Goal: Task Accomplishment & Management: Manage account settings

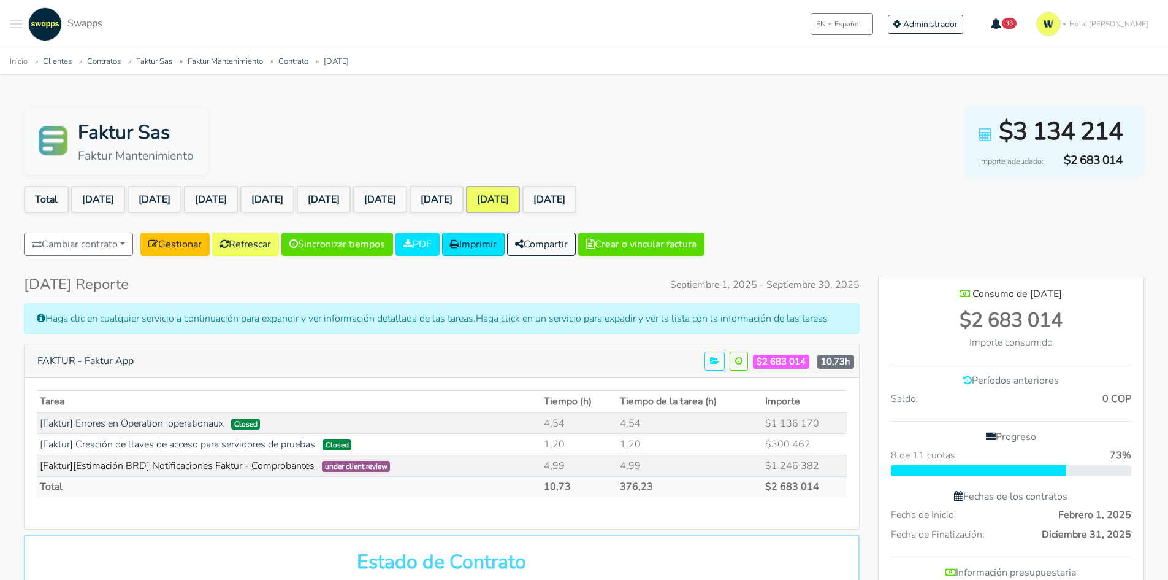
click at [264, 463] on link "[Faktur][Estimación BRD] Notificaciones Faktur - Comprobantes" at bounding box center [177, 465] width 275 height 13
click at [257, 249] on link "Refrescar" at bounding box center [245, 243] width 67 height 23
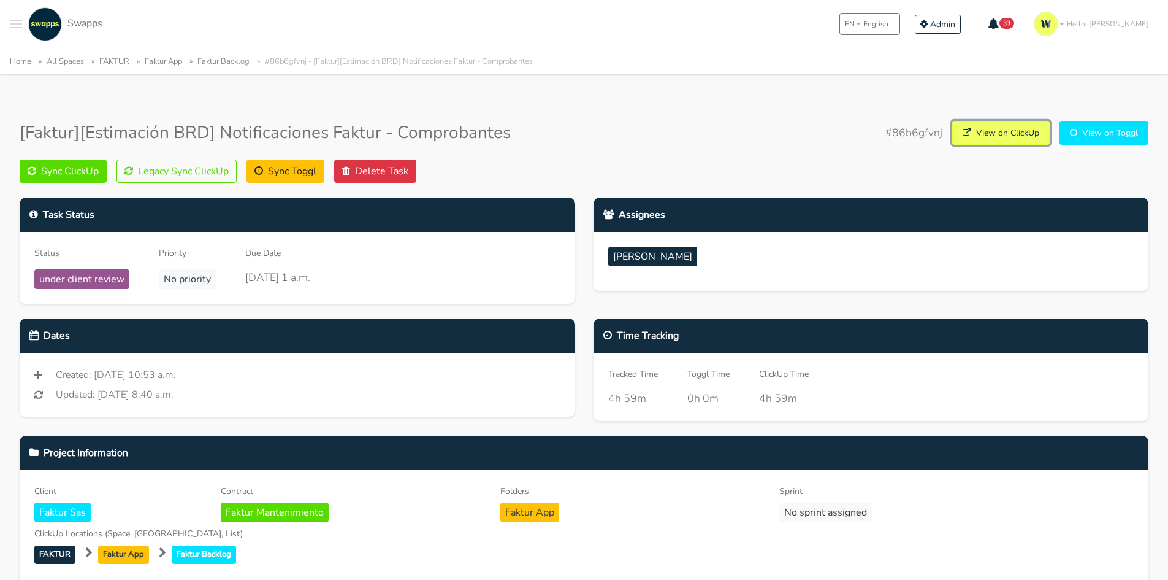
click at [998, 134] on link "View on ClickUp" at bounding box center [1002, 133] width 98 height 24
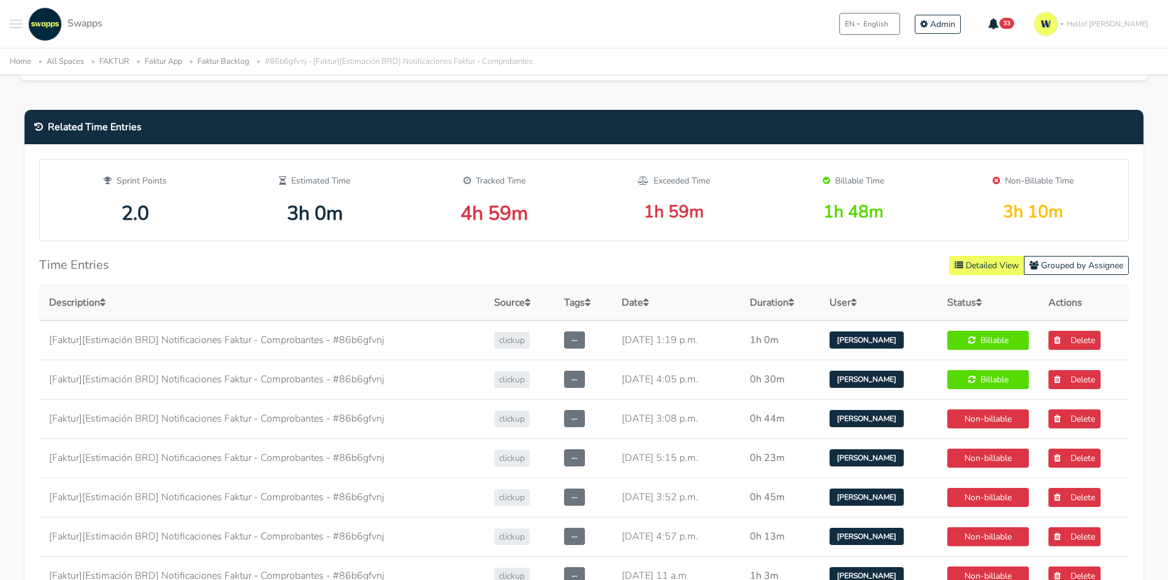
scroll to position [368, 0]
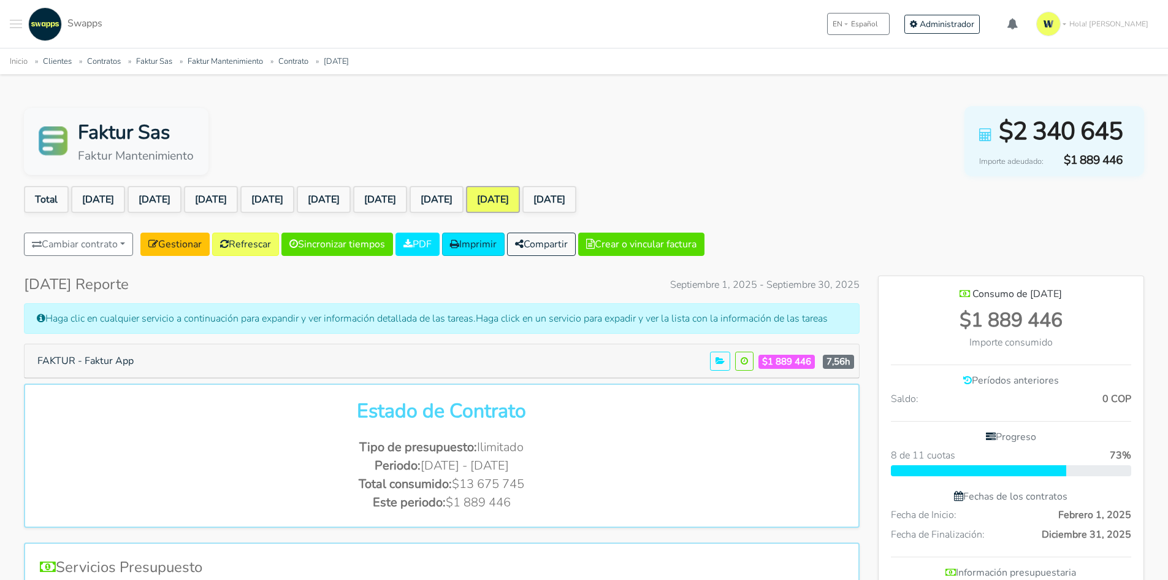
scroll to position [896, 266]
click at [115, 365] on button "FAKTUR - Faktur App" at bounding box center [85, 360] width 112 height 23
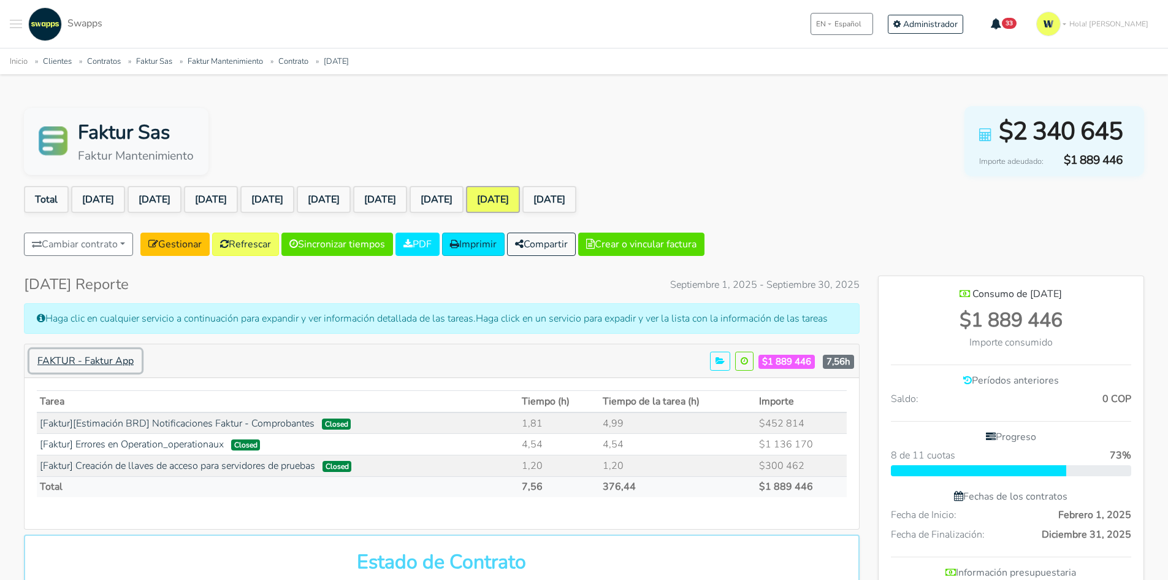
scroll to position [1046, 266]
click at [194, 440] on link "[Faktur] Errores en Operation_operationaux" at bounding box center [132, 443] width 184 height 13
click at [52, 63] on link "Clientes" at bounding box center [57, 61] width 29 height 11
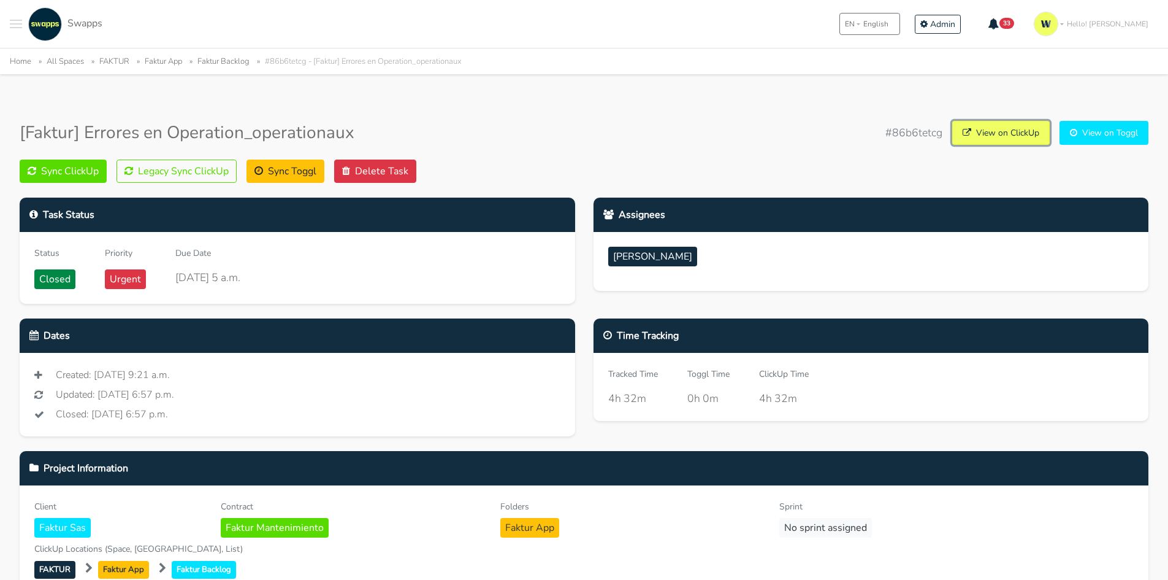
click at [1023, 129] on link "View on ClickUp" at bounding box center [1002, 133] width 98 height 24
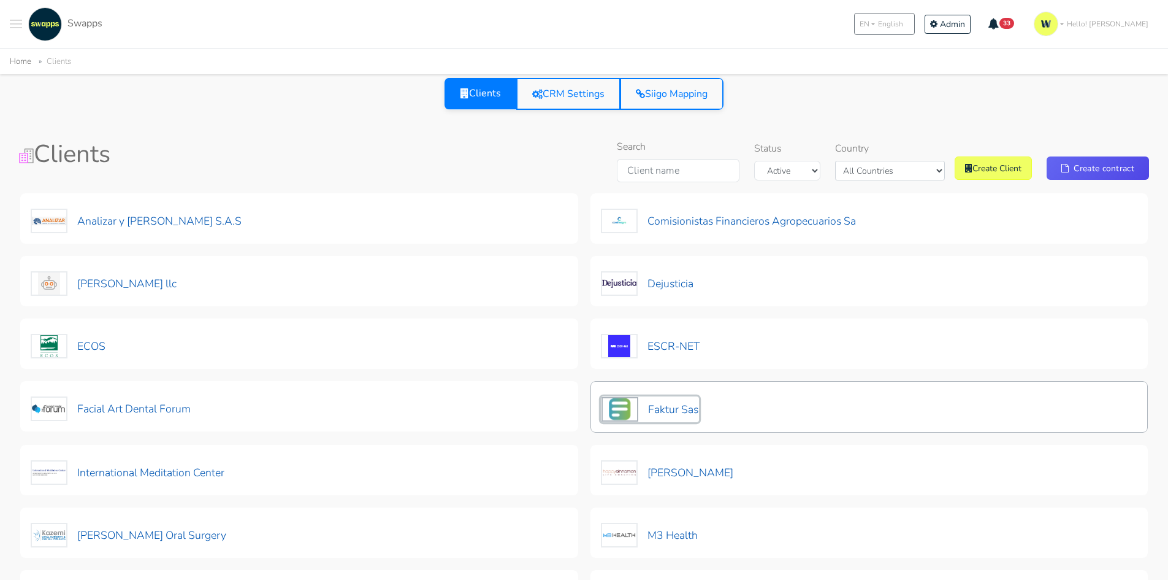
click at [665, 401] on button "Faktur Sas" at bounding box center [650, 409] width 98 height 26
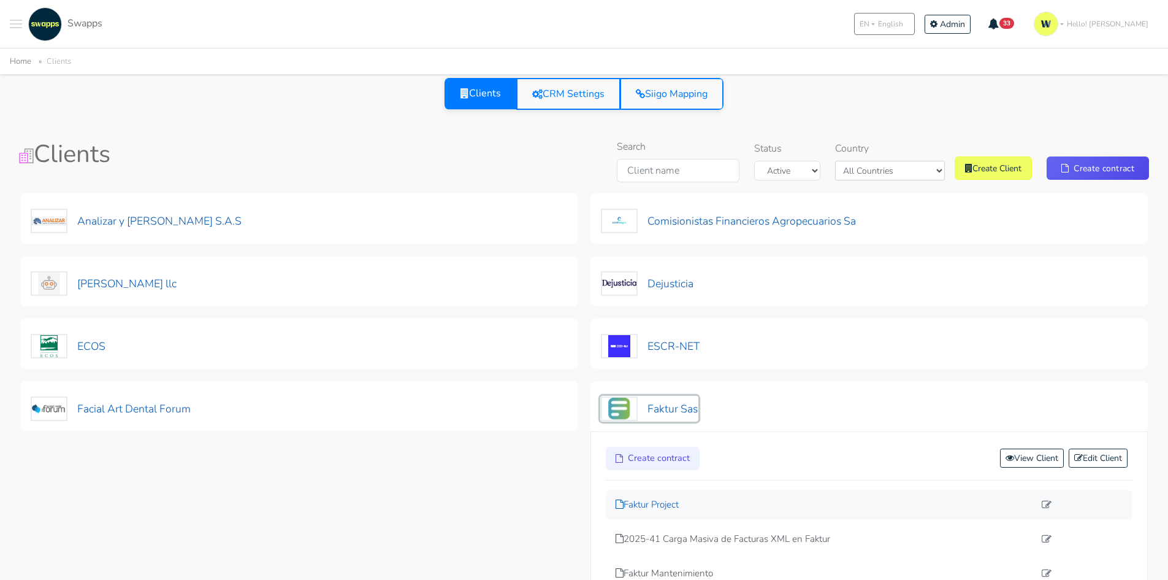
scroll to position [123, 0]
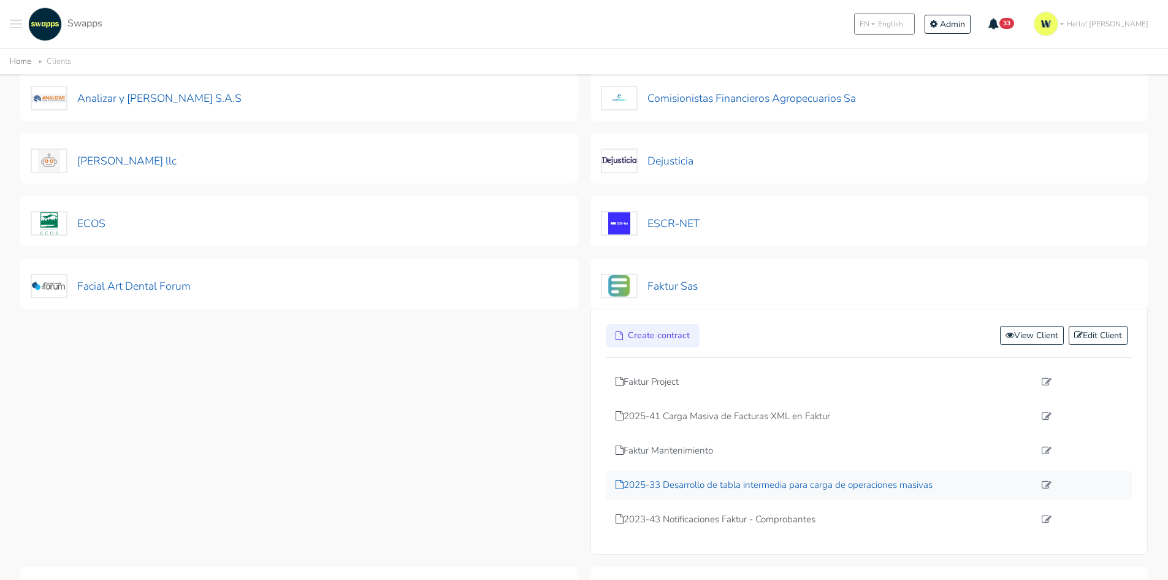
click at [725, 486] on p "2025-33 Desarrollo de tabla intermedia para carga de operaciones masivas" at bounding box center [826, 485] width 420 height 14
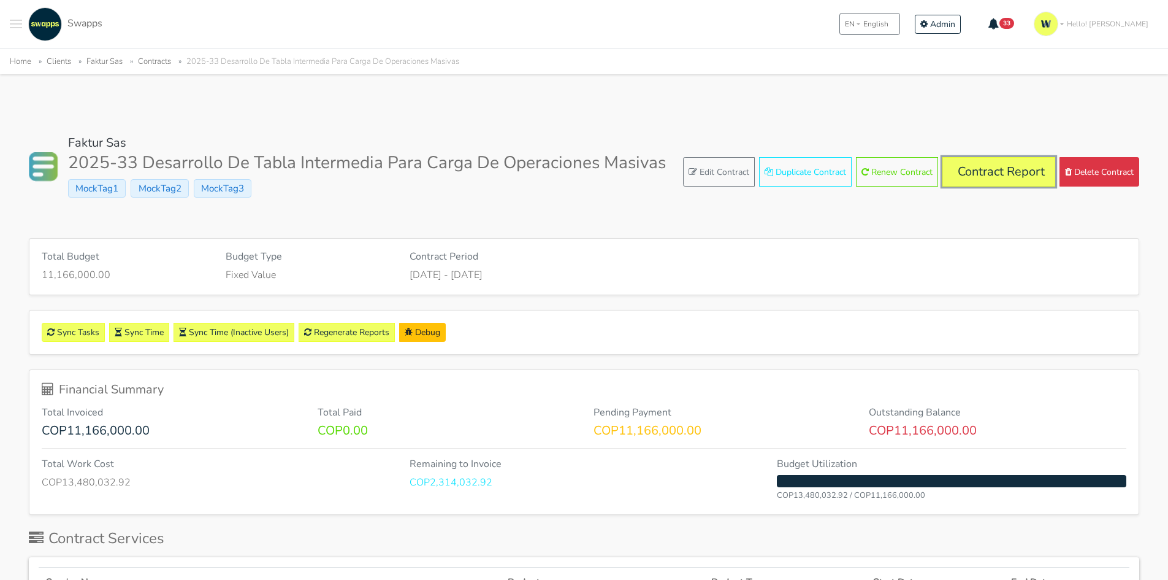
click at [1010, 164] on link "Contract Report" at bounding box center [999, 171] width 113 height 29
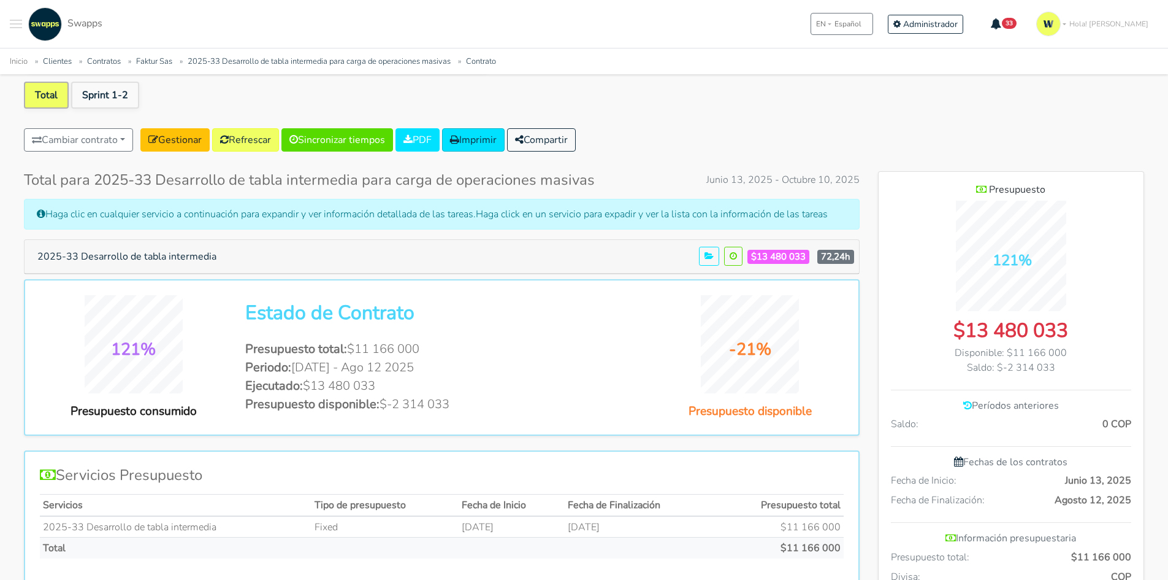
scroll to position [123, 0]
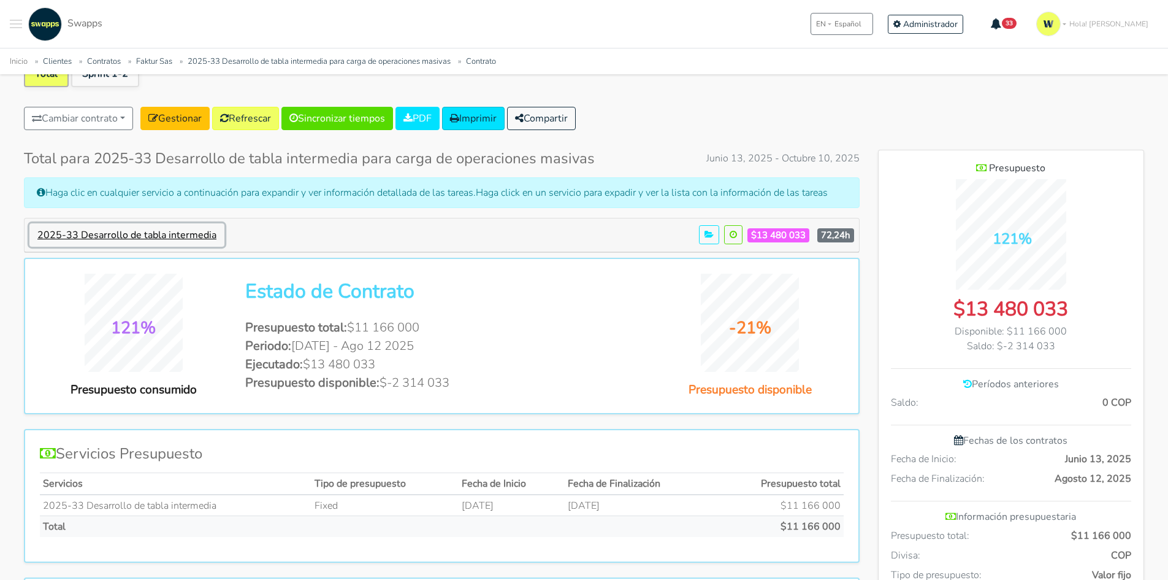
click at [171, 243] on button "2025-33 Desarrollo de tabla intermedia" at bounding box center [126, 234] width 195 height 23
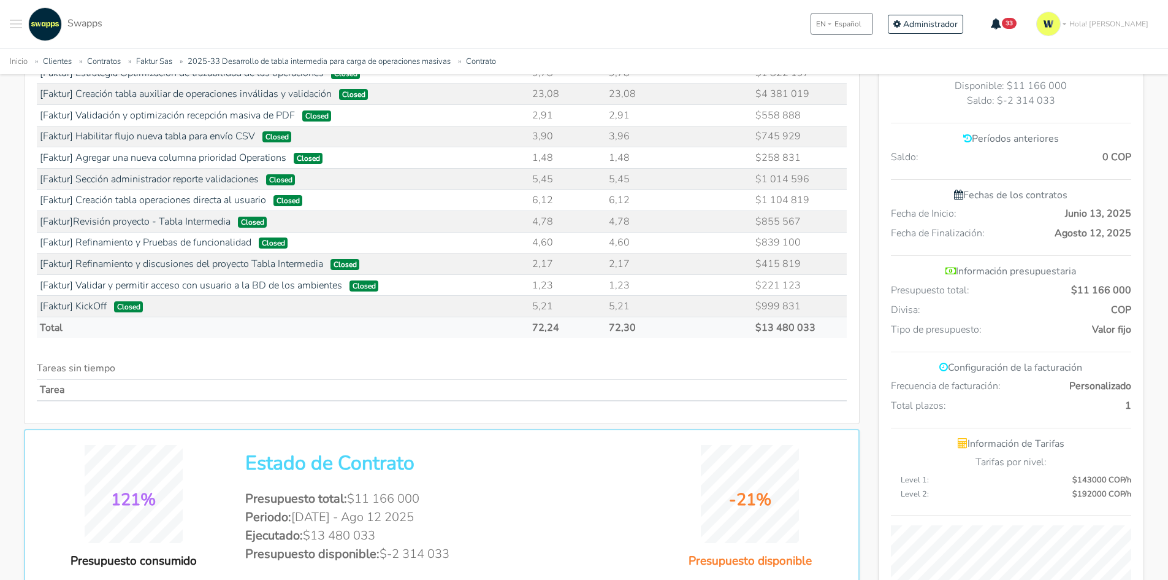
scroll to position [613, 0]
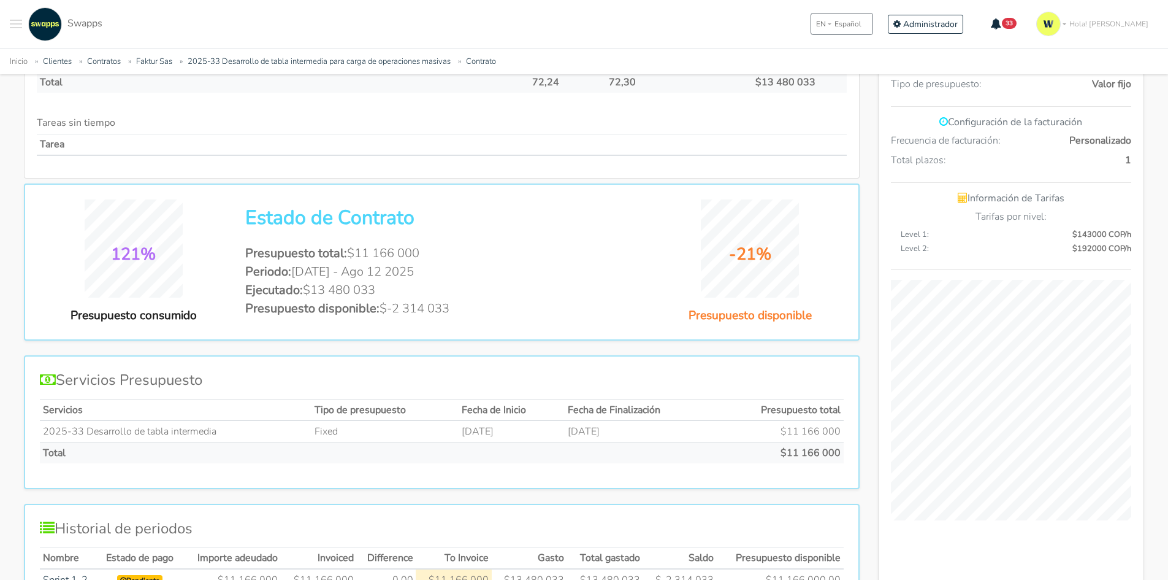
drag, startPoint x: 349, startPoint y: 254, endPoint x: 450, endPoint y: 249, distance: 101.3
click at [450, 249] on li "Presupuesto total: $11 166 000" at bounding box center [441, 253] width 393 height 18
drag, startPoint x: 451, startPoint y: 268, endPoint x: 331, endPoint y: 284, distance: 121.9
click at [331, 284] on ul "Presupuesto total: $11 166 000 Periodo: Jun 13 2025 - Ago 12 2025 Ejecutado: $1…" at bounding box center [441, 281] width 393 height 74
drag, startPoint x: 348, startPoint y: 290, endPoint x: 431, endPoint y: 293, distance: 82.8
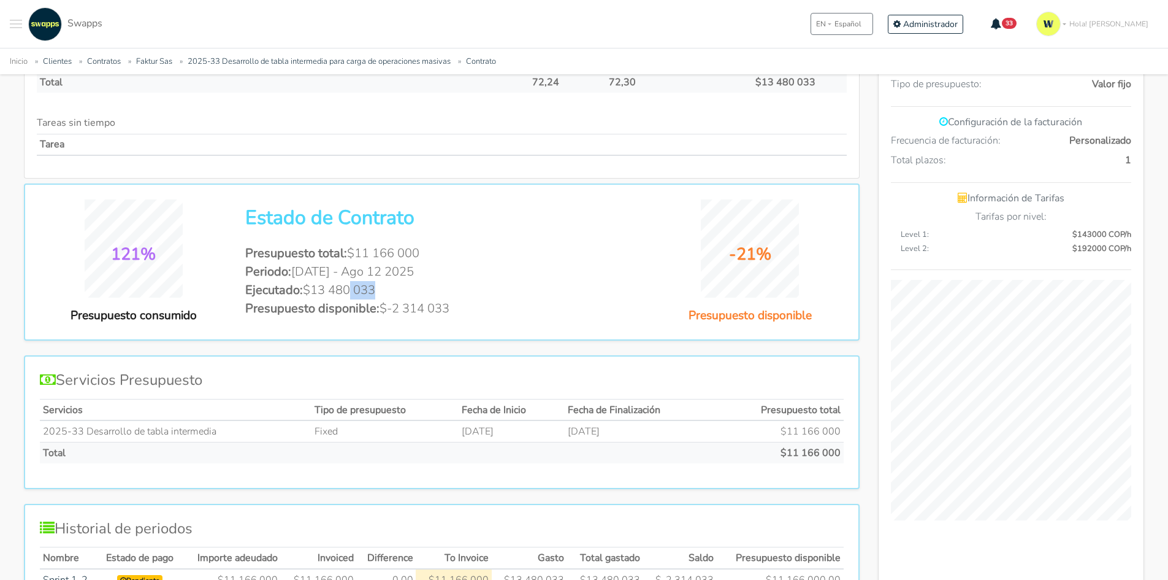
click at [428, 293] on li "Ejecutado: $13 480 033" at bounding box center [441, 290] width 393 height 18
click at [441, 307] on li "Presupuesto disponible: $-2 314 033" at bounding box center [441, 308] width 393 height 18
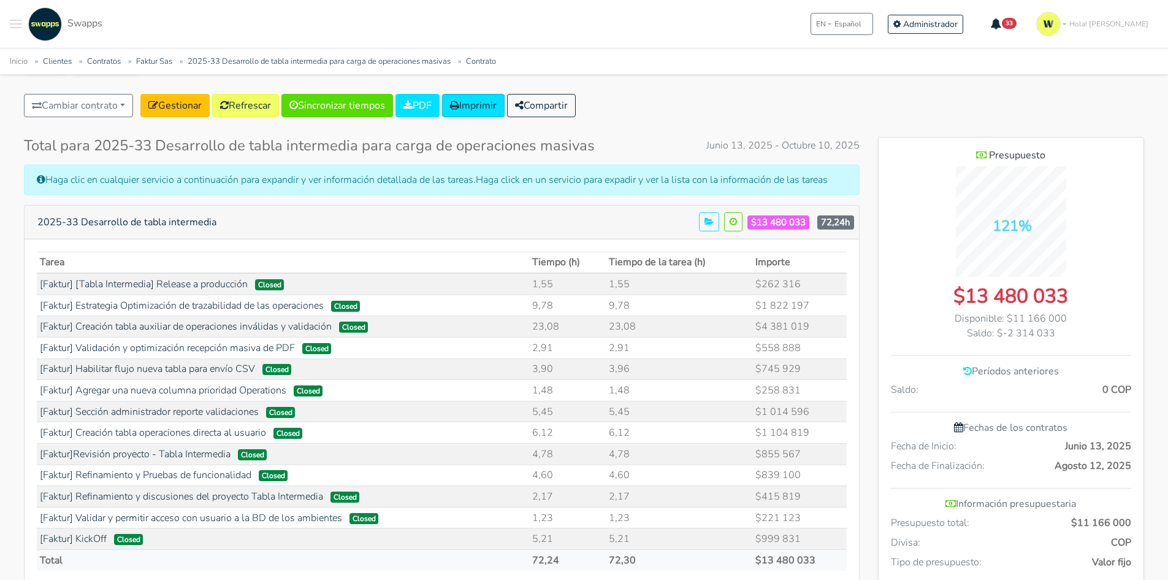
scroll to position [0, 0]
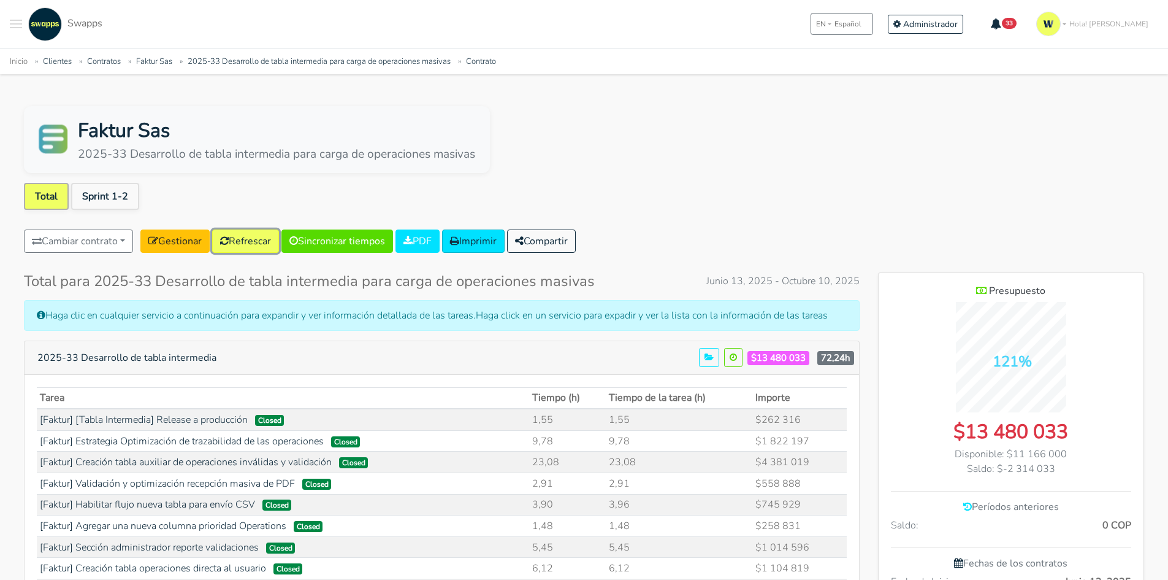
click at [266, 231] on link "Refrescar" at bounding box center [245, 240] width 67 height 23
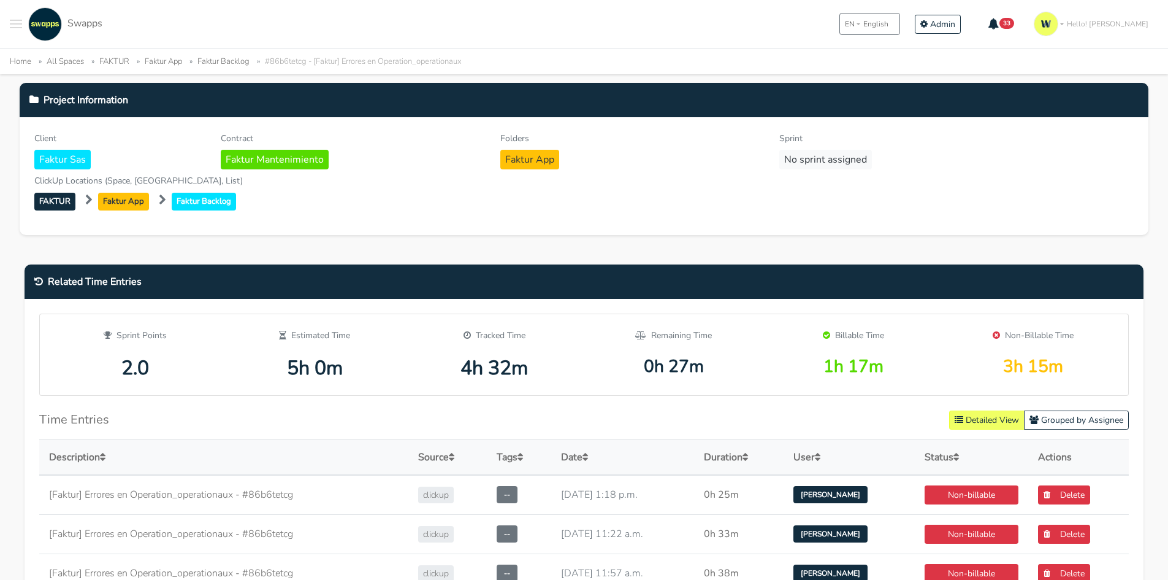
scroll to position [123, 0]
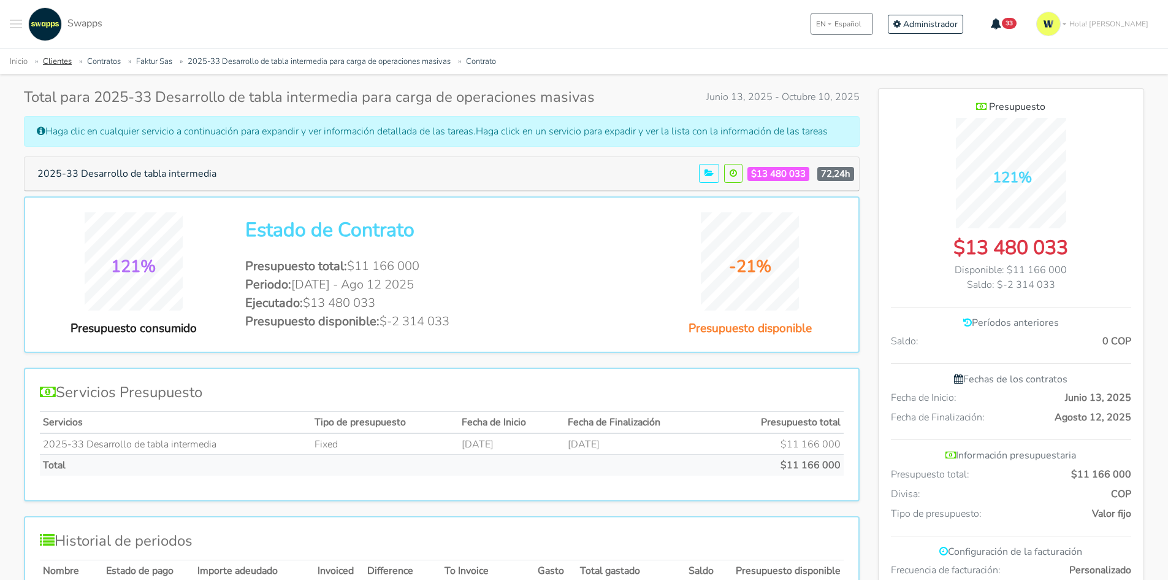
click at [53, 60] on link "Clientes" at bounding box center [57, 61] width 29 height 11
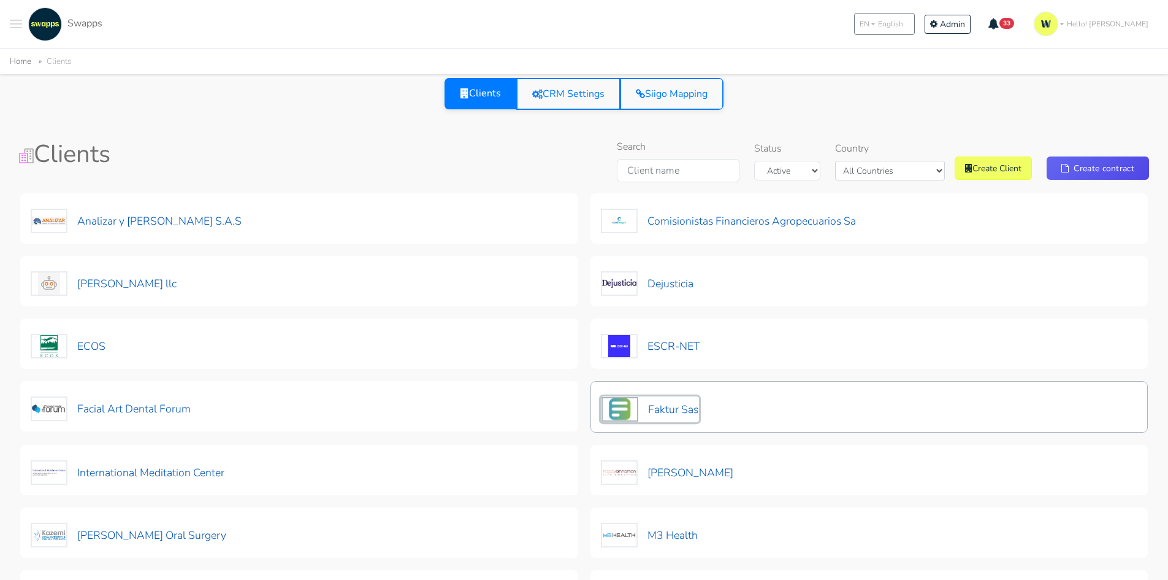
click at [677, 410] on button "Faktur Sas" at bounding box center [650, 409] width 98 height 26
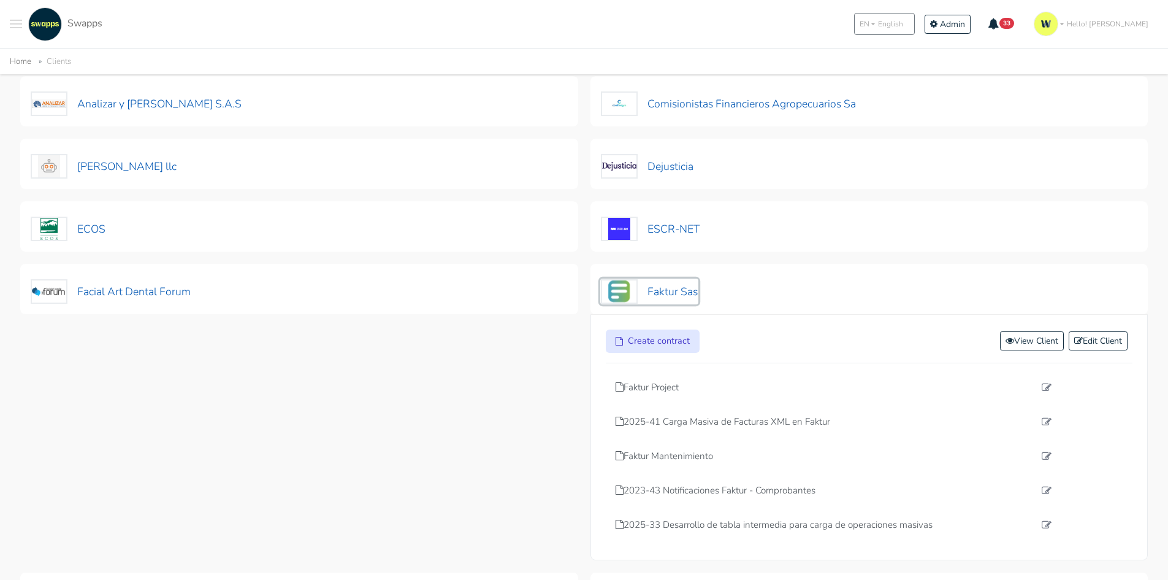
scroll to position [123, 0]
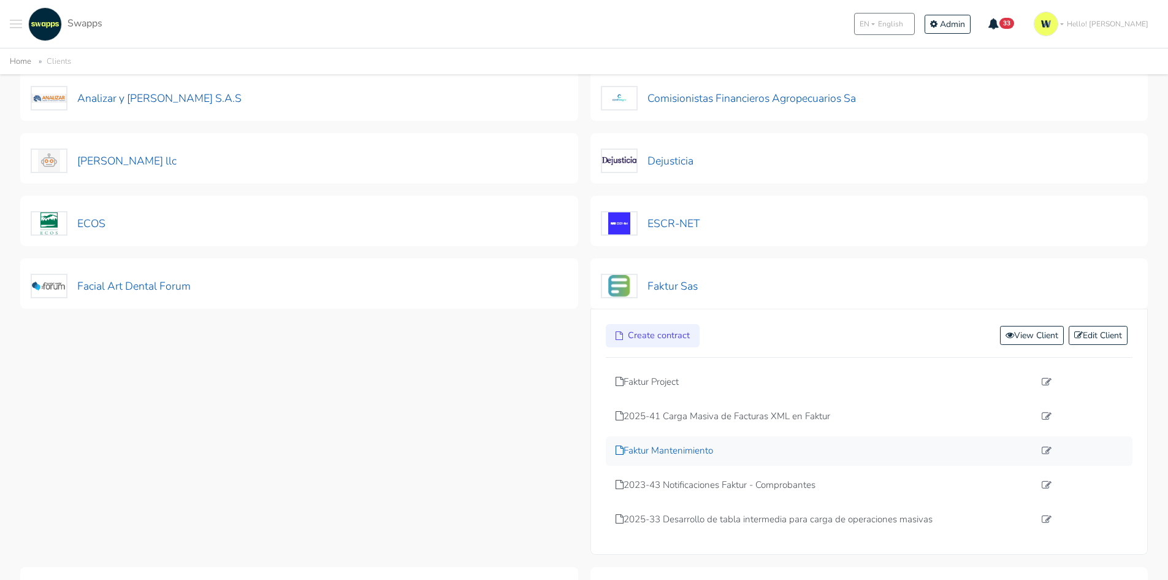
click at [668, 453] on p "Faktur Mantenimiento" at bounding box center [826, 450] width 420 height 14
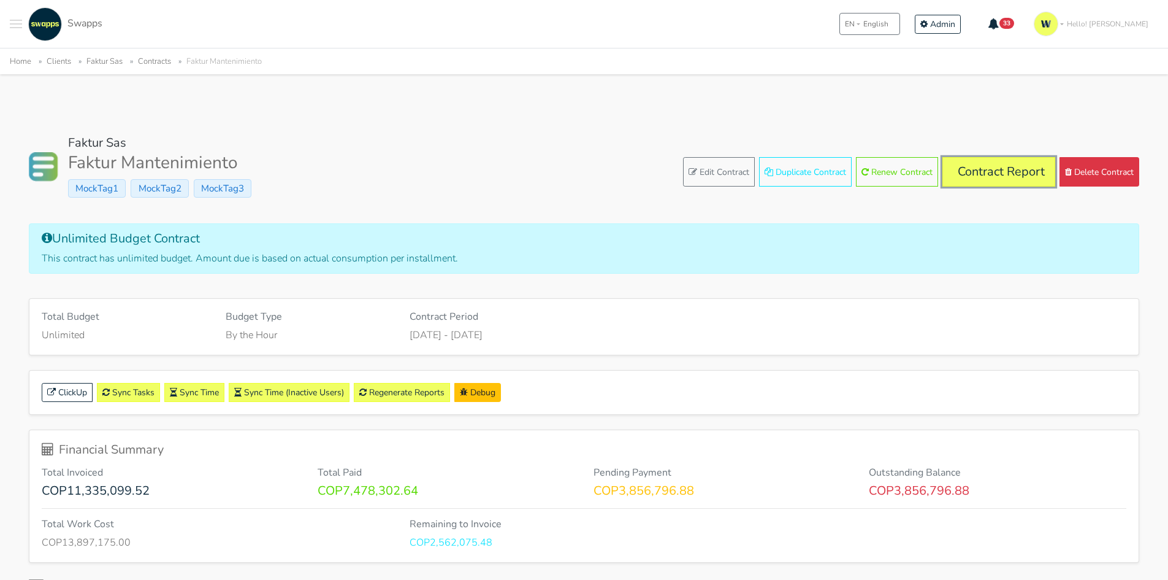
click at [991, 169] on link "Contract Report" at bounding box center [999, 171] width 113 height 29
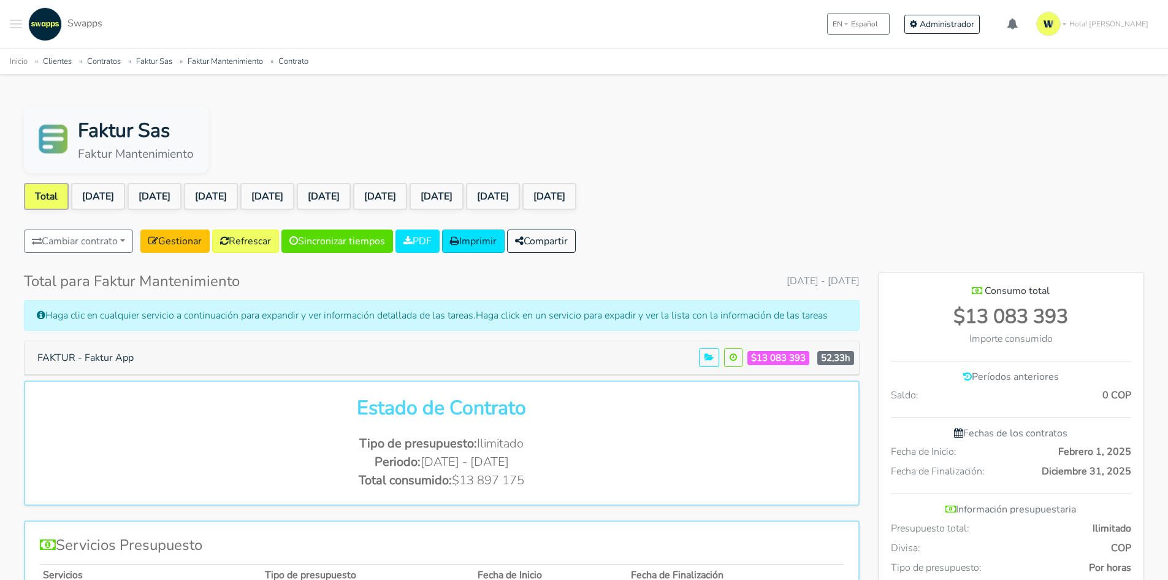
scroll to position [877, 266]
click at [520, 196] on link "[DATE]" at bounding box center [493, 196] width 54 height 27
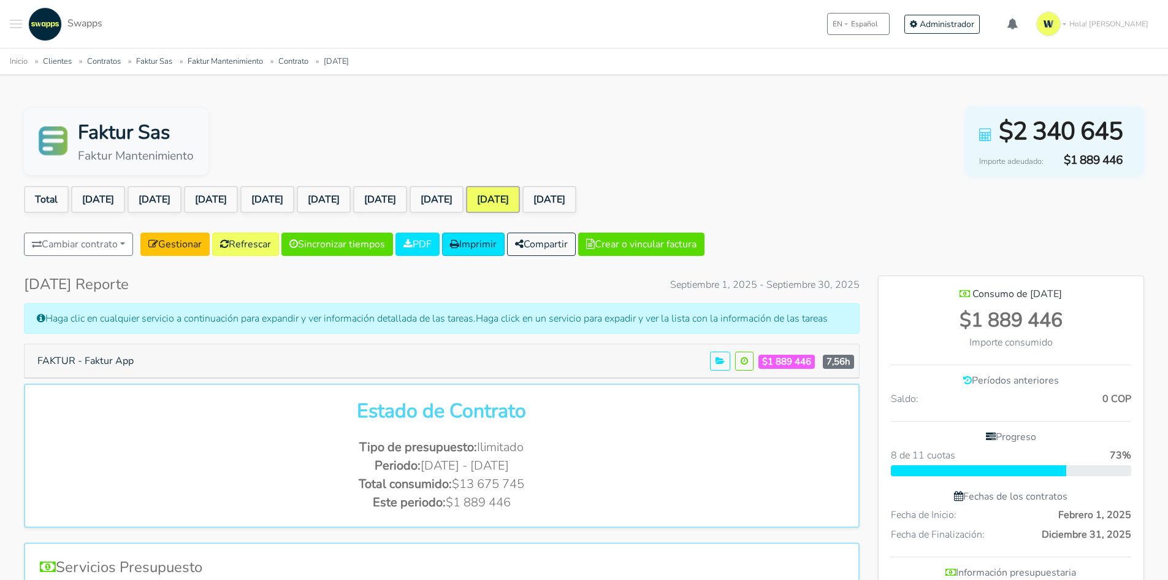
scroll to position [896, 266]
click at [253, 250] on link "Refrescar" at bounding box center [245, 243] width 67 height 23
click at [83, 356] on button "FAKTUR - Faktur App" at bounding box center [85, 360] width 112 height 23
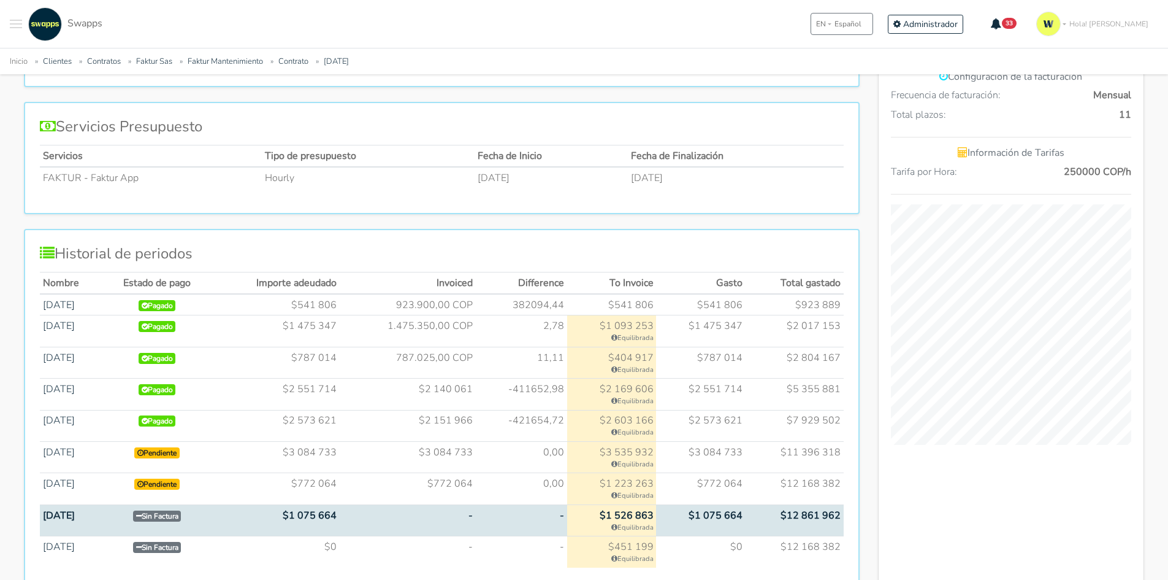
scroll to position [613, 0]
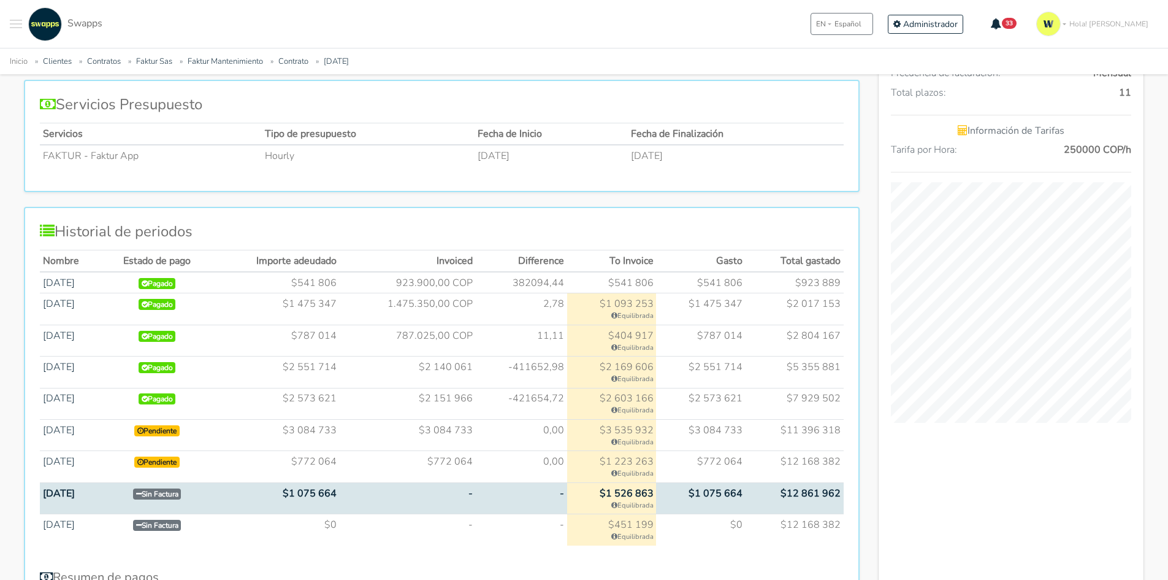
click at [508, 287] on td "382094,44" at bounding box center [521, 282] width 92 height 21
drag, startPoint x: 567, startPoint y: 279, endPoint x: 522, endPoint y: 286, distance: 45.9
click at [522, 286] on td "382094,44" at bounding box center [521, 282] width 92 height 21
drag, startPoint x: 561, startPoint y: 366, endPoint x: 511, endPoint y: 366, distance: 49.7
click at [511, 366] on td "-411652,98" at bounding box center [521, 371] width 92 height 31
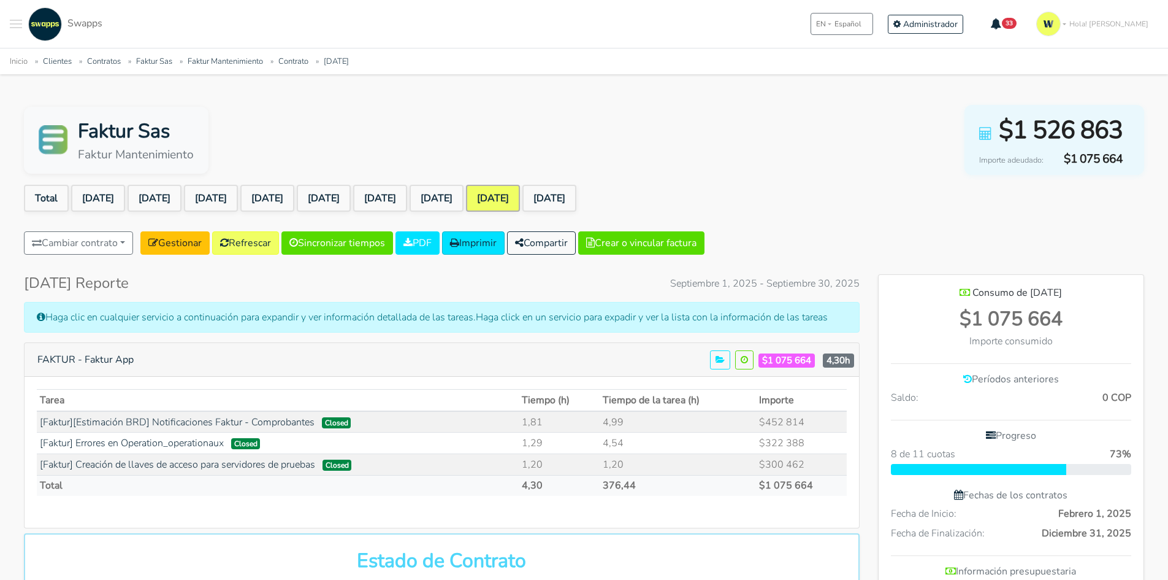
scroll to position [0, 0]
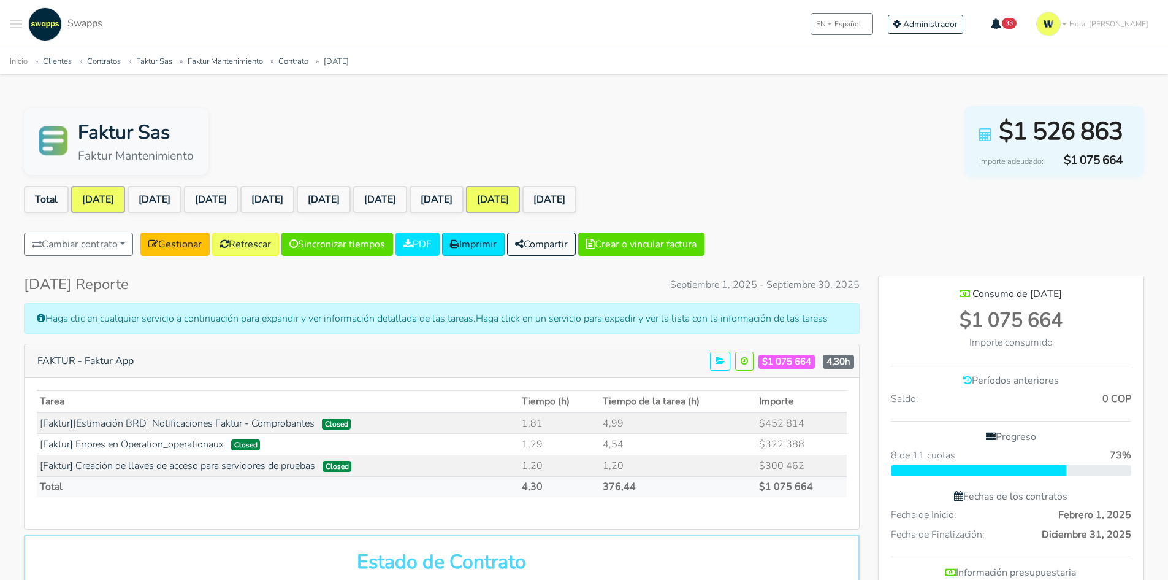
click at [123, 200] on link "Feb 2025" at bounding box center [98, 199] width 54 height 27
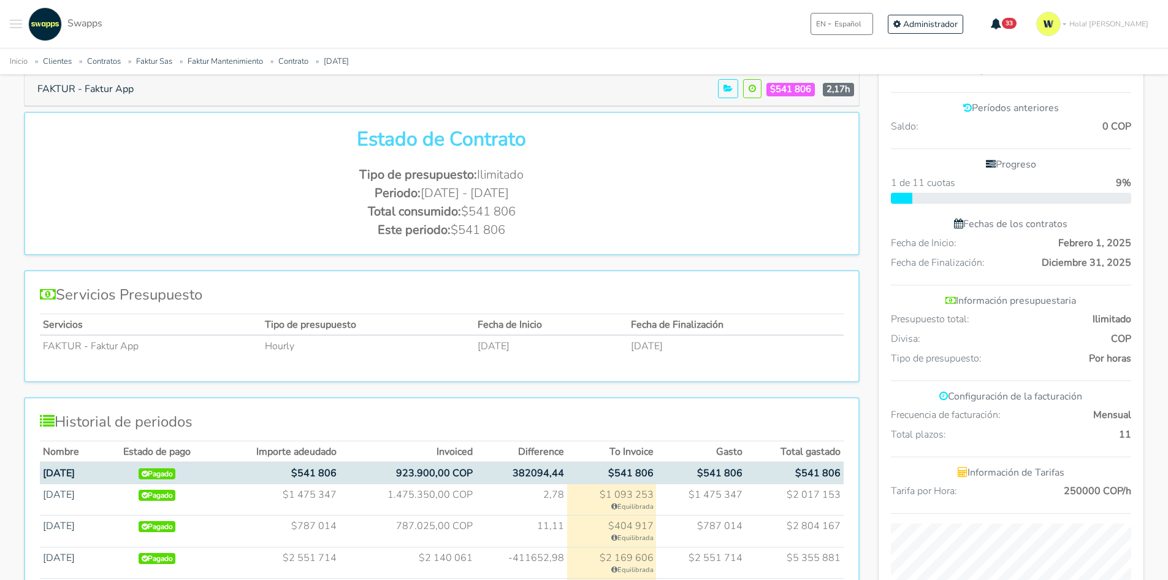
scroll to position [491, 0]
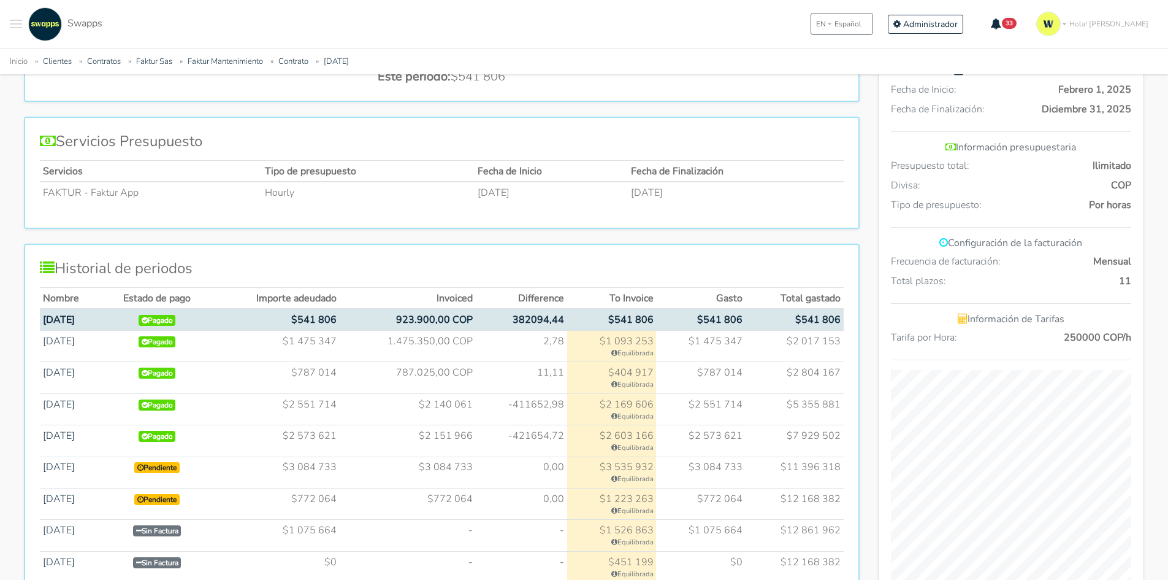
click at [536, 402] on td "-411652,98" at bounding box center [521, 408] width 92 height 31
drag, startPoint x: 554, startPoint y: 438, endPoint x: 531, endPoint y: 439, distance: 23.3
click at [537, 439] on td "-421654,72" at bounding box center [521, 440] width 92 height 31
drag, startPoint x: 468, startPoint y: 437, endPoint x: 404, endPoint y: 441, distance: 63.9
click at [404, 441] on td "$2 151 966" at bounding box center [408, 440] width 136 height 31
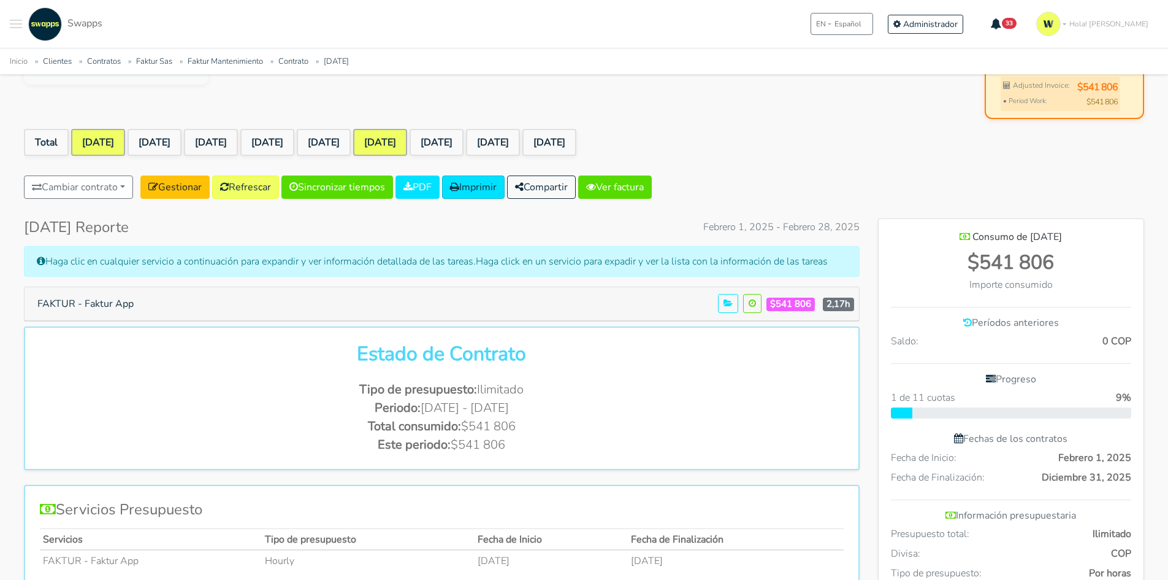
scroll to position [0, 0]
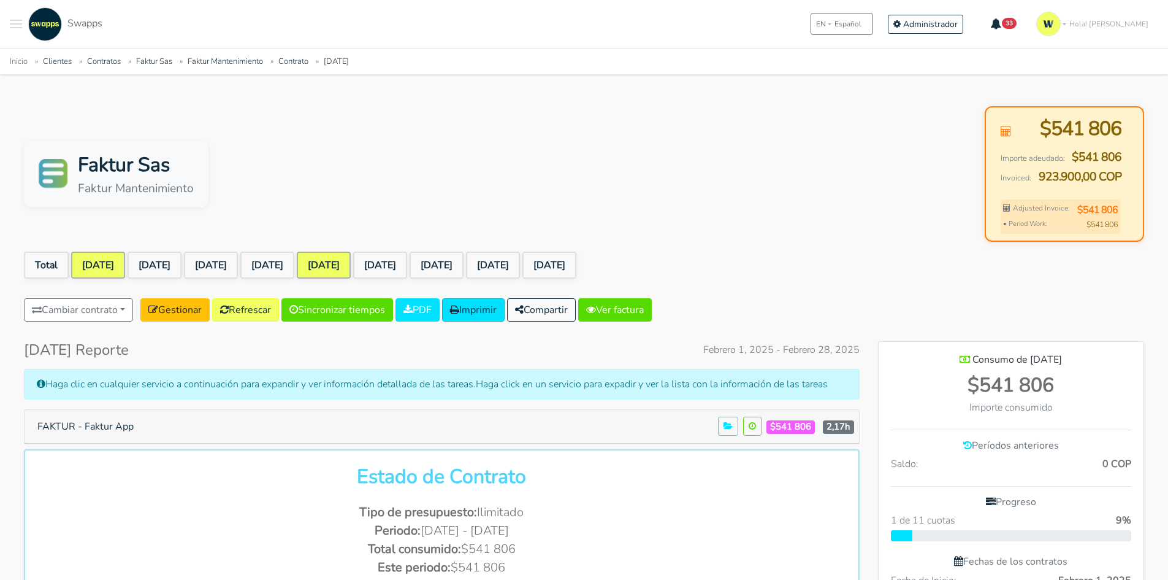
click at [351, 263] on link "[DATE]" at bounding box center [324, 264] width 54 height 27
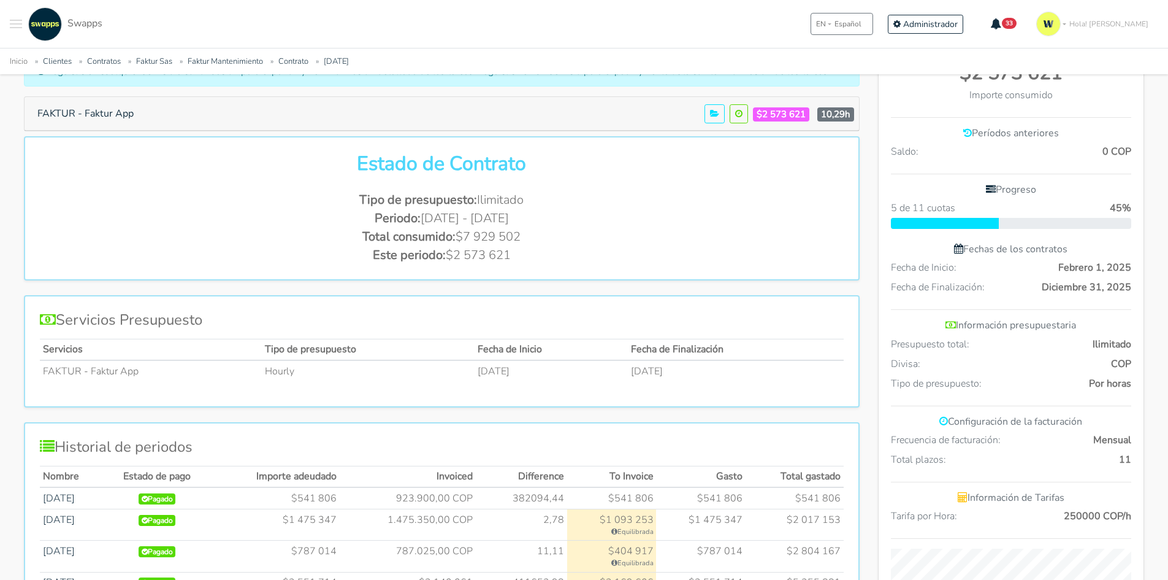
scroll to position [184, 0]
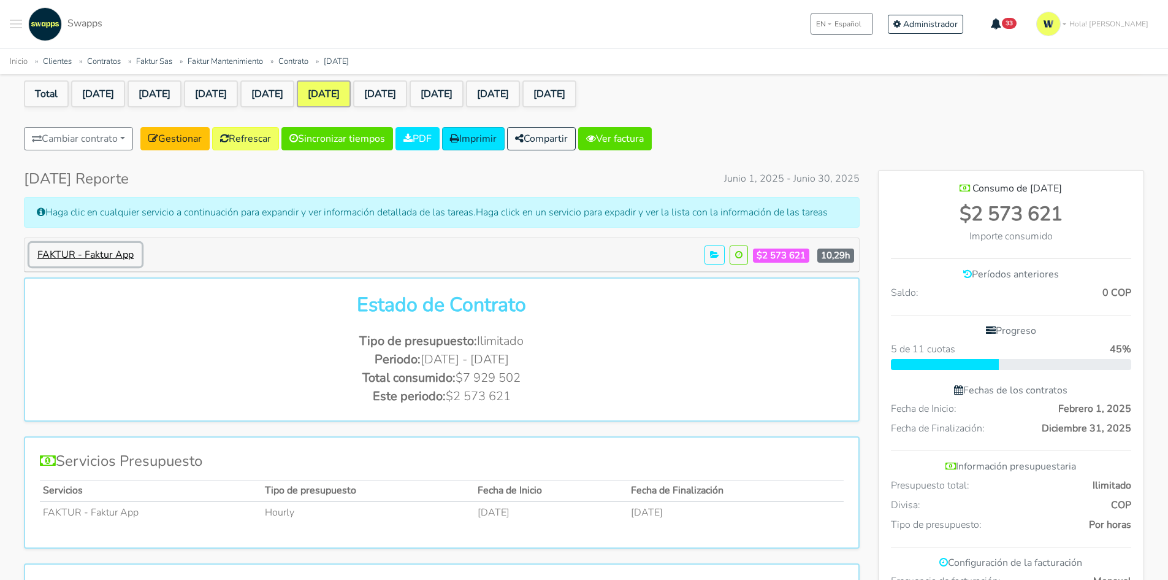
click at [106, 255] on button "FAKTUR - Faktur App" at bounding box center [85, 254] width 112 height 23
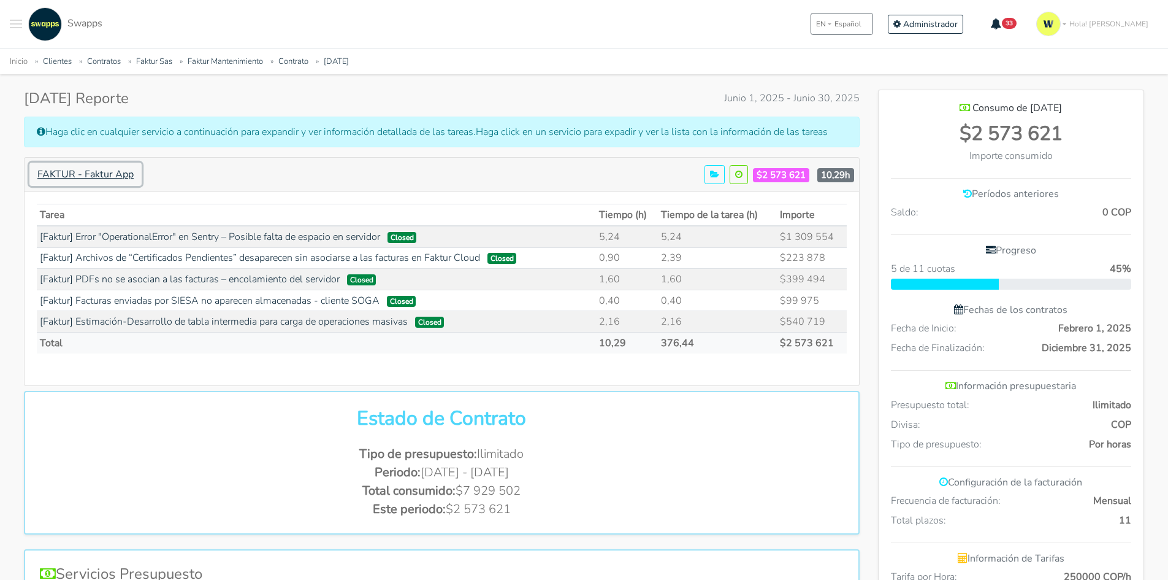
scroll to position [245, 0]
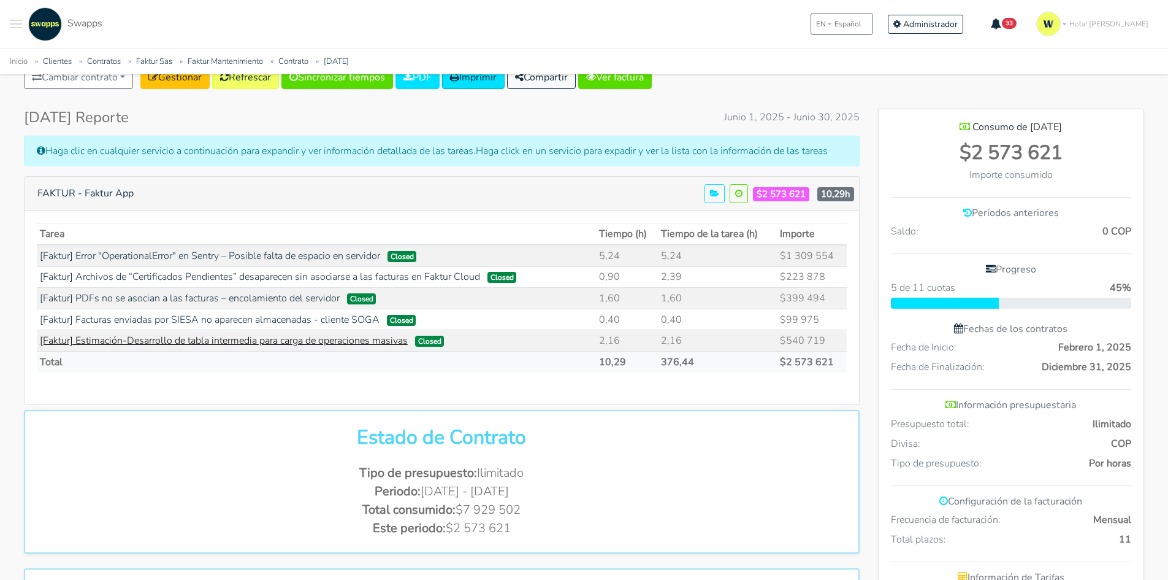
click at [362, 342] on link "[Faktur] Estimación-Desarrollo de tabla intermedia para carga de operaciones ma…" at bounding box center [224, 340] width 368 height 13
click at [237, 297] on link "[Faktur] PDFs no se asocian a las facturas – encolamiento del servidor" at bounding box center [190, 297] width 300 height 13
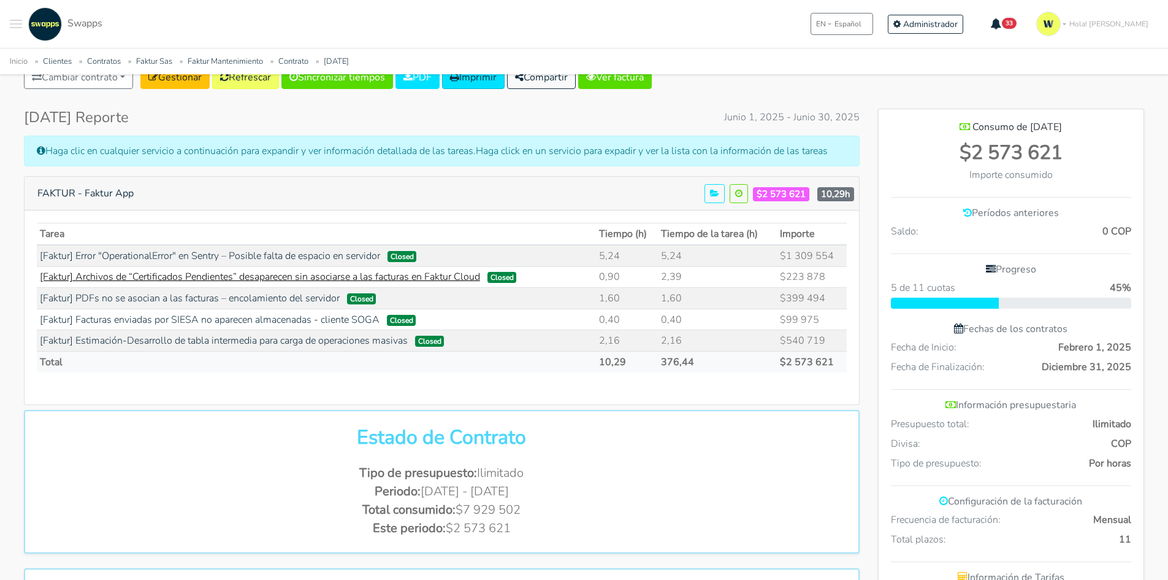
click at [304, 277] on link "[Faktur] Archivos de “Certificados Pendientes” desaparecen sin asociarse a las …" at bounding box center [260, 276] width 440 height 13
click at [358, 248] on td "[Faktur] Error "OperationalError" en Sentry – Posible falta de espacio en servi…" at bounding box center [316, 255] width 559 height 21
click at [361, 255] on link "[Faktur] Error "OperationalError" en Sentry – Posible falta de espacio en servi…" at bounding box center [210, 255] width 340 height 13
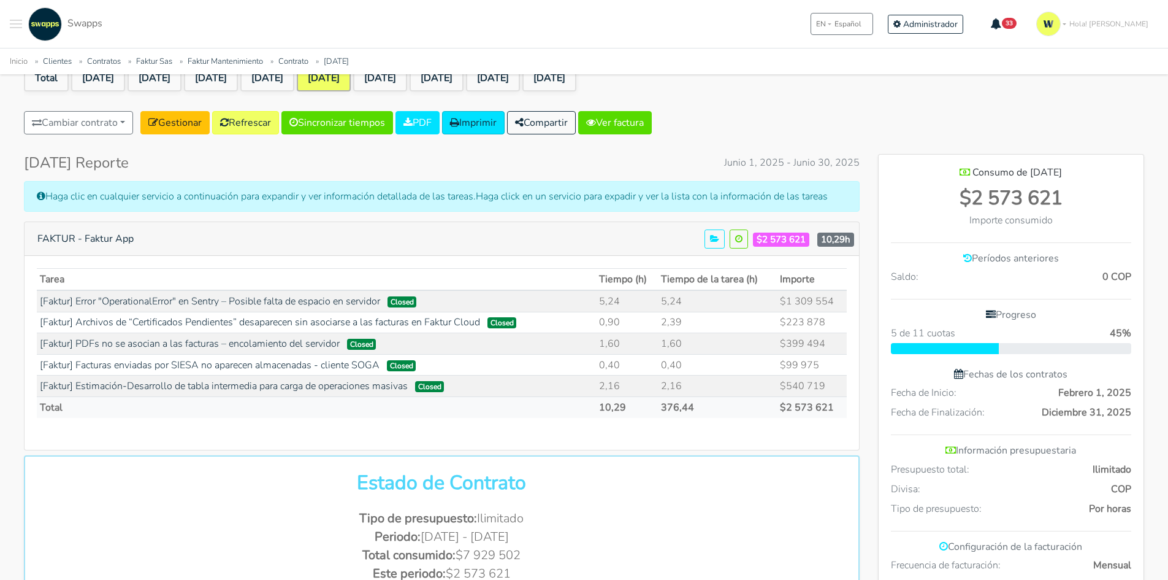
scroll to position [123, 0]
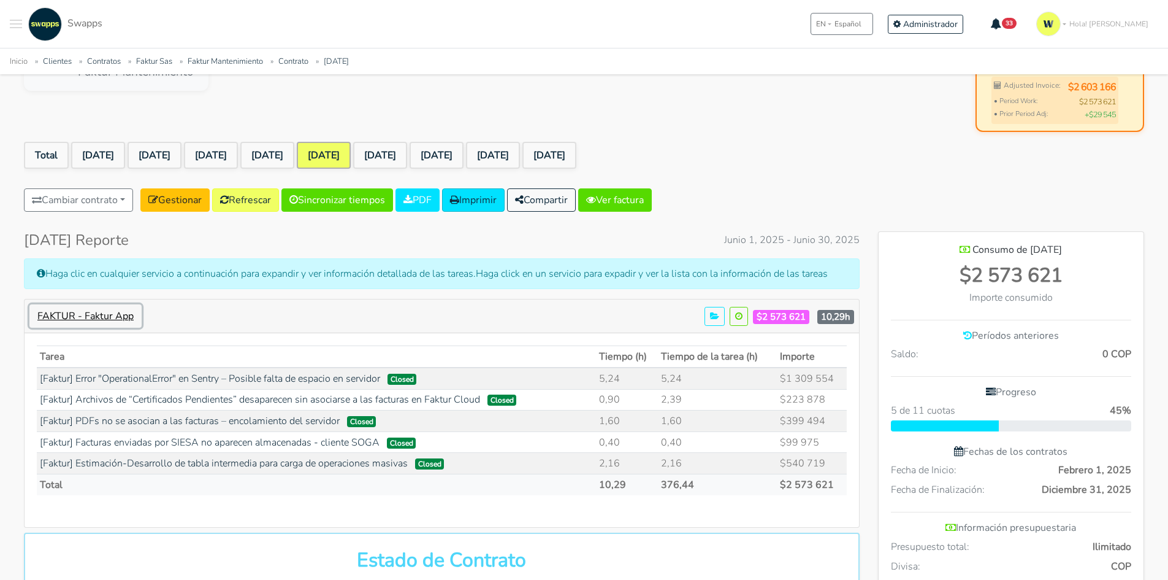
click at [115, 320] on button "FAKTUR - Faktur App" at bounding box center [85, 315] width 112 height 23
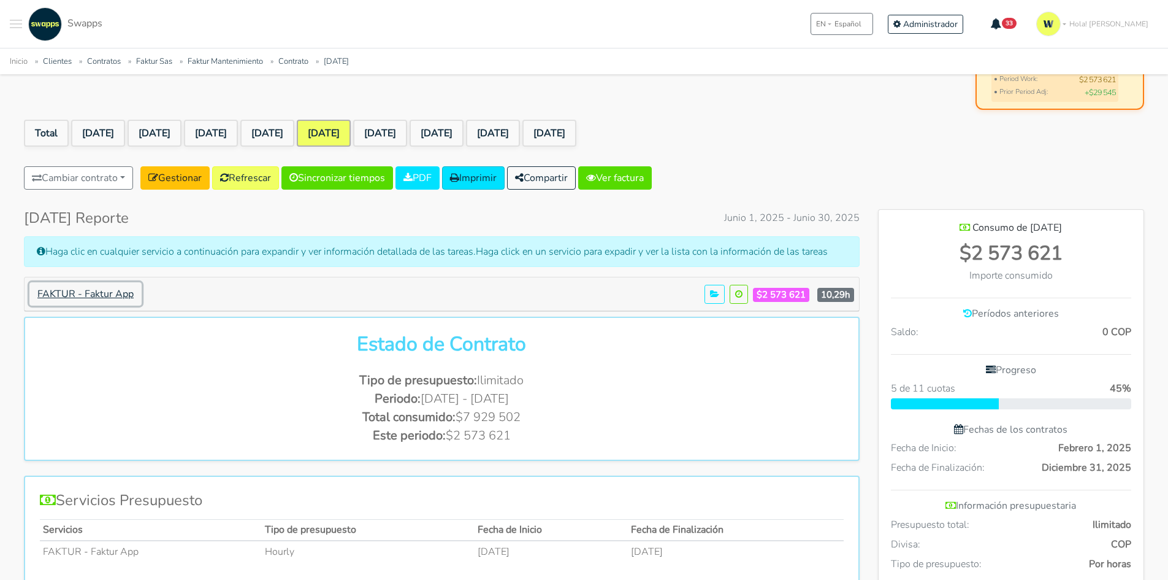
scroll to position [184, 0]
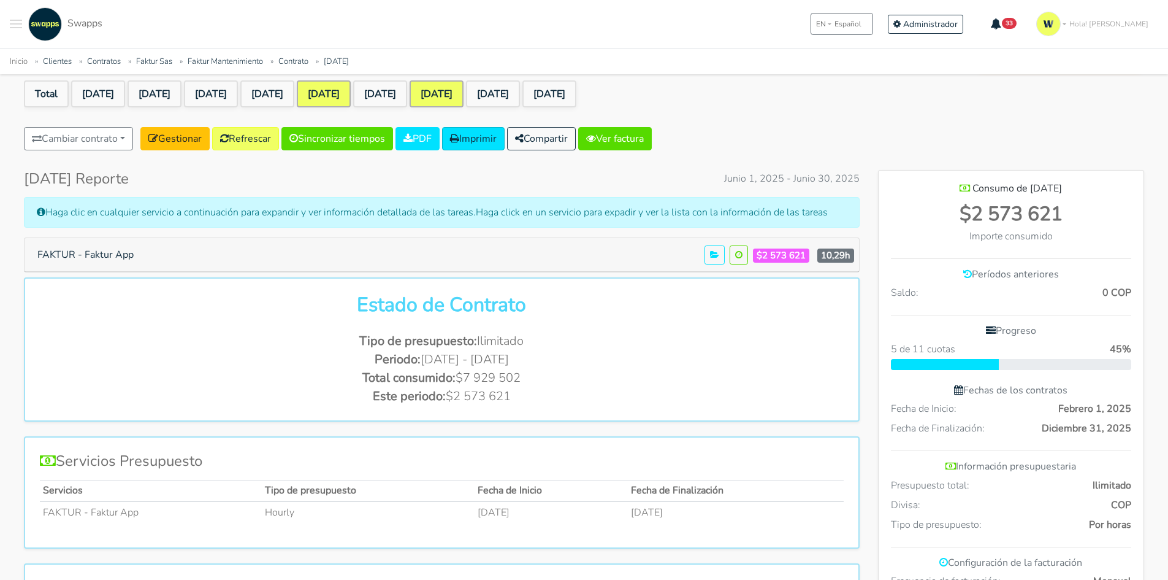
click at [464, 90] on link "Aug 2025" at bounding box center [437, 93] width 54 height 27
click at [520, 86] on link "Sep 2025" at bounding box center [493, 93] width 54 height 27
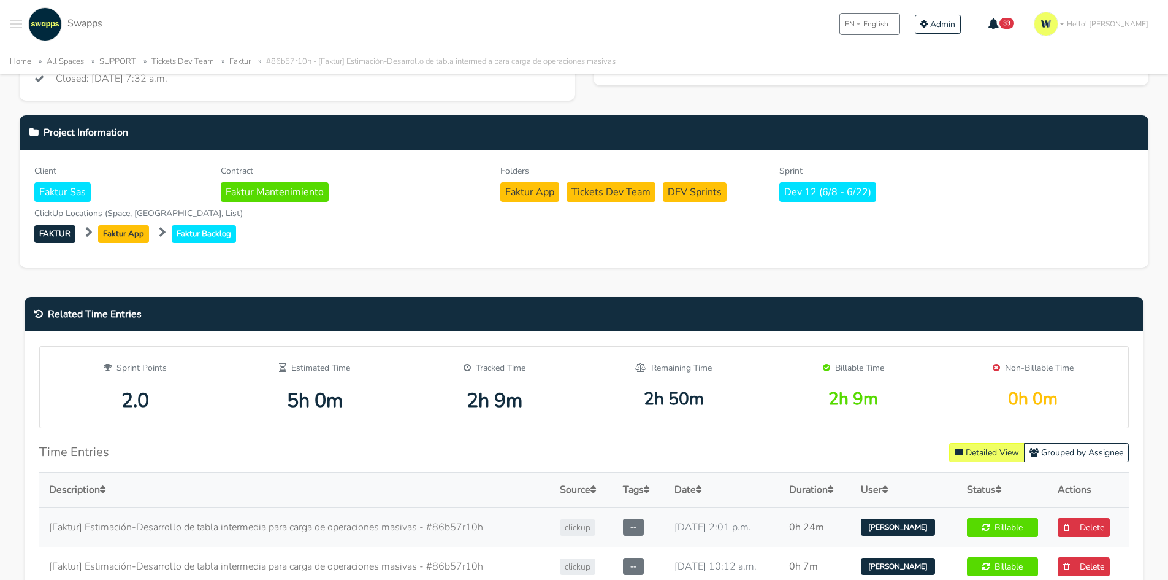
scroll to position [429, 0]
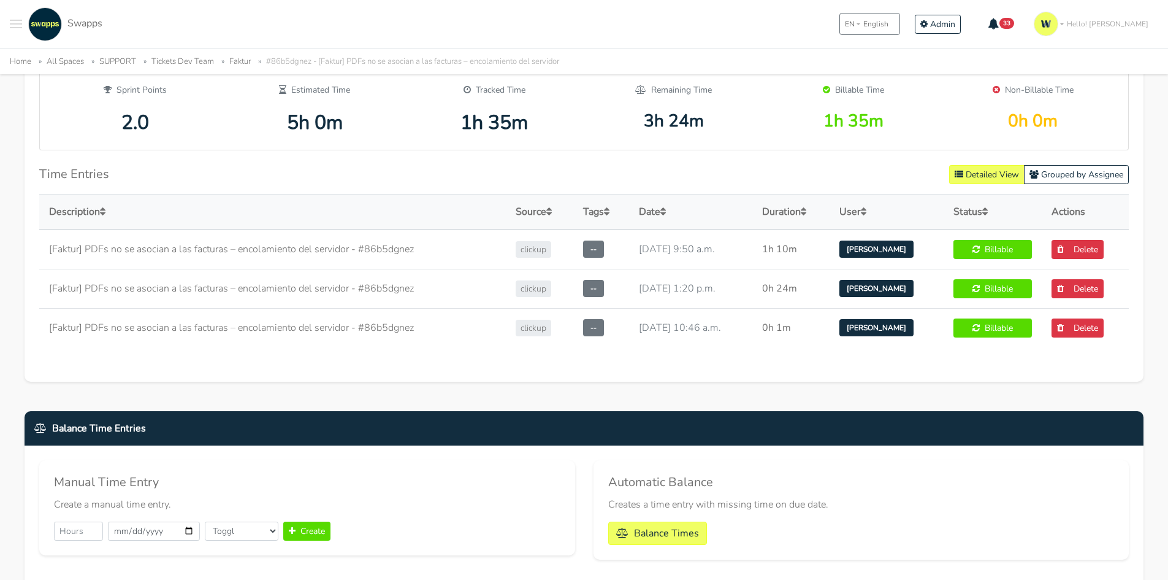
scroll to position [429, 0]
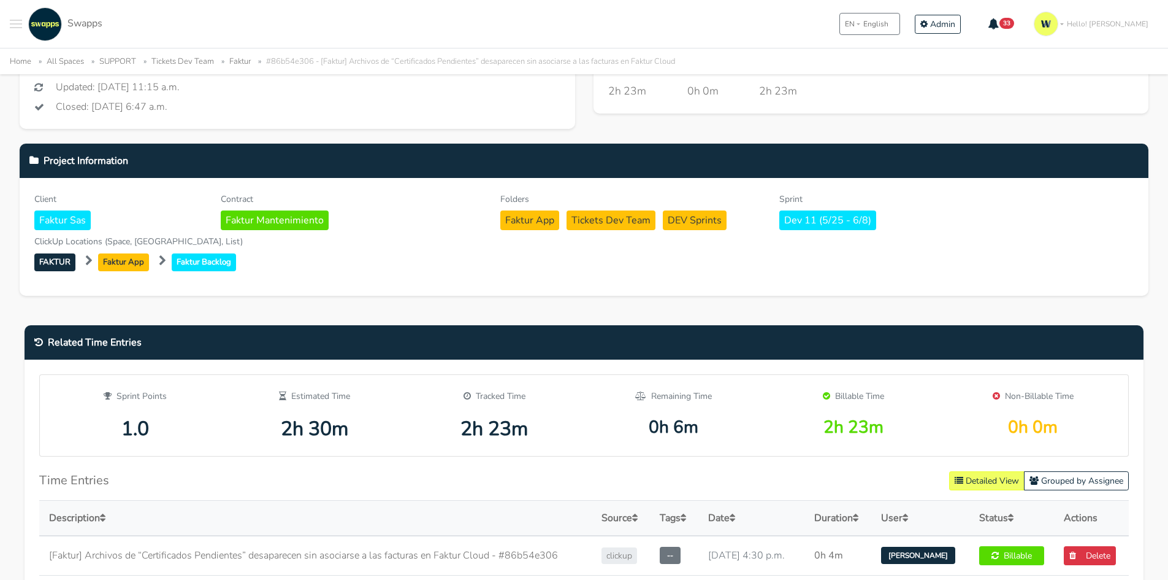
scroll to position [307, 0]
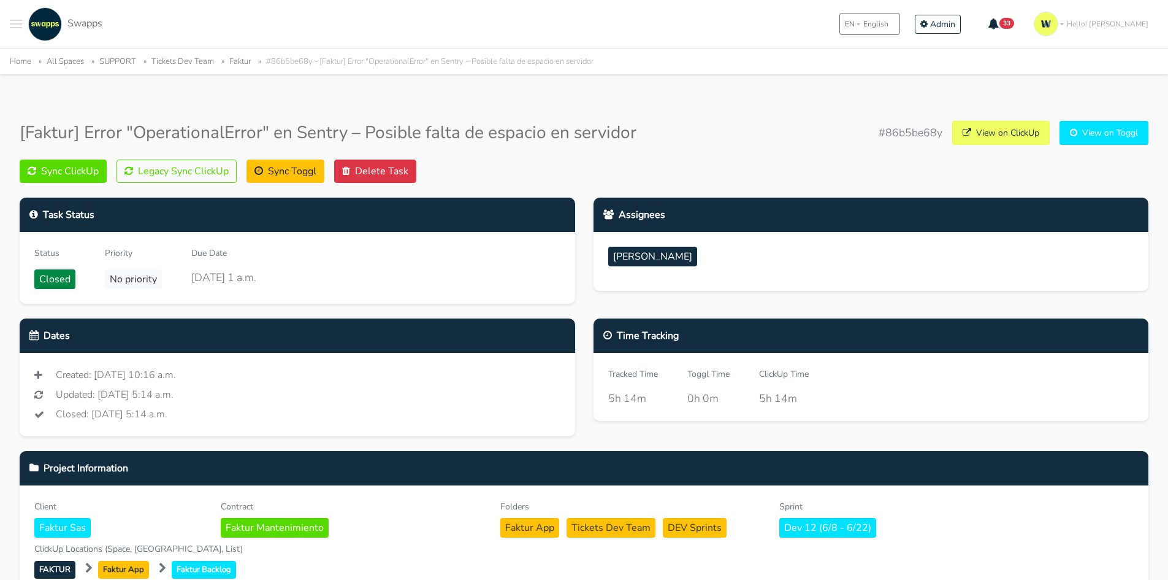
drag, startPoint x: 17, startPoint y: 23, endPoint x: 26, endPoint y: 25, distance: 10.0
click at [18, 23] on span "Toggle navigation menu" at bounding box center [16, 23] width 12 height 1
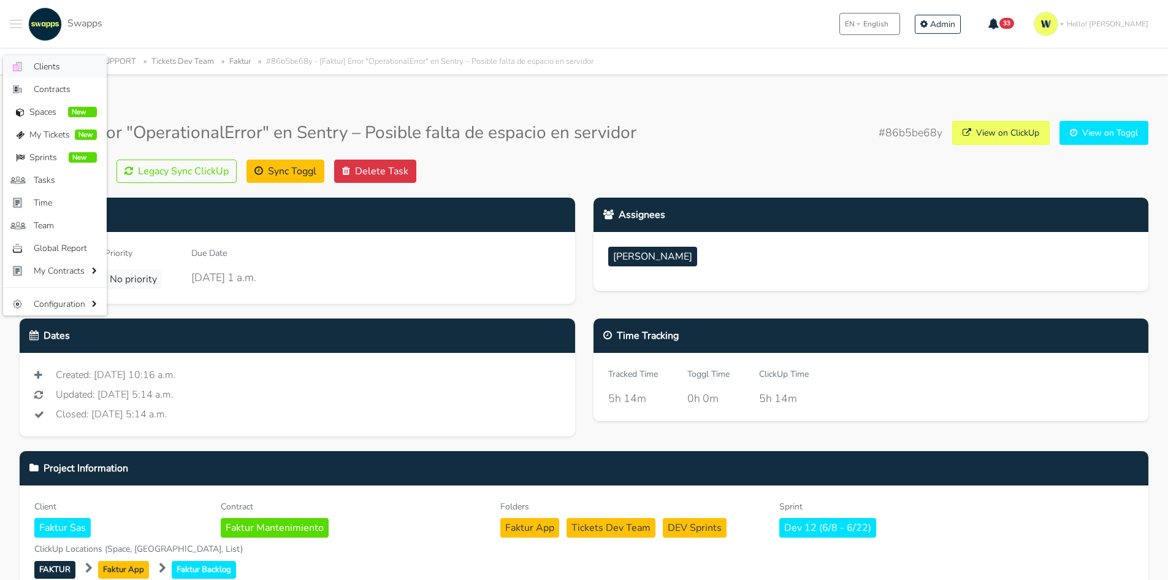
click at [56, 61] on span "Clients" at bounding box center [65, 66] width 63 height 13
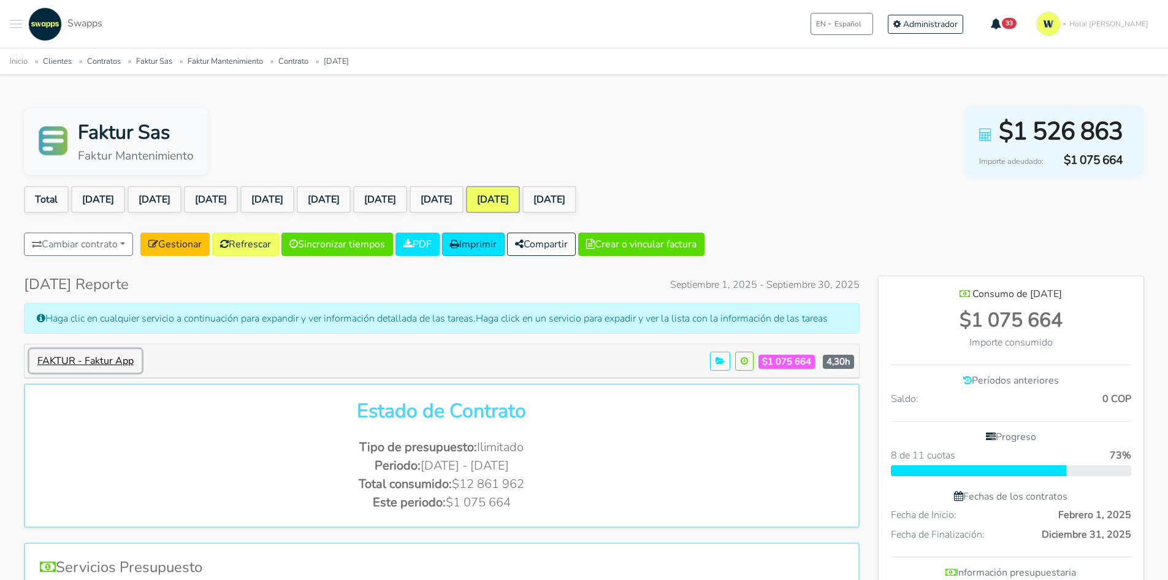
click at [139, 358] on button "FAKTUR - Faktur App" at bounding box center [85, 360] width 112 height 23
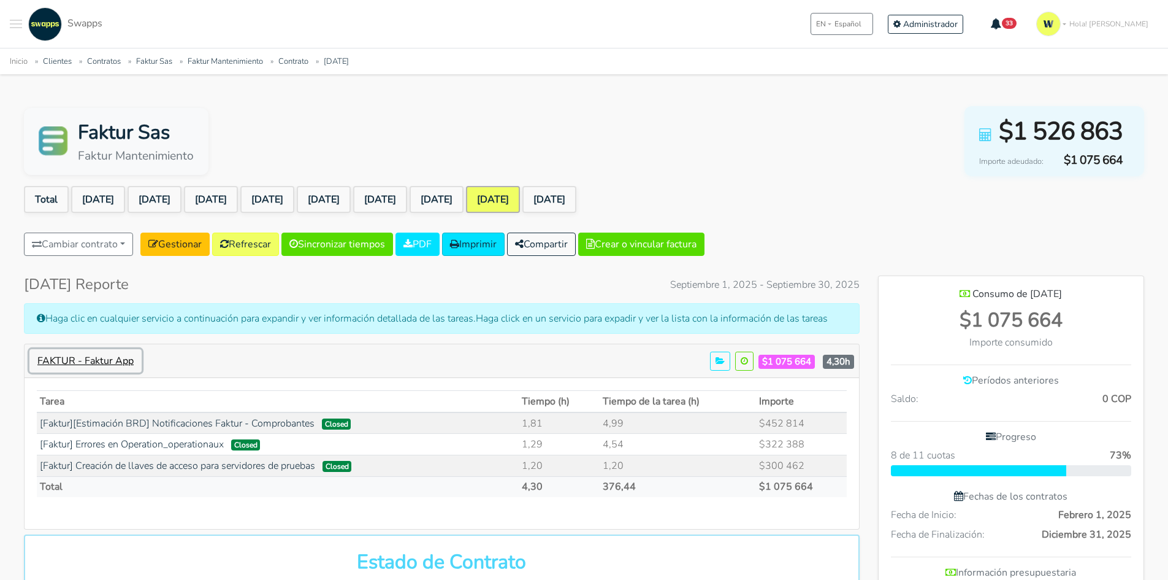
scroll to position [1046, 266]
click at [464, 199] on link "[DATE]" at bounding box center [437, 199] width 54 height 27
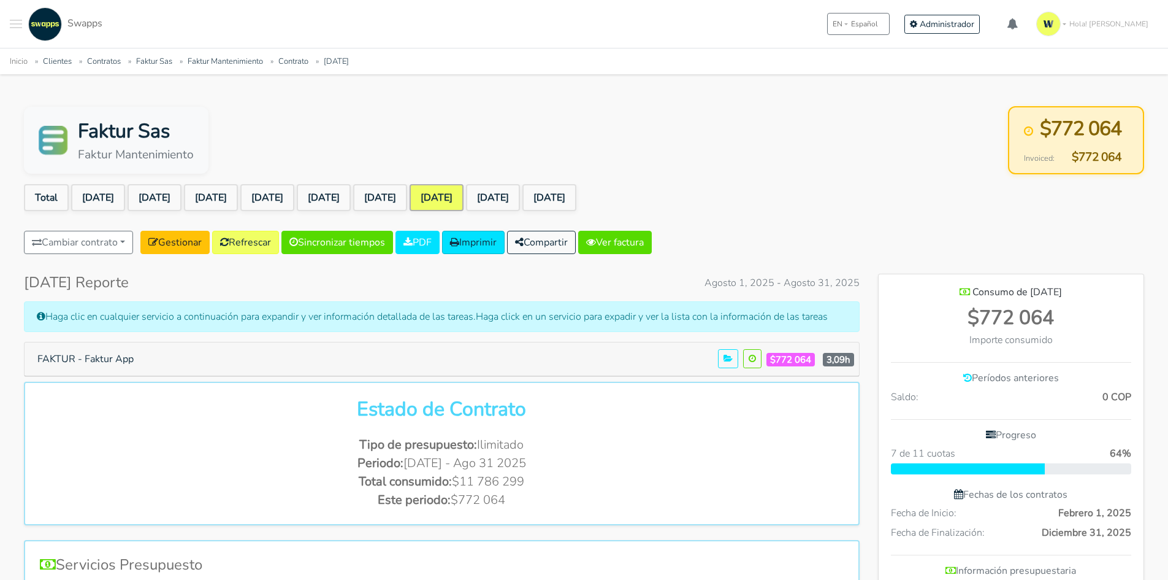
scroll to position [896, 266]
click at [520, 196] on link "[DATE]" at bounding box center [493, 197] width 54 height 27
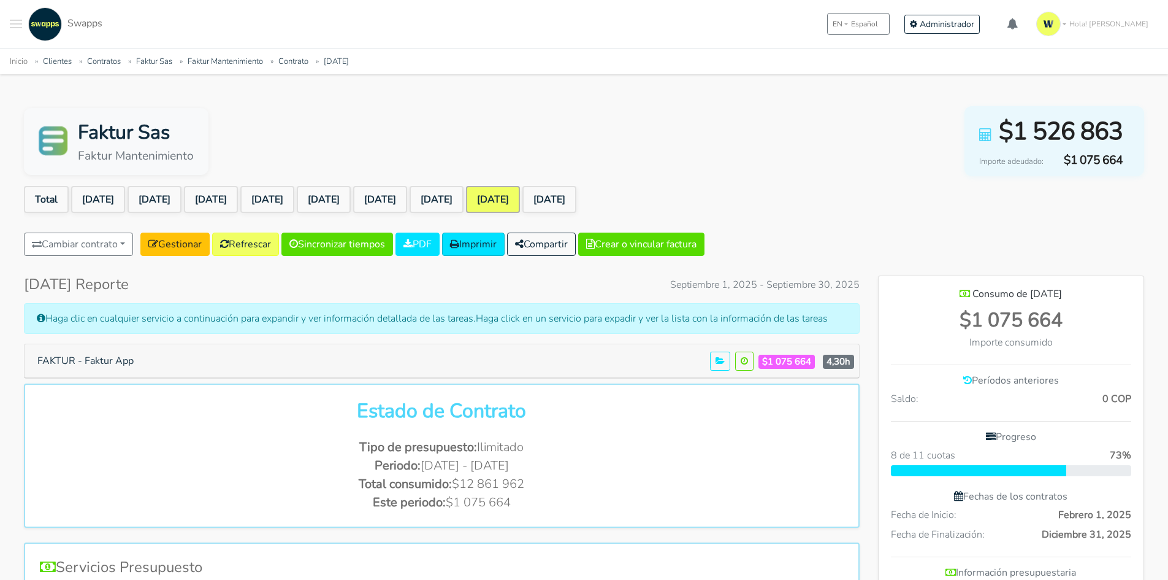
scroll to position [896, 266]
click at [107, 362] on button "FAKTUR - Faktur App" at bounding box center [85, 360] width 112 height 23
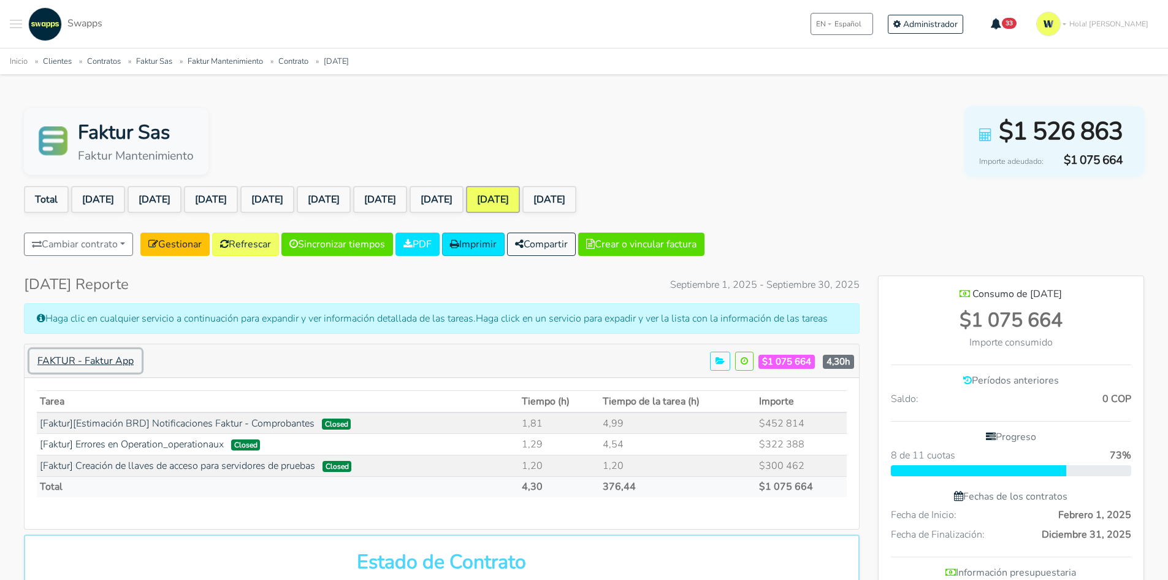
scroll to position [1046, 266]
click at [618, 442] on td "4,54" at bounding box center [678, 444] width 156 height 21
drag, startPoint x: 627, startPoint y: 426, endPoint x: 610, endPoint y: 426, distance: 17.2
click at [610, 426] on td "4,99" at bounding box center [678, 422] width 156 height 21
drag, startPoint x: 616, startPoint y: 445, endPoint x: 625, endPoint y: 450, distance: 10.4
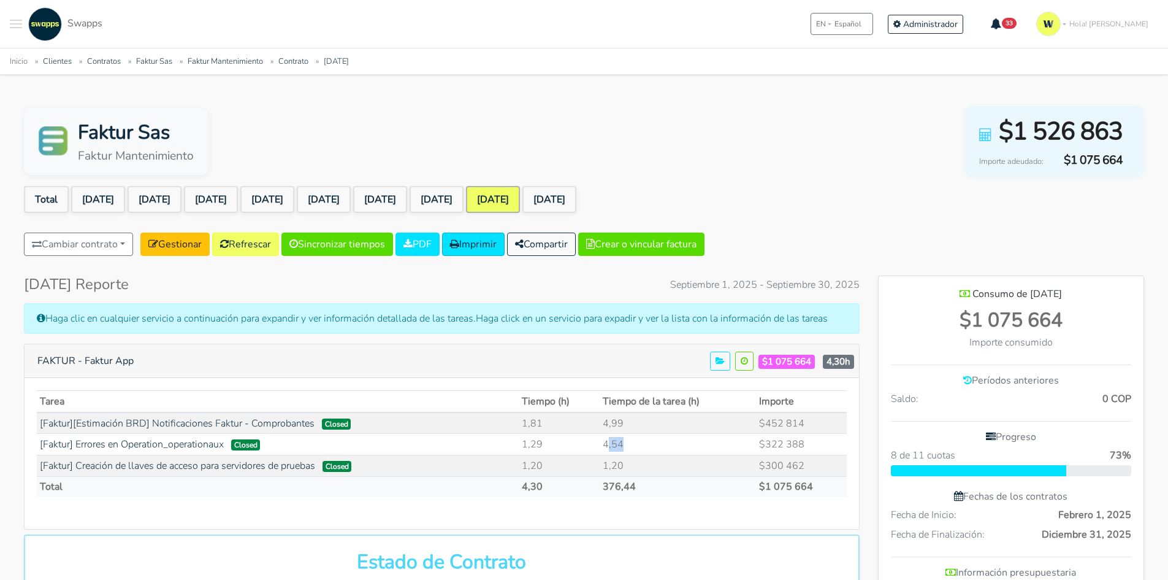
click at [624, 448] on td "4,54" at bounding box center [678, 444] width 156 height 21
drag, startPoint x: 632, startPoint y: 469, endPoint x: 599, endPoint y: 469, distance: 33.7
click at [599, 469] on tr "[Faktur] Creación de llaves de acceso para servidores de pruebas Closed 1,20 1,…" at bounding box center [442, 464] width 810 height 21
drag, startPoint x: 785, startPoint y: 459, endPoint x: 795, endPoint y: 461, distance: 10.0
click at [788, 460] on td "$300 462" at bounding box center [801, 464] width 91 height 21
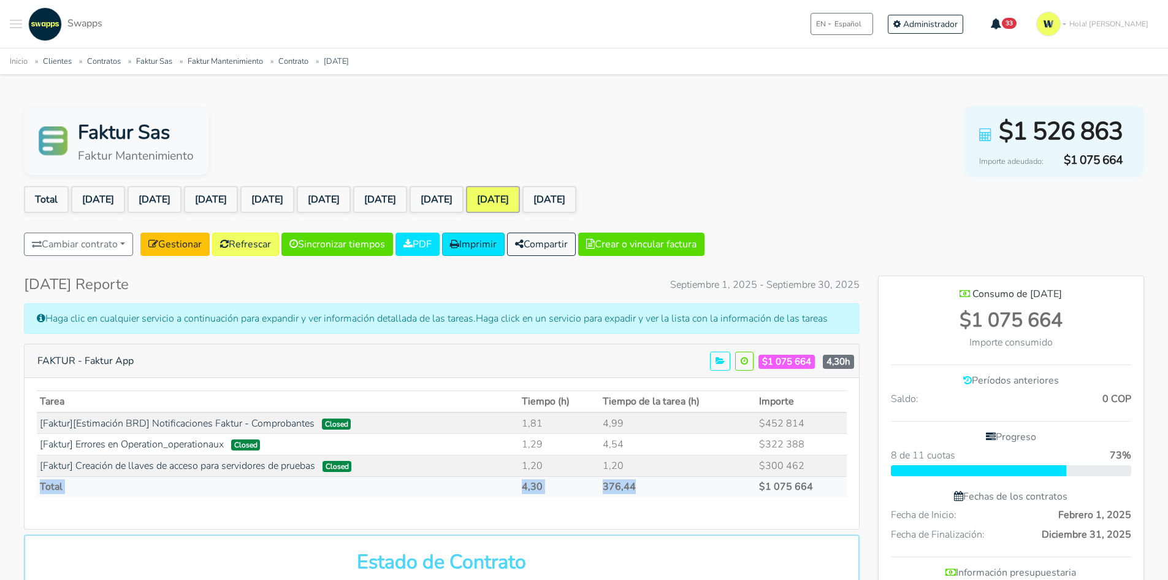
drag, startPoint x: 807, startPoint y: 462, endPoint x: 649, endPoint y: 483, distance: 159.7
click at [649, 483] on table "Tarea Tiempo (h) Tiempo de la tarea (h) Importe 1,81 4,99" at bounding box center [442, 443] width 810 height 107
click at [698, 507] on div "Tarea Tiempo (h) Tiempo de la tarea (h) Importe 1,81 4,99 $452 814 1,29 4,54" at bounding box center [442, 448] width 810 height 117
click at [554, 244] on button "Compartir" at bounding box center [541, 243] width 69 height 23
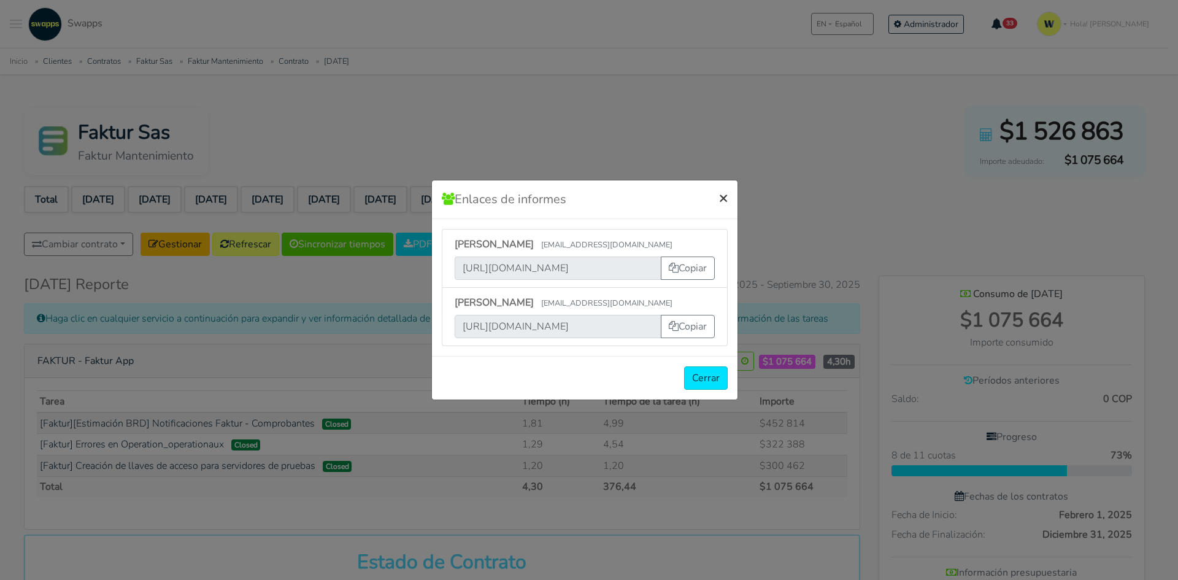
click at [727, 195] on button "×" at bounding box center [723, 197] width 28 height 34
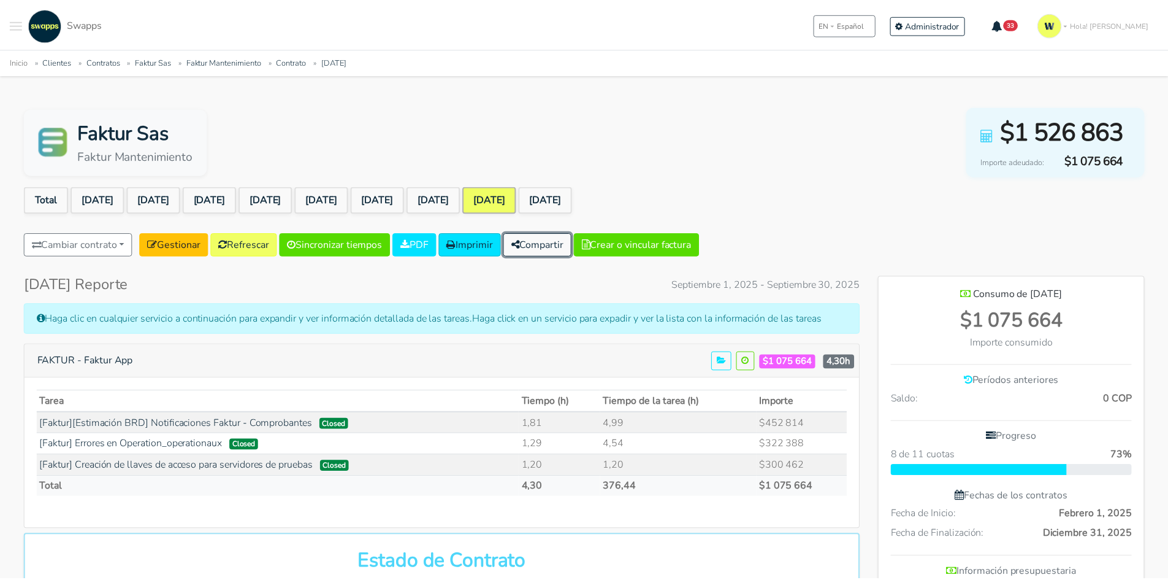
scroll to position [612314, 613095]
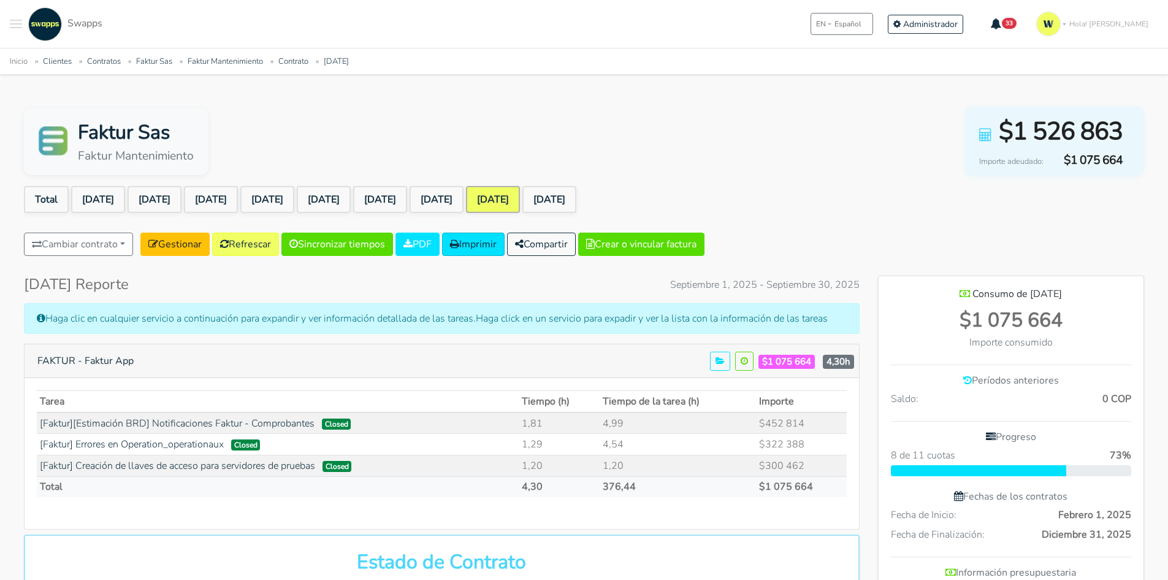
click at [807, 190] on ul "Total Feb 2025 Mar 2025 Apr 2025 May 2025 Jun 2025 Jul 2025 Aug 2025 Sep 2025 O…" at bounding box center [584, 202] width 1121 height 32
click at [577, 205] on link "Oct 2025" at bounding box center [550, 199] width 54 height 27
click at [577, 196] on link "Oct 2025" at bounding box center [550, 199] width 54 height 27
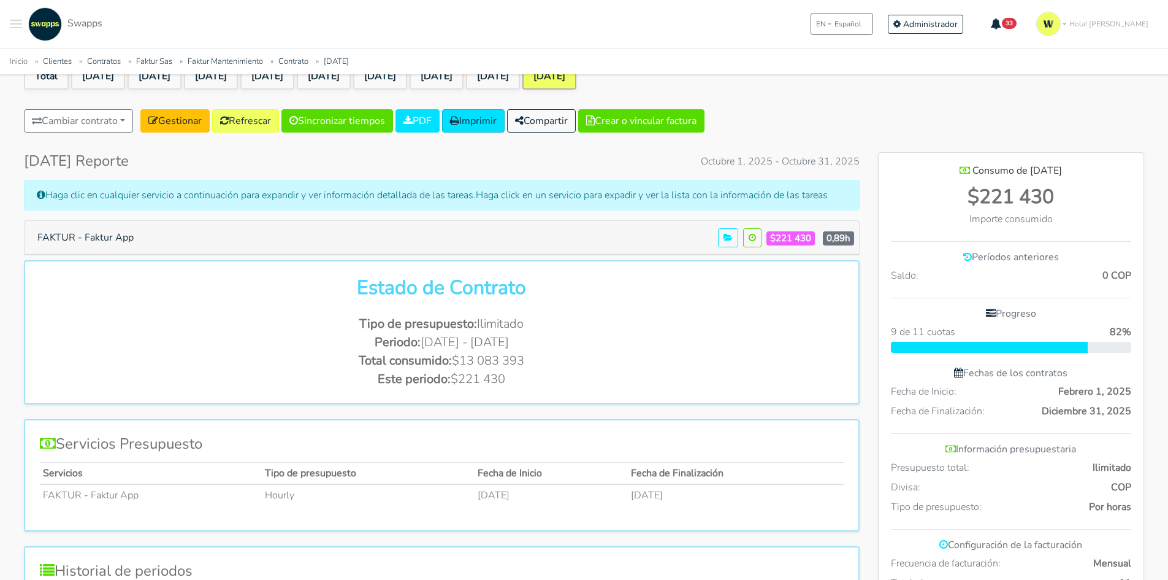
scroll to position [123, 0]
click at [115, 235] on button "FAKTUR - Faktur App" at bounding box center [85, 237] width 112 height 23
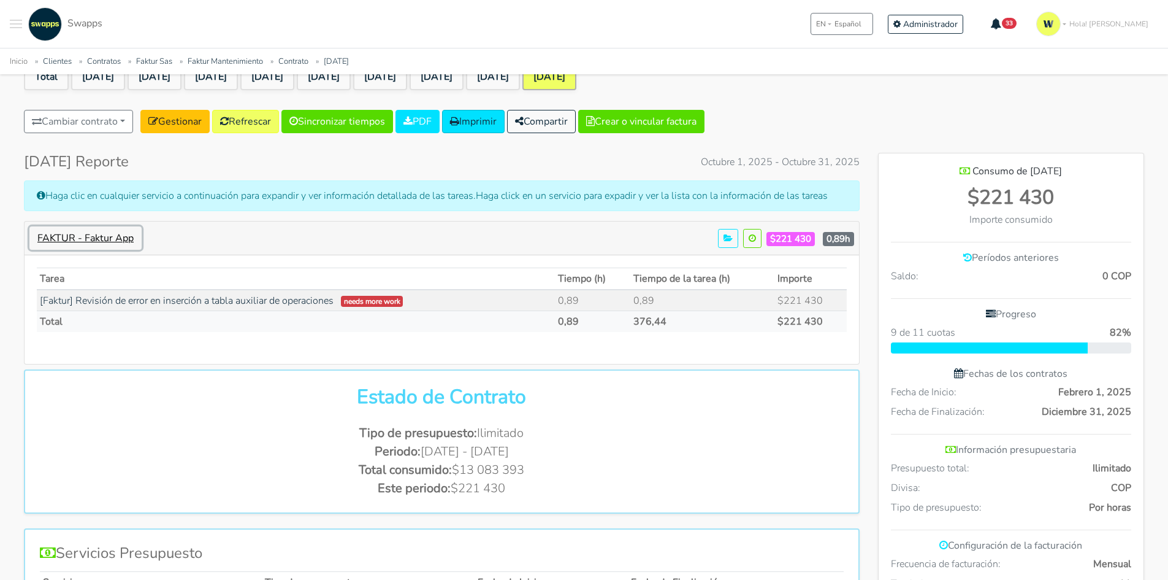
scroll to position [1003, 266]
click at [40, 240] on button "FAKTUR - Faktur App" at bounding box center [85, 237] width 112 height 23
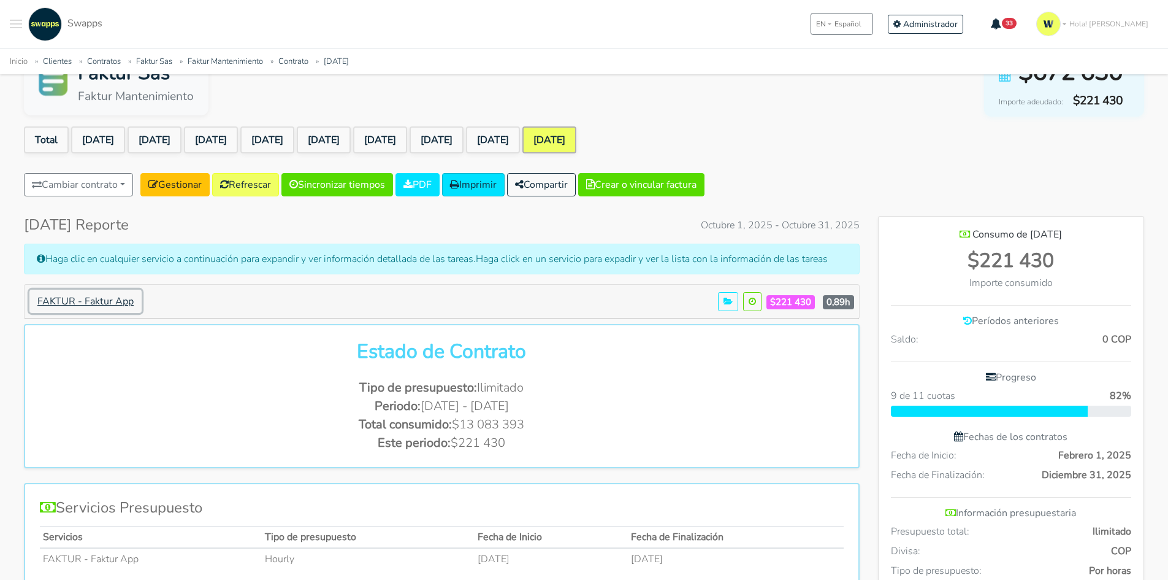
scroll to position [0, 0]
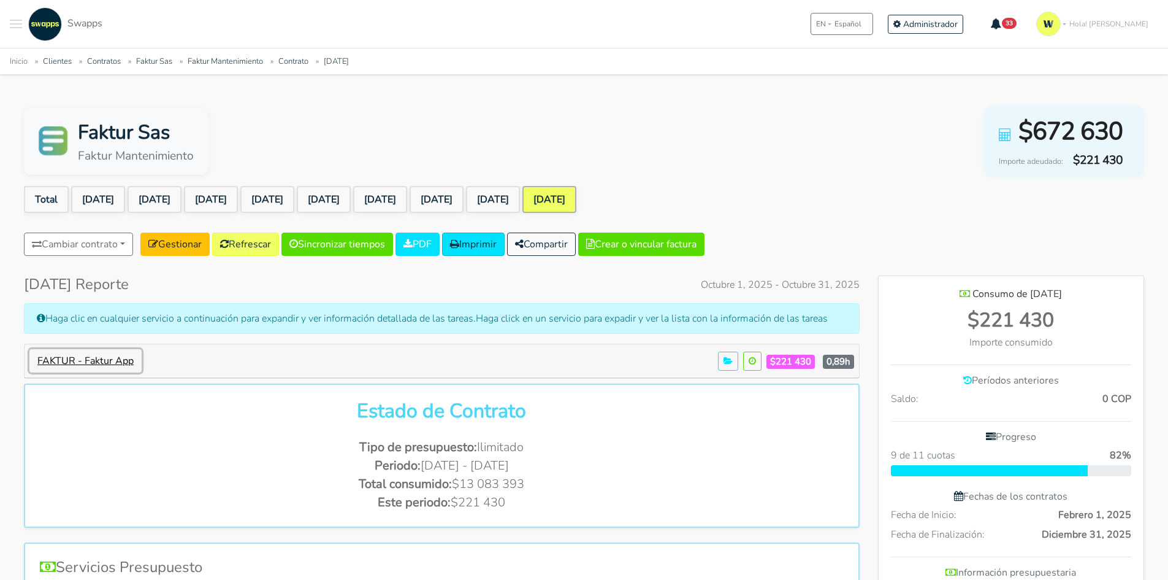
click at [66, 372] on button "FAKTUR - Faktur App" at bounding box center [85, 360] width 112 height 23
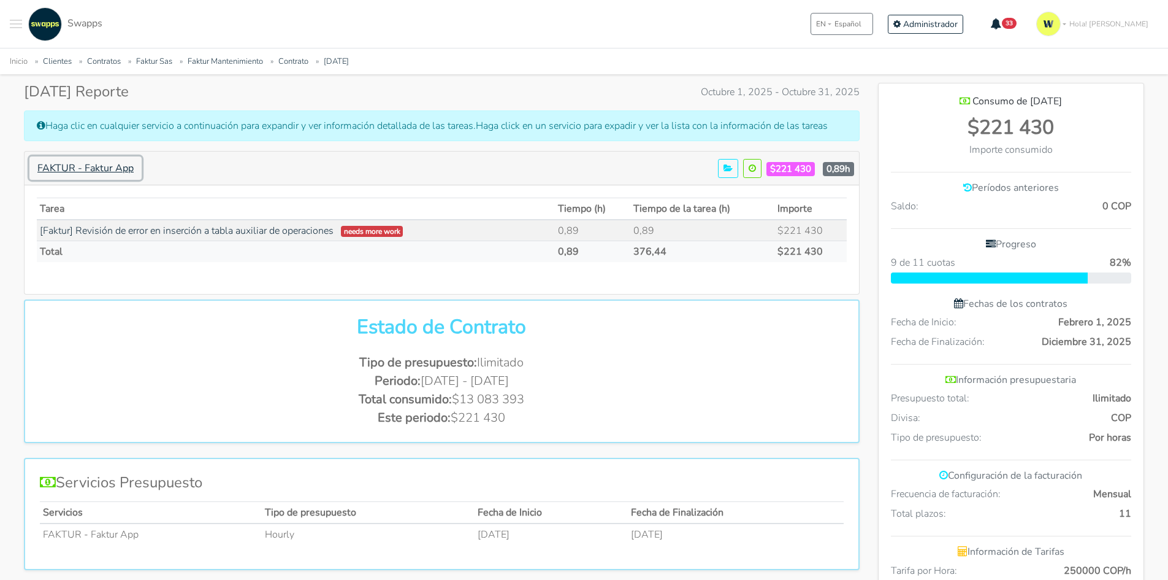
scroll to position [37, 0]
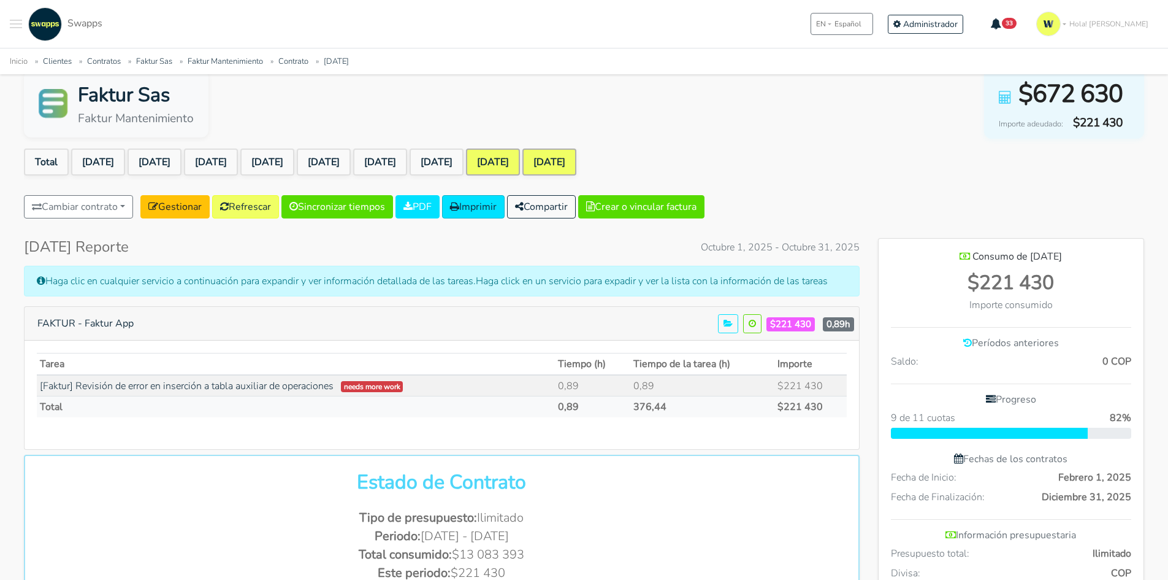
click at [520, 161] on link "Sep 2025" at bounding box center [493, 161] width 54 height 27
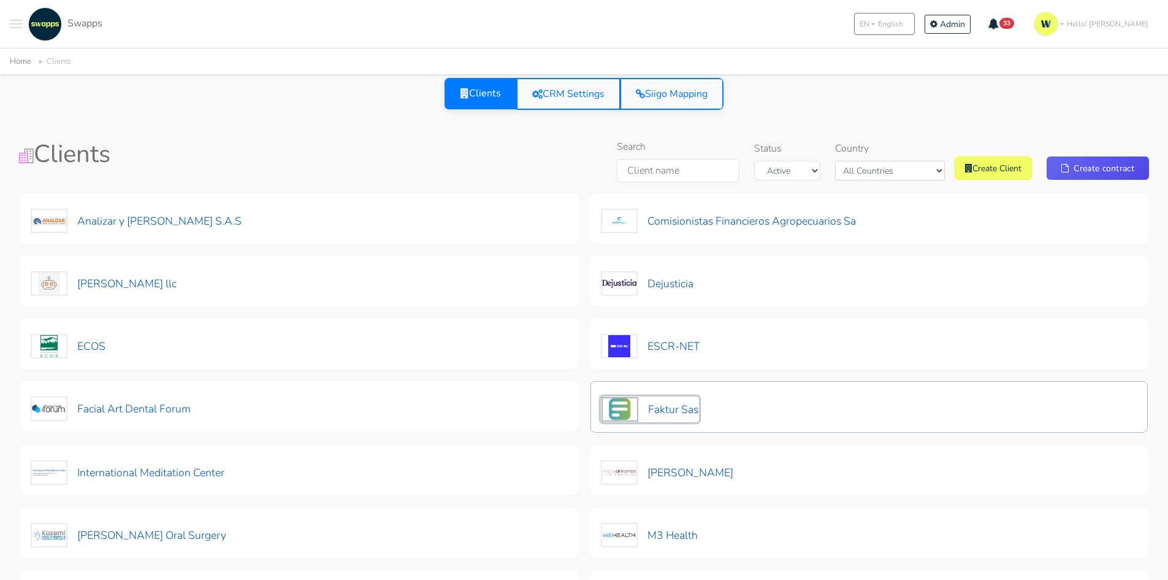
click at [676, 410] on button "Faktur Sas" at bounding box center [650, 409] width 98 height 26
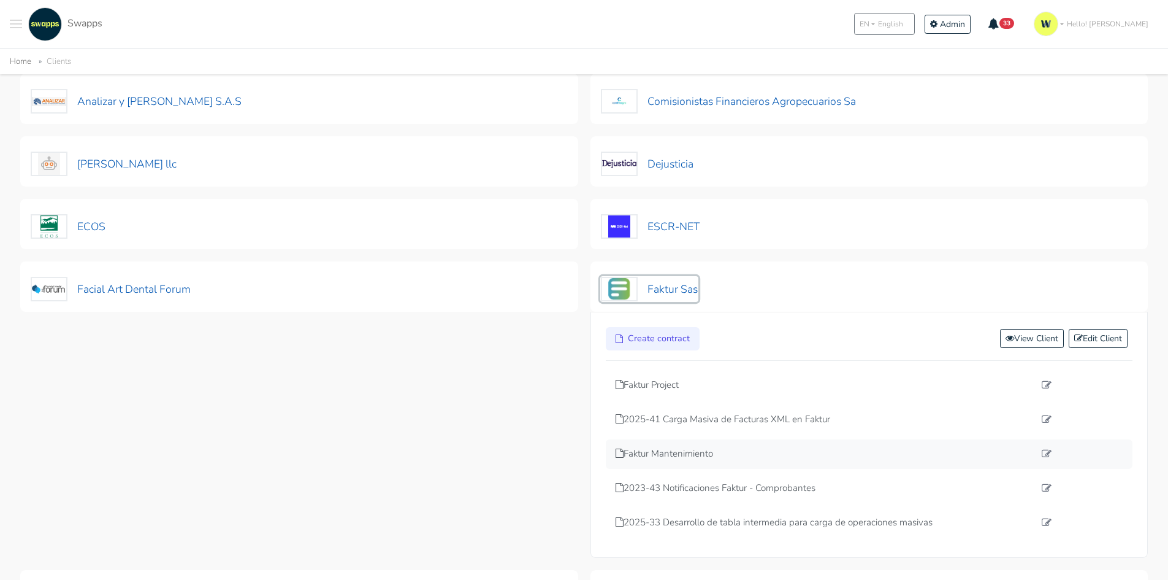
scroll to position [123, 0]
click at [723, 418] on p "2025-41 Carga Masiva de Facturas XML en Faktur" at bounding box center [826, 416] width 420 height 14
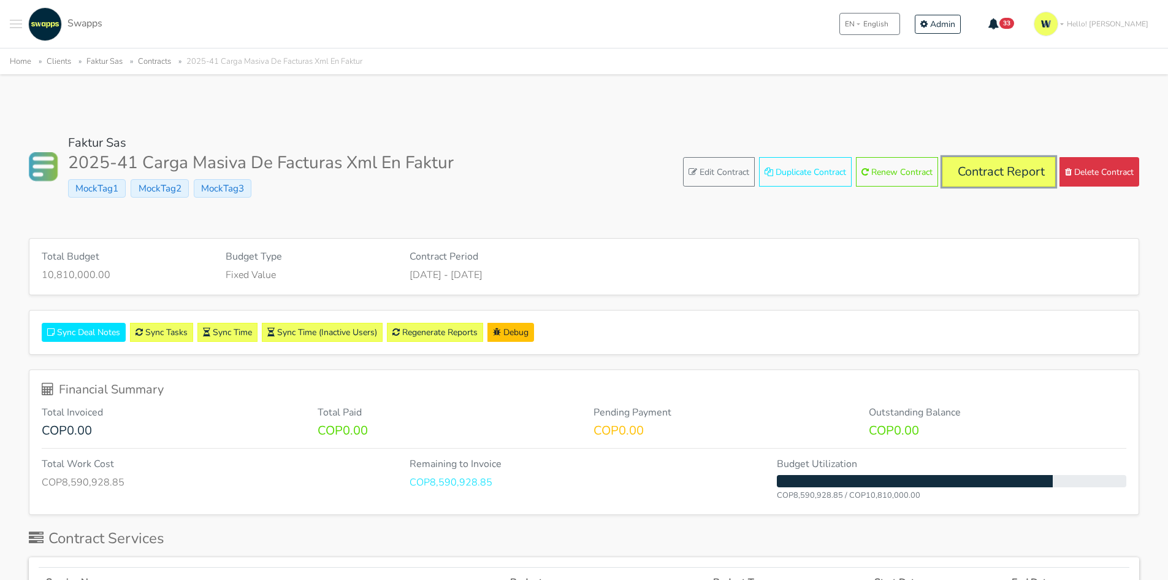
click at [983, 172] on link "Contract Report" at bounding box center [999, 171] width 113 height 29
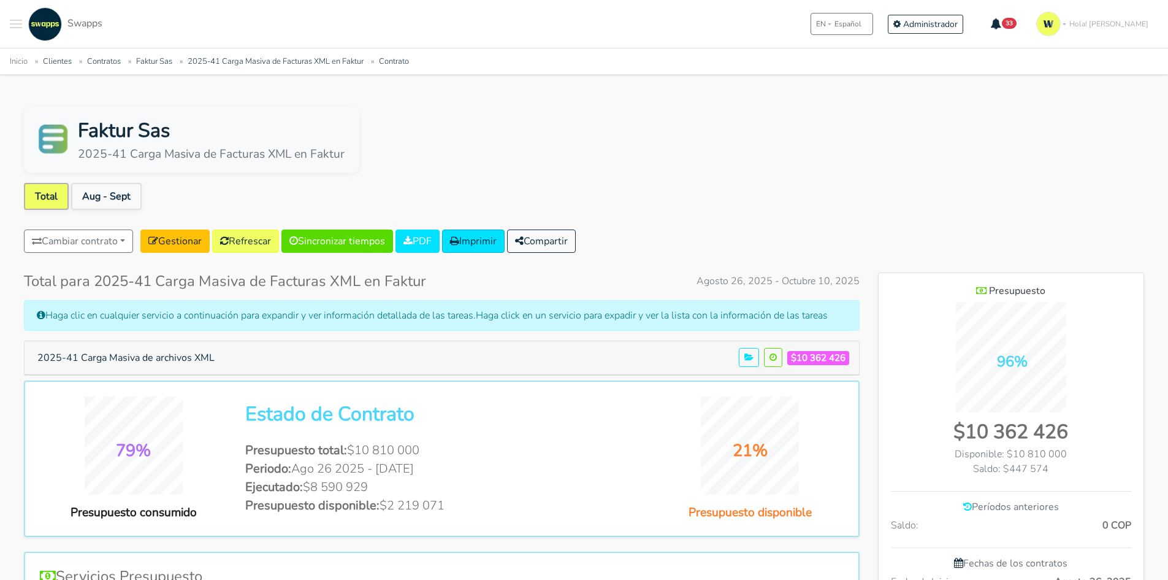
click at [816, 278] on span "Agosto 26, 2025 - Octubre 10, 2025" at bounding box center [778, 281] width 163 height 15
click at [188, 355] on button "2025-41 Carga Masiva de archivos XML" at bounding box center [125, 357] width 193 height 23
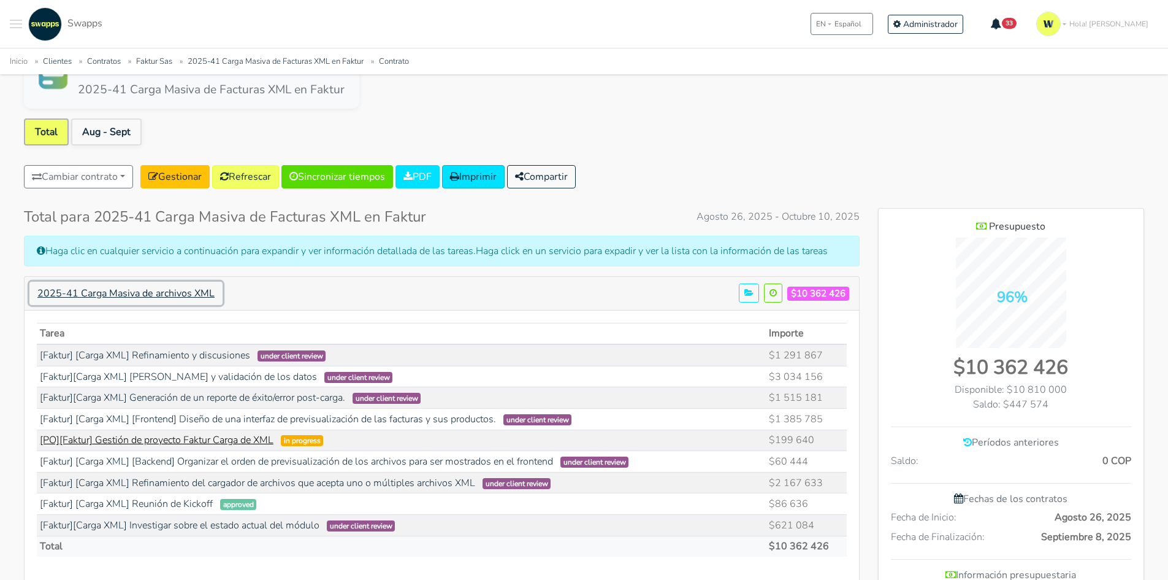
scroll to position [61, 0]
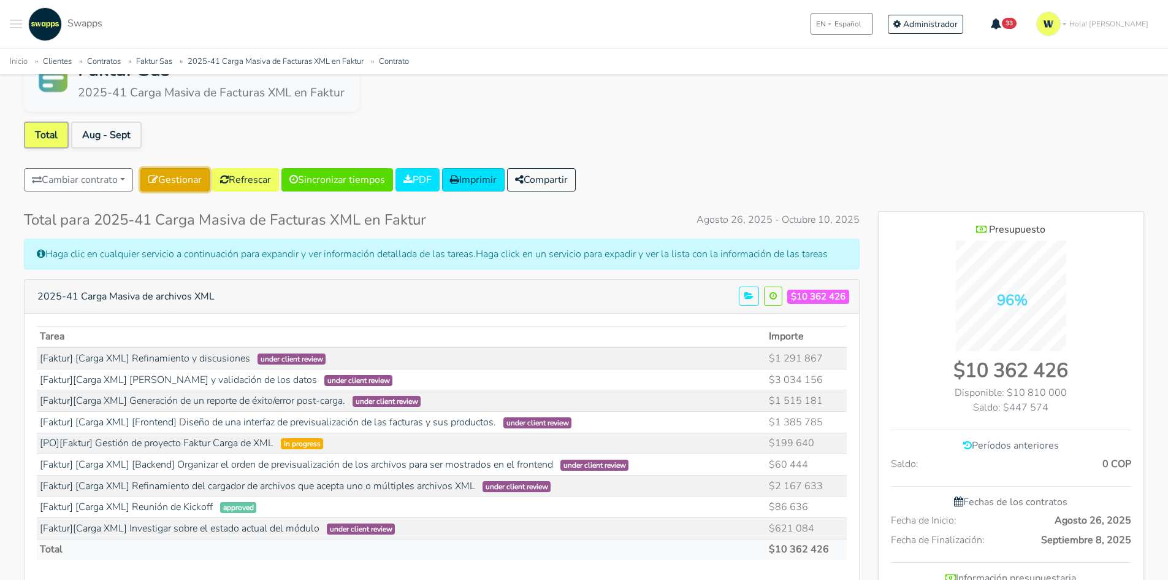
click at [188, 182] on link "Gestionar" at bounding box center [174, 179] width 69 height 23
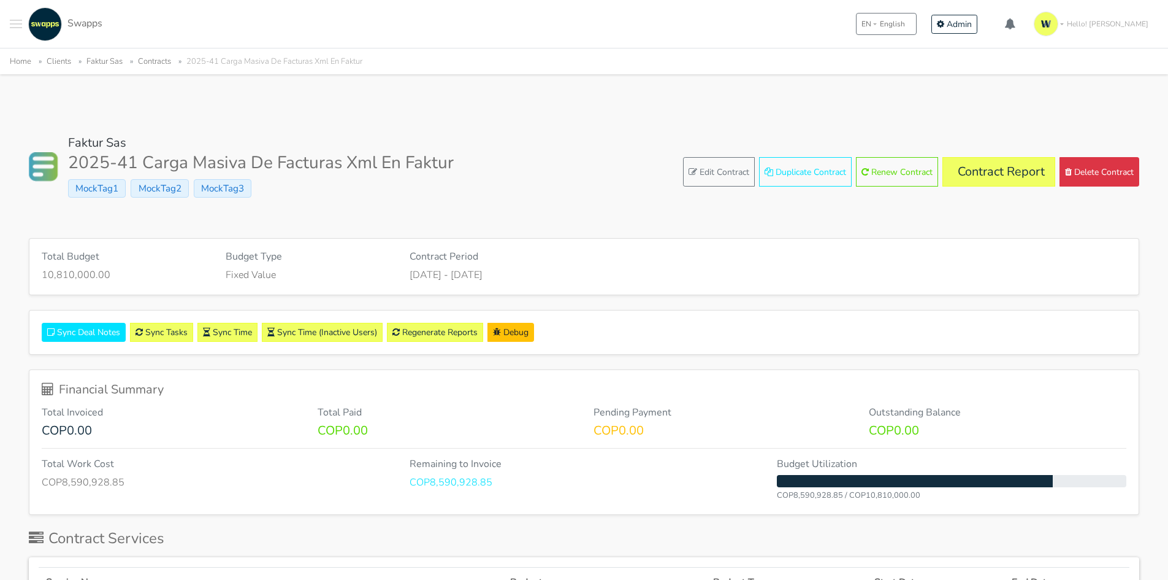
click at [239, 182] on span "MockTag3" at bounding box center [223, 188] width 58 height 18
click at [466, 334] on link "Regenerate Reports" at bounding box center [435, 332] width 96 height 19
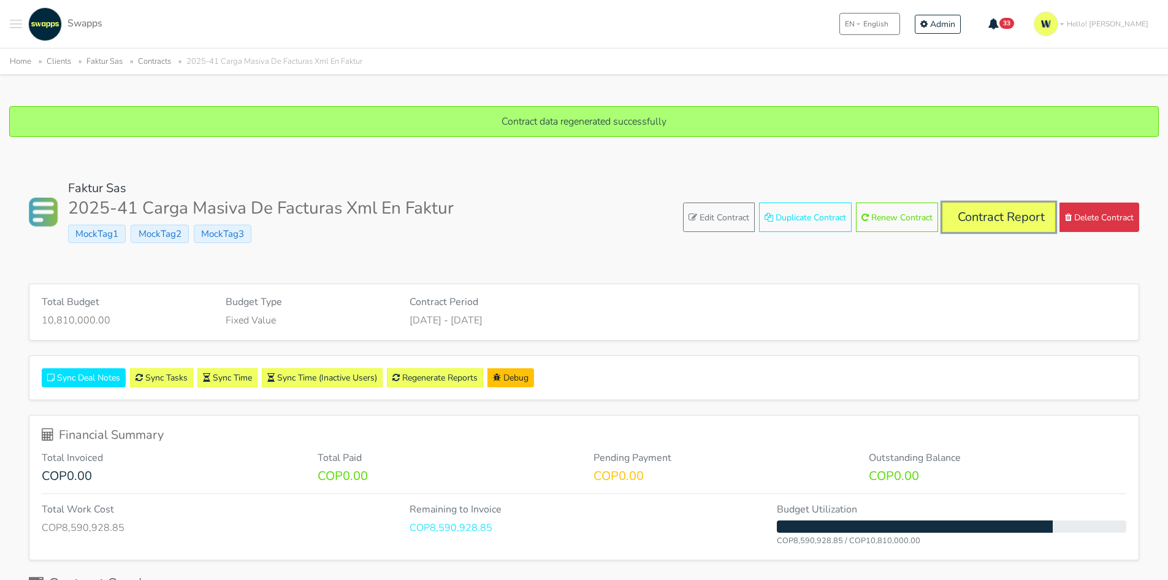
click at [1004, 213] on link "Contract Report" at bounding box center [999, 216] width 113 height 29
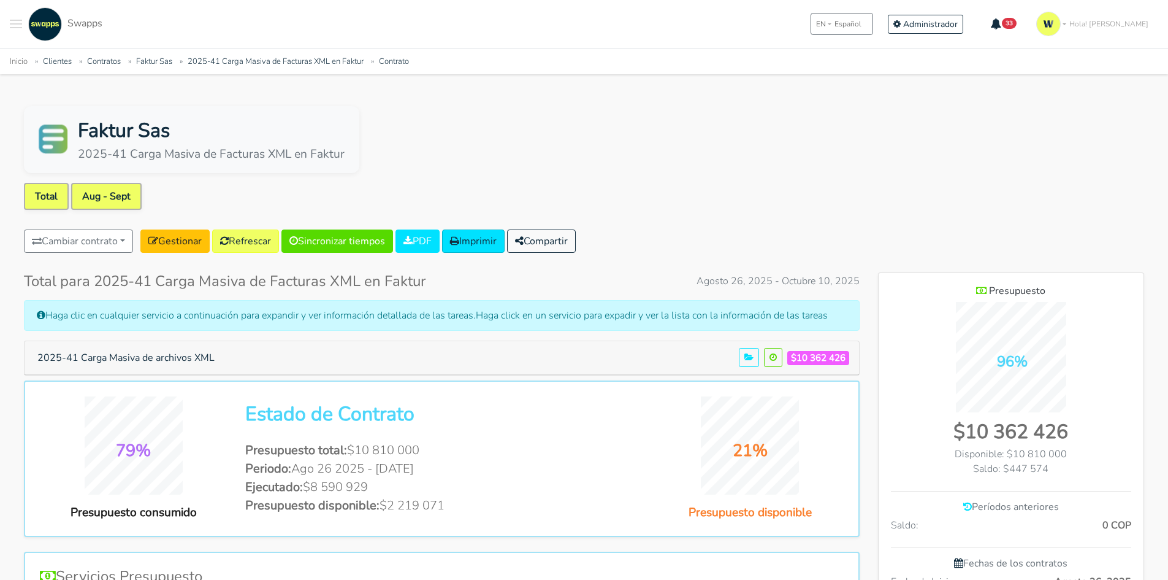
click at [106, 196] on link "Aug - Sept" at bounding box center [106, 196] width 71 height 27
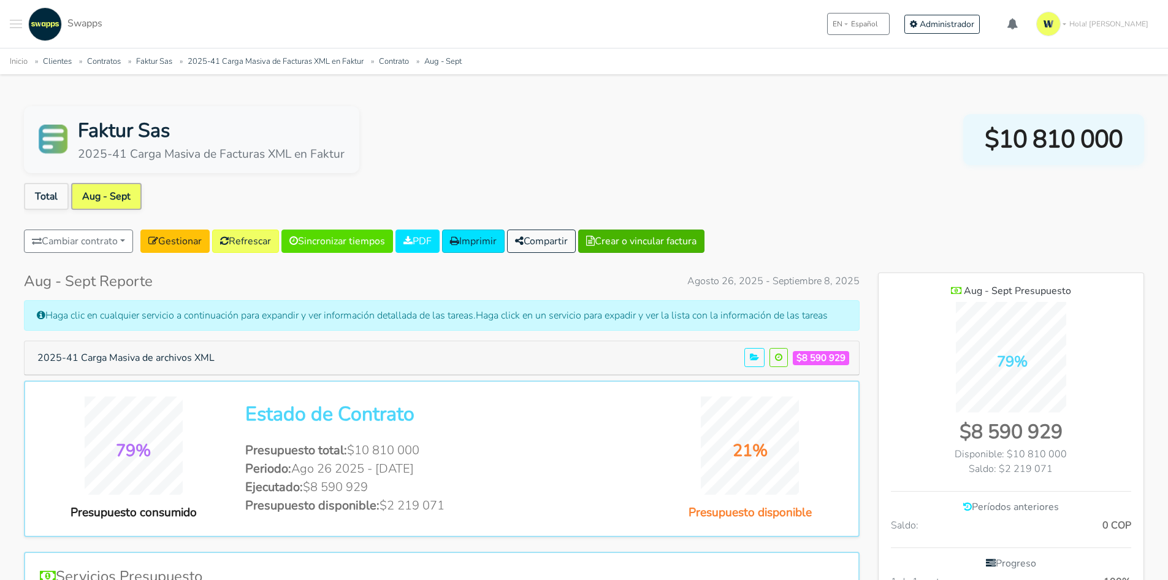
scroll to position [855, 266]
click at [677, 236] on button "Crear o vincular factura" at bounding box center [641, 240] width 126 height 23
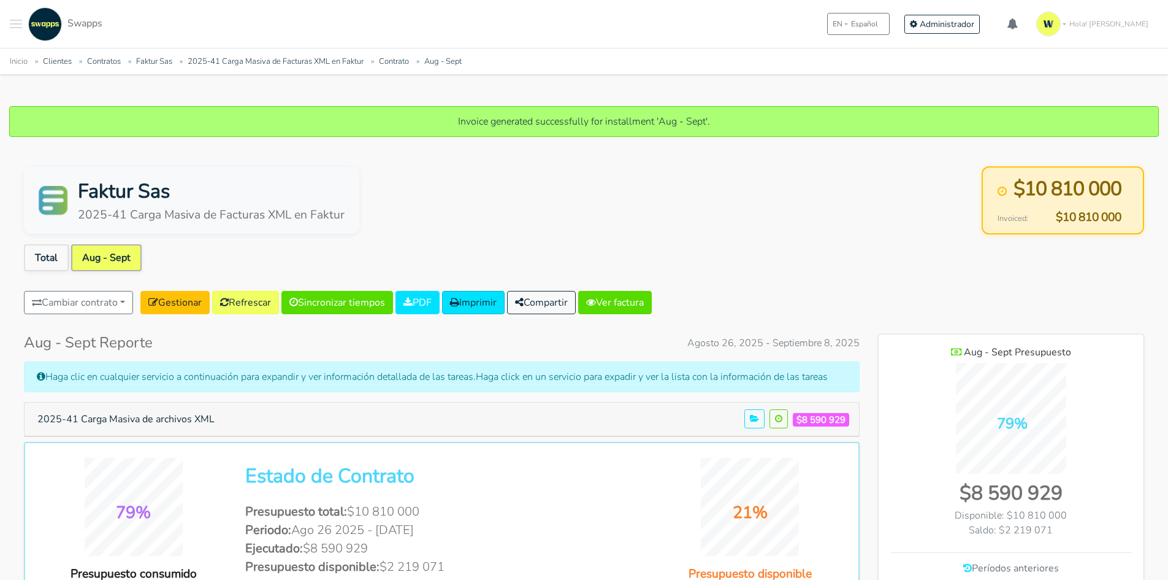
scroll to position [855, 266]
click at [652, 297] on link "Ver factura" at bounding box center [615, 302] width 74 height 23
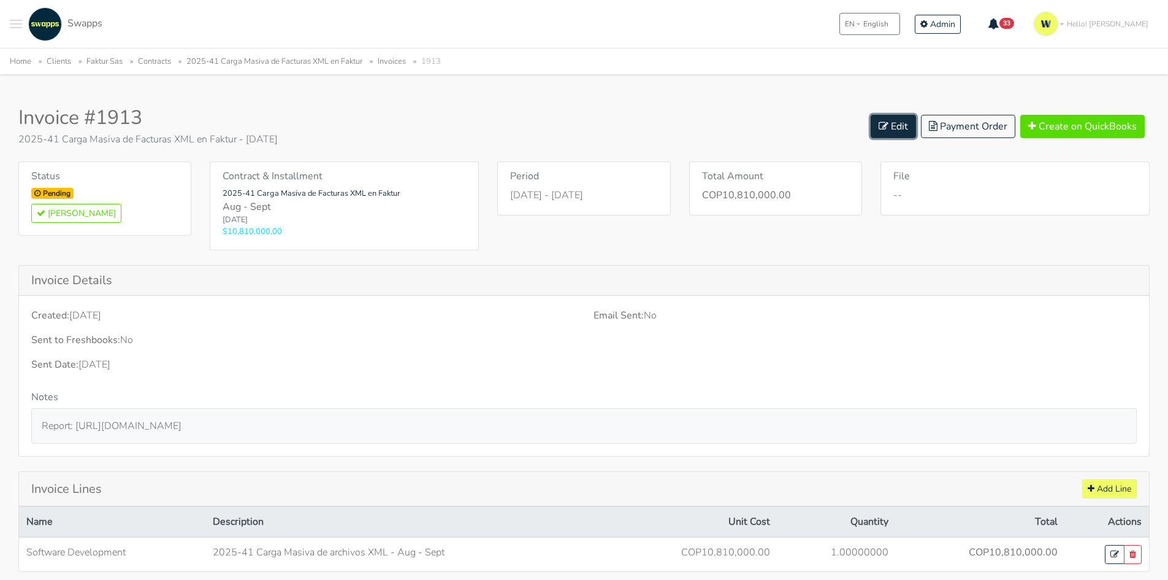
click at [905, 131] on link "Edit" at bounding box center [893, 126] width 45 height 23
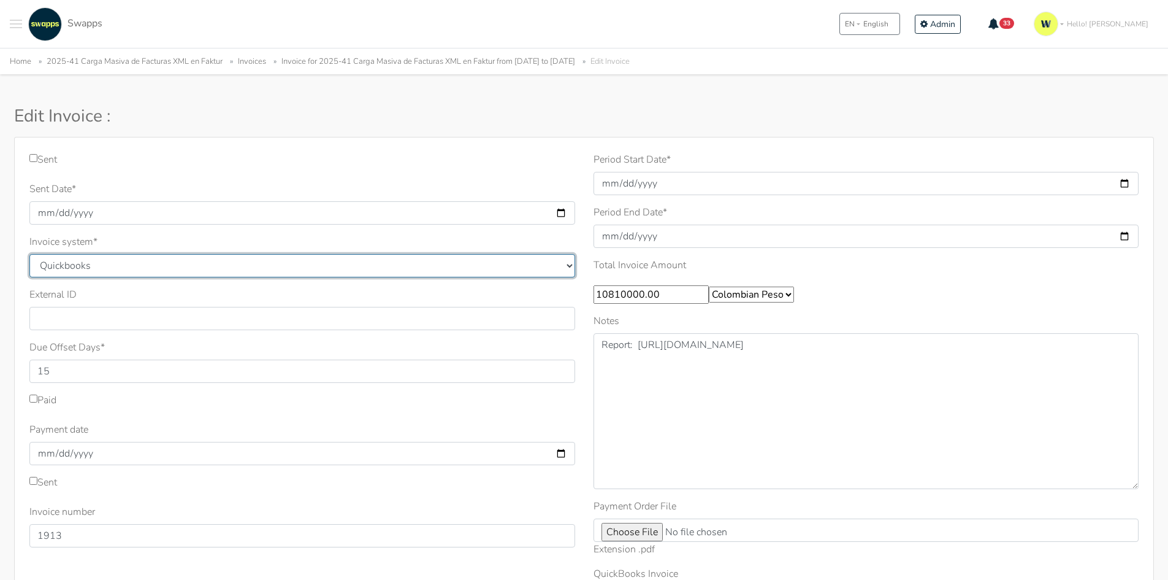
click at [137, 266] on select "Quickbooks Samba Siigo" at bounding box center [302, 265] width 546 height 23
select select "siigo"
click at [29, 254] on select "Quickbooks Samba Siigo" at bounding box center [302, 265] width 546 height 23
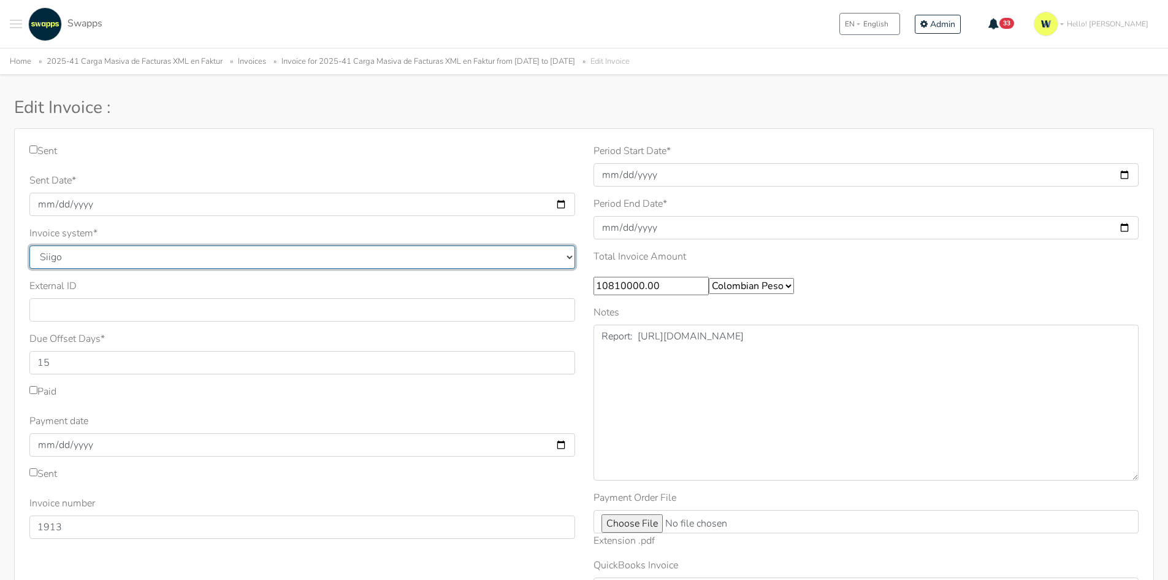
scroll to position [184, 0]
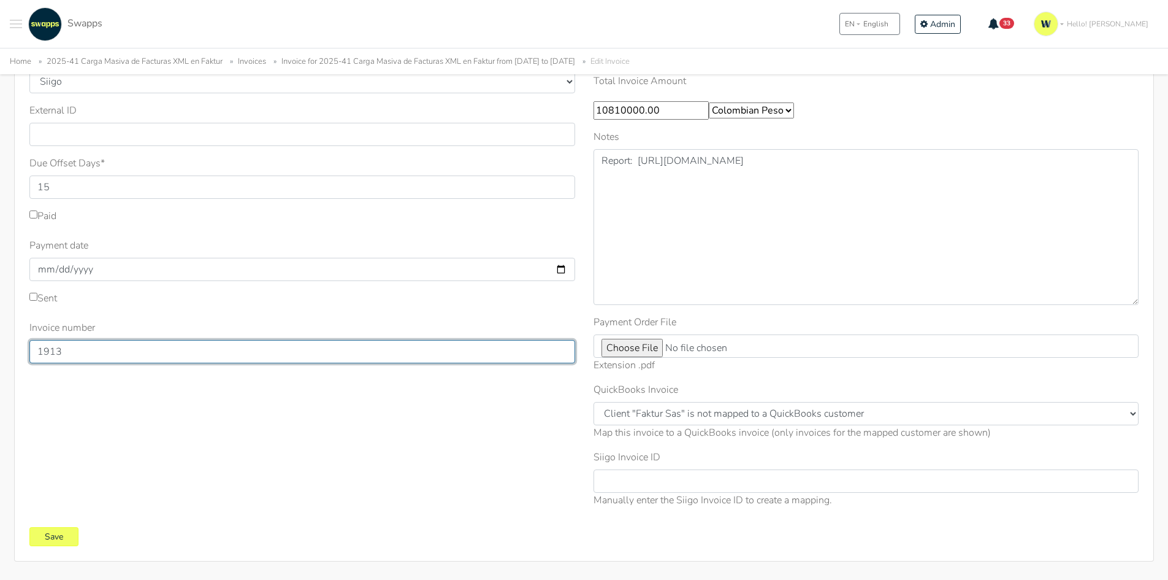
drag, startPoint x: 83, startPoint y: 356, endPoint x: 2, endPoint y: 350, distance: 80.6
click at [0, 353] on div "Sent Sent Date * 2025-10-10 Invoice system * Quickbooks Samba Siigo * 15 1913" at bounding box center [584, 257] width 1168 height 608
type input "335"
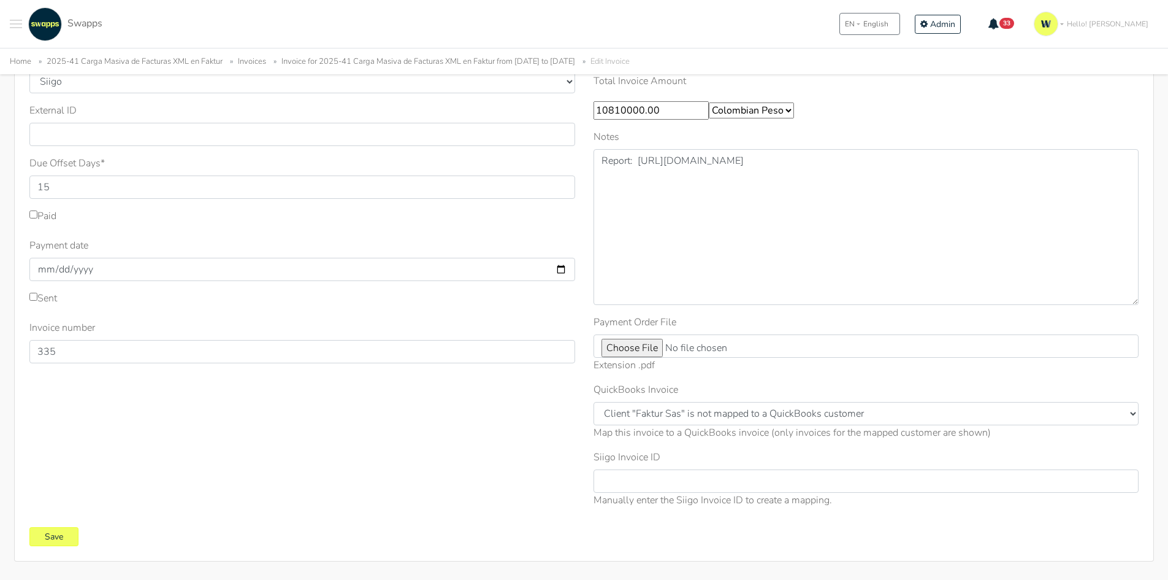
click at [448, 432] on div "Sent Sent Date * 2025-10-10 Invoice system * Quickbooks Samba Siigo * 15" at bounding box center [302, 242] width 564 height 549
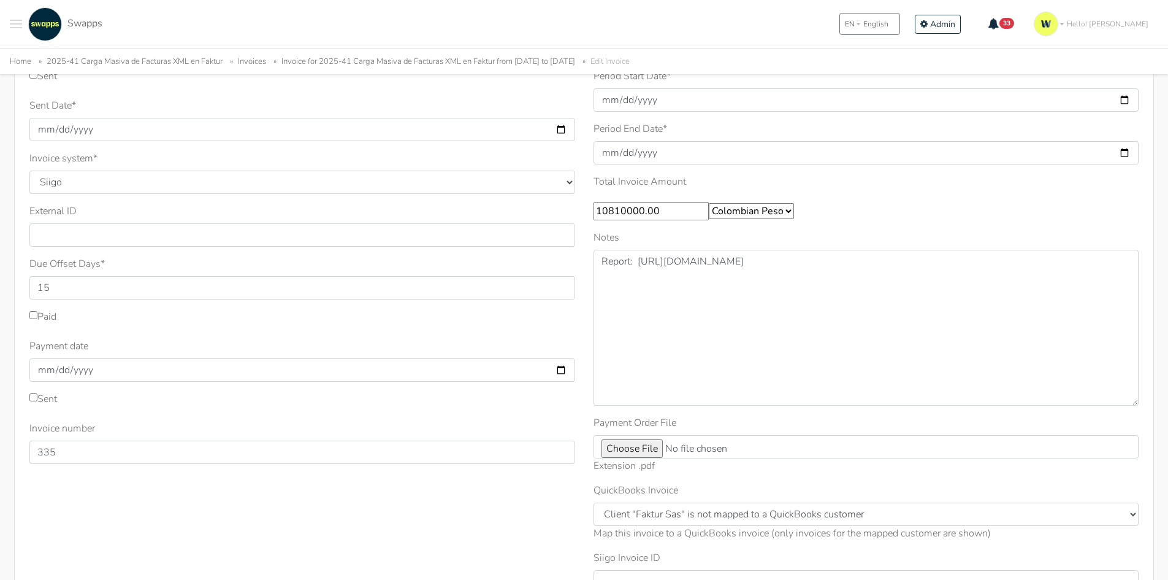
scroll to position [61, 0]
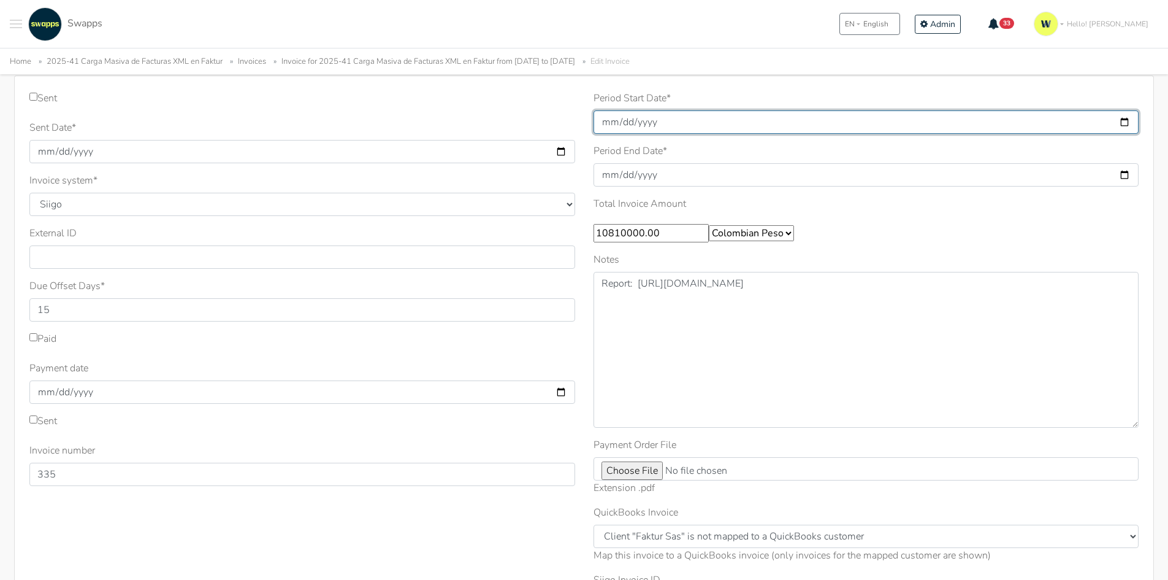
click at [1126, 121] on input "2025-08-26" at bounding box center [867, 121] width 546 height 23
type input "2025-10-10"
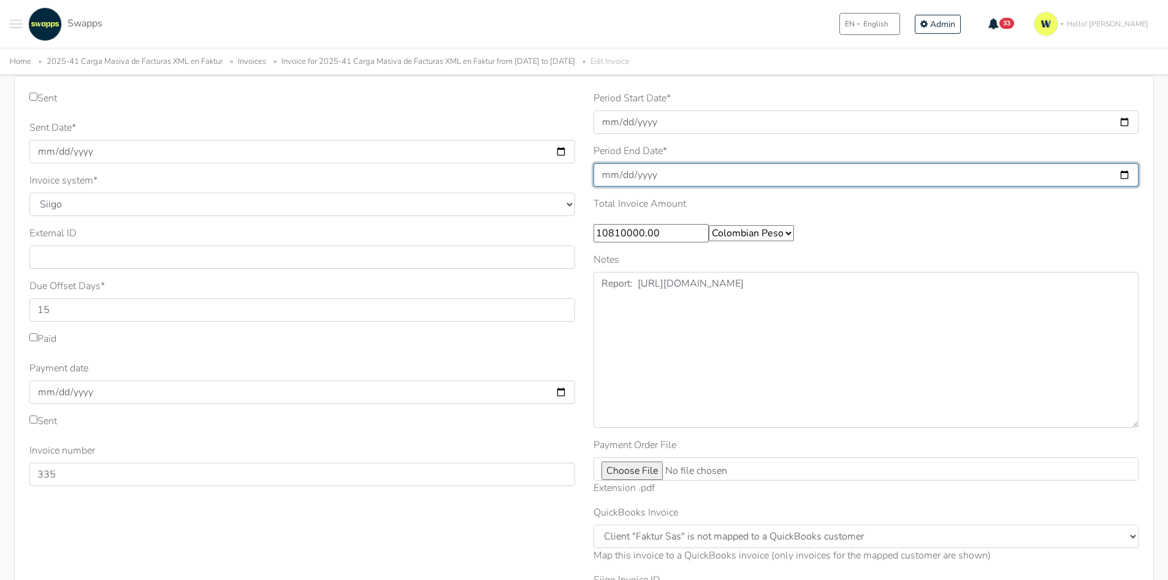
drag, startPoint x: 1123, startPoint y: 172, endPoint x: 1054, endPoint y: 177, distance: 68.9
click at [1122, 171] on input "2025-09-08" at bounding box center [867, 174] width 546 height 23
type input "2025-10-10"
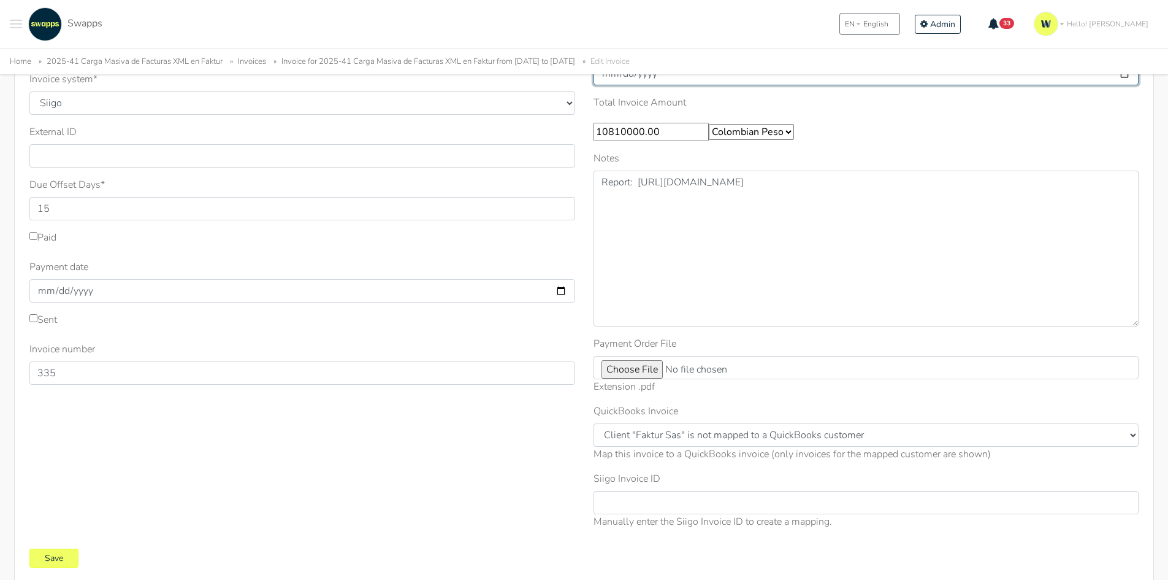
scroll to position [229, 0]
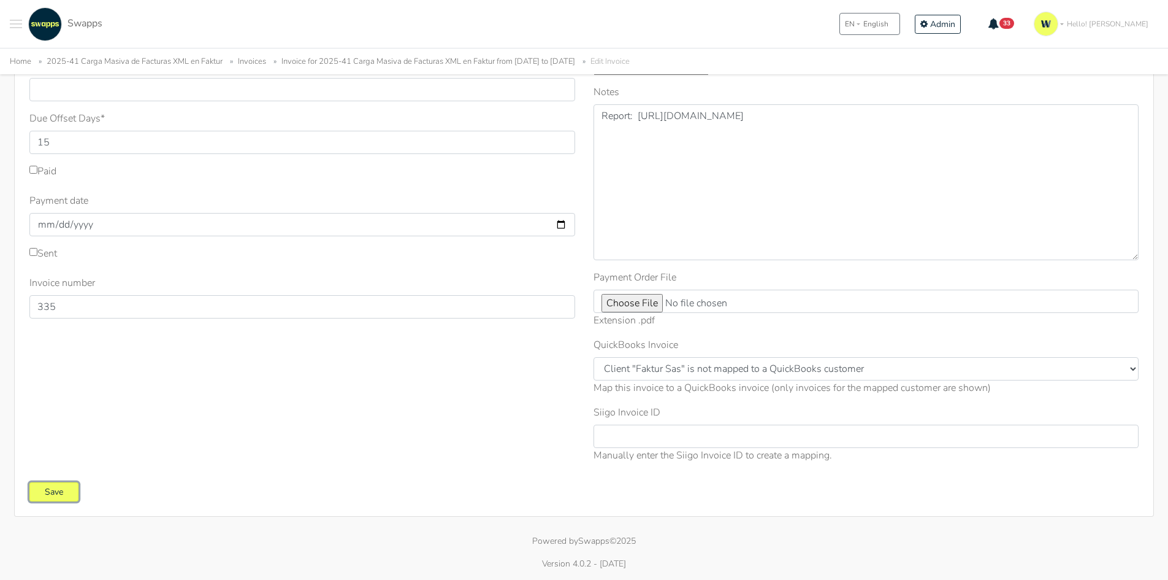
click at [67, 491] on input "Save" at bounding box center [53, 491] width 49 height 19
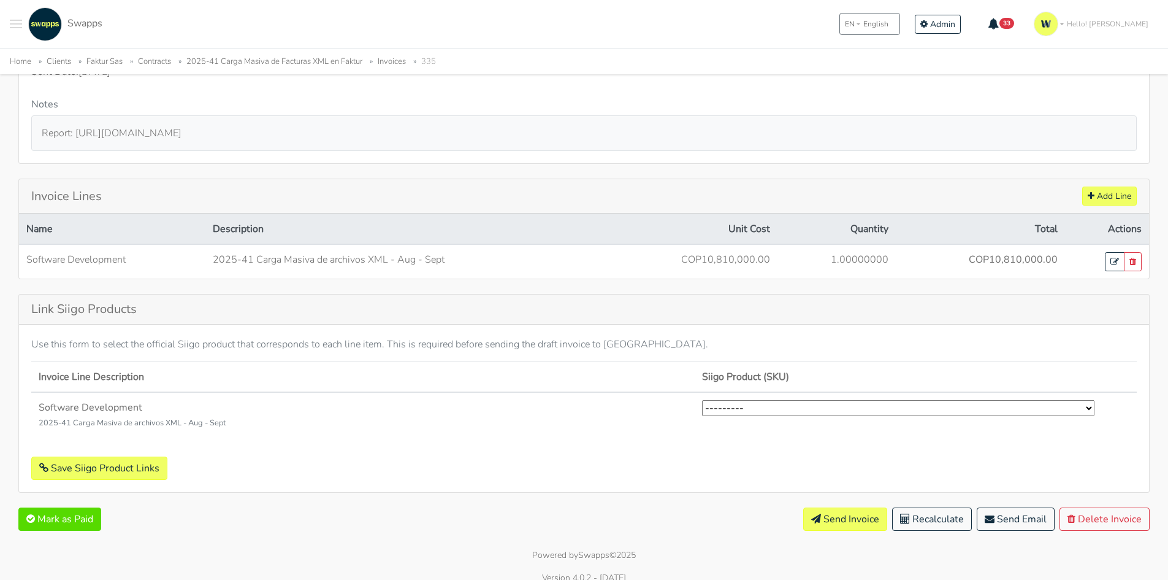
scroll to position [352, 0]
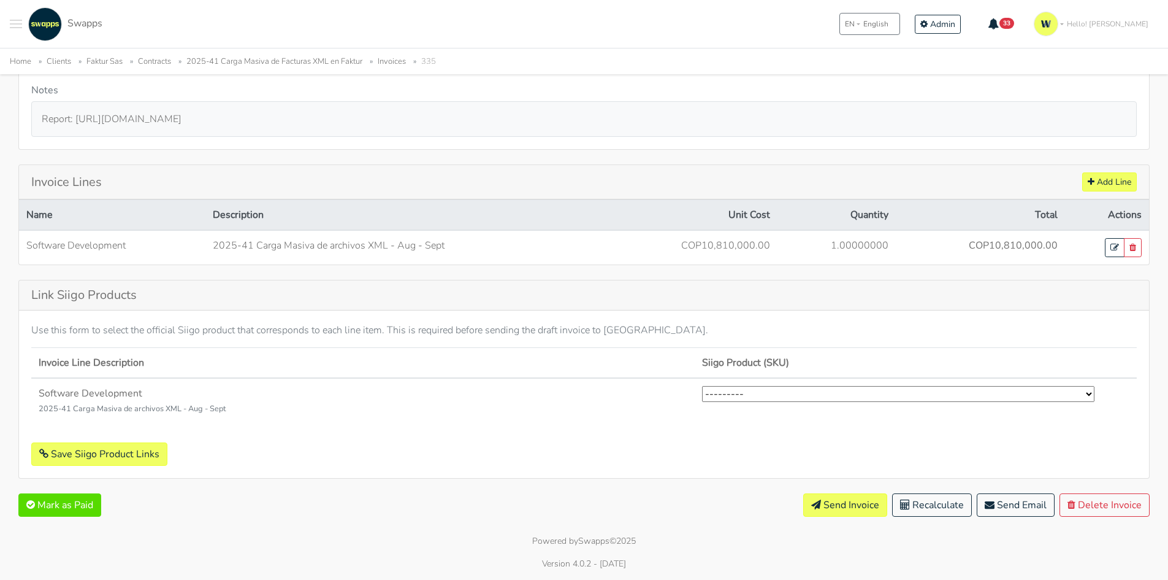
click at [812, 394] on select "--------- Desarrollo Software Exterior (2) Desarrollo Software Nacional (1) Ges…" at bounding box center [898, 394] width 393 height 16
select select "2"
click at [702, 386] on select "--------- Desarrollo Software Exterior (2) Desarrollo Software Nacional (1) Ges…" at bounding box center [898, 394] width 393 height 16
click at [140, 451] on button "Save Siigo Product Links" at bounding box center [99, 453] width 136 height 23
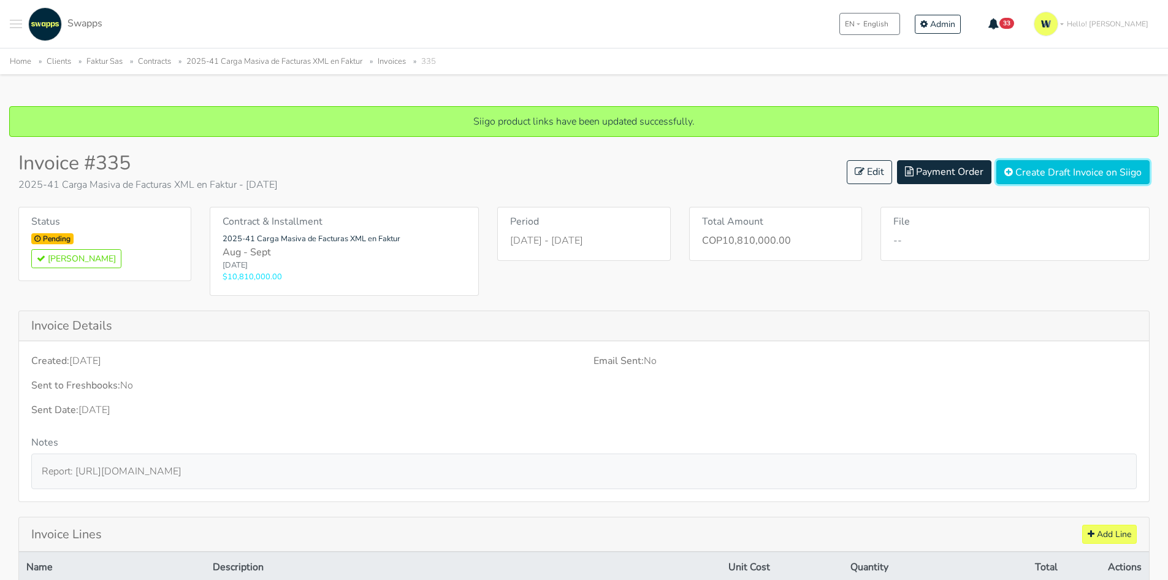
click at [1035, 169] on button "Create Draft Invoice on Siigo" at bounding box center [1073, 172] width 153 height 24
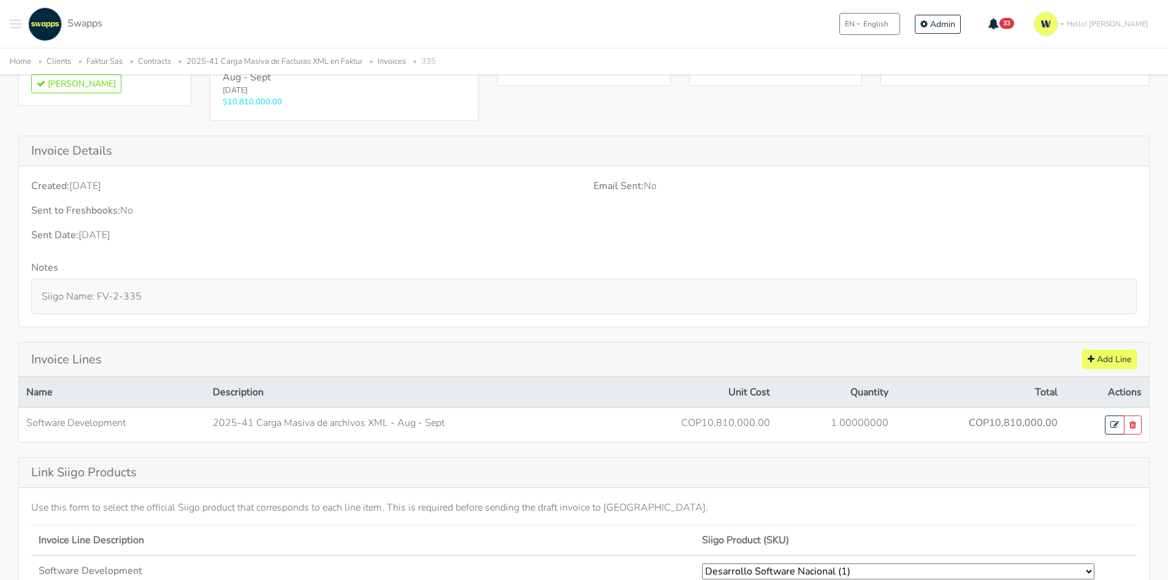
scroll to position [123, 0]
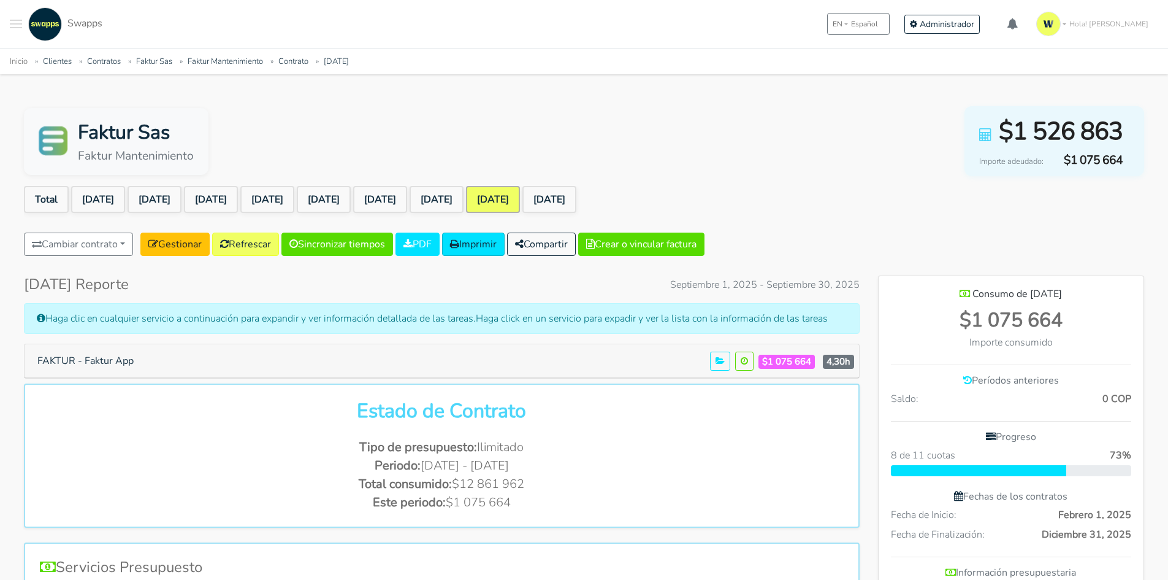
scroll to position [896, 266]
click at [638, 244] on button "Crear o vincular factura" at bounding box center [641, 243] width 126 height 23
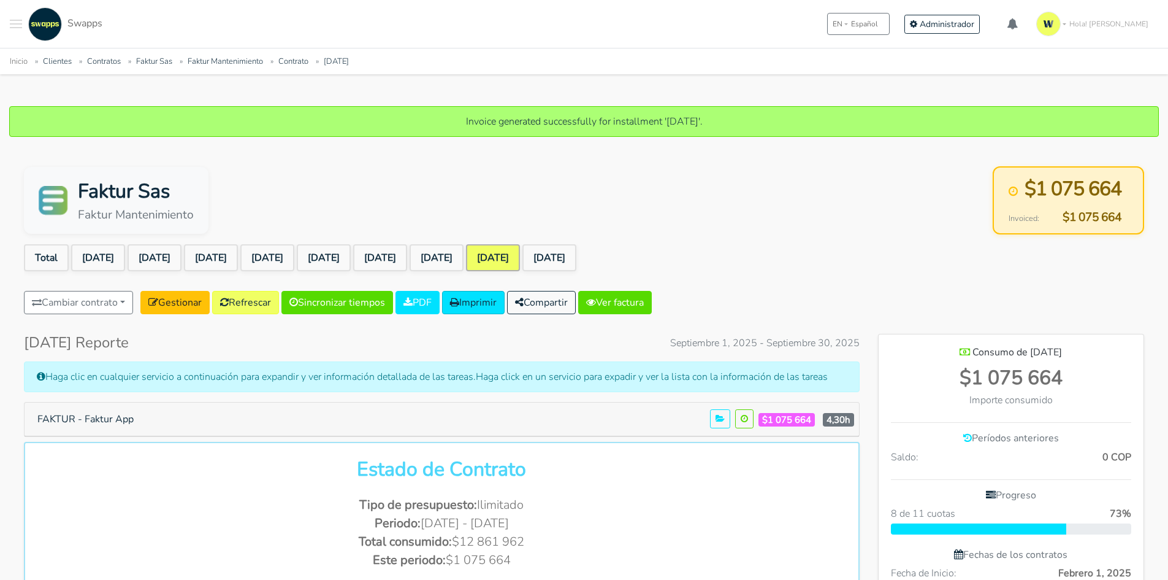
scroll to position [896, 266]
click at [596, 297] on icon at bounding box center [591, 302] width 10 height 10
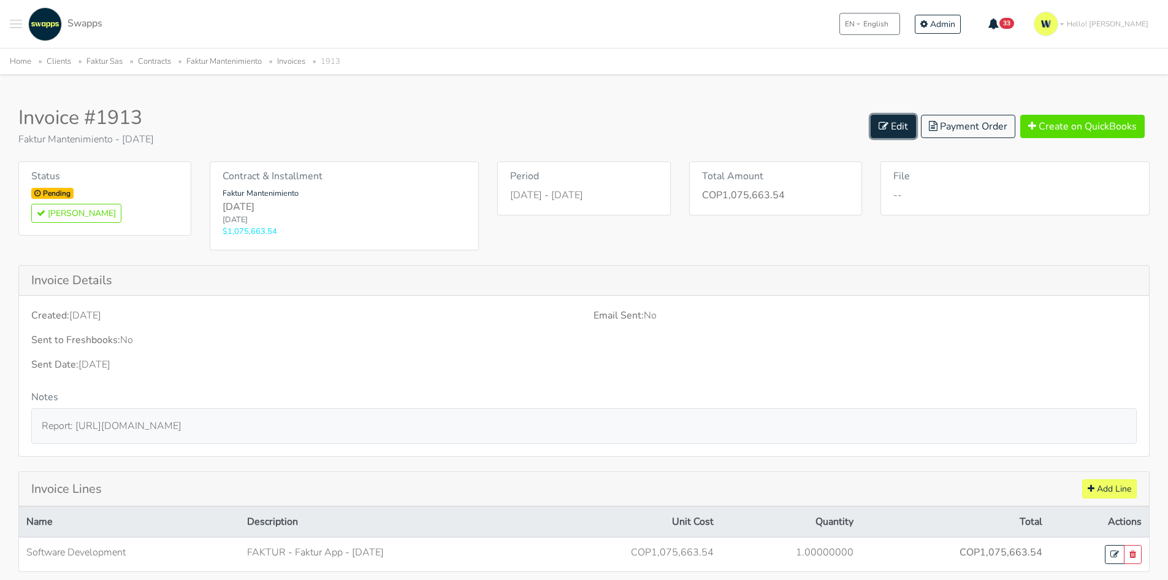
click at [892, 120] on link "Edit" at bounding box center [893, 126] width 45 height 23
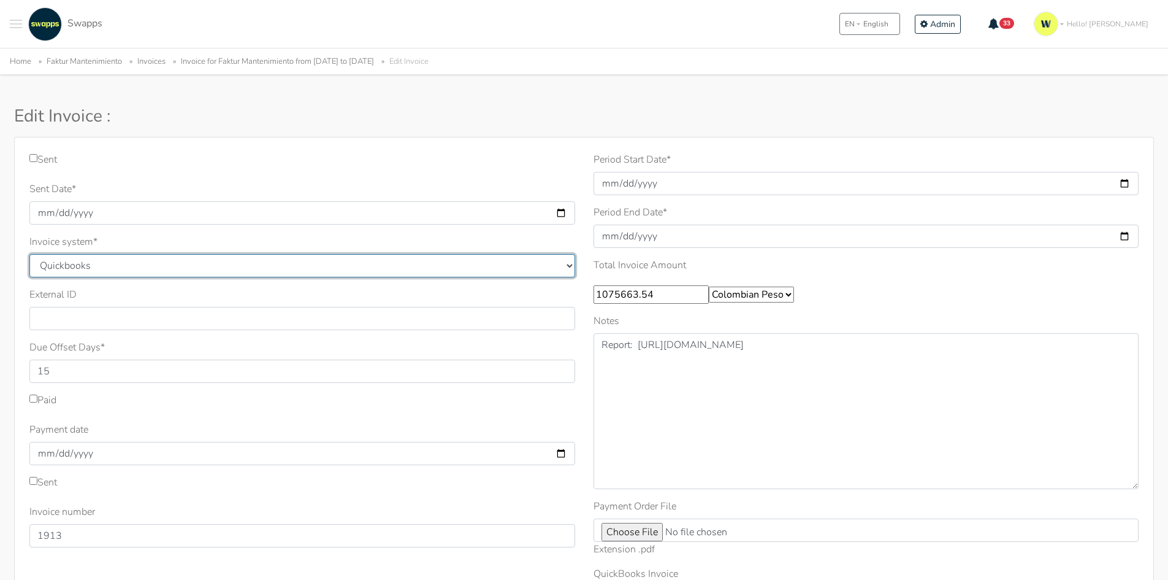
click at [207, 262] on select "Quickbooks Samba [GEOGRAPHIC_DATA]" at bounding box center [302, 265] width 546 height 23
select select "siigo"
click at [29, 254] on select "Quickbooks Samba [GEOGRAPHIC_DATA]" at bounding box center [302, 265] width 546 height 23
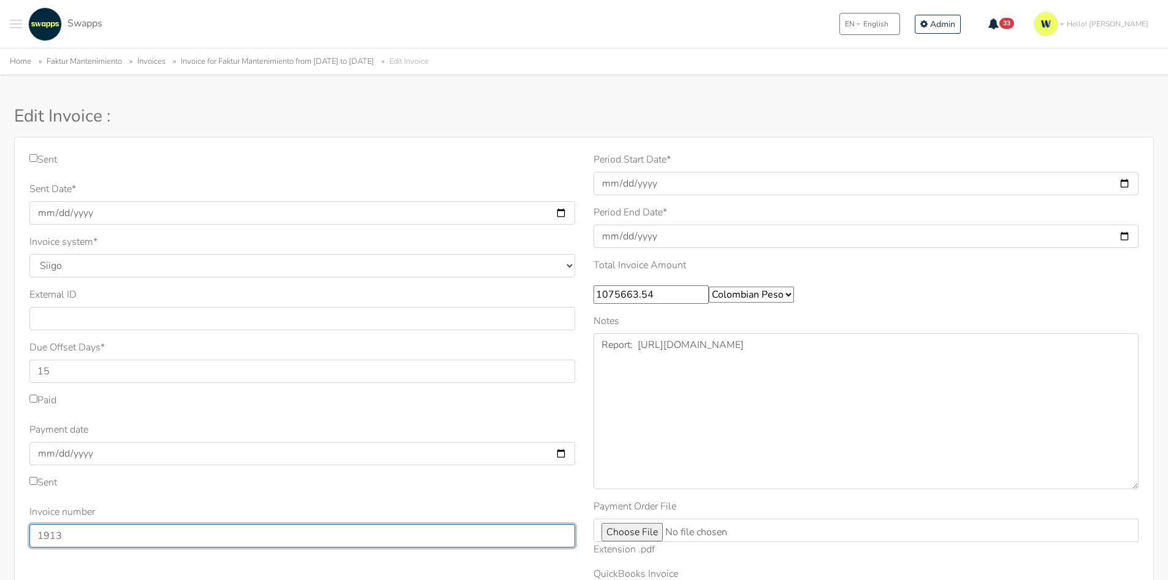
drag, startPoint x: 117, startPoint y: 538, endPoint x: 2, endPoint y: 546, distance: 115.0
click at [0, 550] on div "Sent Sent Date * 2025-10-10 Invoice system * Quickbooks Samba Siigo * 15 1913" at bounding box center [584, 441] width 1168 height 608
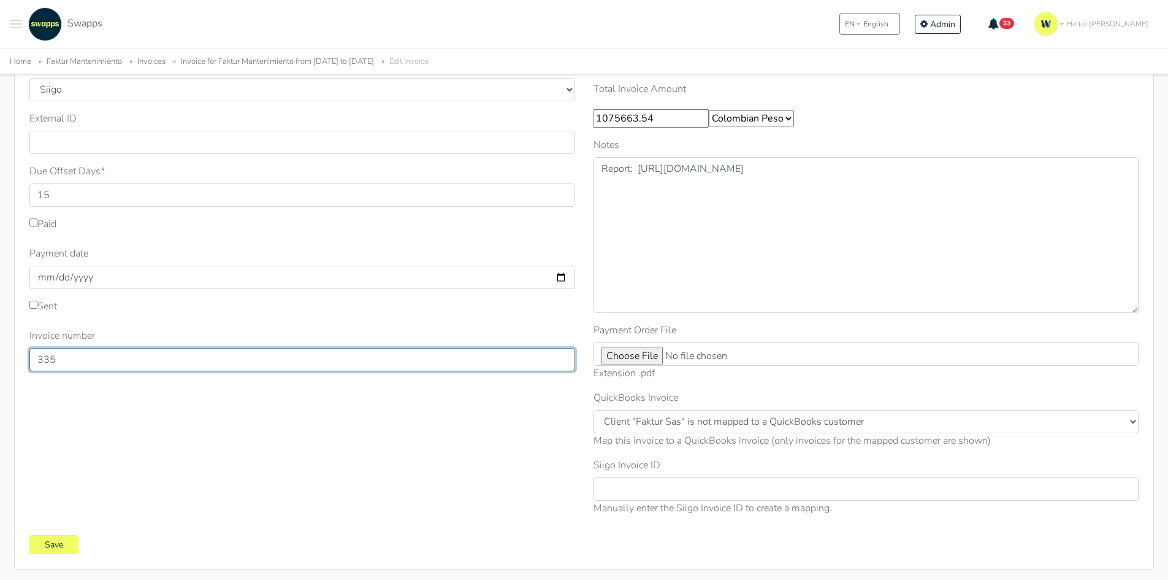
scroll to position [229, 0]
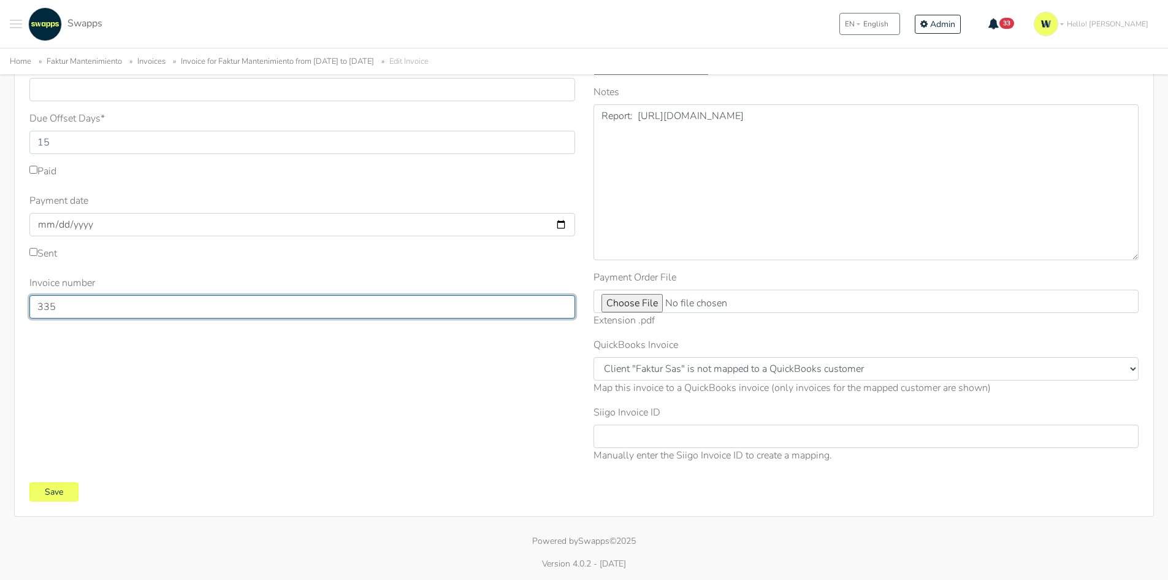
type input "335"
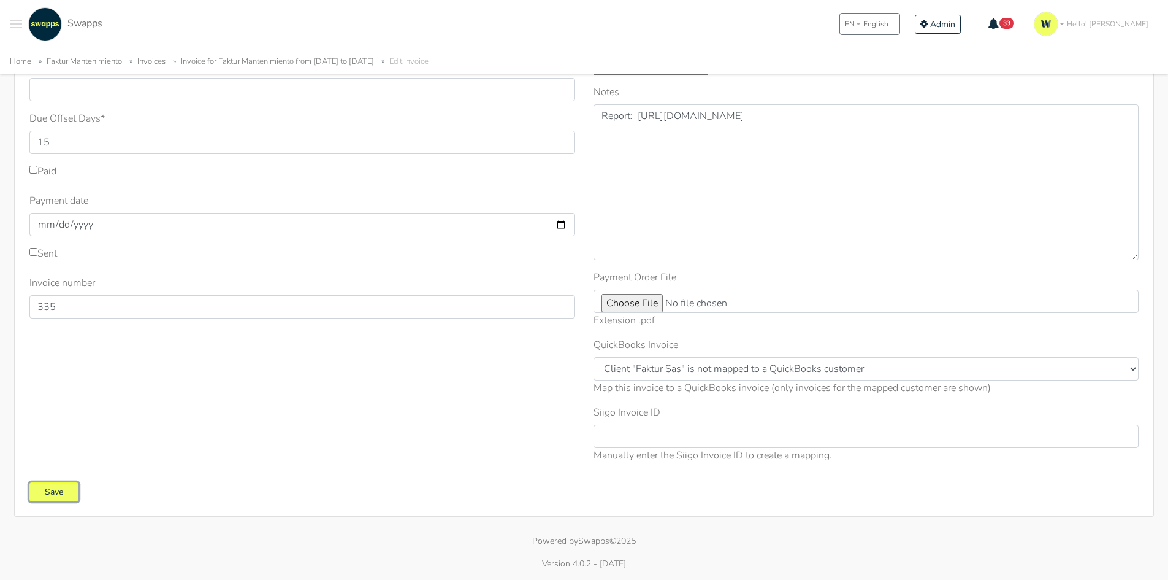
click at [70, 493] on input "Save" at bounding box center [53, 491] width 49 height 19
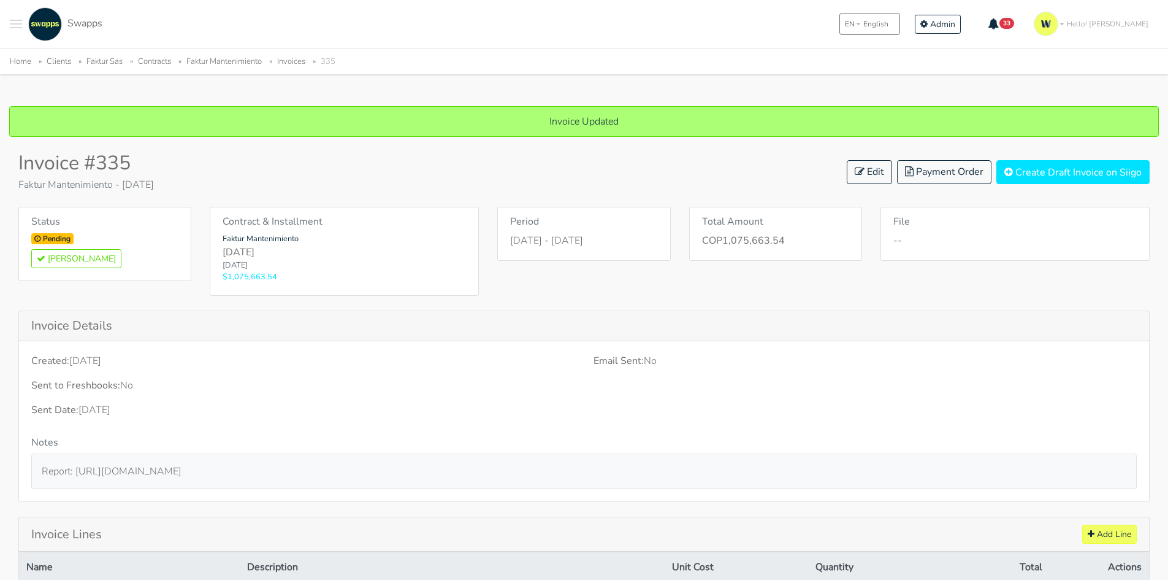
click at [252, 61] on link "Faktur Mantenimiento" at bounding box center [223, 61] width 75 height 11
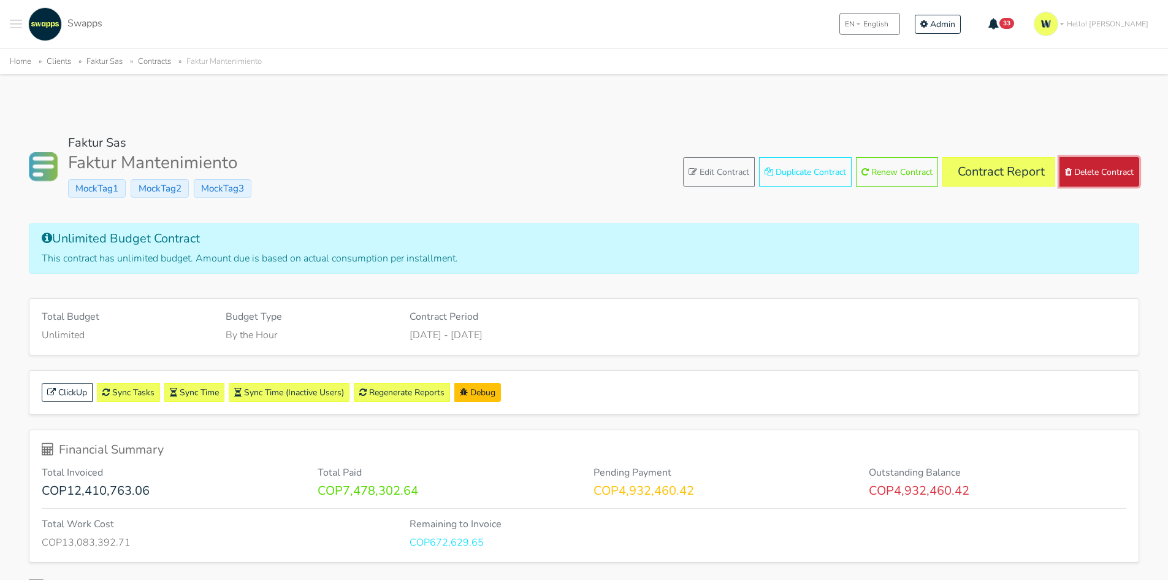
click at [1084, 167] on button "Delete Contract" at bounding box center [1100, 171] width 80 height 29
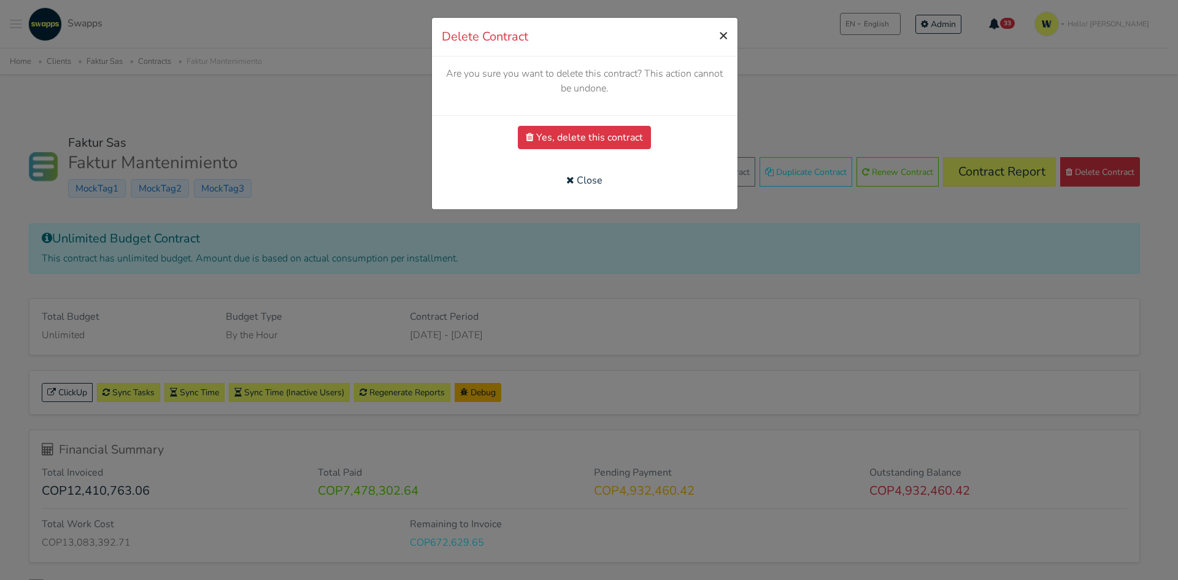
click at [724, 31] on span "×" at bounding box center [723, 35] width 9 height 20
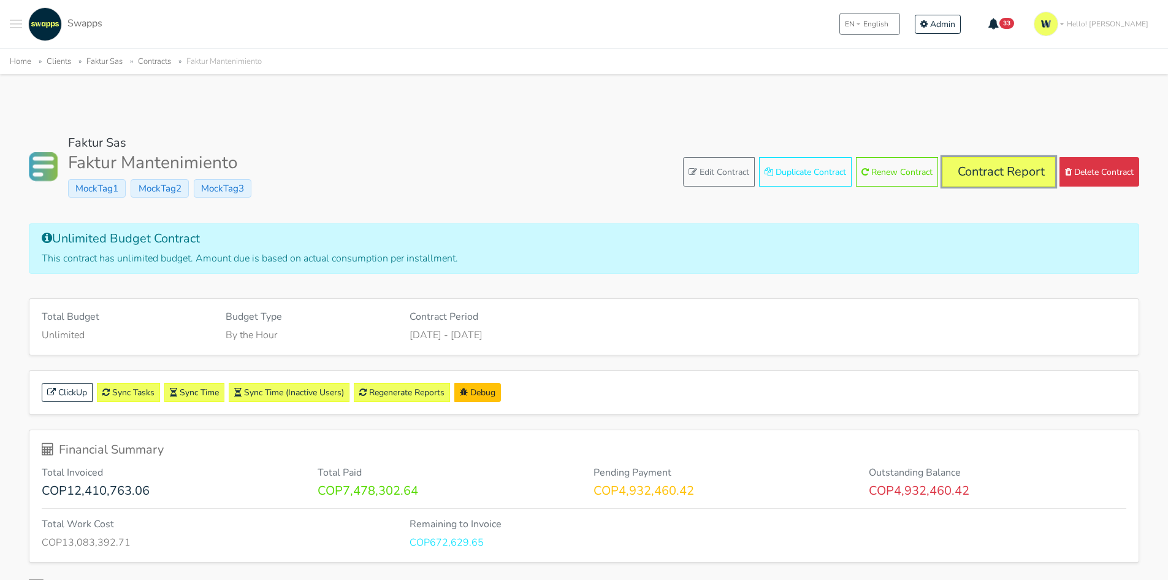
click at [968, 170] on link "Contract Report" at bounding box center [999, 171] width 113 height 29
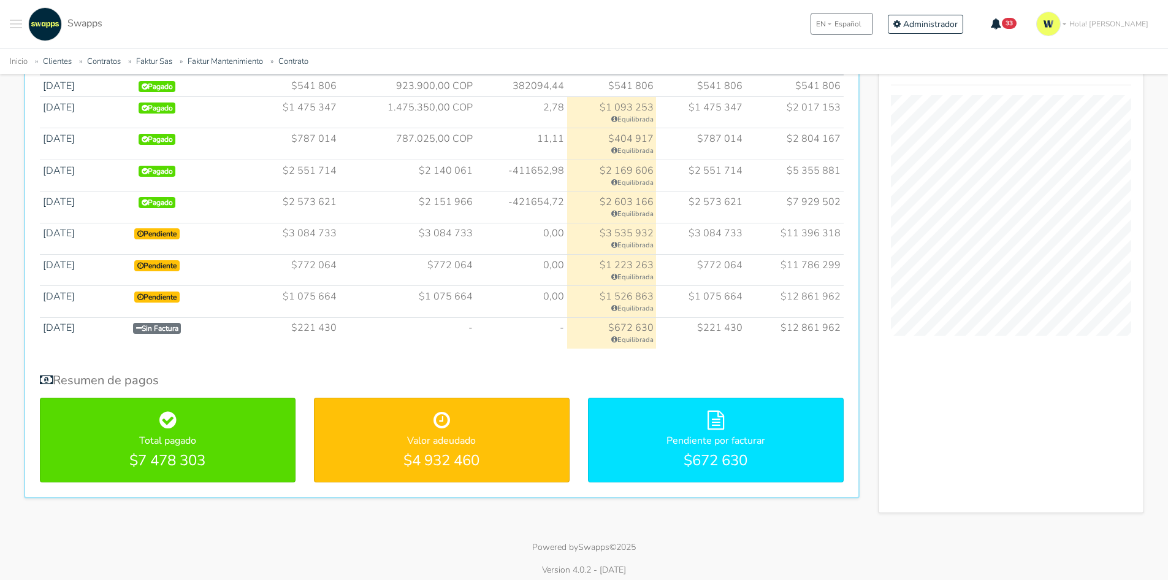
scroll to position [643, 0]
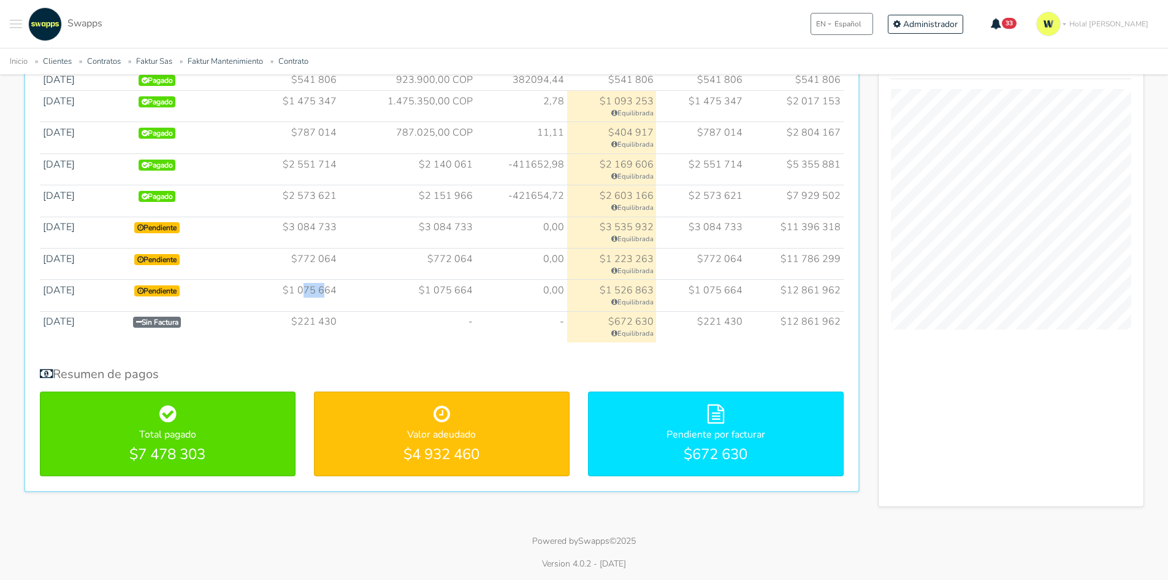
drag, startPoint x: 342, startPoint y: 290, endPoint x: 314, endPoint y: 290, distance: 28.2
click at [314, 290] on td "$1 075 664" at bounding box center [276, 295] width 128 height 31
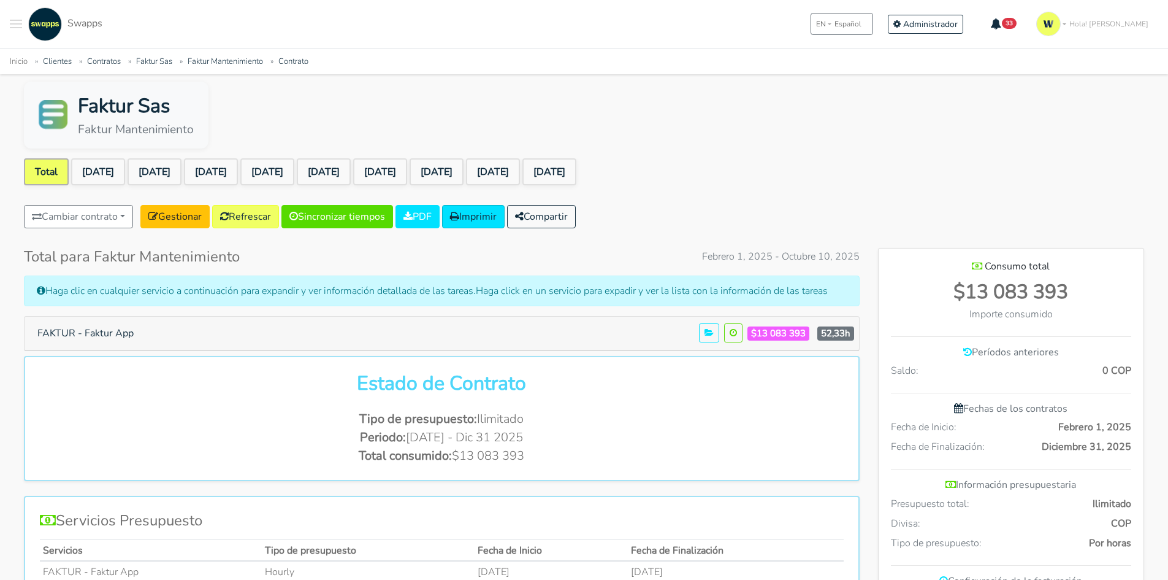
scroll to position [0, 0]
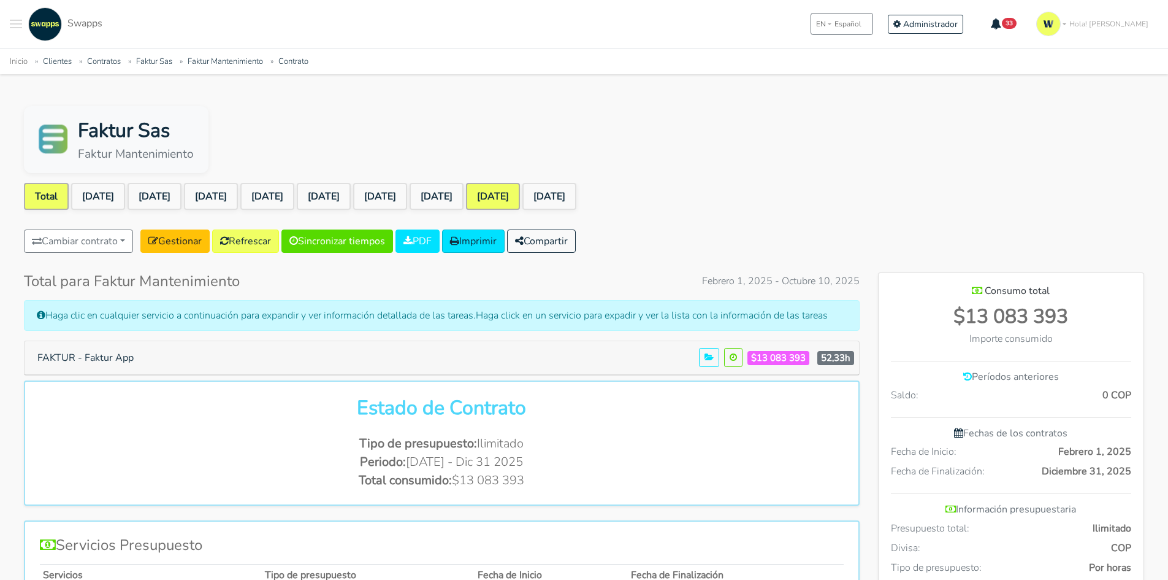
click at [520, 186] on link "[DATE]" at bounding box center [493, 196] width 54 height 27
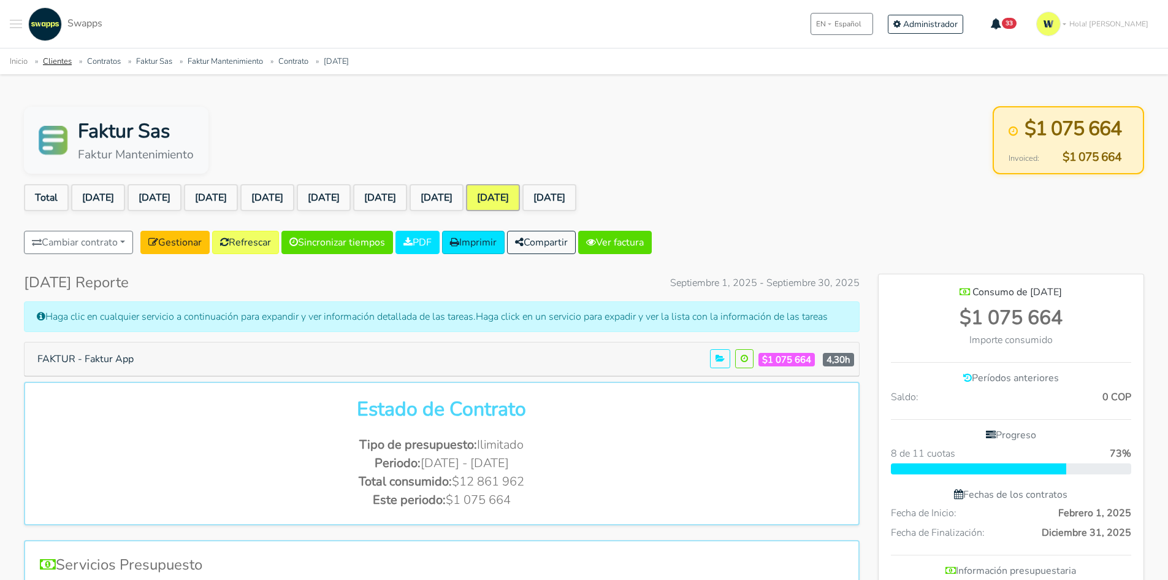
click at [50, 61] on link "Clientes" at bounding box center [57, 61] width 29 height 11
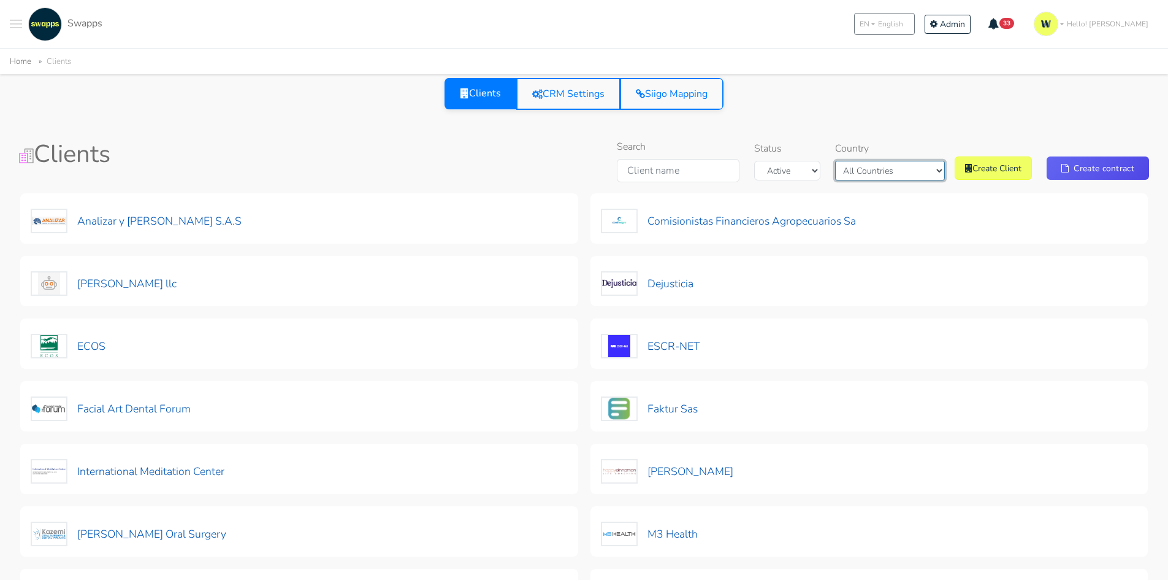
click at [895, 169] on select "All Countries Colombia USA" at bounding box center [890, 171] width 110 height 20
select select "Colombia"
click at [865, 161] on select "All Countries Colombia USA" at bounding box center [890, 171] width 110 height 20
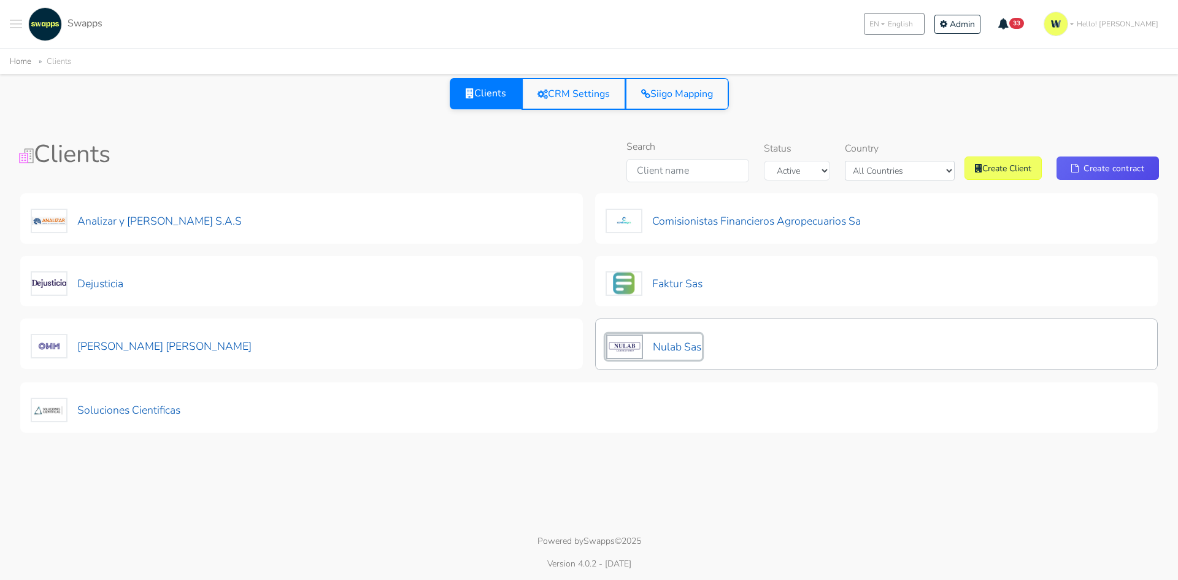
click at [674, 345] on button "Nulab Sas" at bounding box center [653, 347] width 96 height 26
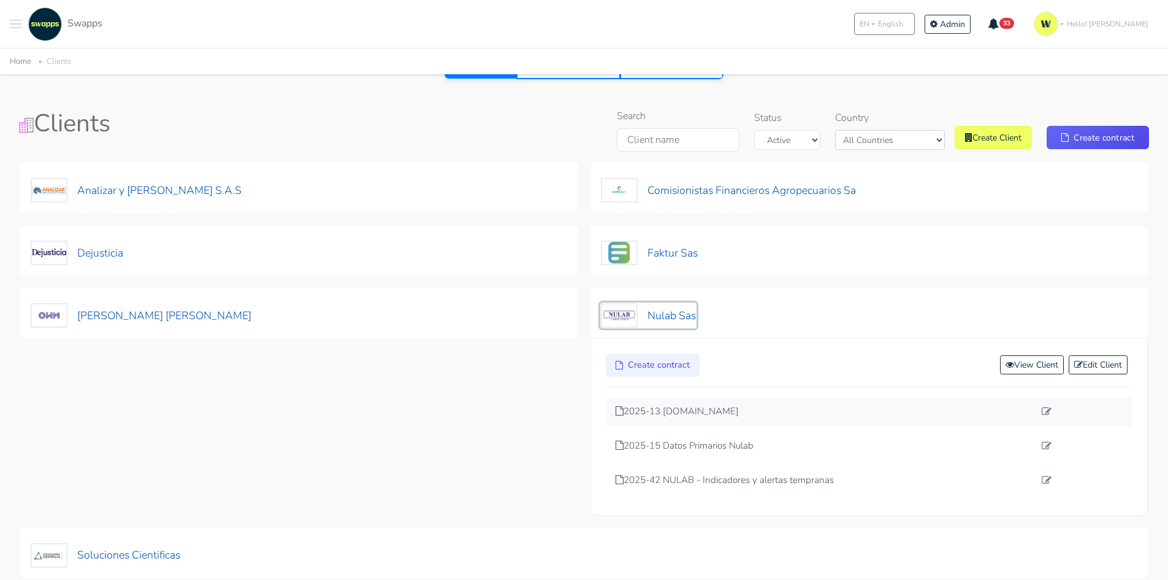
scroll to position [61, 0]
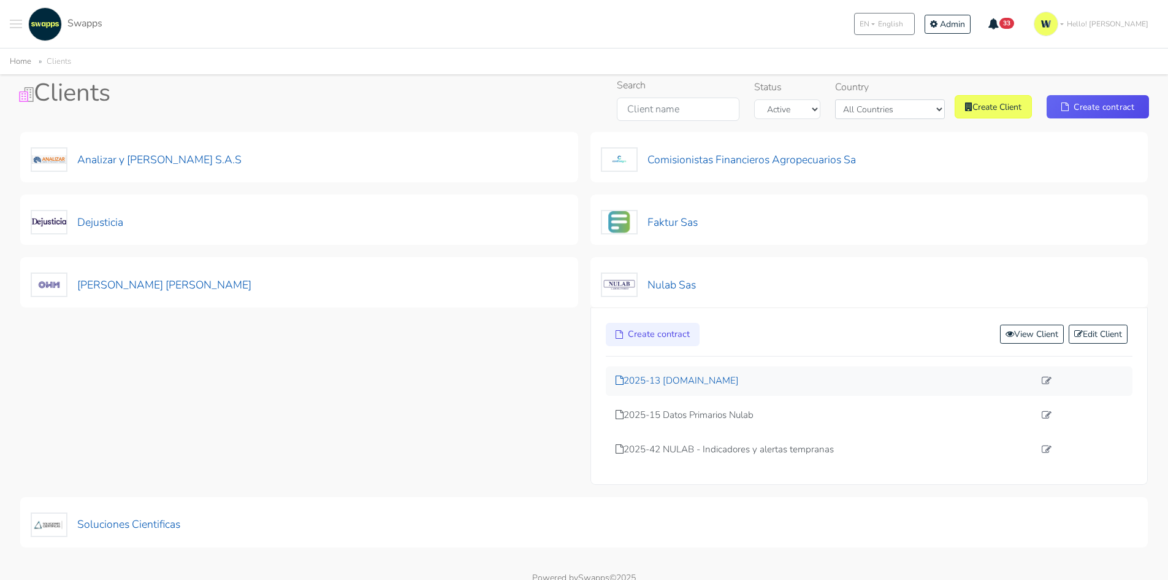
click at [712, 383] on p "2025-13 [DOMAIN_NAME]" at bounding box center [826, 381] width 420 height 14
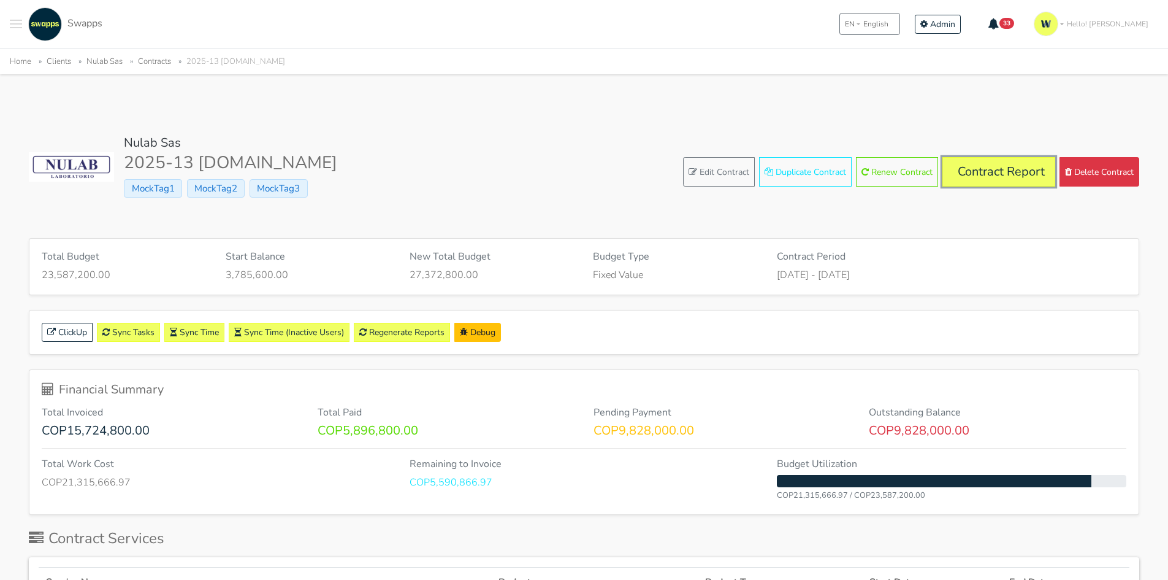
click at [997, 172] on link "Contract Report" at bounding box center [999, 171] width 113 height 29
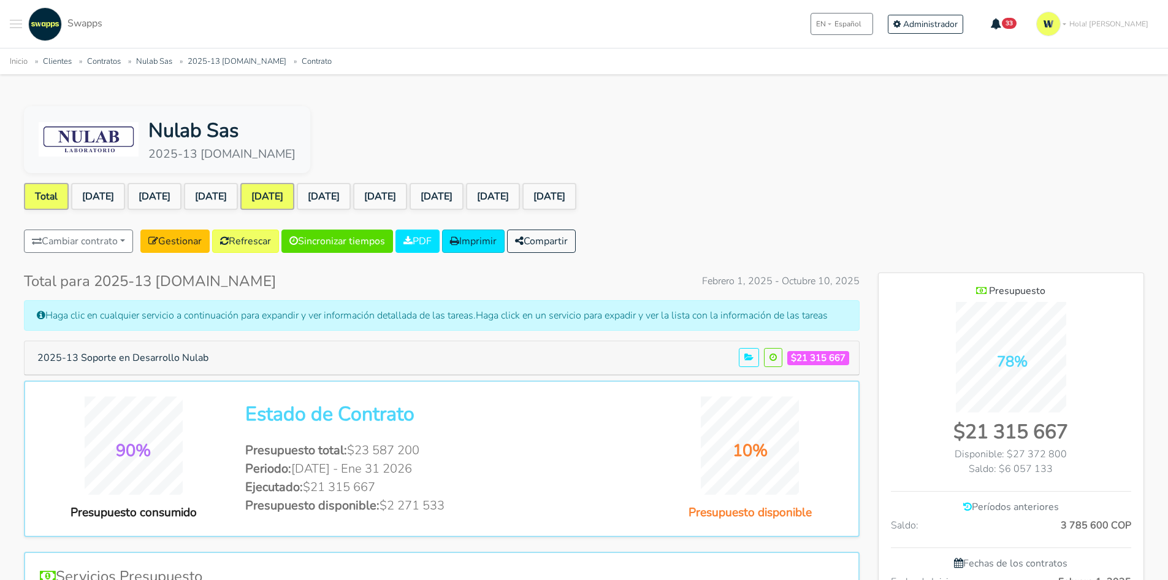
click at [294, 201] on link "[DATE]" at bounding box center [267, 196] width 54 height 27
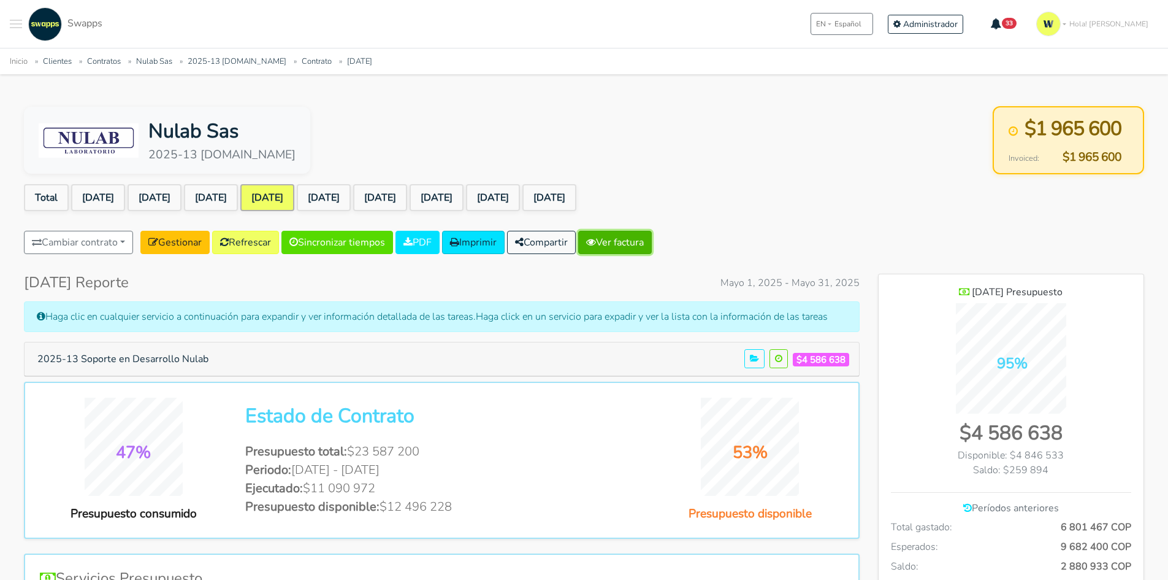
click at [647, 239] on link "Ver factura" at bounding box center [615, 242] width 74 height 23
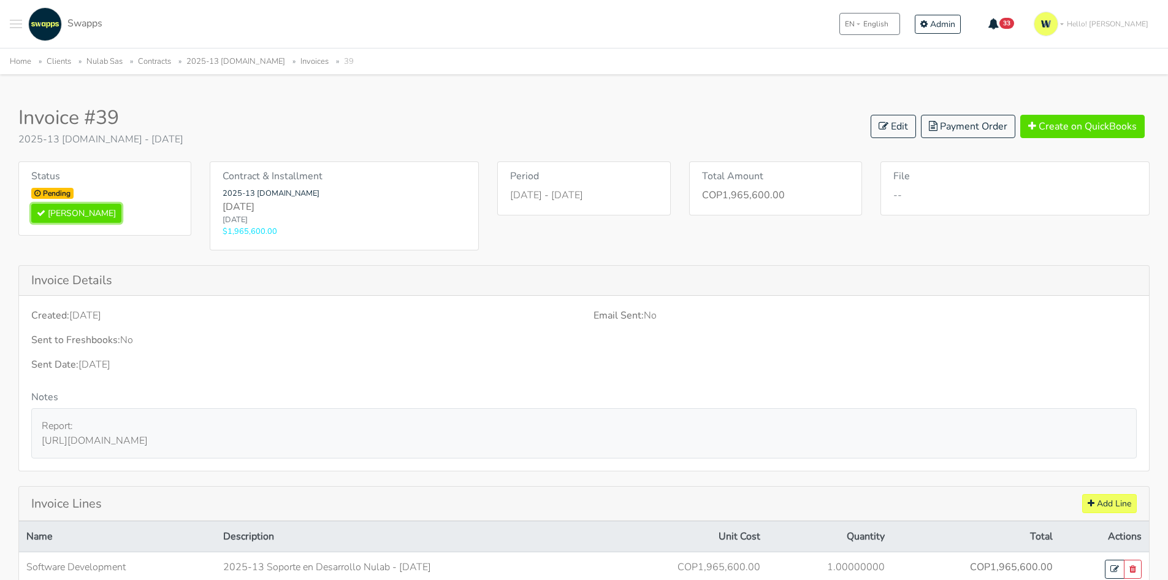
click at [74, 208] on button "Mark Paid" at bounding box center [76, 213] width 90 height 19
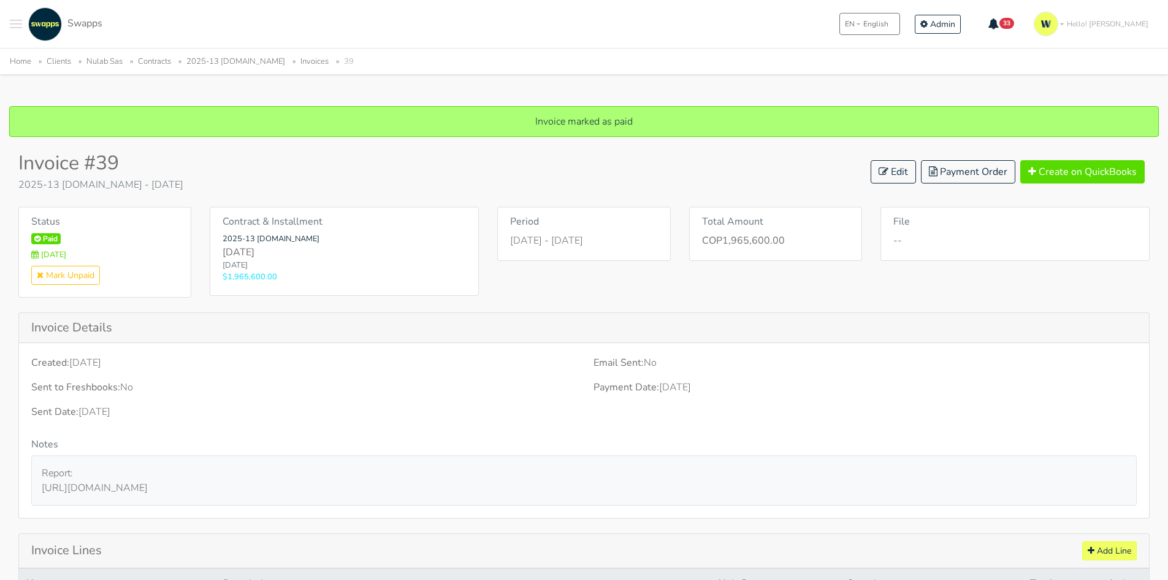
click at [249, 55] on li "2025-13 [DOMAIN_NAME]" at bounding box center [230, 62] width 112 height 14
click at [256, 62] on link "2025-13 lims.nulab.com.co" at bounding box center [235, 61] width 99 height 11
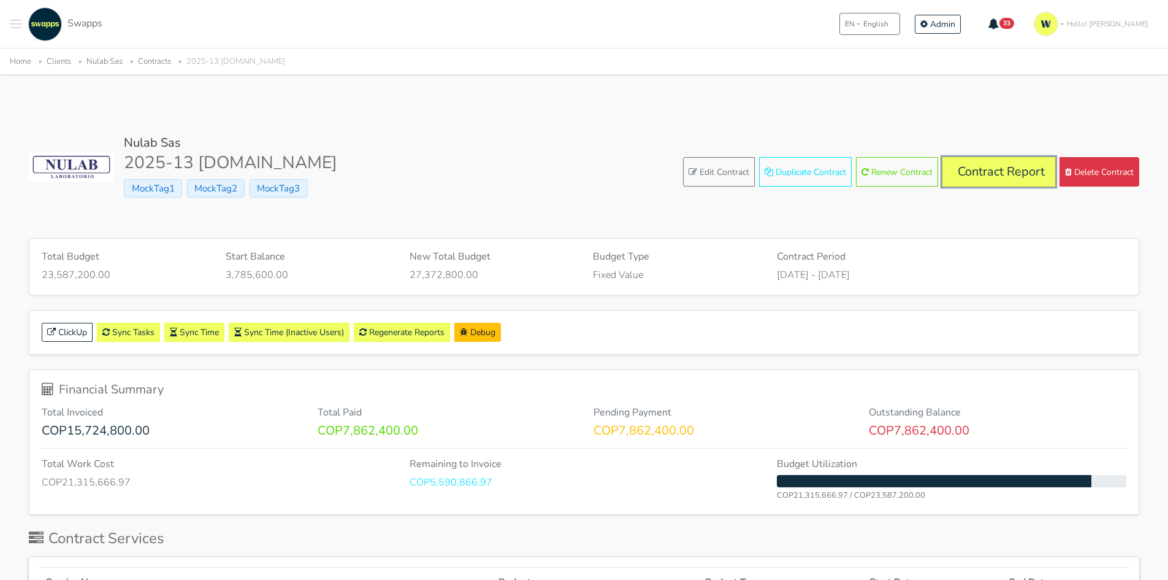
click at [983, 184] on link "Contract Report" at bounding box center [999, 171] width 113 height 29
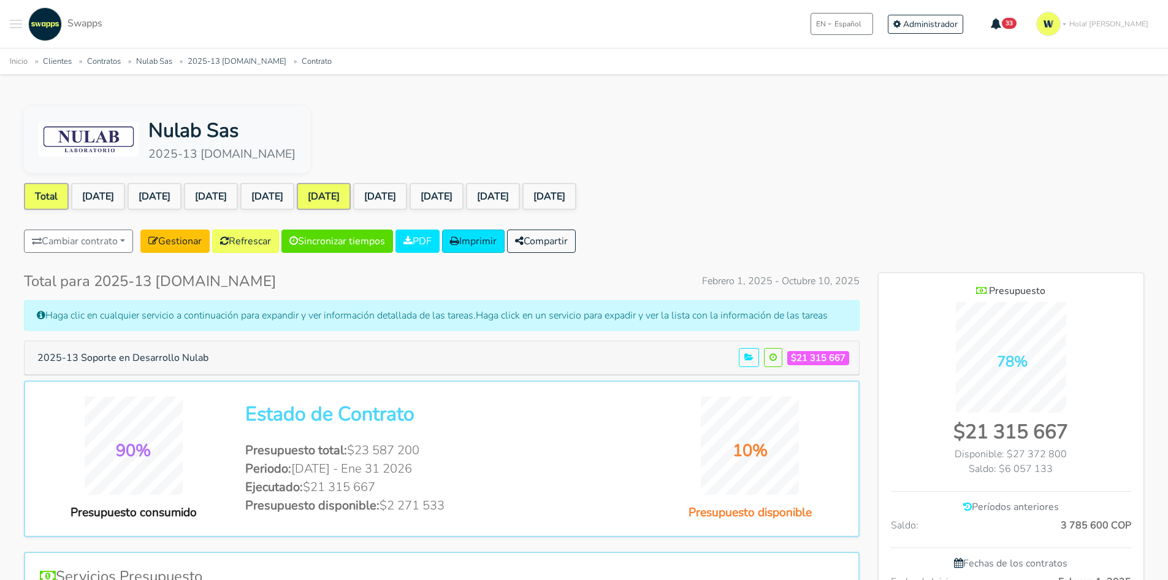
click at [351, 193] on link "[DATE]" at bounding box center [324, 196] width 54 height 27
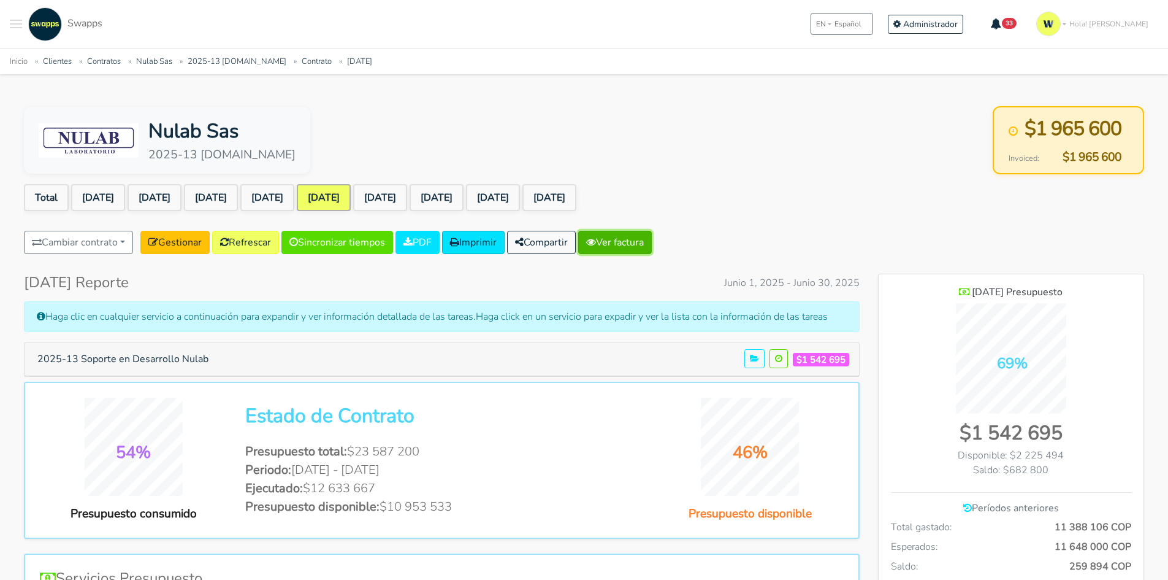
click at [640, 246] on link "Ver factura" at bounding box center [615, 242] width 74 height 23
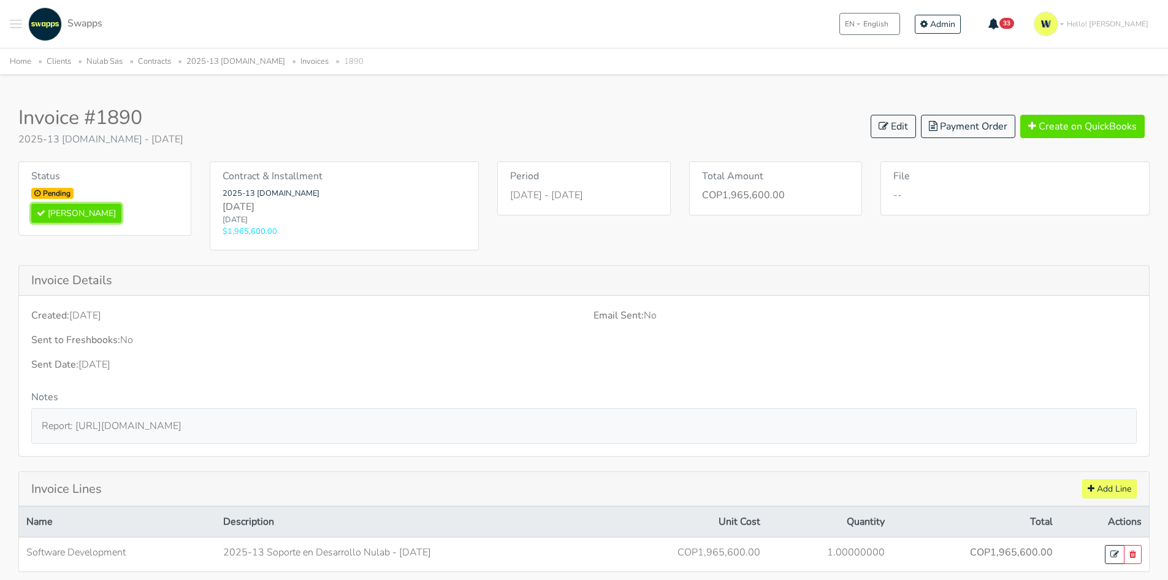
click at [75, 212] on button "[PERSON_NAME]" at bounding box center [76, 213] width 90 height 19
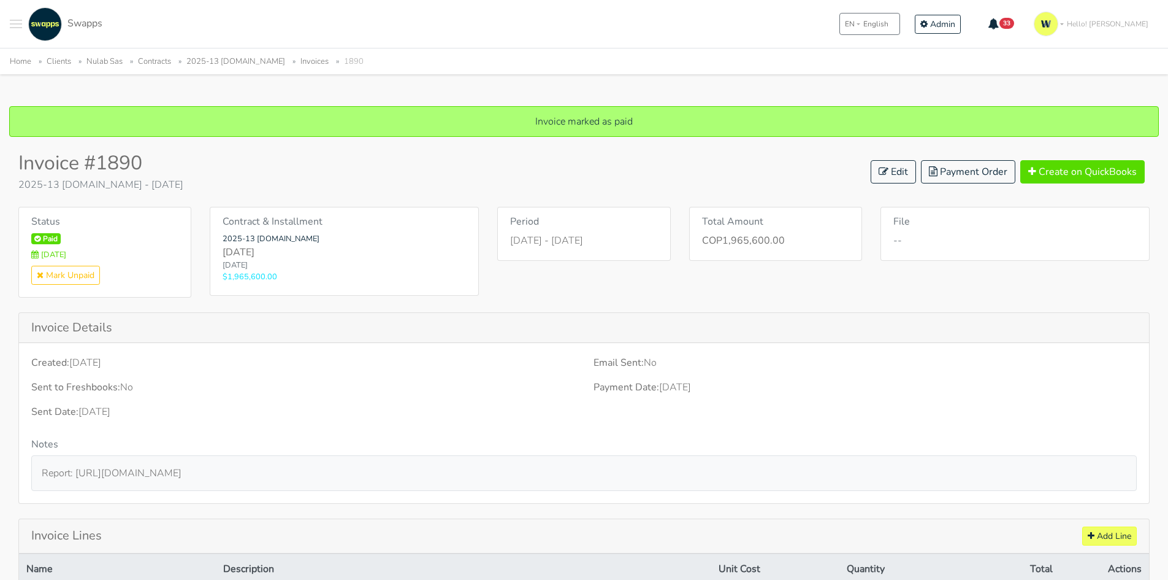
click at [227, 63] on link "2025-13 [DOMAIN_NAME]" at bounding box center [235, 61] width 99 height 11
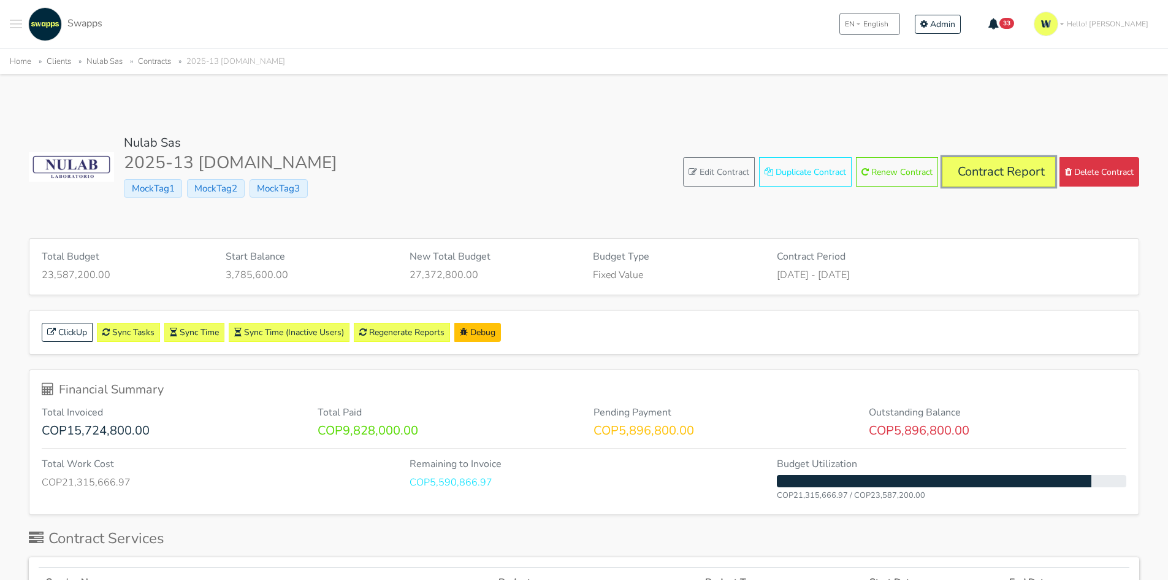
click at [1019, 180] on link "Contract Report" at bounding box center [999, 171] width 113 height 29
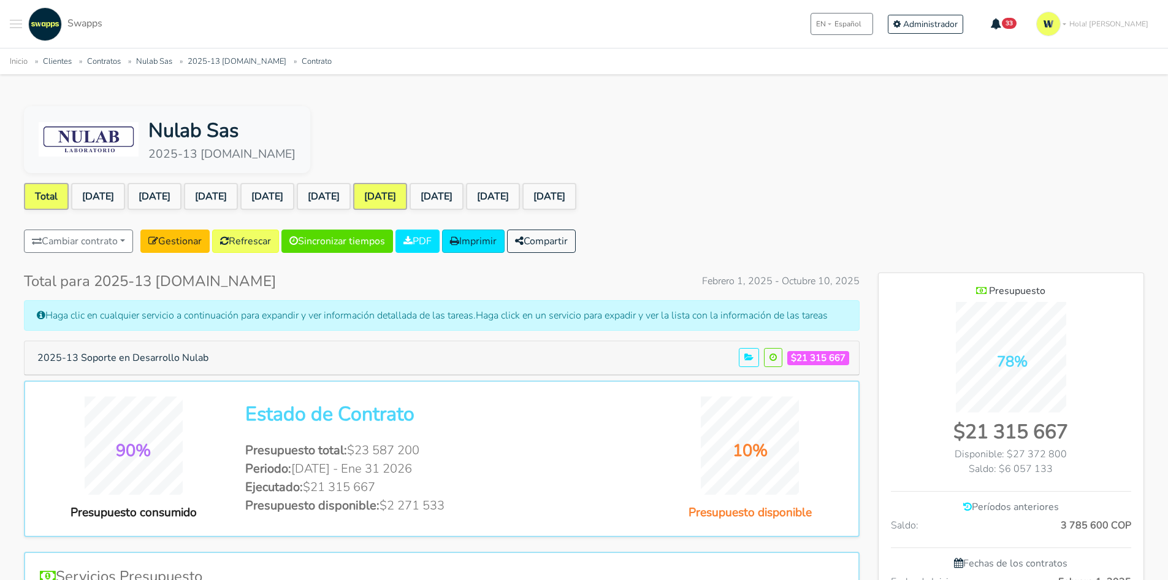
click at [407, 190] on link "[DATE]" at bounding box center [380, 196] width 54 height 27
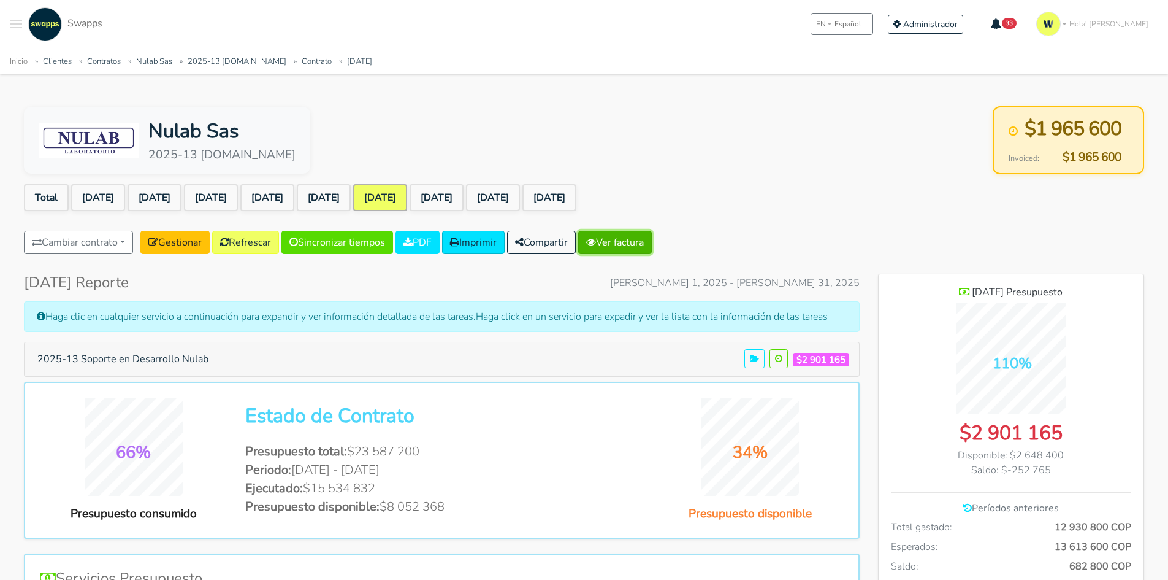
click at [652, 244] on link "Ver factura" at bounding box center [615, 242] width 74 height 23
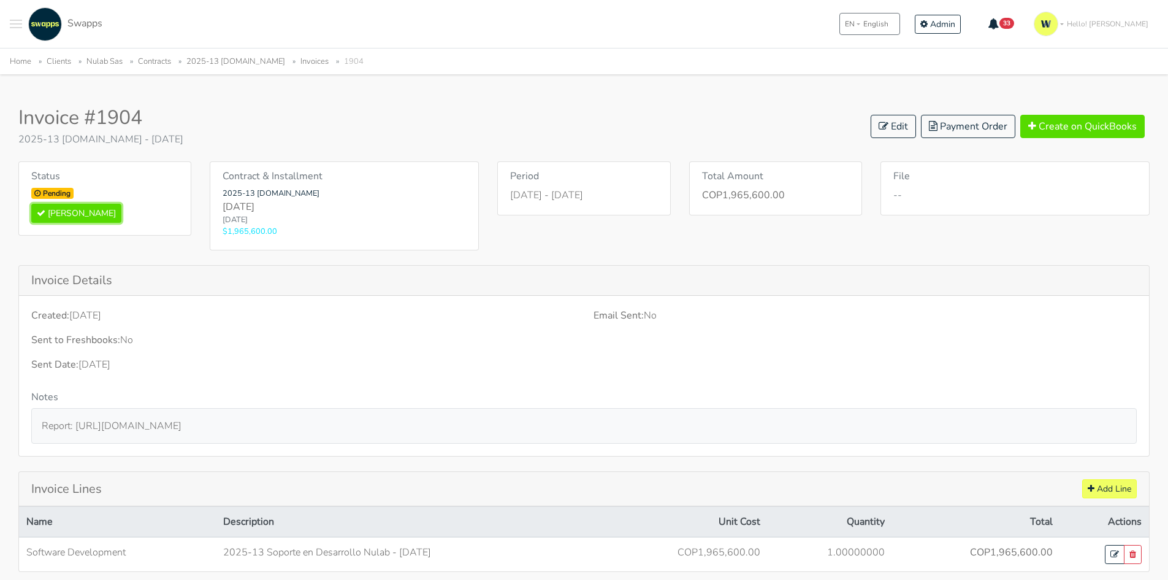
click at [81, 207] on button "[PERSON_NAME]" at bounding box center [76, 213] width 90 height 19
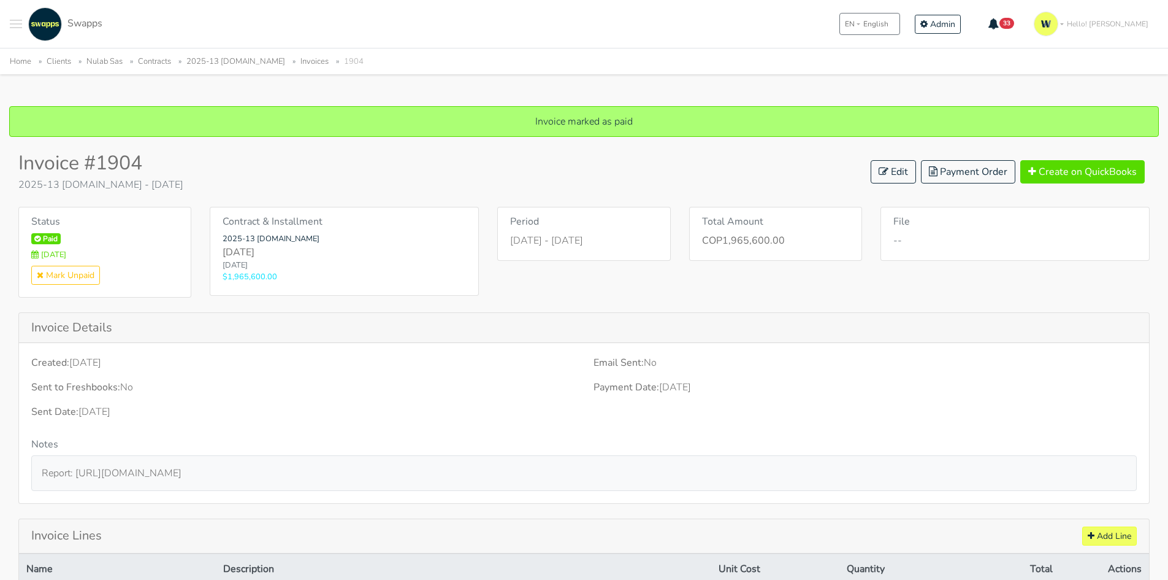
click at [246, 58] on link "2025-13 [DOMAIN_NAME]" at bounding box center [235, 61] width 99 height 11
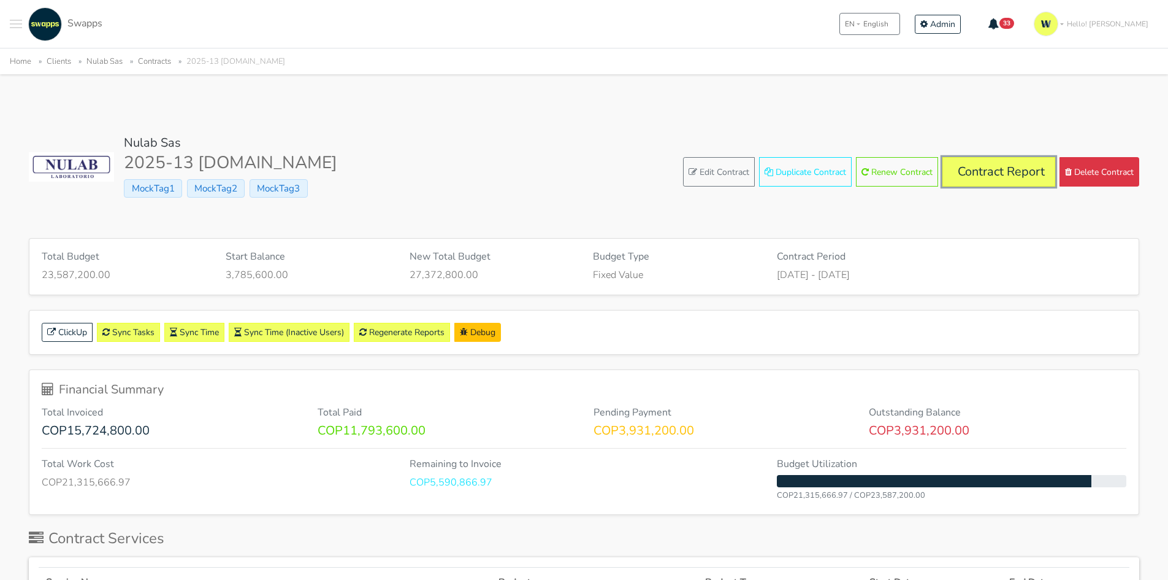
click at [998, 171] on link "Contract Report" at bounding box center [999, 171] width 113 height 29
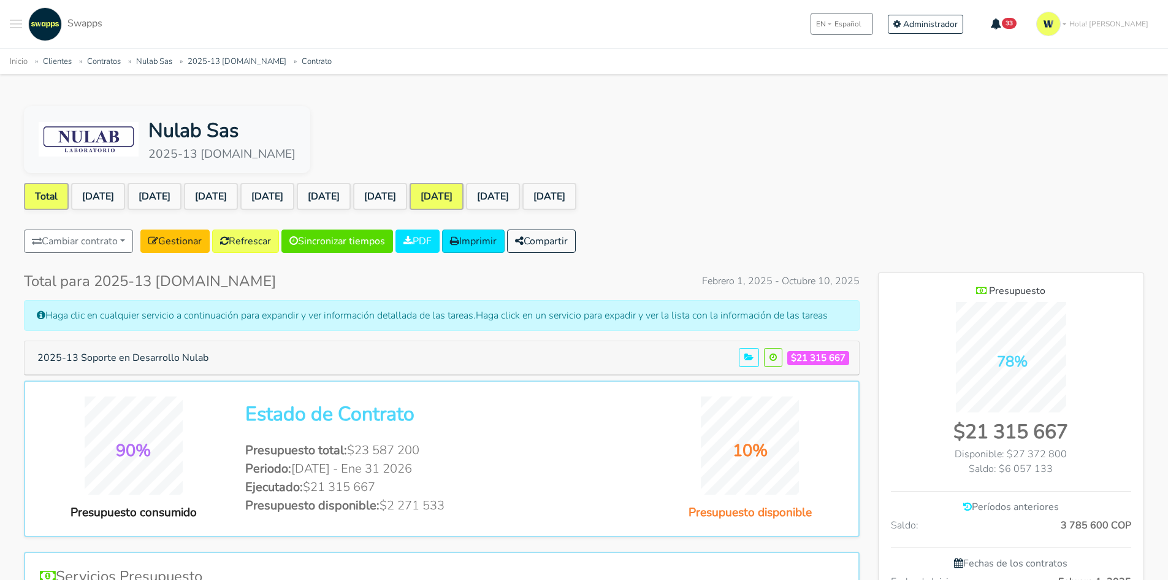
click at [464, 198] on link "[DATE]" at bounding box center [437, 196] width 54 height 27
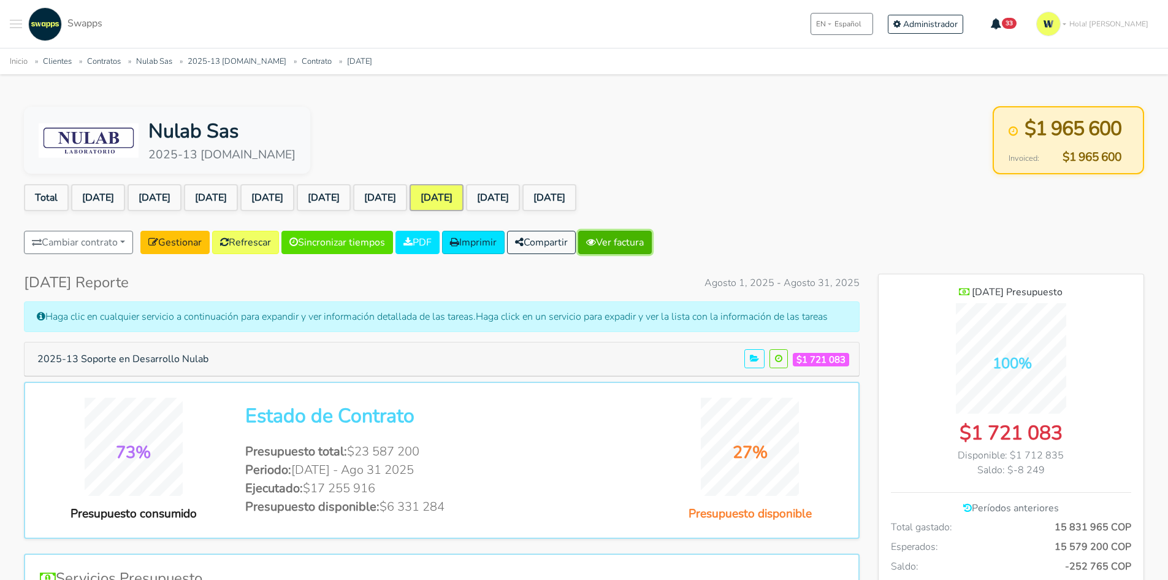
click at [652, 234] on link "Ver factura" at bounding box center [615, 242] width 74 height 23
click at [520, 191] on link "[DATE]" at bounding box center [493, 197] width 54 height 27
click at [645, 238] on link "Ver factura" at bounding box center [615, 242] width 74 height 23
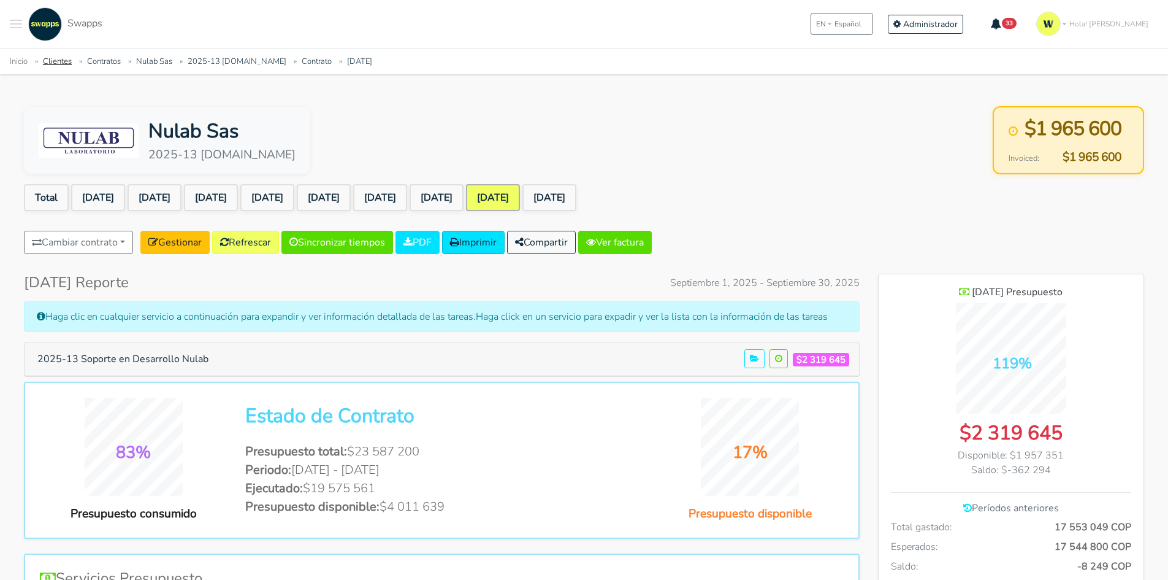
click at [53, 64] on link "Clientes" at bounding box center [57, 61] width 29 height 11
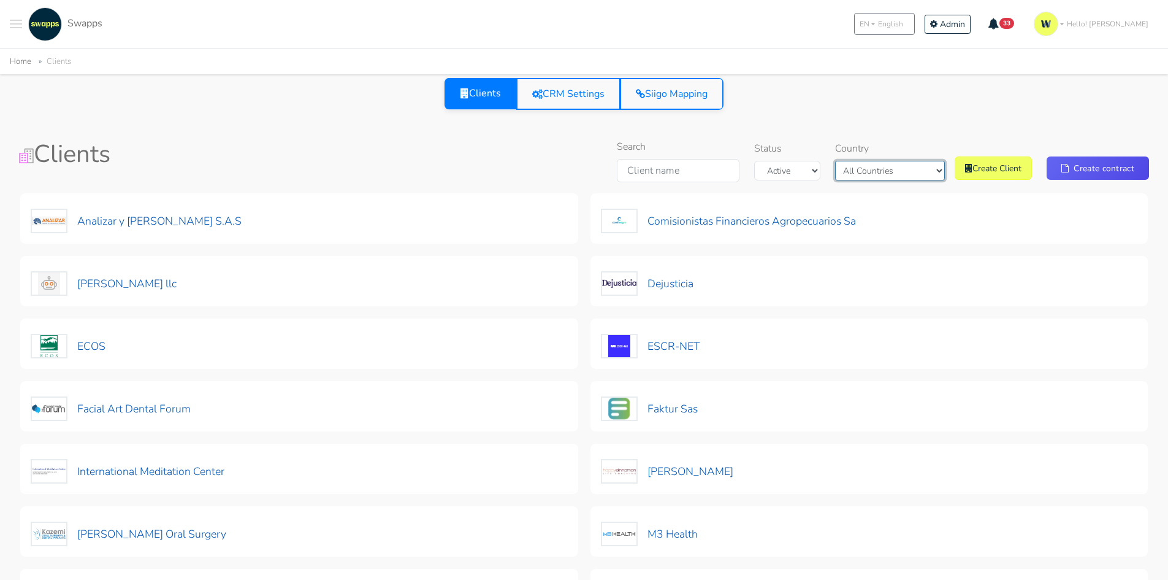
click at [925, 163] on select "All Countries [GEOGRAPHIC_DATA] [GEOGRAPHIC_DATA]" at bounding box center [890, 171] width 110 height 20
click at [865, 161] on select "All Countries [GEOGRAPHIC_DATA] [GEOGRAPHIC_DATA]" at bounding box center [890, 171] width 110 height 20
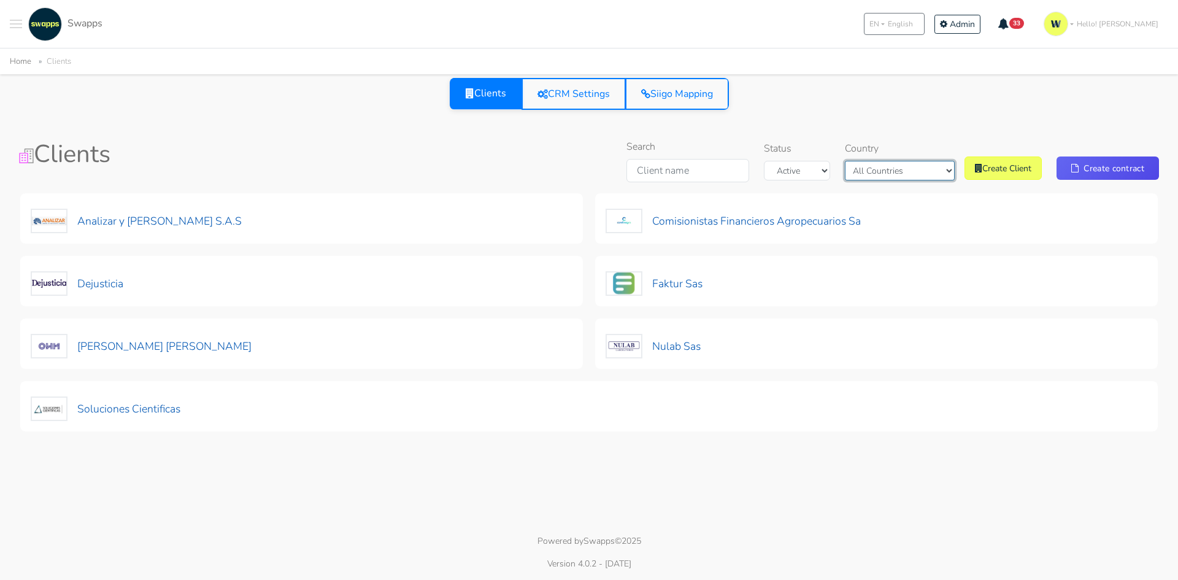
click at [910, 172] on select "All Countries [GEOGRAPHIC_DATA] [GEOGRAPHIC_DATA]" at bounding box center [900, 171] width 110 height 20
select select "[GEOGRAPHIC_DATA]"
click at [856, 161] on select "All Countries [GEOGRAPHIC_DATA] [GEOGRAPHIC_DATA]" at bounding box center [900, 171] width 110 height 20
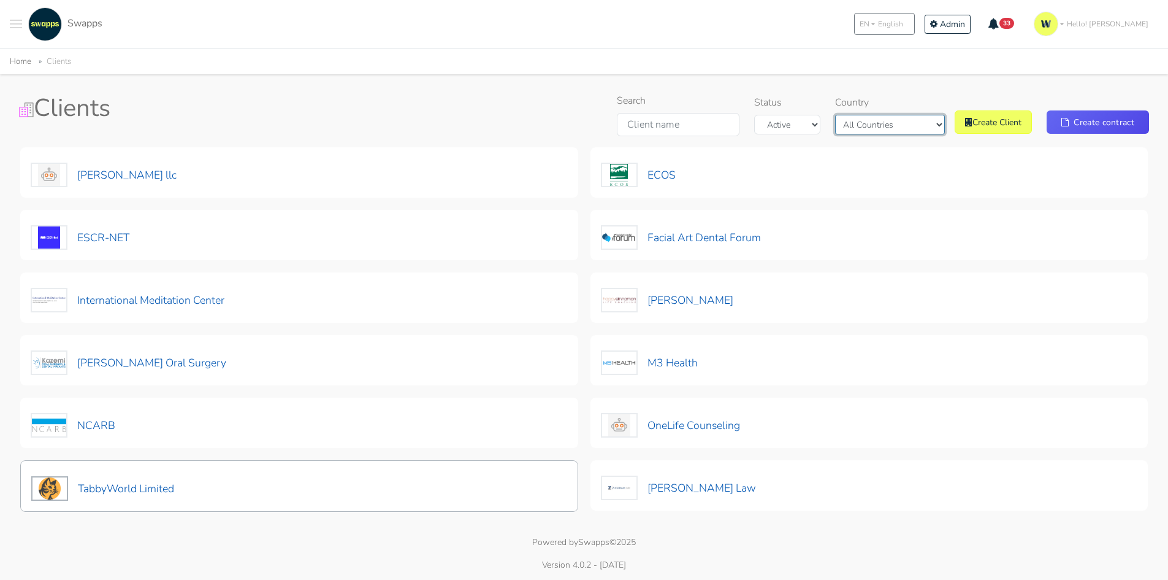
scroll to position [47, 0]
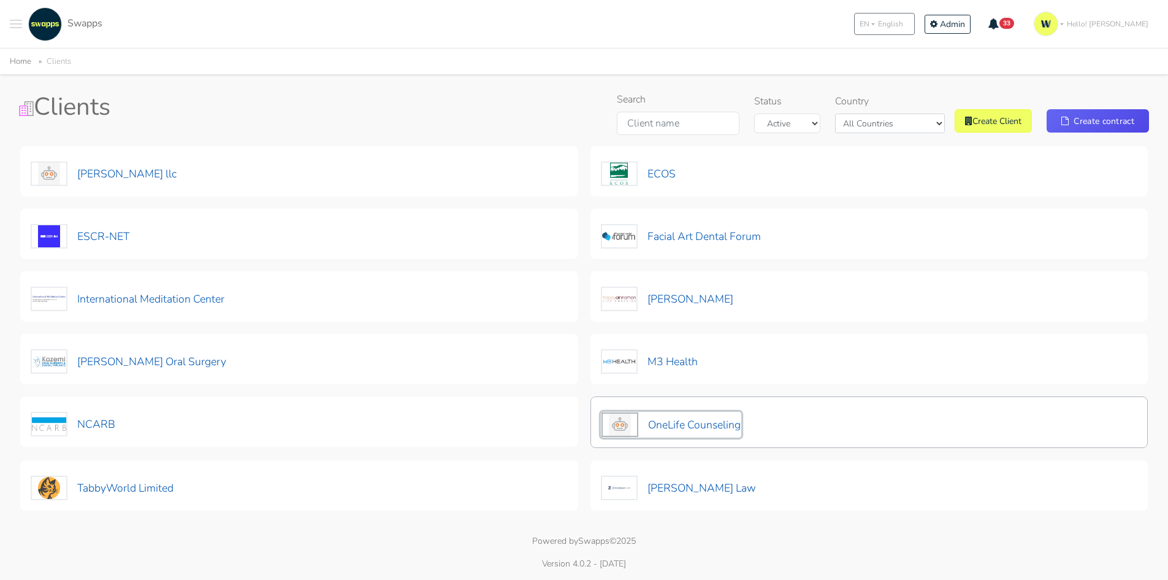
click at [681, 422] on button "OneLife Counseling" at bounding box center [671, 425] width 140 height 26
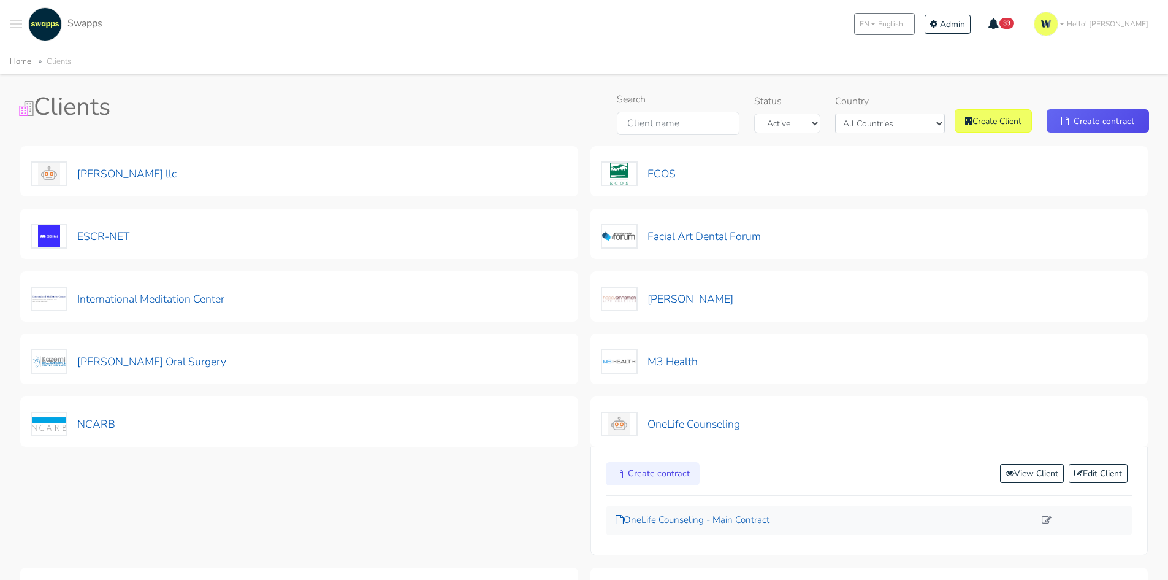
click at [756, 520] on p "OneLife Counseling - Main Contract" at bounding box center [826, 520] width 420 height 14
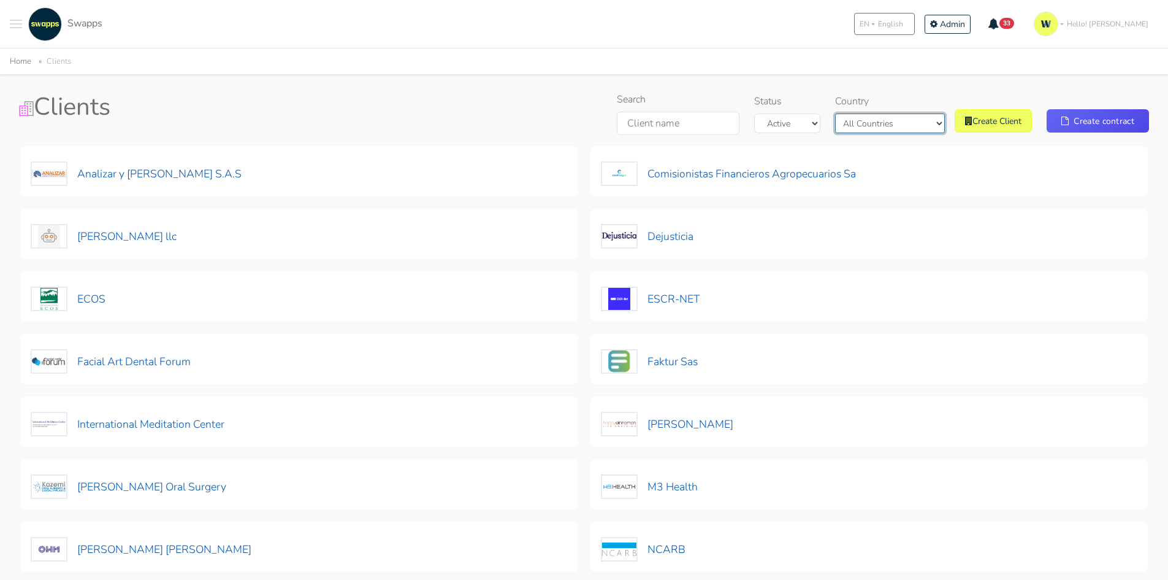
click at [890, 124] on select "All Countries Colombia USA" at bounding box center [890, 123] width 110 height 20
click at [856, 113] on select "All Countries Colombia USA" at bounding box center [890, 123] width 110 height 20
click at [893, 136] on div "Search Status Active Archived Country All Countries Colombia USA Create Client …" at bounding box center [880, 116] width 537 height 48
click at [897, 133] on div "Search Status Active Archived Country All Countries Colombia USA Create Client …" at bounding box center [880, 116] width 537 height 48
click at [901, 128] on select "All Countries Colombia USA" at bounding box center [890, 123] width 110 height 20
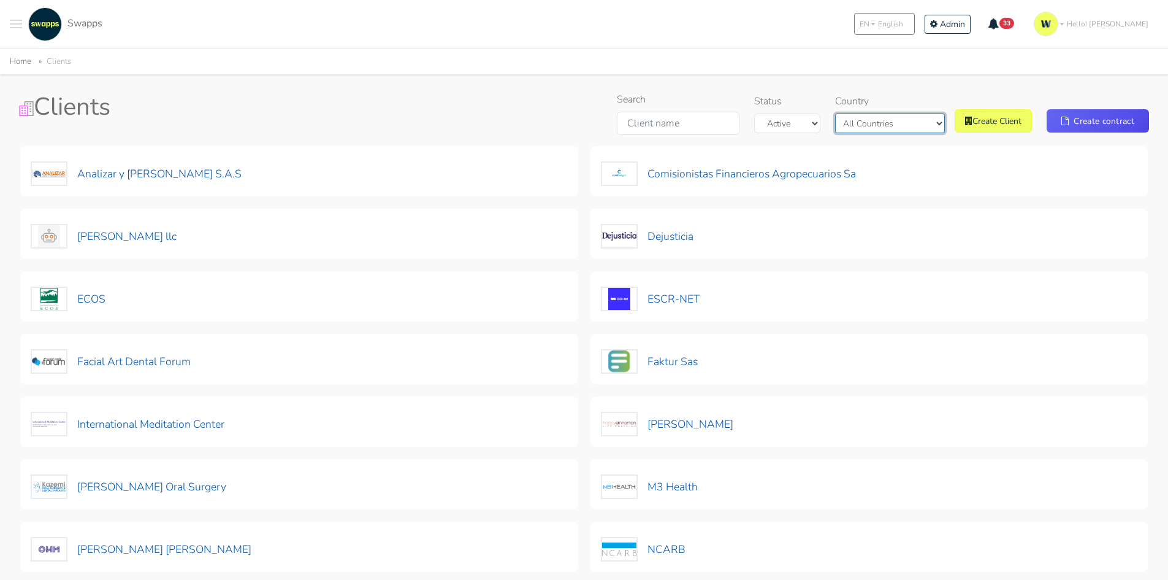
click at [856, 113] on select "All Countries Colombia USA" at bounding box center [890, 123] width 110 height 20
click at [900, 127] on select "All Countries Colombia USA" at bounding box center [890, 123] width 110 height 20
select select "USA"
click at [856, 115] on select "All Countries Colombia USA" at bounding box center [890, 123] width 110 height 20
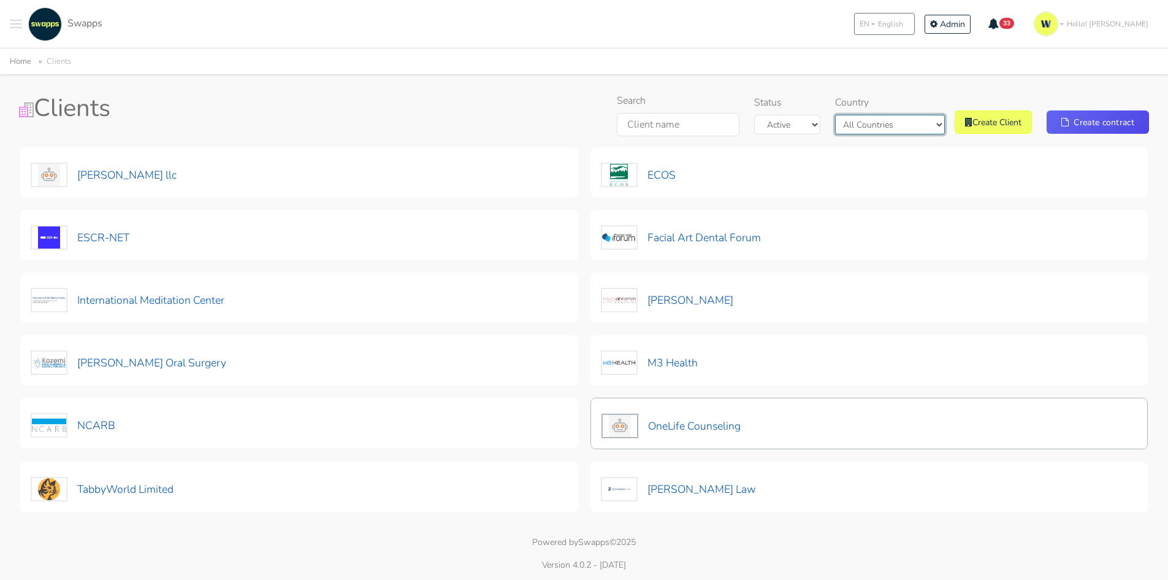
scroll to position [47, 0]
click at [726, 427] on button "OneLife Counseling" at bounding box center [671, 425] width 140 height 26
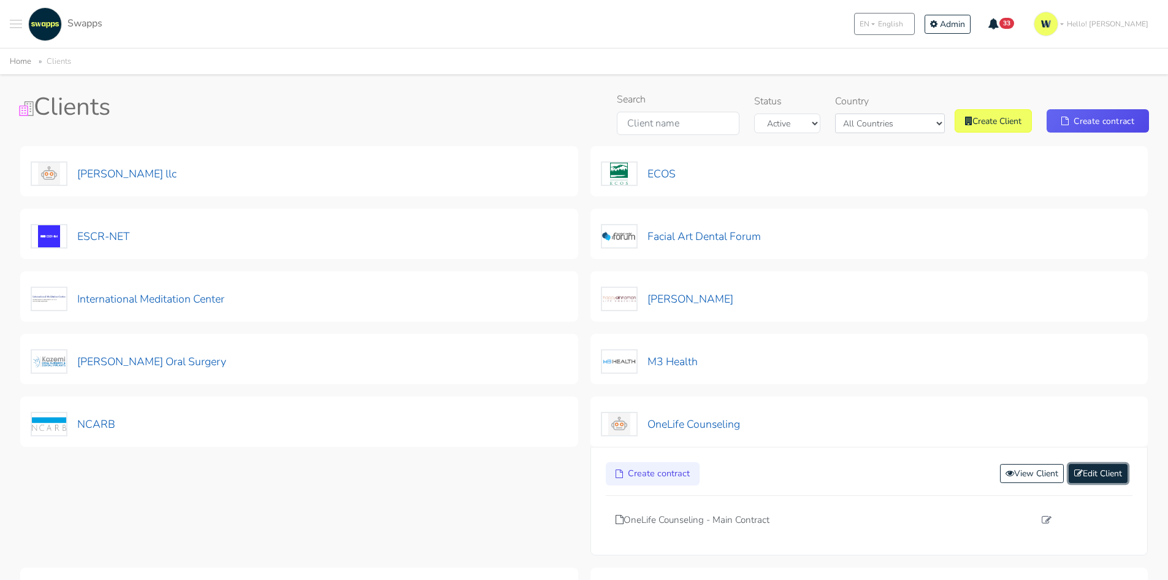
click at [1094, 477] on link "Edit Client" at bounding box center [1098, 473] width 59 height 19
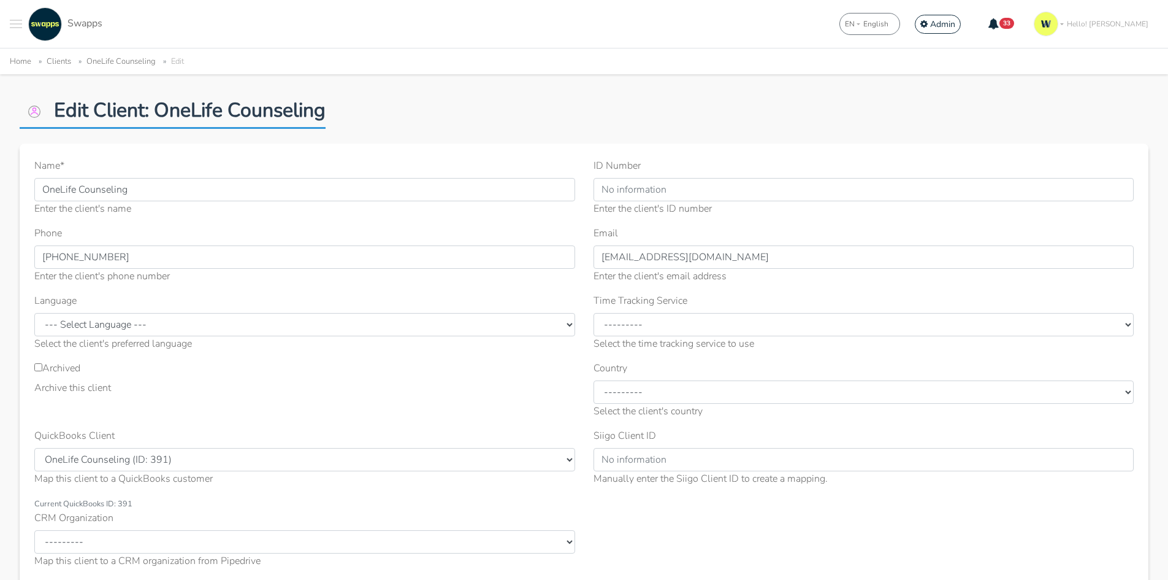
scroll to position [12, 0]
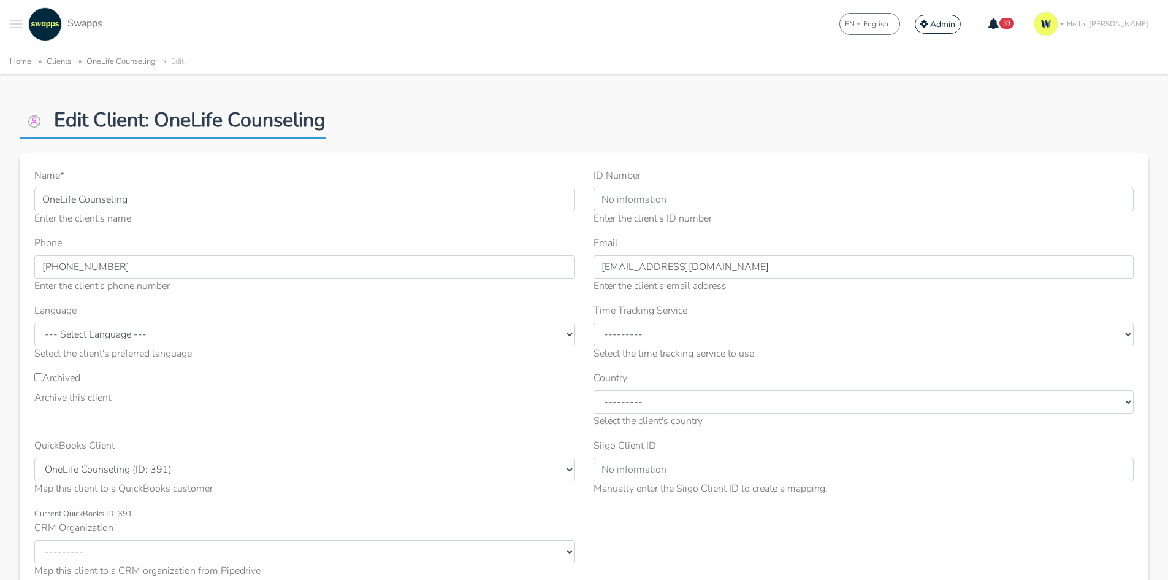
click at [44, 379] on label "Archived" at bounding box center [57, 377] width 46 height 15
click at [42, 379] on input "Archived" at bounding box center [38, 377] width 8 height 8
checkbox input "true"
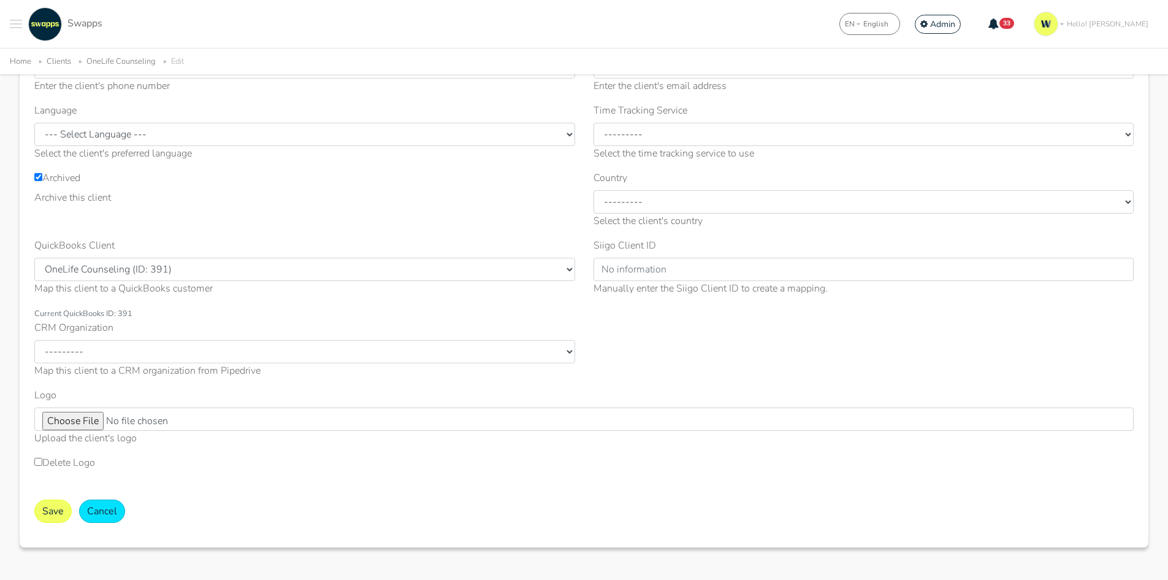
scroll to position [258, 0]
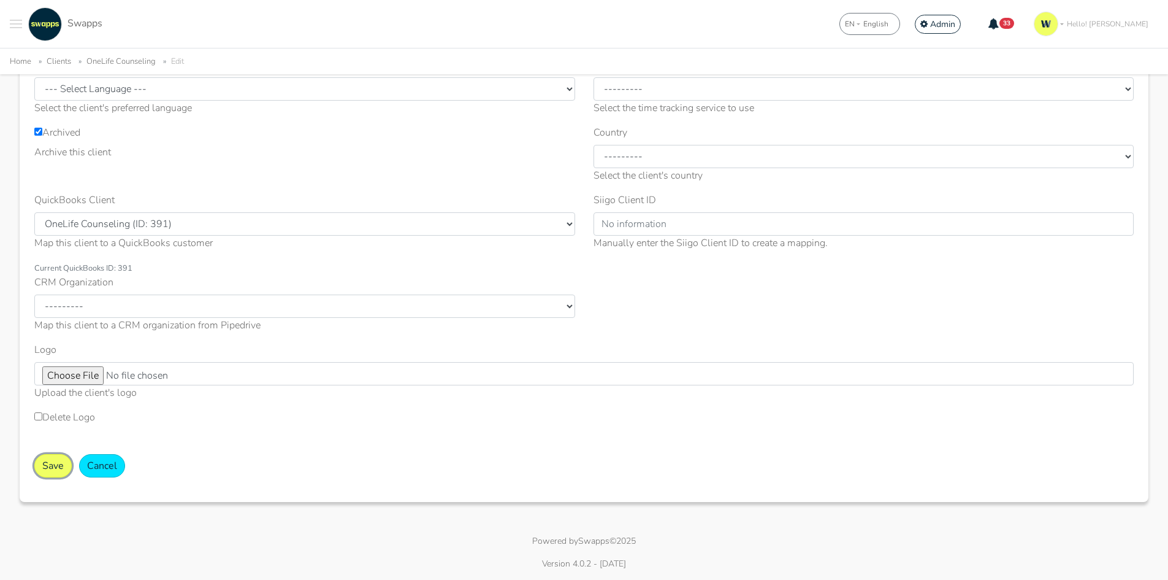
click at [61, 466] on button "Save" at bounding box center [52, 465] width 37 height 23
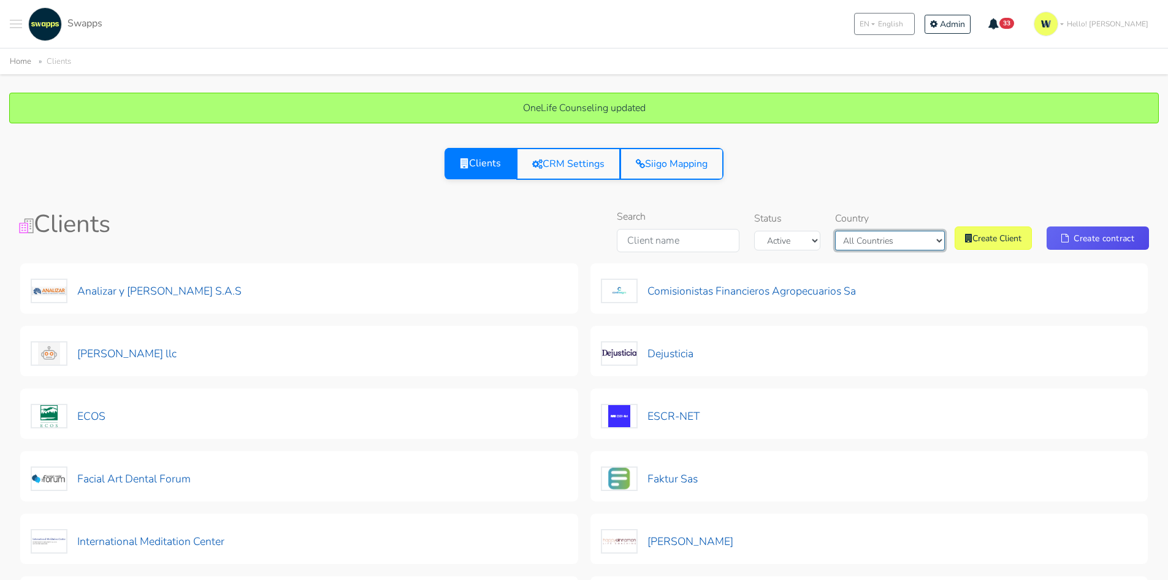
click at [892, 240] on select "All Countries [GEOGRAPHIC_DATA] [GEOGRAPHIC_DATA]" at bounding box center [890, 241] width 110 height 20
select select "[GEOGRAPHIC_DATA]"
click at [856, 231] on select "All Countries Colombia USA" at bounding box center [890, 241] width 110 height 20
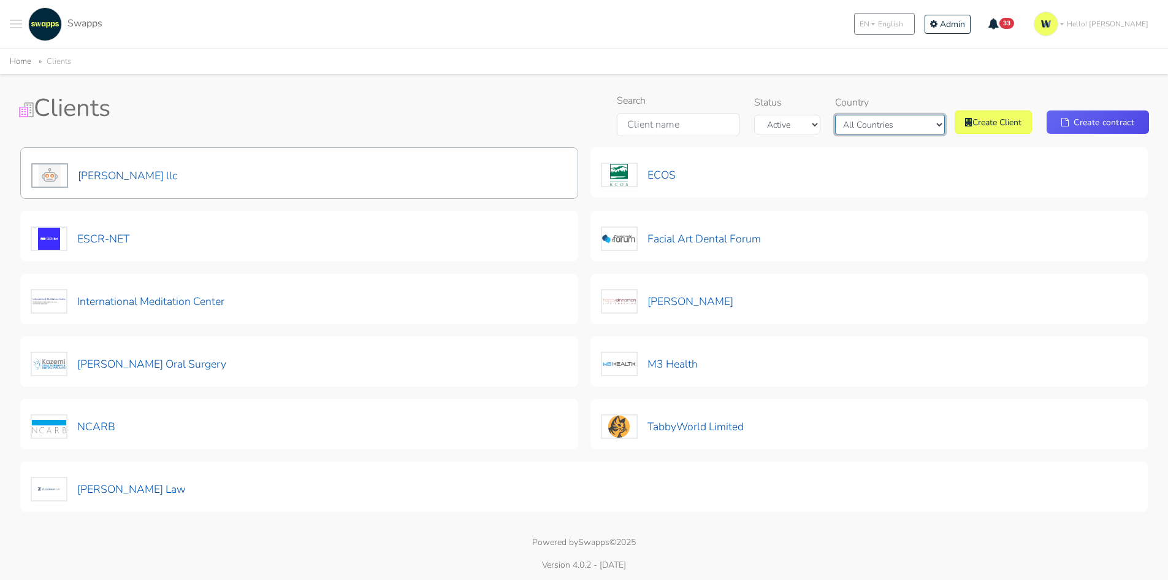
scroll to position [117, 0]
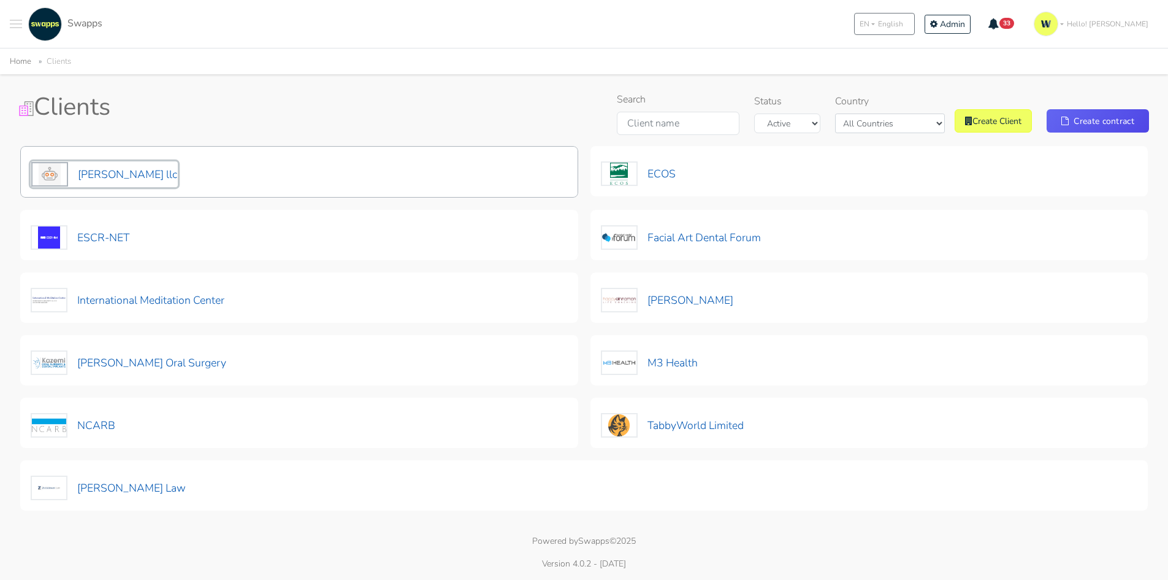
click at [126, 178] on button "[PERSON_NAME] llc" at bounding box center [104, 174] width 147 height 26
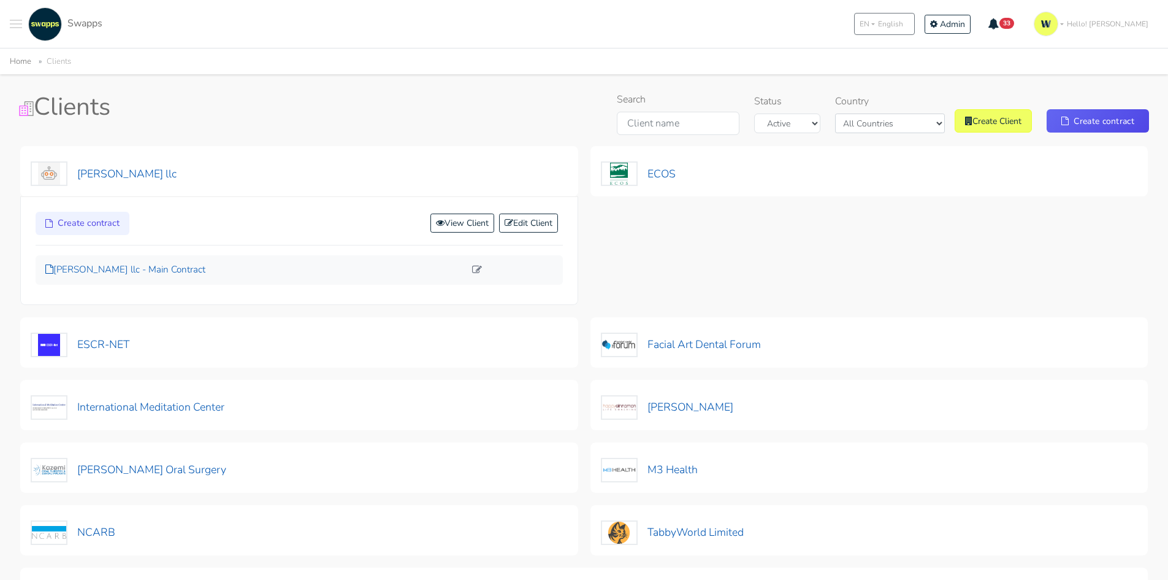
click at [159, 266] on p "Craig Storti llc - Main Contract" at bounding box center [255, 270] width 420 height 14
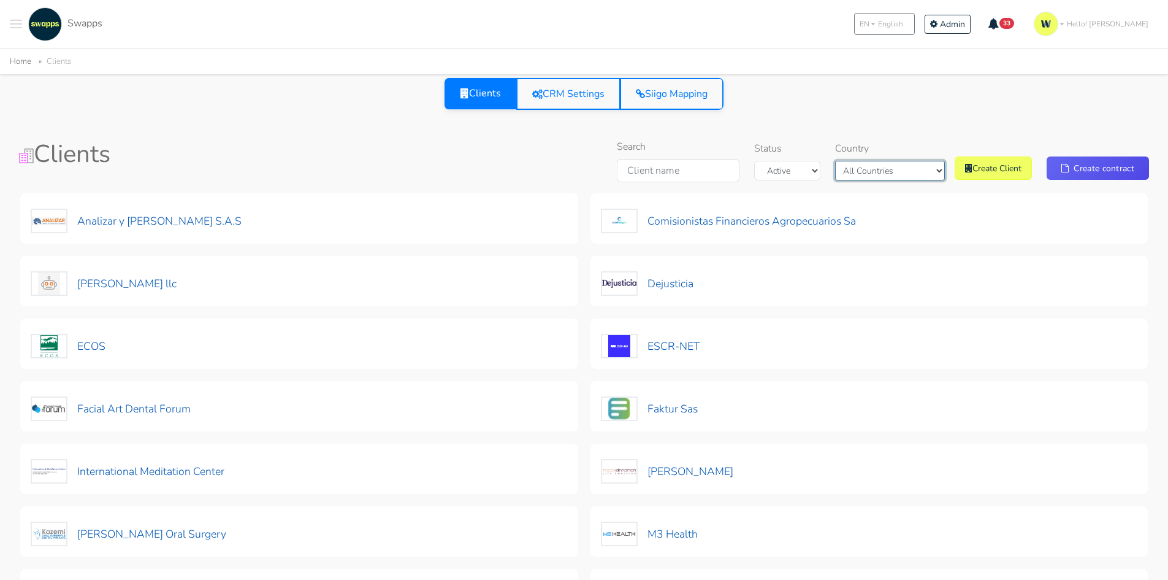
click at [880, 171] on select "All Countries [GEOGRAPHIC_DATA] [GEOGRAPHIC_DATA]" at bounding box center [890, 171] width 110 height 20
click at [856, 161] on select "All Countries [GEOGRAPHIC_DATA] [GEOGRAPHIC_DATA]" at bounding box center [890, 171] width 110 height 20
click at [892, 172] on select "All Countries [GEOGRAPHIC_DATA] [GEOGRAPHIC_DATA]" at bounding box center [890, 171] width 110 height 20
select select "[GEOGRAPHIC_DATA]"
click at [856, 161] on select "All Countries [GEOGRAPHIC_DATA] [GEOGRAPHIC_DATA]" at bounding box center [890, 171] width 110 height 20
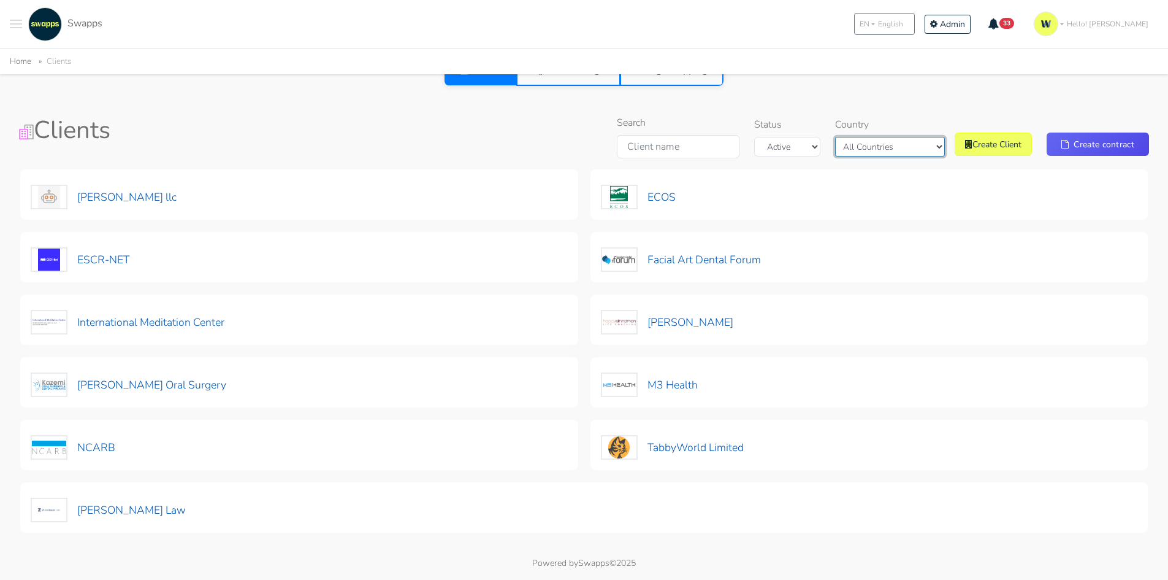
scroll to position [46, 0]
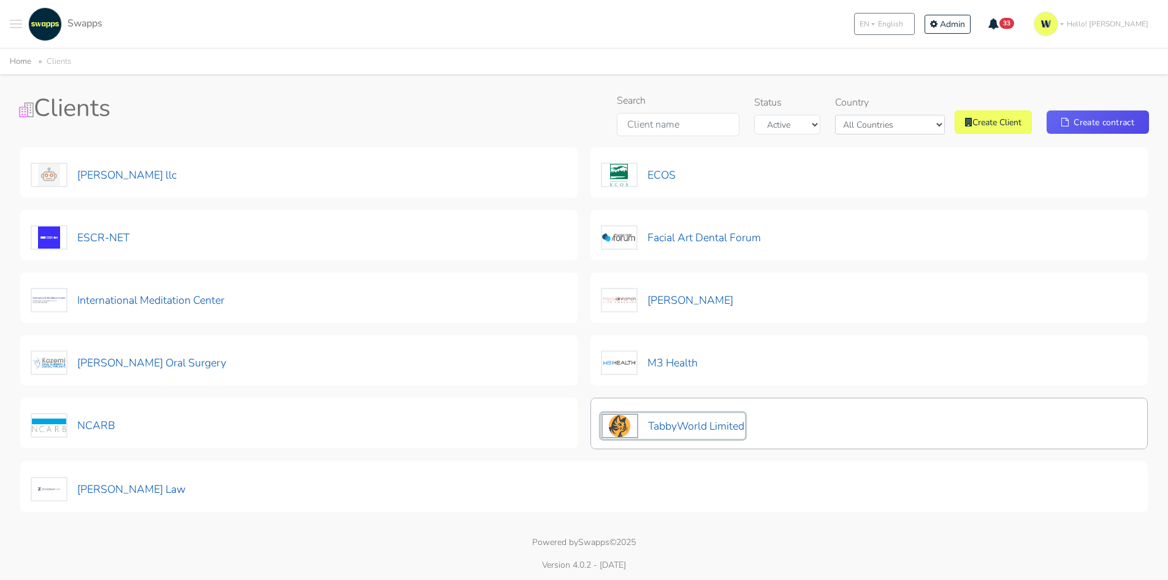
click at [732, 420] on button "TabbyWorld Limited" at bounding box center [673, 426] width 144 height 26
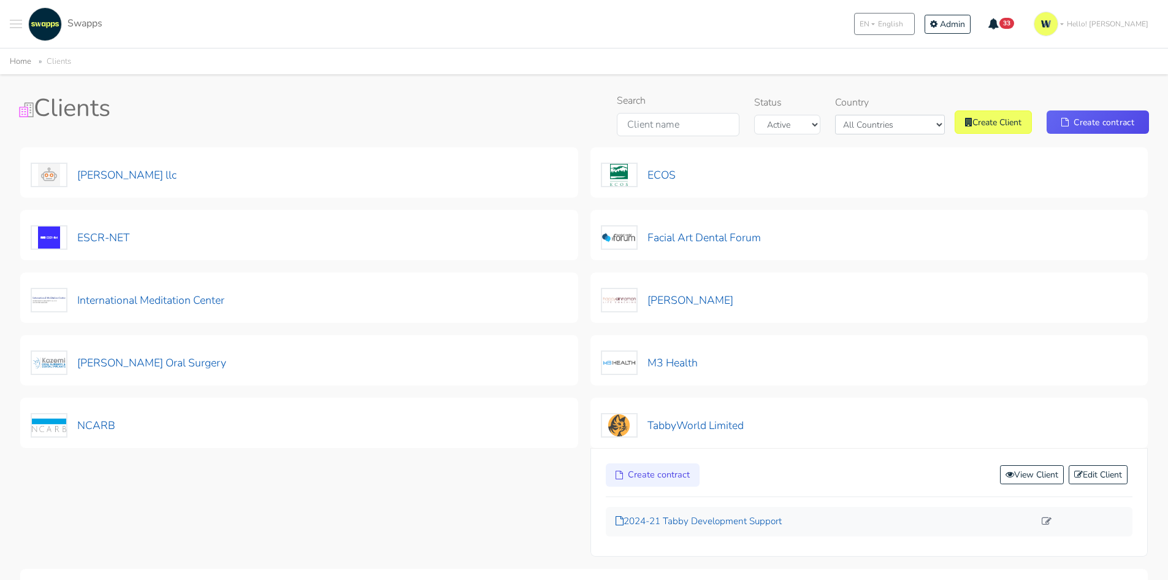
click at [704, 518] on p "2024-21 Tabby Development Support" at bounding box center [826, 521] width 420 height 14
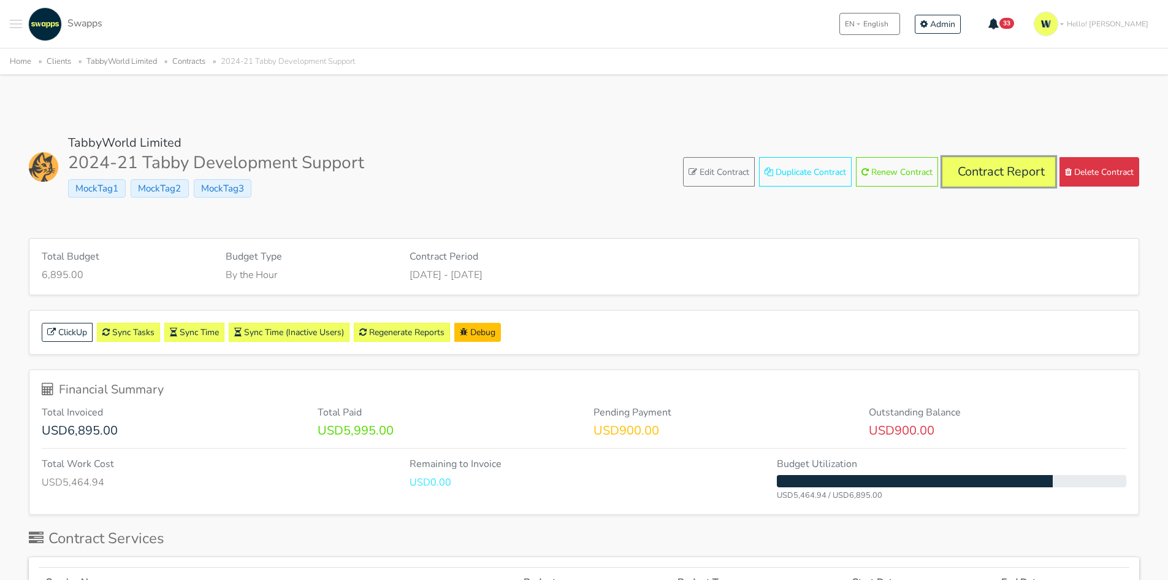
click at [1005, 174] on link "Contract Report" at bounding box center [999, 171] width 113 height 29
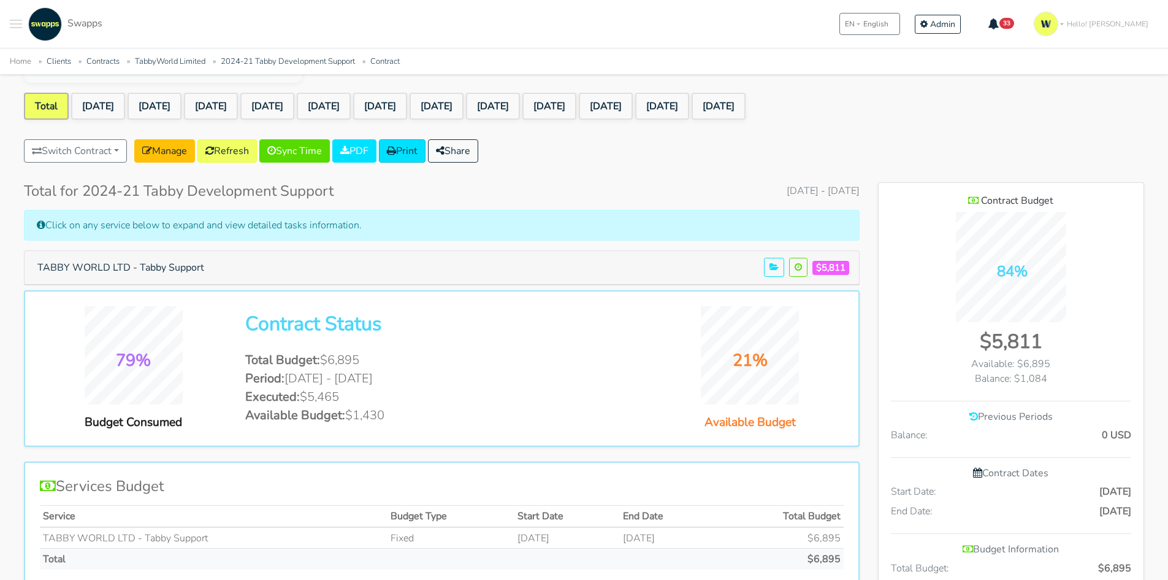
scroll to position [245, 0]
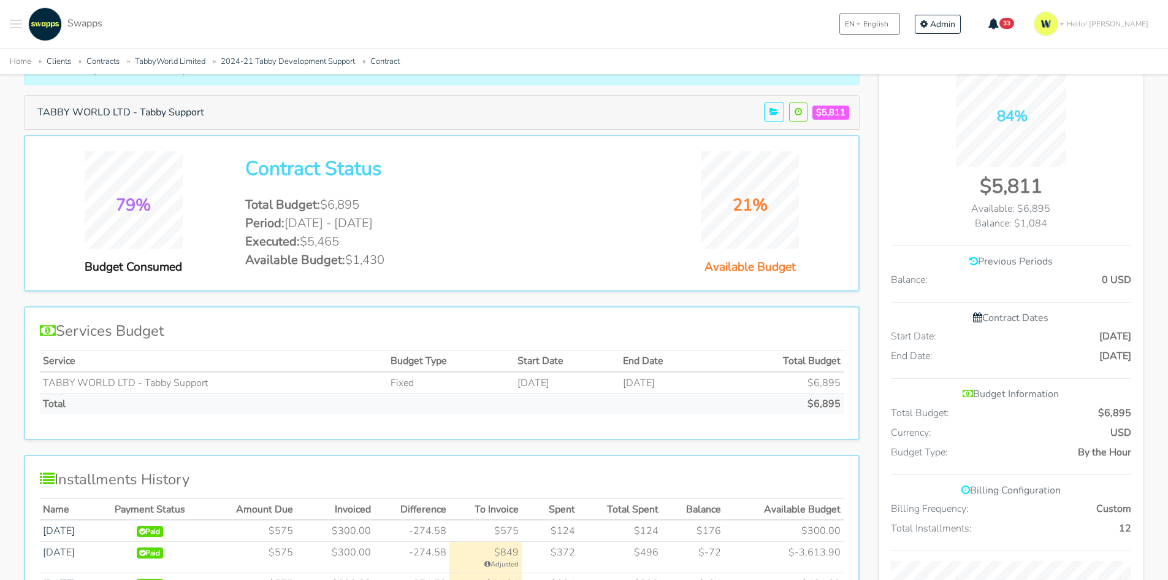
drag, startPoint x: 419, startPoint y: 263, endPoint x: 340, endPoint y: 271, distance: 79.5
click at [340, 271] on div "79% Budget Consumed Contract Status Total Budget: $6,895 Period: Sep 1 2024 - A…" at bounding box center [442, 213] width 823 height 125
click at [430, 264] on li "Available Budget: $1,430" at bounding box center [441, 260] width 393 height 18
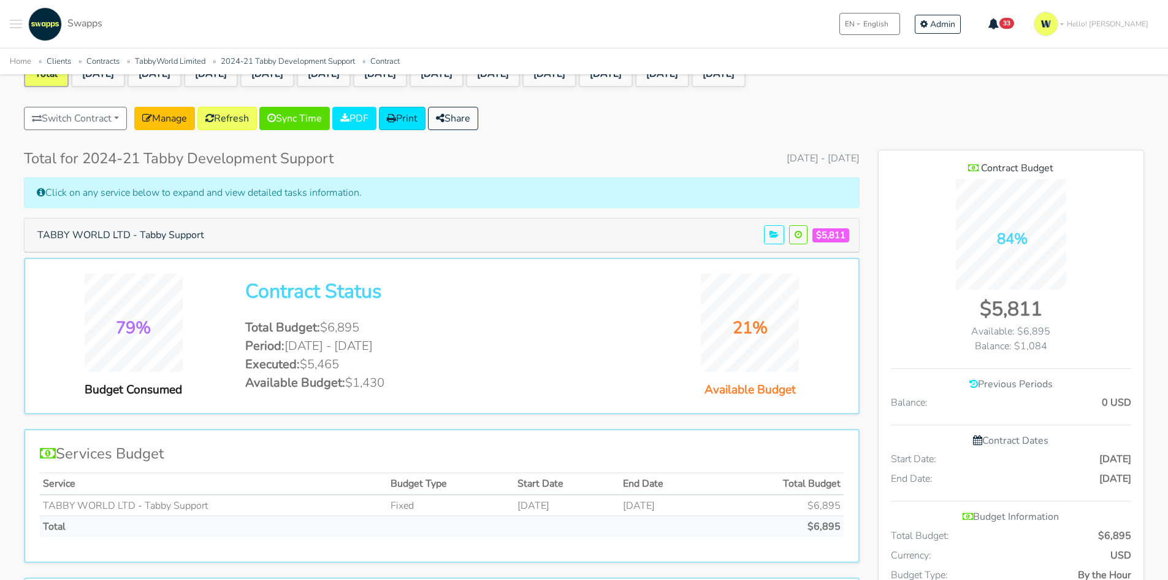
scroll to position [0, 0]
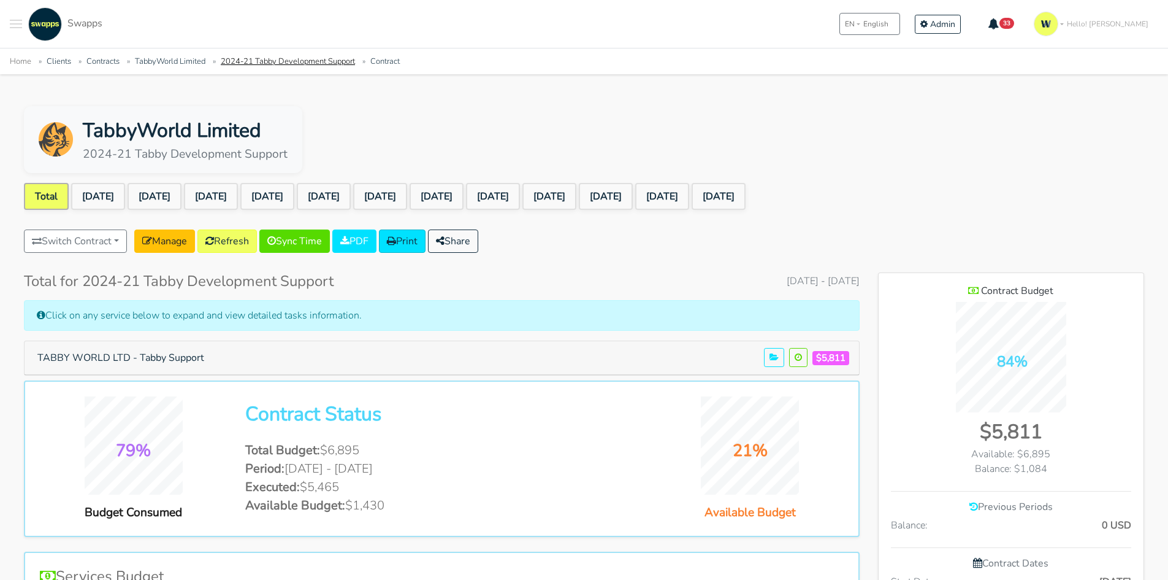
click at [264, 60] on link "2024-21 Tabby Development Support" at bounding box center [288, 61] width 134 height 11
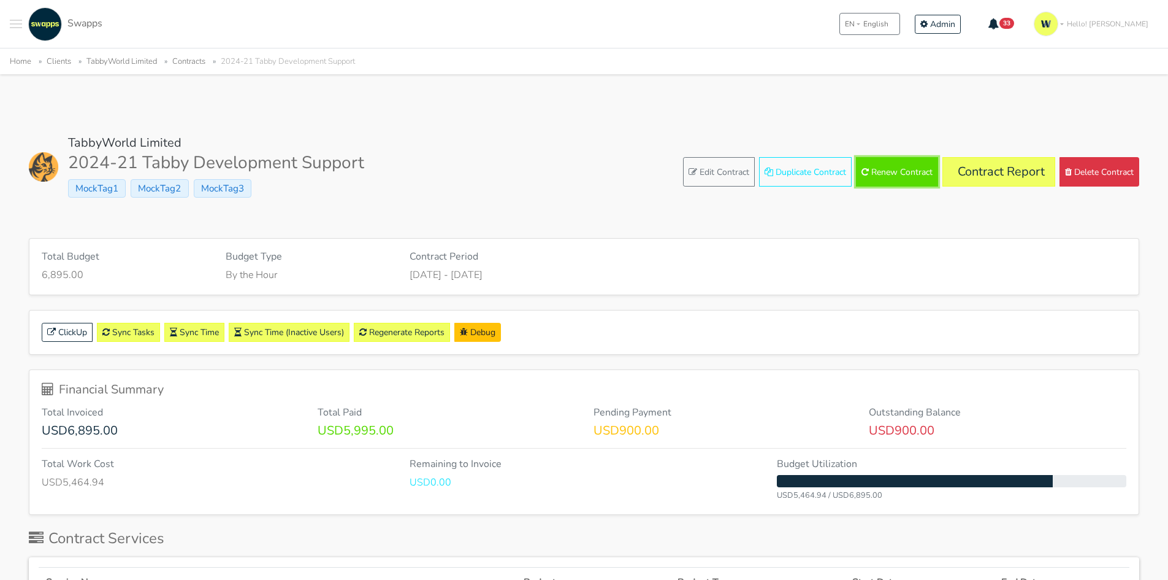
click at [902, 177] on button "Renew Contract" at bounding box center [897, 171] width 82 height 29
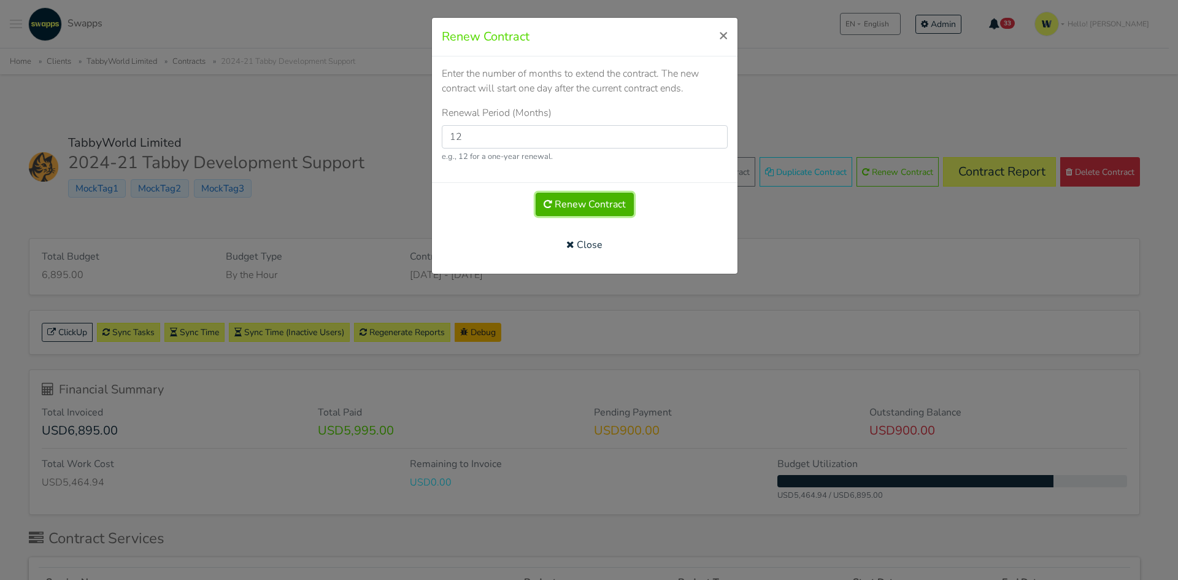
click at [589, 206] on button "Renew Contract" at bounding box center [584, 204] width 98 height 23
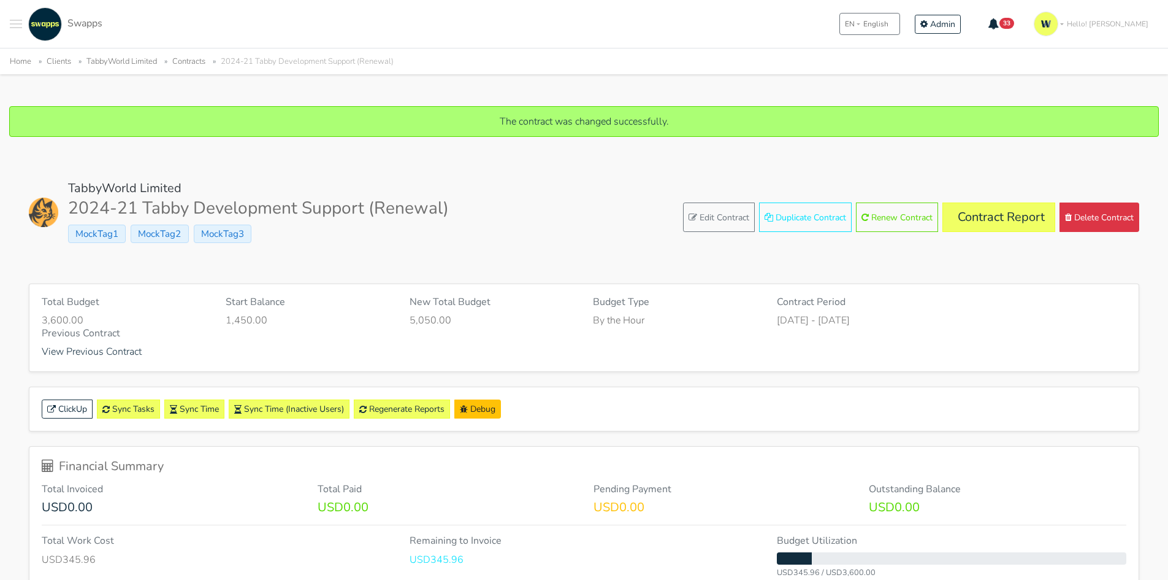
click at [194, 60] on link "Contracts" at bounding box center [188, 61] width 33 height 11
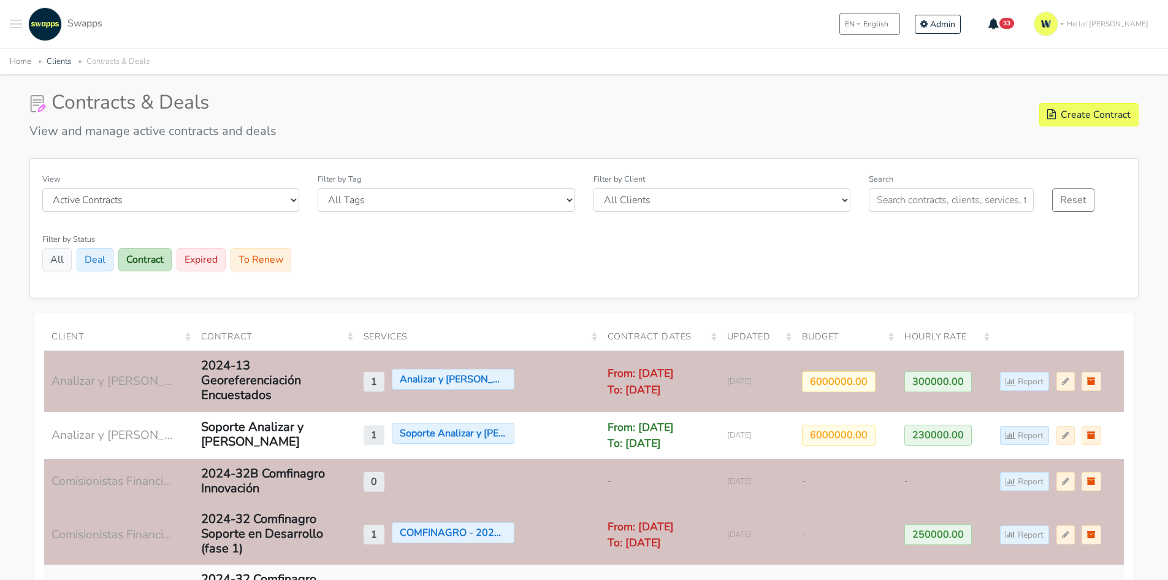
scroll to position [184, 0]
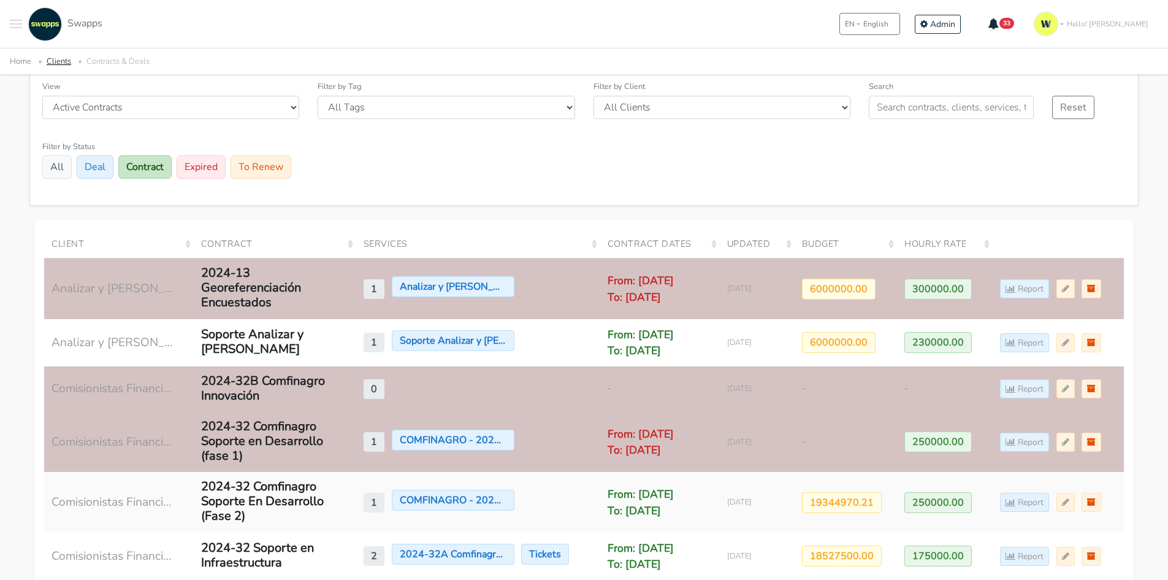
click at [59, 61] on link "Clients" at bounding box center [59, 61] width 25 height 11
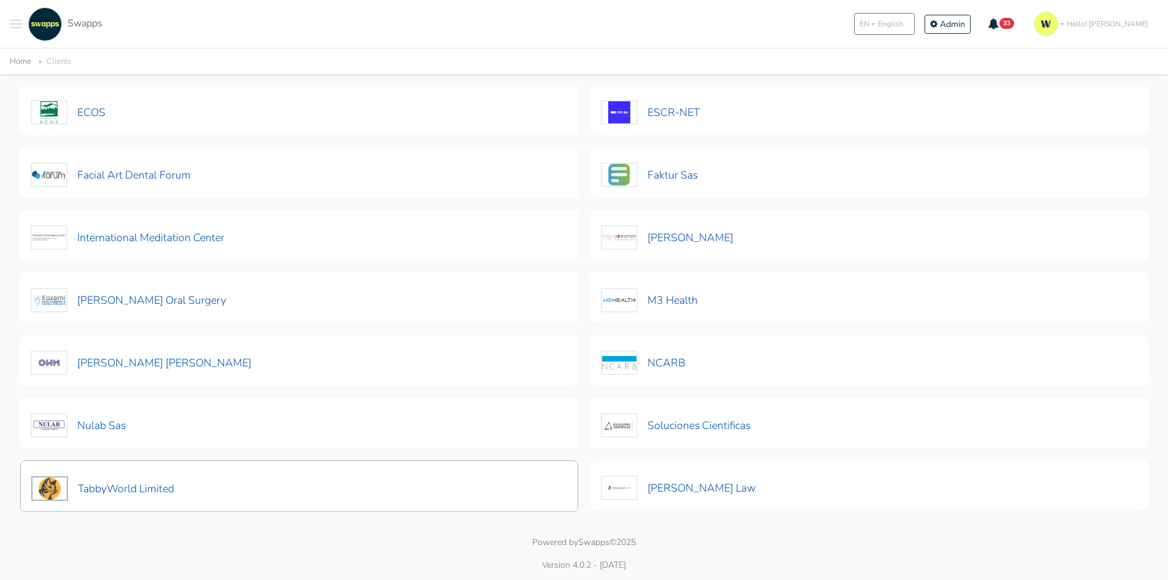
scroll to position [235, 0]
click at [104, 480] on button "TabbyWorld Limited" at bounding box center [103, 487] width 144 height 26
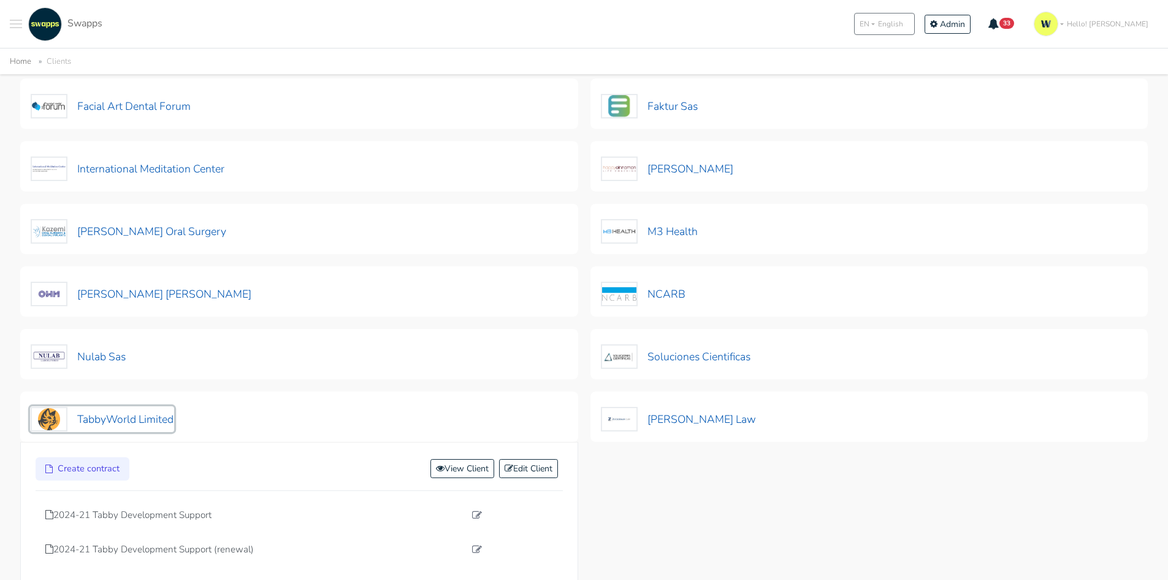
scroll to position [358, 0]
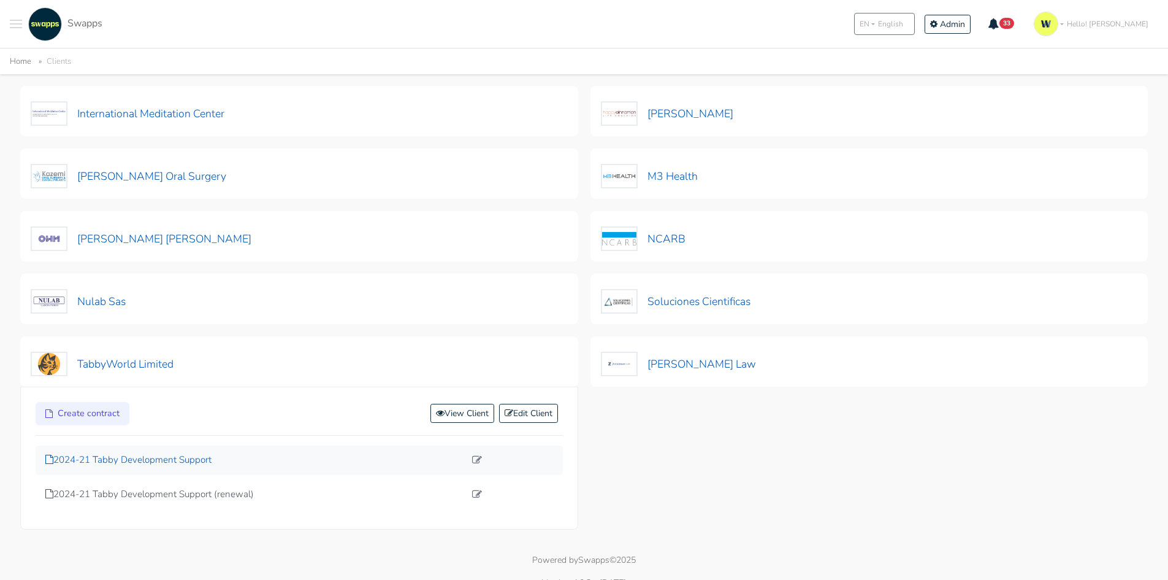
click at [174, 459] on p "2024-21 Tabby Development Support" at bounding box center [255, 460] width 420 height 14
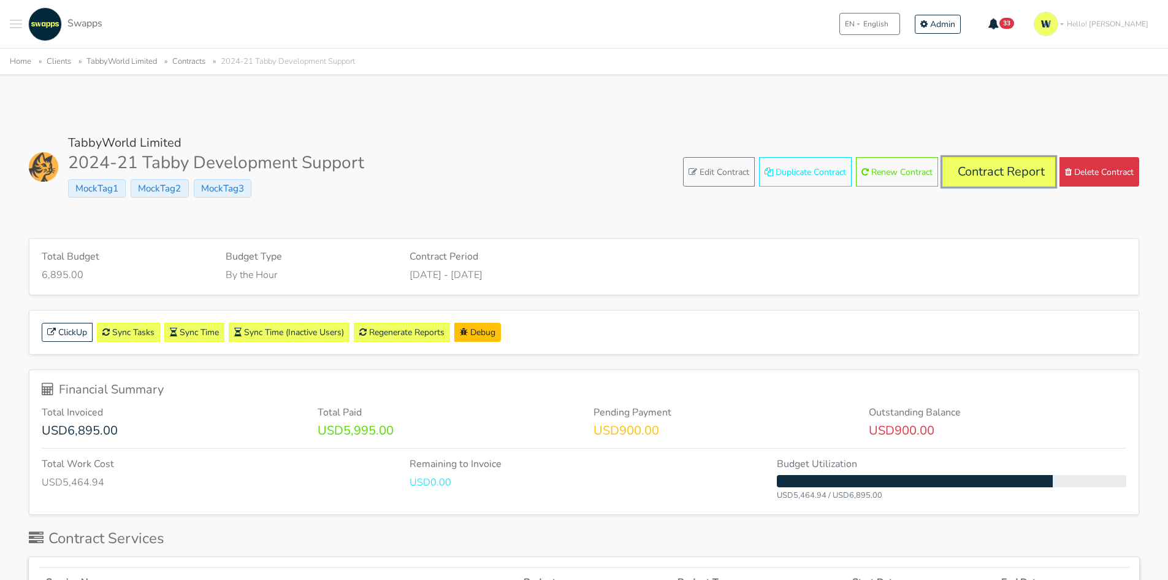
click at [1013, 173] on link "Contract Report" at bounding box center [999, 171] width 113 height 29
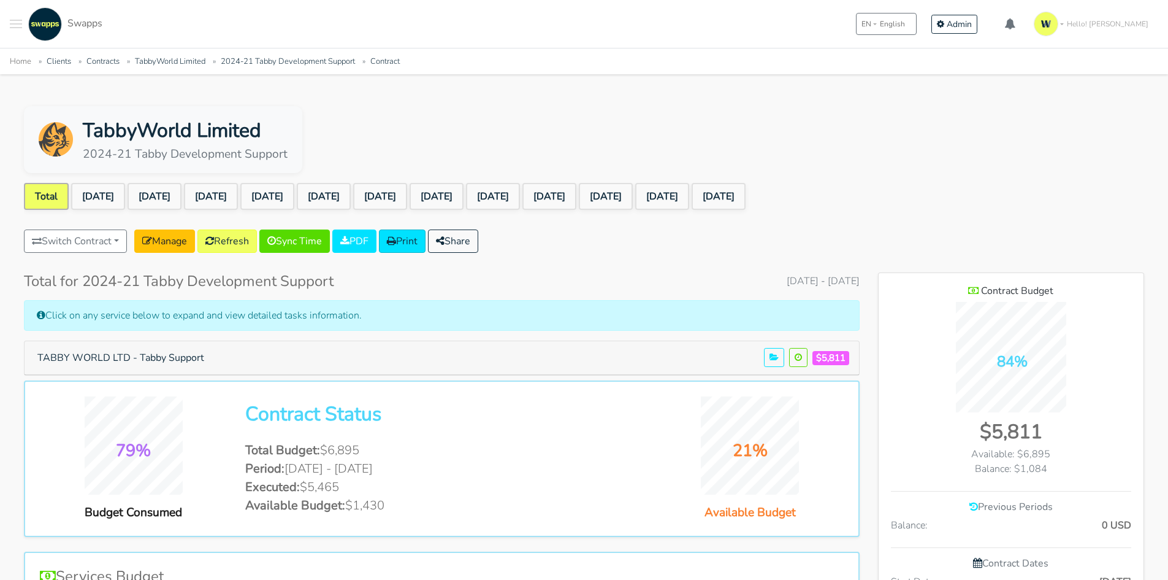
scroll to position [1024, 266]
click at [391, 501] on li "Available Budget: $1,430" at bounding box center [441, 505] width 393 height 18
click at [190, 64] on link "TabbyWorld Limited" at bounding box center [170, 61] width 71 height 11
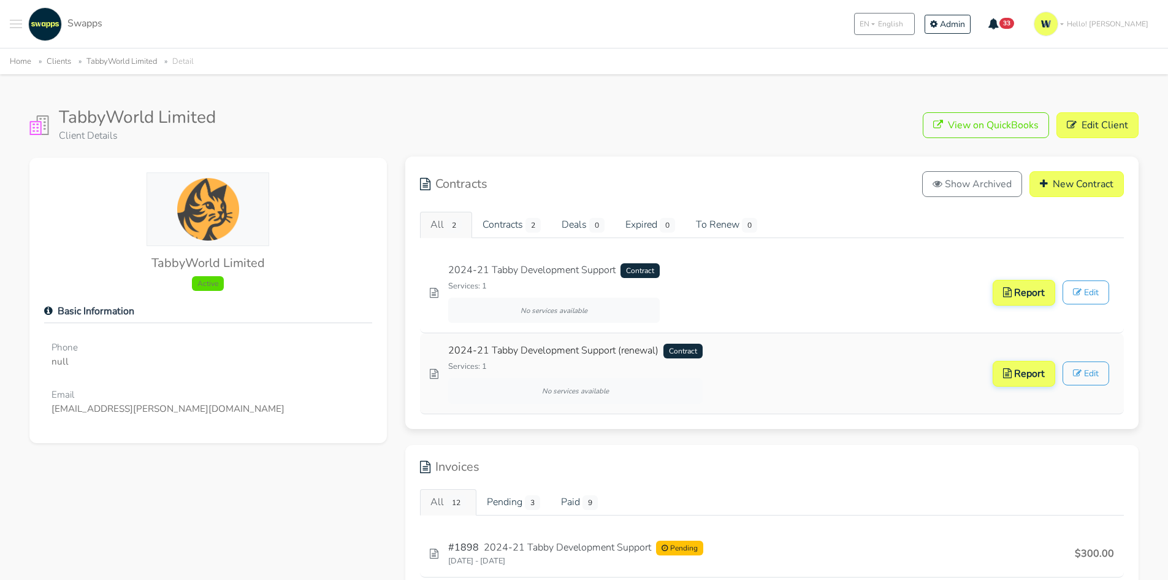
click at [623, 353] on link "2024-21 Tabby Development Support (renewal) Contract" at bounding box center [575, 350] width 255 height 15
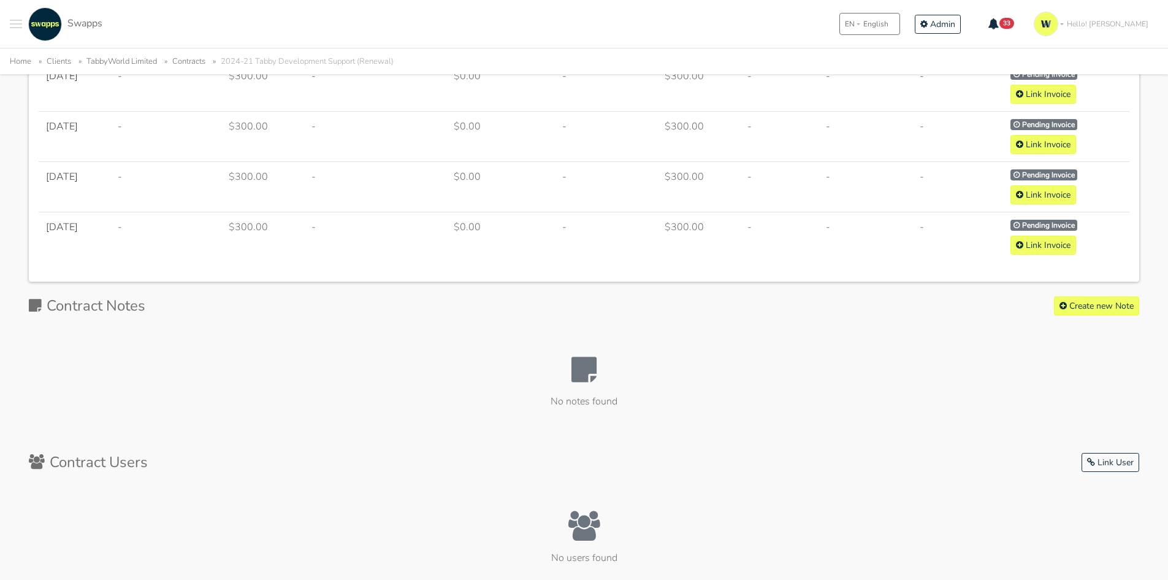
scroll to position [1165, 0]
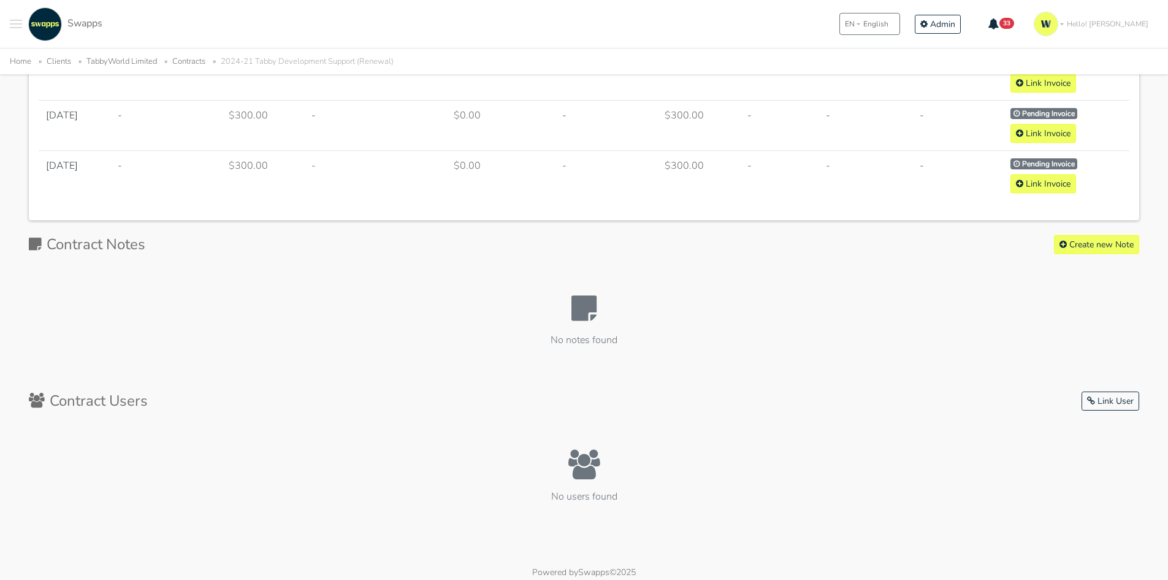
click at [585, 313] on icon at bounding box center [584, 307] width 25 height 29
click at [1107, 248] on link "Create new Note" at bounding box center [1096, 244] width 85 height 19
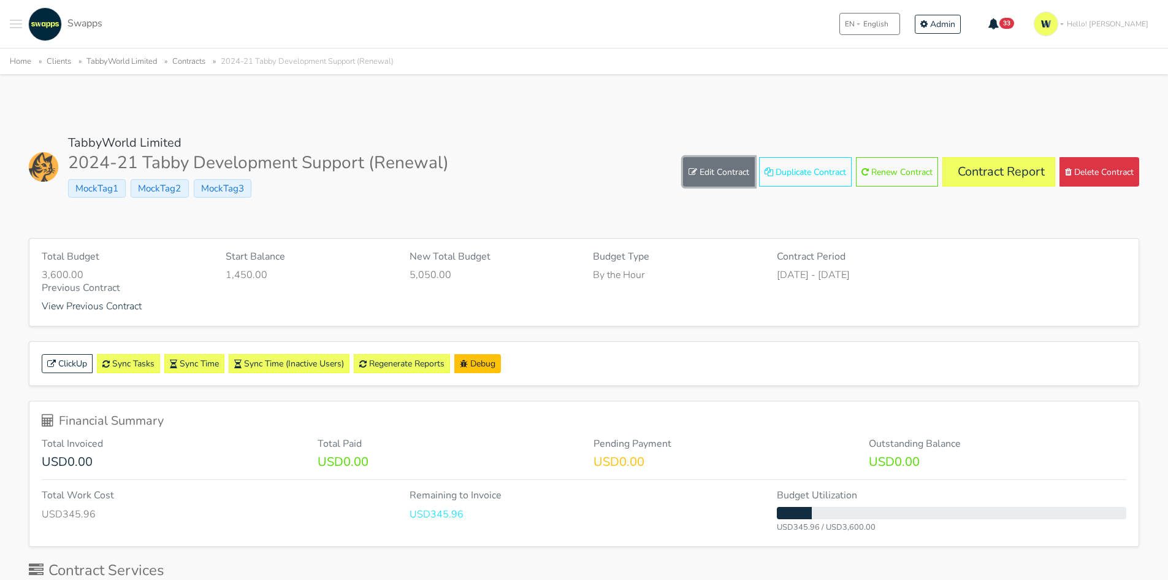
click at [719, 168] on link "Edit Contract" at bounding box center [719, 171] width 72 height 29
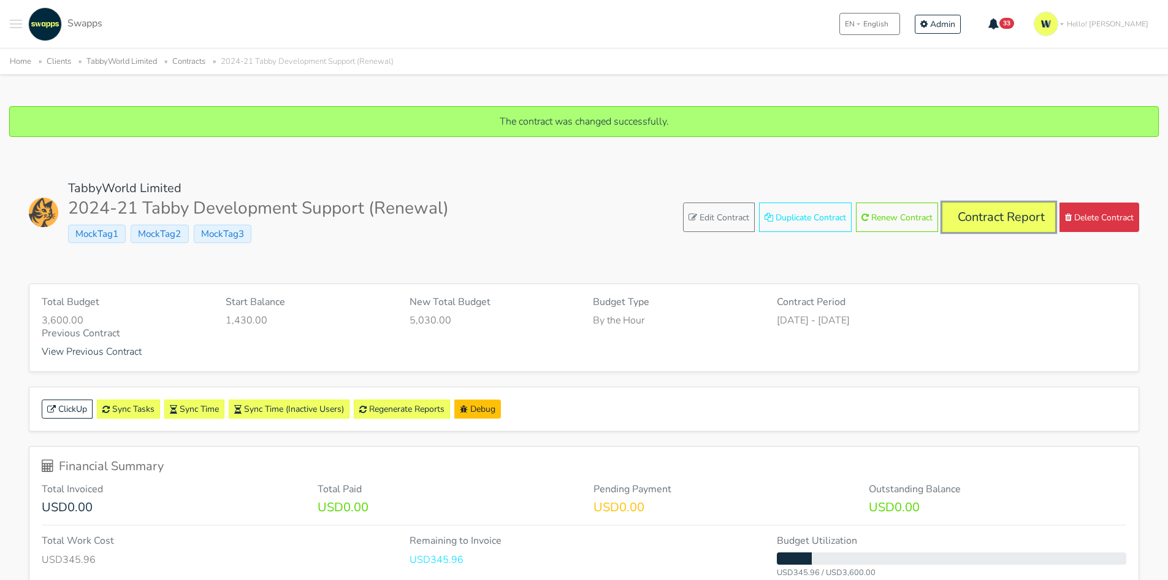
click at [993, 213] on link "Contract Report" at bounding box center [999, 216] width 113 height 29
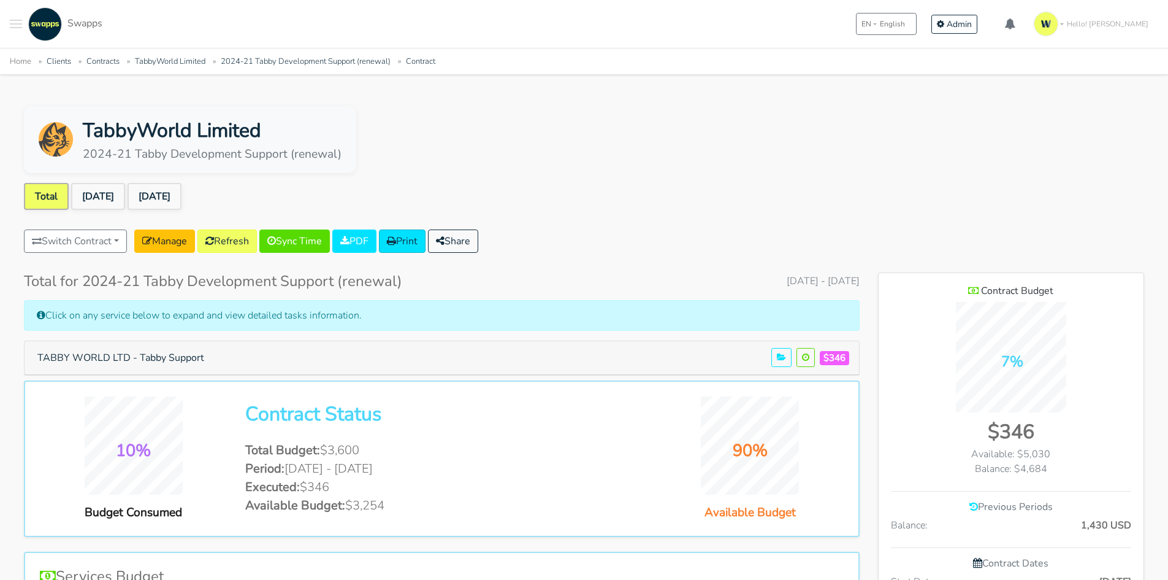
scroll to position [796, 266]
click at [101, 199] on link "[DATE]" at bounding box center [98, 196] width 54 height 27
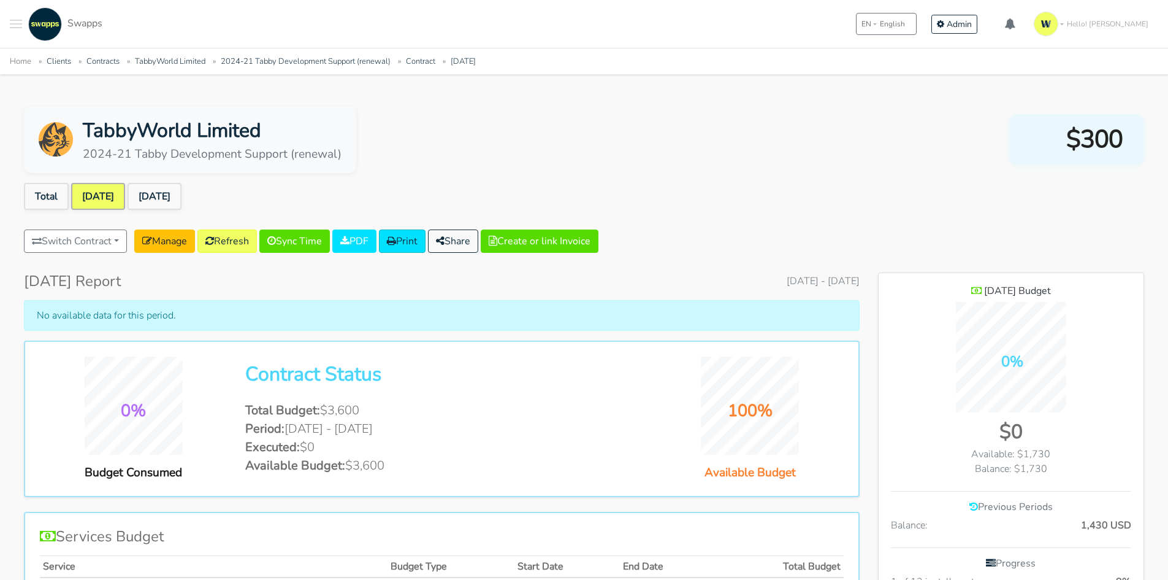
scroll to position [855, 266]
click at [172, 194] on link "[DATE]" at bounding box center [155, 196] width 54 height 27
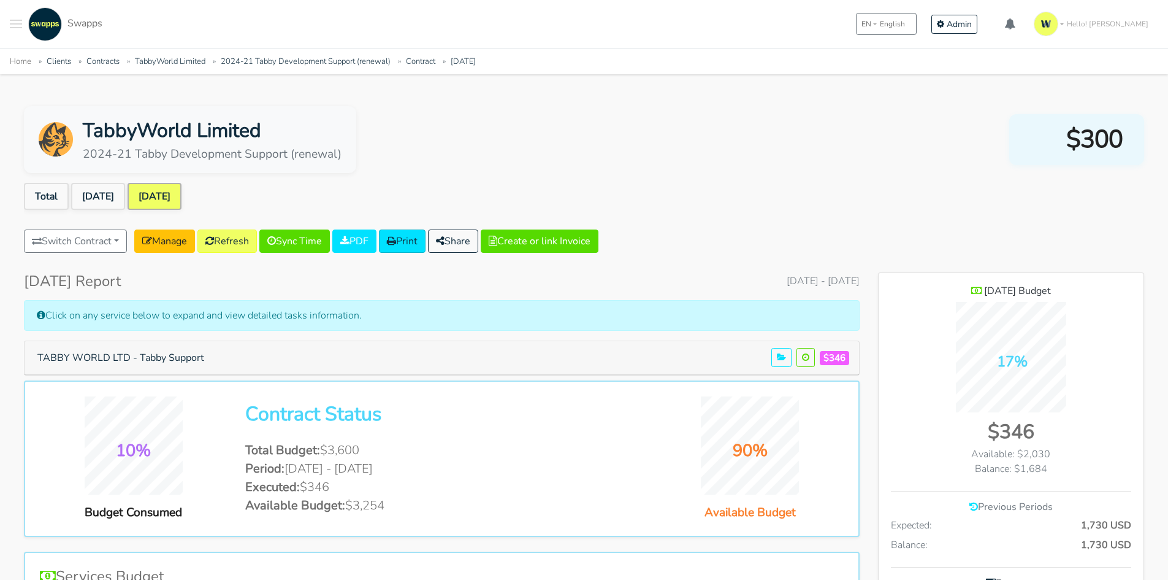
scroll to position [875, 266]
click at [180, 353] on button "TABBY WORLD LTD - Tabby Support" at bounding box center [120, 357] width 183 height 23
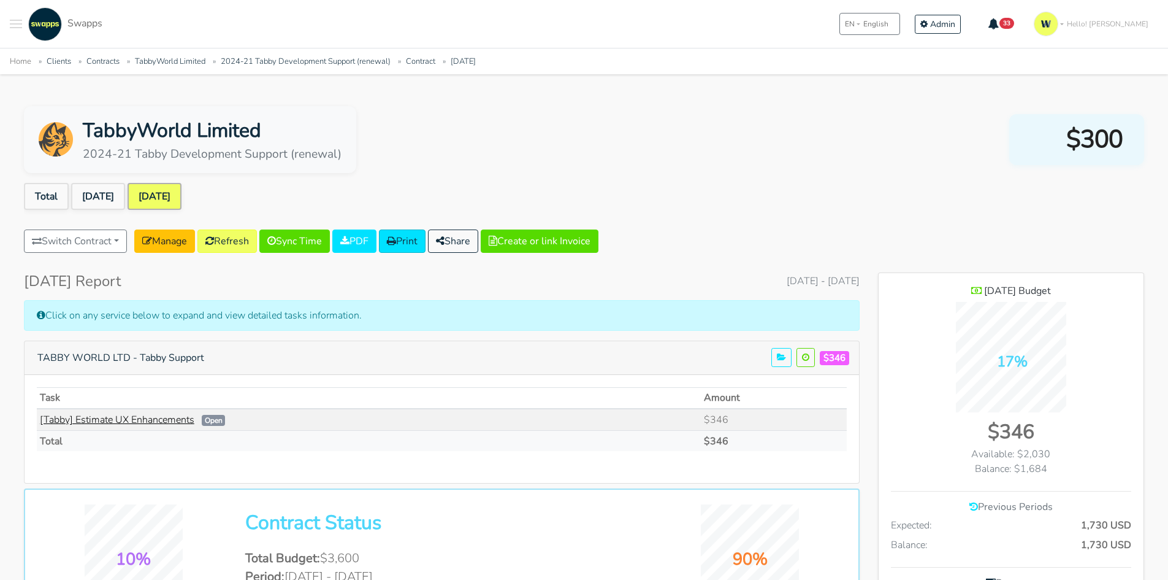
click at [171, 421] on link "[Tabby] Estimate UX Enhancements" at bounding box center [117, 419] width 155 height 13
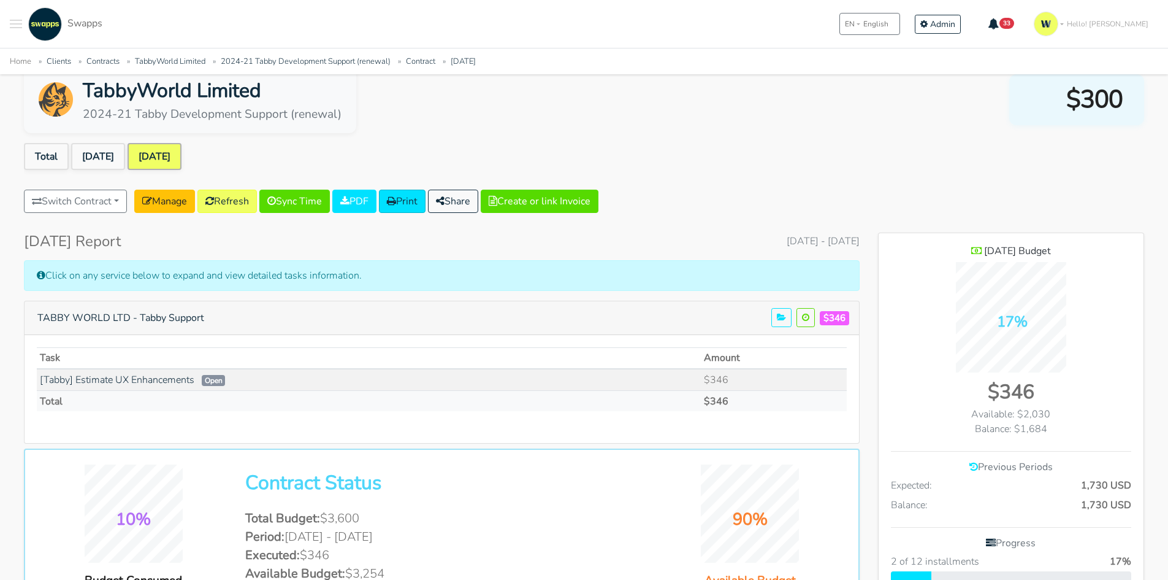
scroll to position [61, 0]
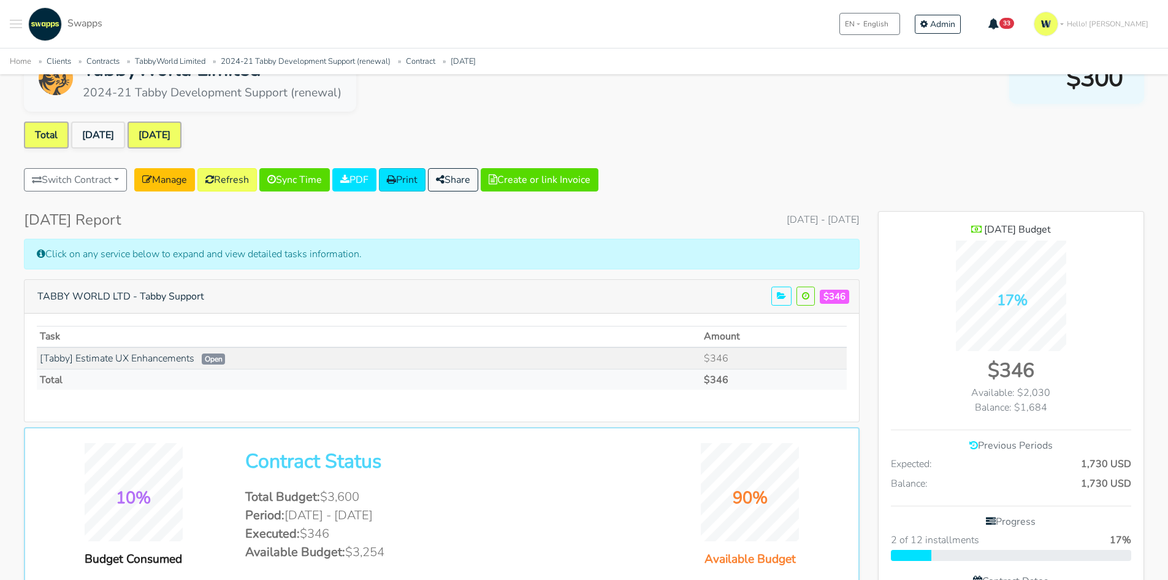
click at [42, 126] on link "Total" at bounding box center [46, 134] width 45 height 27
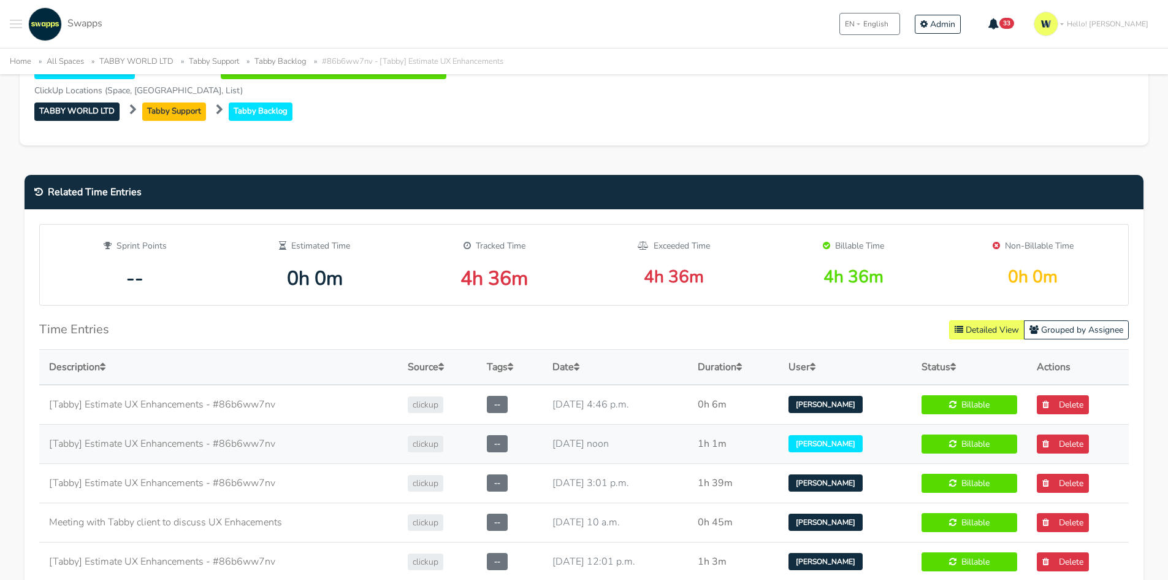
scroll to position [429, 0]
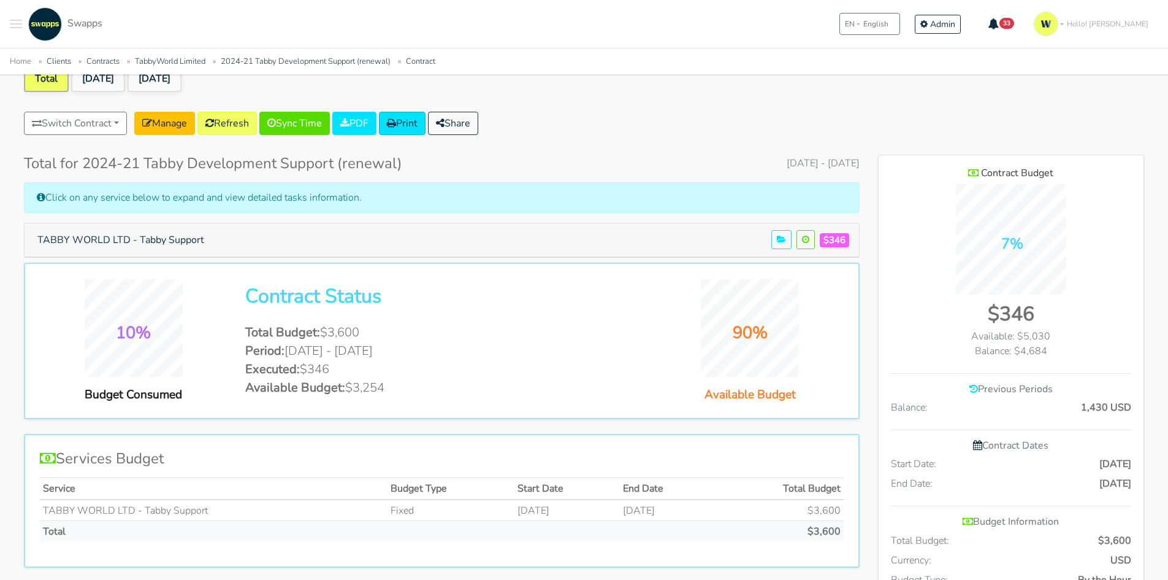
scroll to position [123, 0]
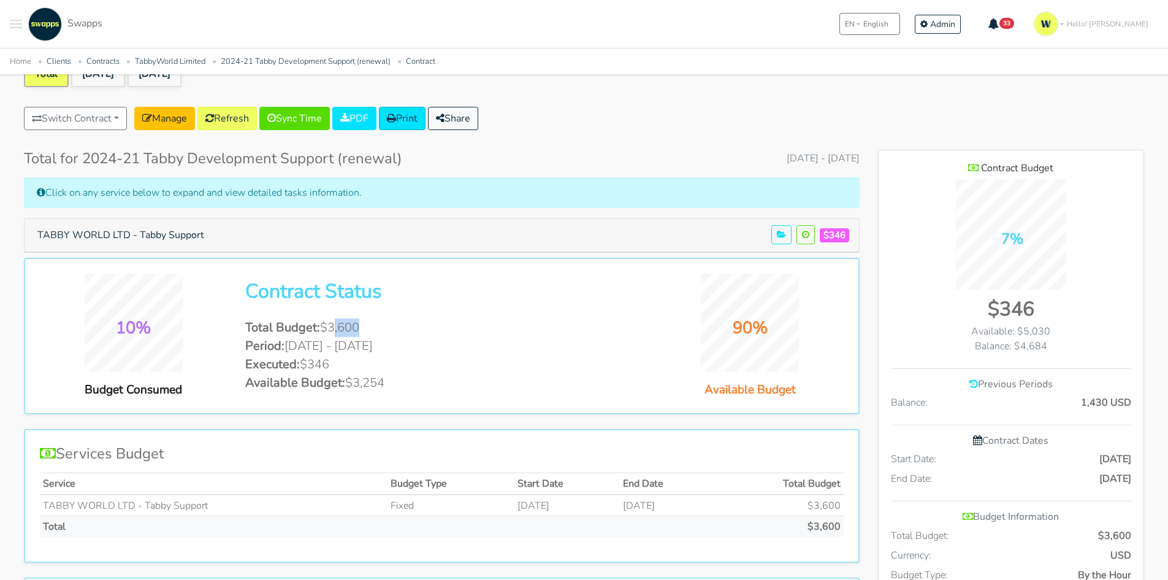
drag, startPoint x: 332, startPoint y: 332, endPoint x: 355, endPoint y: 331, distance: 22.7
click at [355, 331] on li "Total Budget: $3,600" at bounding box center [441, 327] width 393 height 18
drag, startPoint x: 324, startPoint y: 362, endPoint x: 307, endPoint y: 362, distance: 17.8
click at [307, 362] on li "Executed: $346" at bounding box center [441, 364] width 393 height 18
drag, startPoint x: 375, startPoint y: 381, endPoint x: 386, endPoint y: 383, distance: 11.2
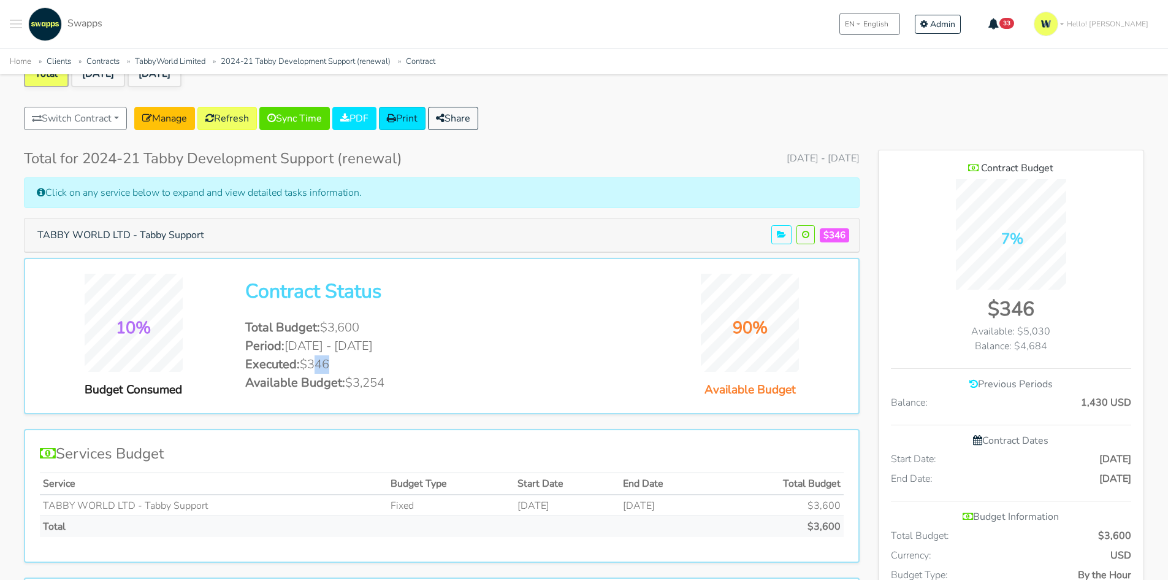
click at [386, 383] on li "Available Budget: $3,254" at bounding box center [441, 383] width 393 height 18
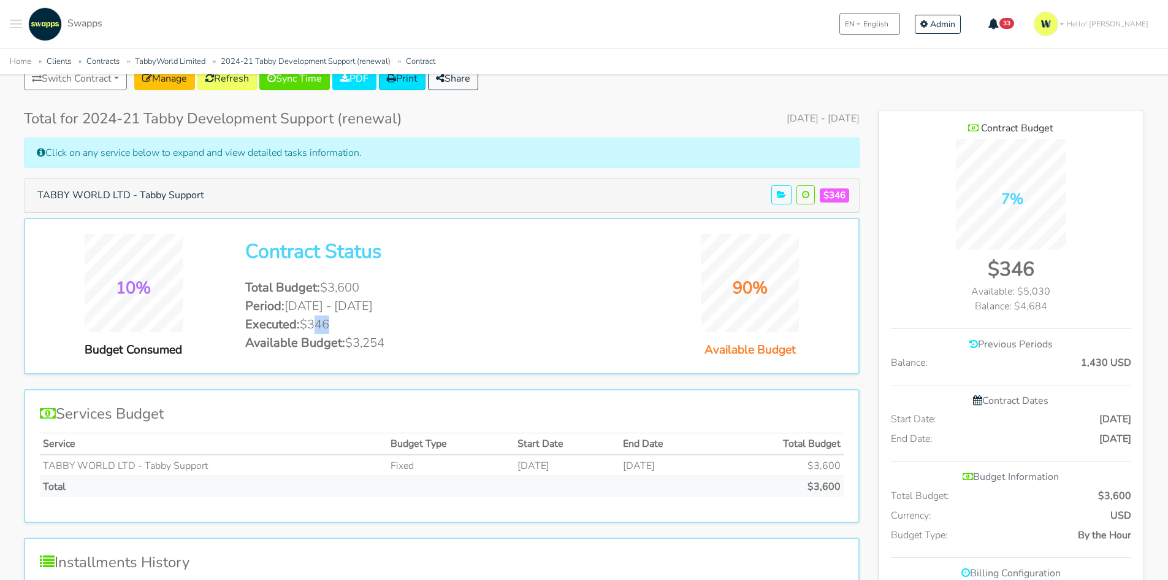
scroll to position [184, 0]
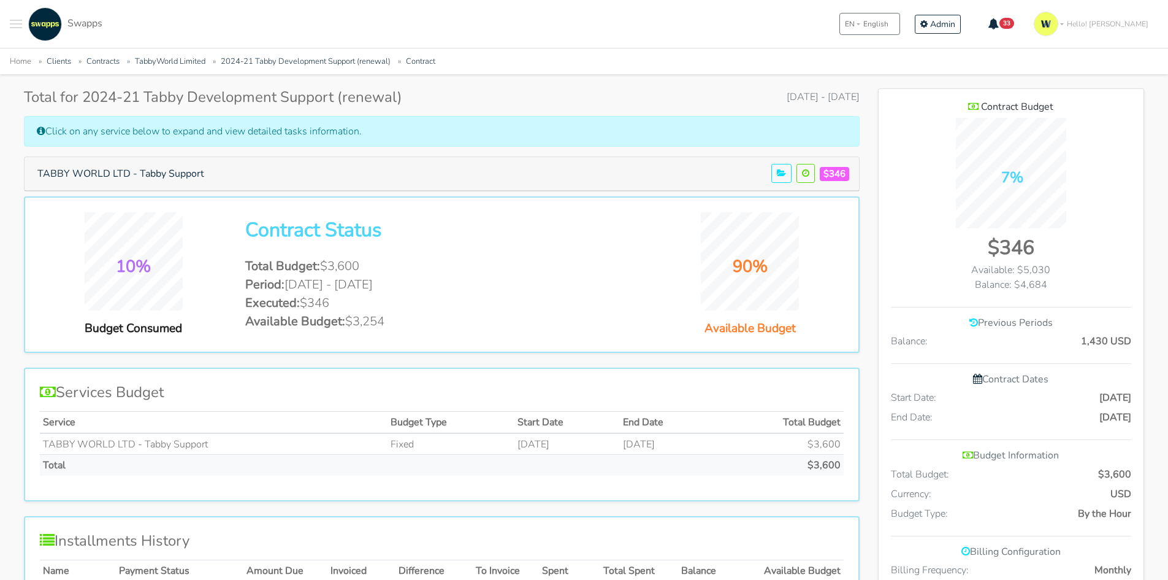
drag, startPoint x: 1100, startPoint y: 358, endPoint x: 1116, endPoint y: 356, distance: 16.7
click at [1116, 356] on div "Contract Budget 7% $346 Available: $5,030 Balance: 1,430 USD USD" at bounding box center [1011, 487] width 265 height 796
drag, startPoint x: 1022, startPoint y: 272, endPoint x: 1046, endPoint y: 269, distance: 24.2
click at [1046, 269] on div "Available: $5,030" at bounding box center [1011, 270] width 240 height 15
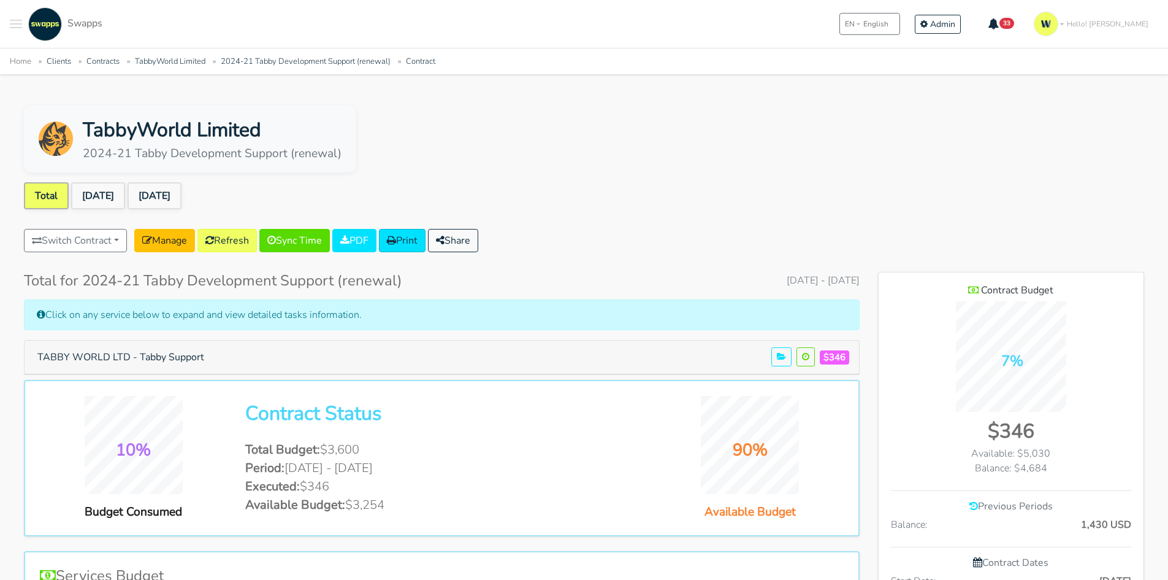
scroll to position [0, 0]
click at [99, 193] on link "Sep 2025" at bounding box center [98, 196] width 54 height 27
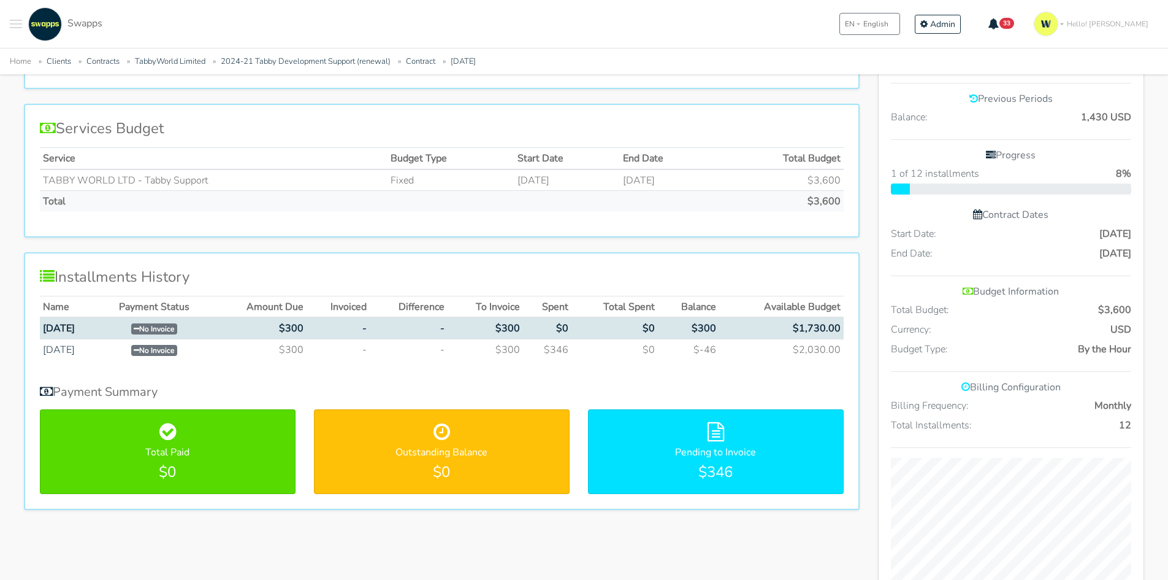
scroll to position [429, 0]
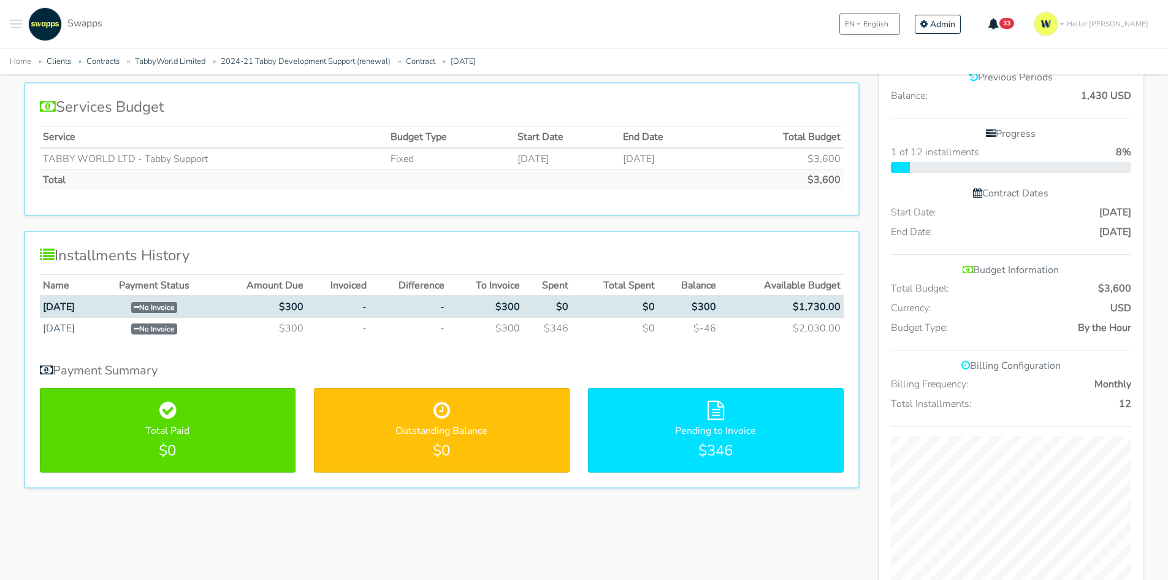
click at [322, 53] on ul "Home Clients Contracts TabbyWorld Limited 2024-21 Tabby Development Support (re…" at bounding box center [584, 60] width 1149 height 15
click at [322, 60] on link "2024-21 Tabby Development Support (renewal)" at bounding box center [306, 61] width 170 height 11
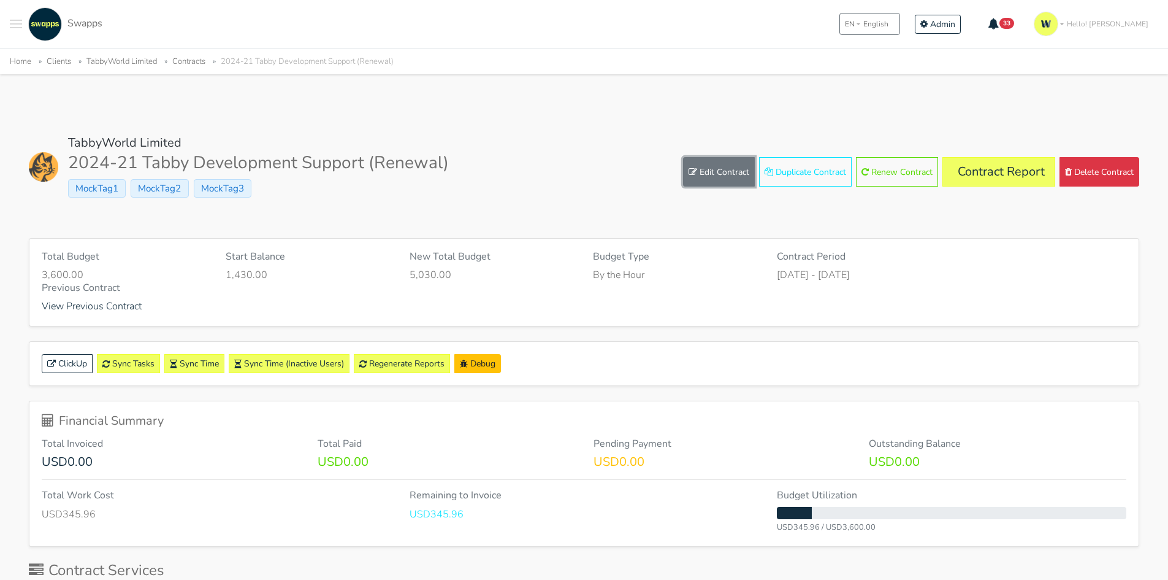
click at [704, 174] on link "Edit Contract" at bounding box center [719, 171] width 72 height 29
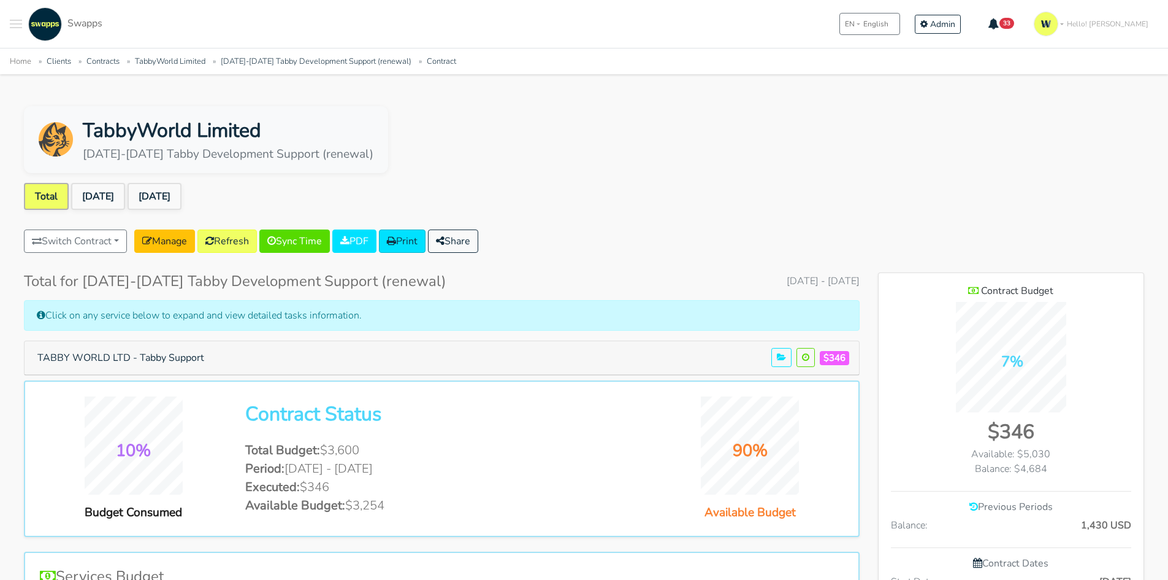
scroll to position [796, 266]
click at [96, 197] on link "[DATE]" at bounding box center [98, 196] width 54 height 27
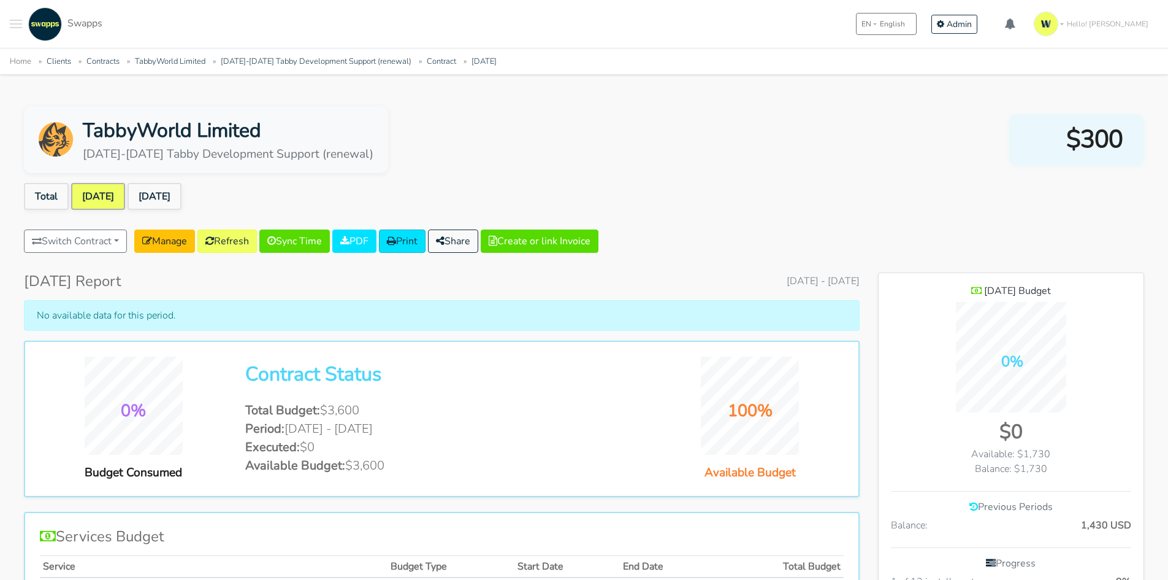
scroll to position [855, 266]
click at [566, 239] on button "Create or link Invoice" at bounding box center [540, 240] width 118 height 23
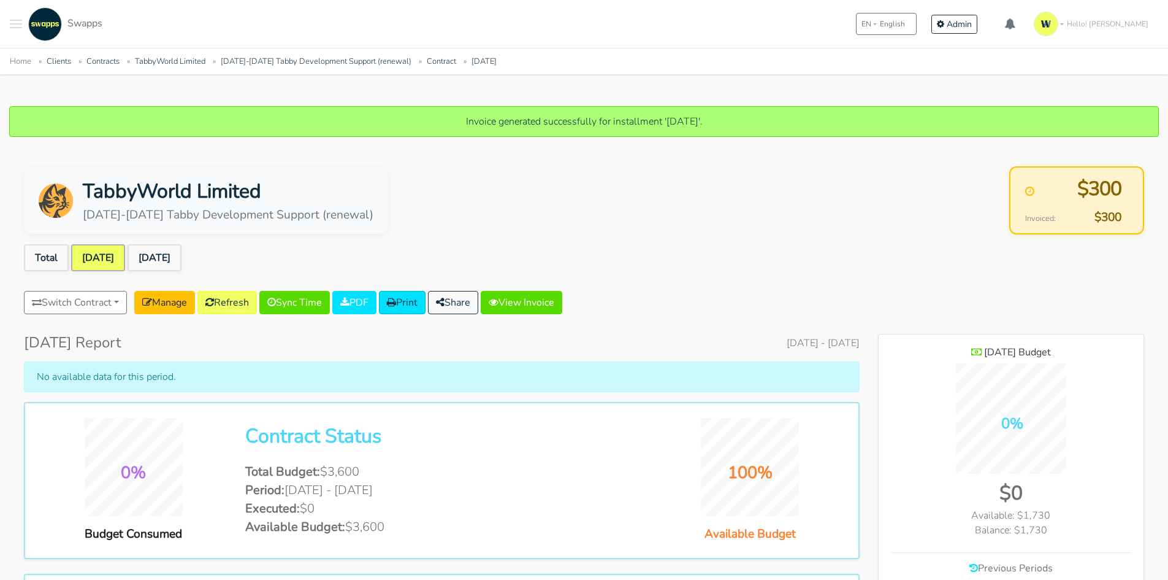
scroll to position [855, 266]
click at [562, 302] on link "View Invoice" at bounding box center [522, 302] width 82 height 23
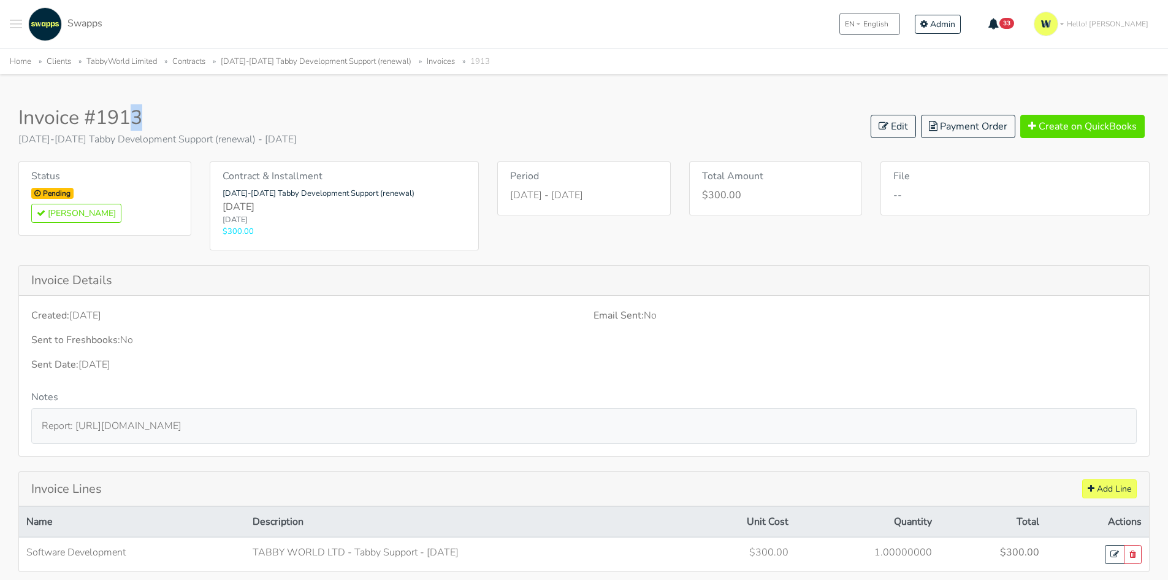
drag, startPoint x: 134, startPoint y: 119, endPoint x: 155, endPoint y: 118, distance: 21.5
click at [155, 118] on h2 "Invoice #1913" at bounding box center [157, 117] width 278 height 23
click at [1094, 120] on button "Create on QuickBooks" at bounding box center [1083, 126] width 125 height 23
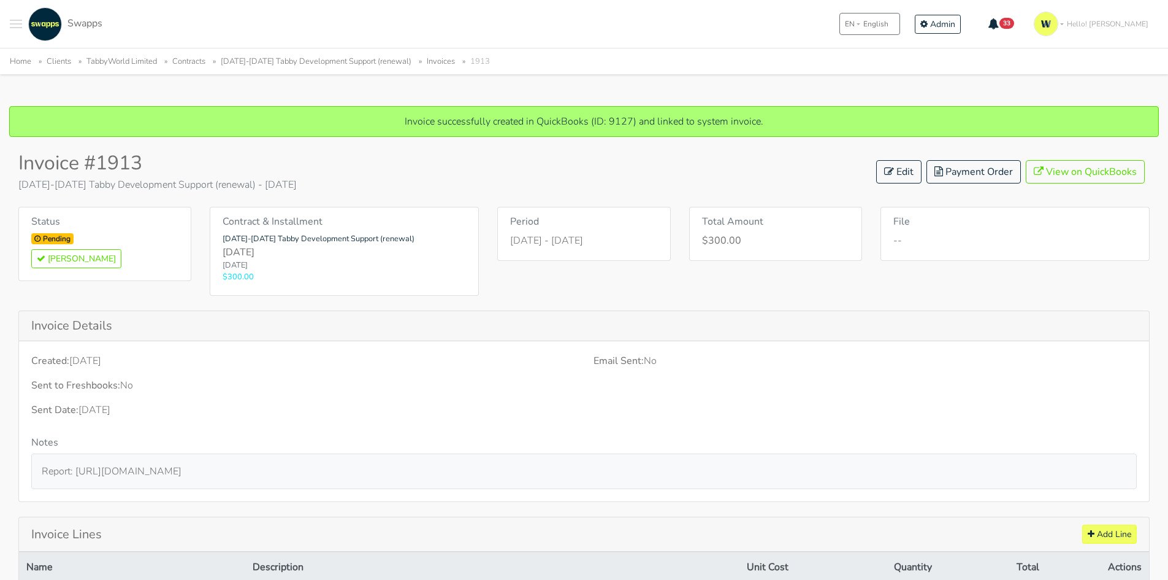
click at [281, 62] on link "2025-2026 Tabby Development Support (renewal)" at bounding box center [316, 61] width 191 height 11
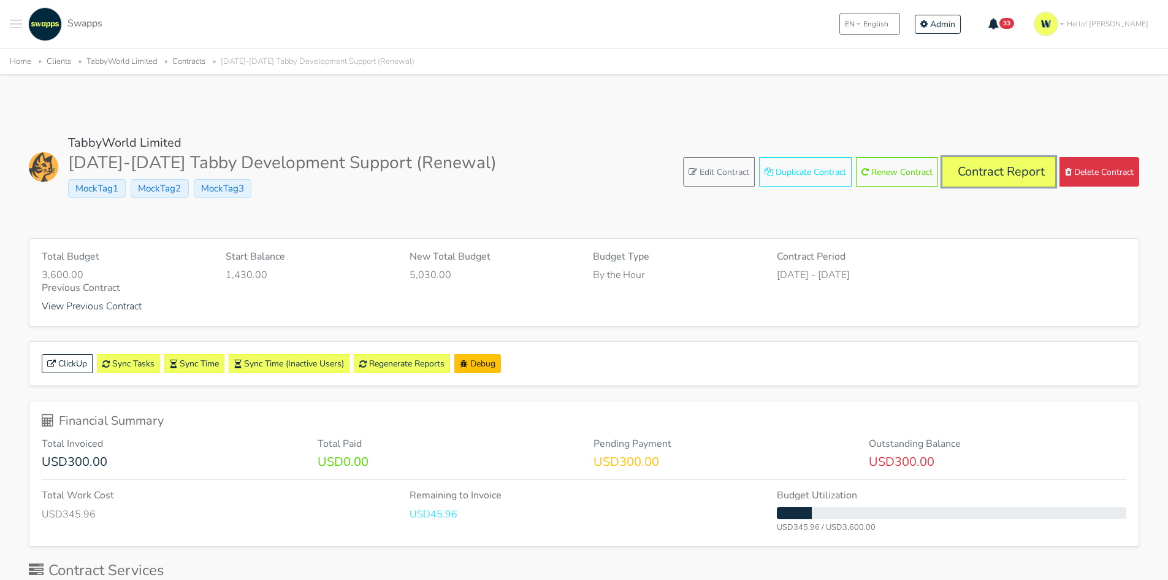
click at [995, 172] on link "Contract Report" at bounding box center [999, 171] width 113 height 29
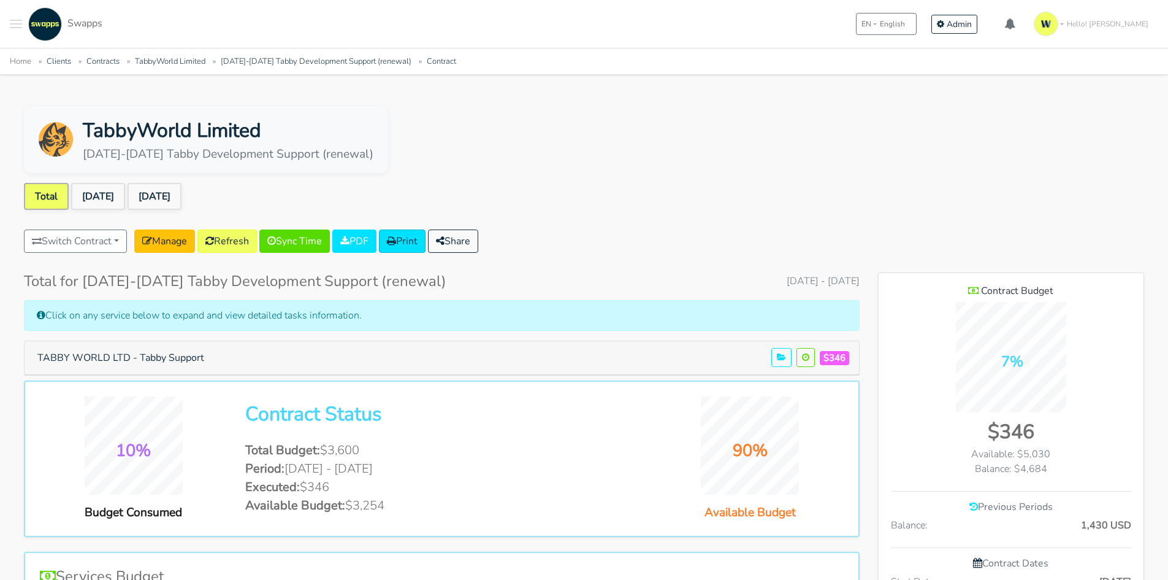
scroll to position [796, 266]
click at [478, 239] on button "Share" at bounding box center [453, 240] width 50 height 23
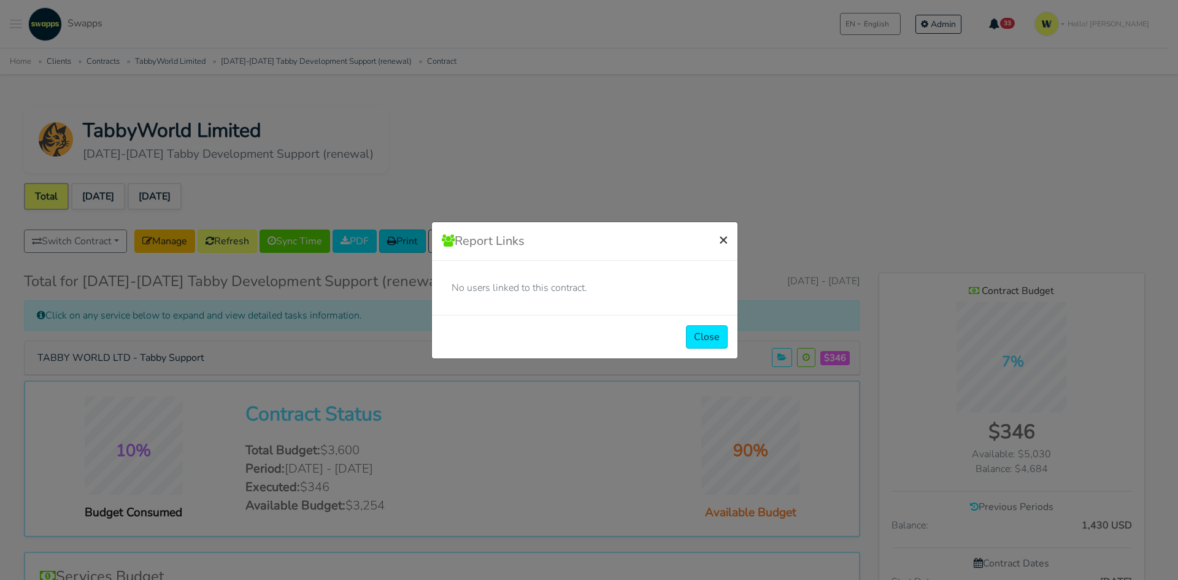
click at [721, 240] on span "×" at bounding box center [723, 239] width 9 height 20
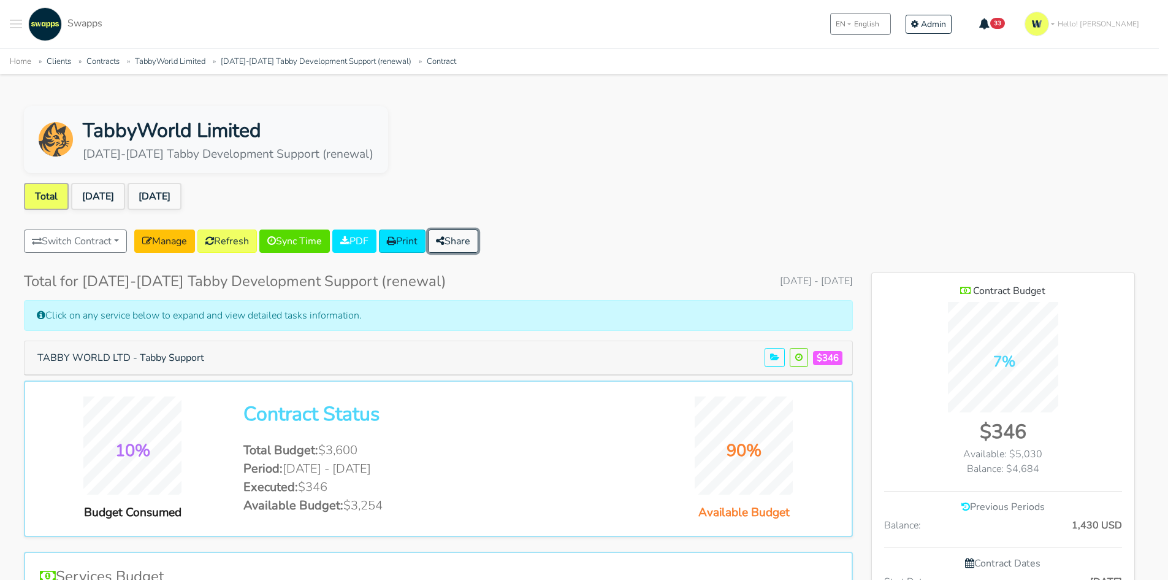
scroll to position [612565, 613095]
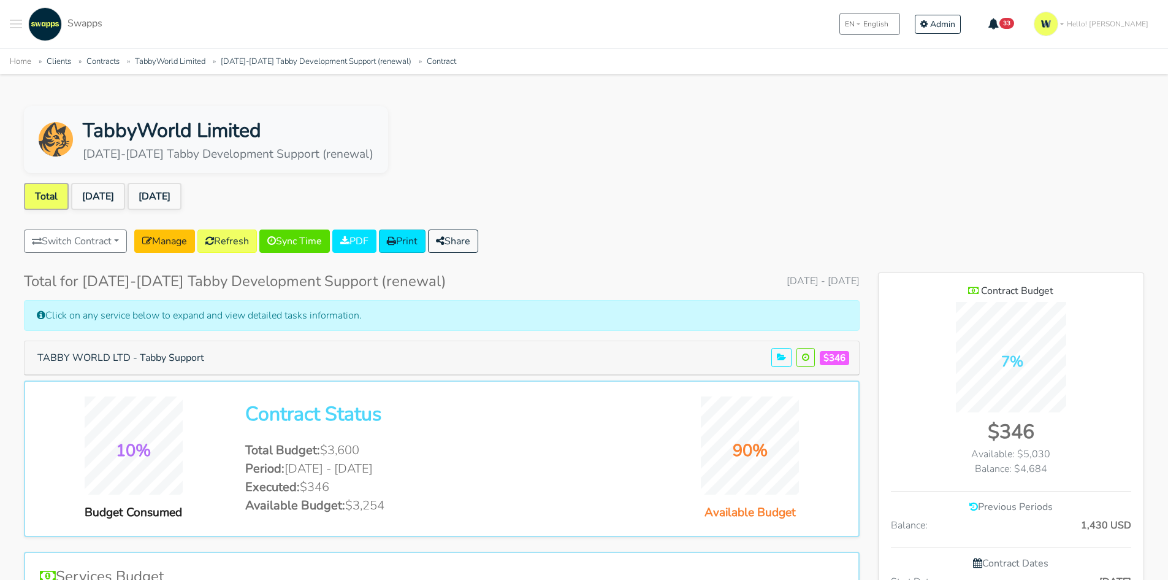
click at [188, 54] on ul "Home Clients Contracts TabbyWorld Limited 2025-2026 Tabby Development Support (…" at bounding box center [584, 60] width 1149 height 15
click at [187, 59] on link "TabbyWorld Limited" at bounding box center [170, 61] width 71 height 11
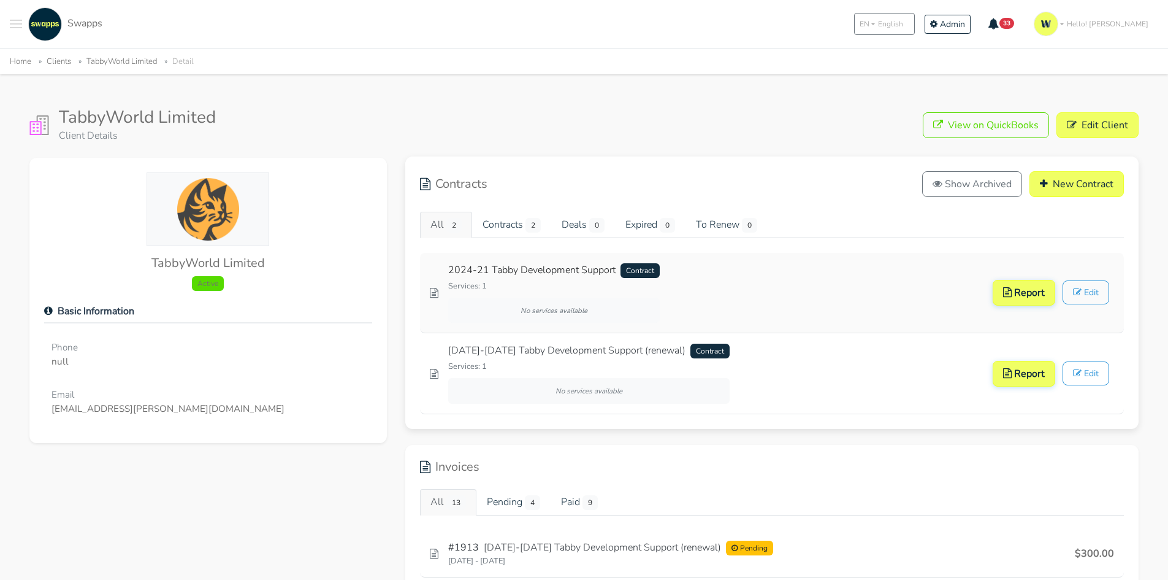
click at [580, 276] on link "2024-21 Tabby Development Support Contract" at bounding box center [554, 270] width 212 height 15
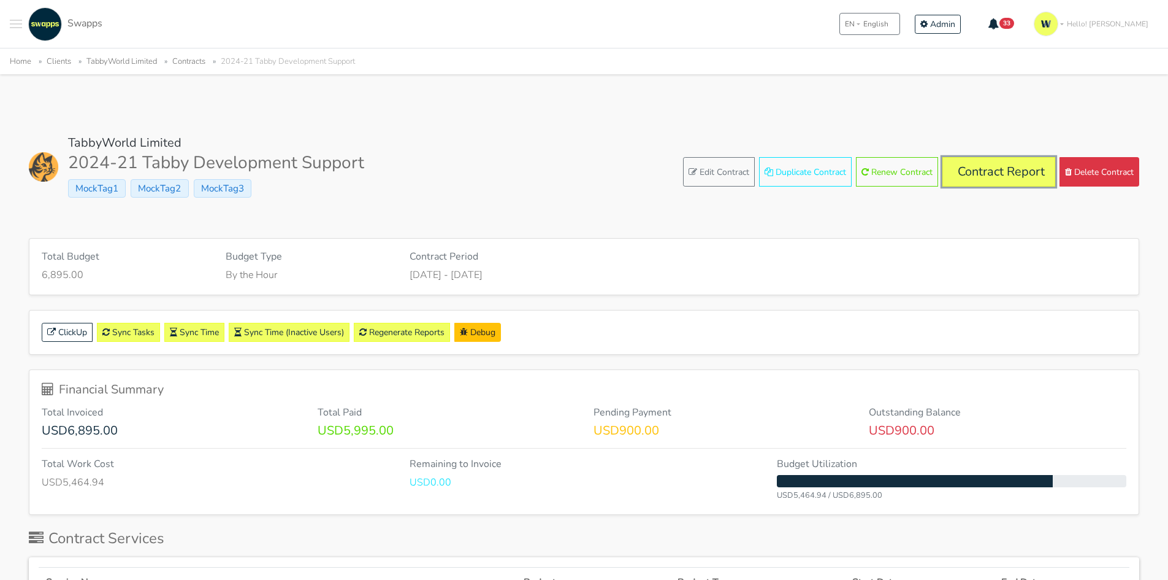
click at [983, 163] on link "Contract Report" at bounding box center [999, 171] width 113 height 29
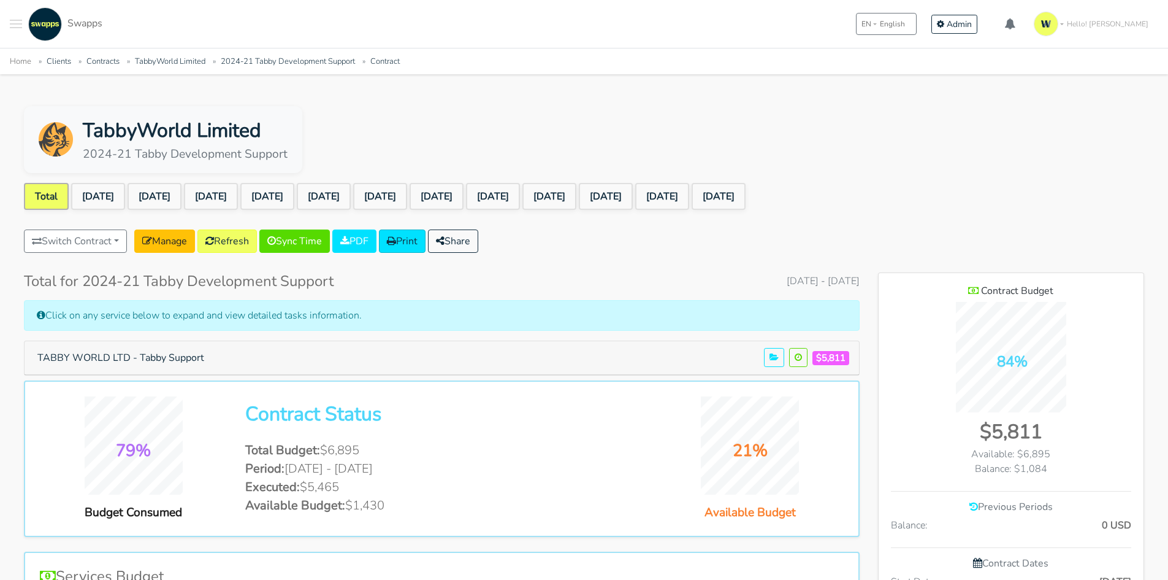
scroll to position [1024, 266]
click at [462, 240] on button "Share" at bounding box center [453, 240] width 50 height 23
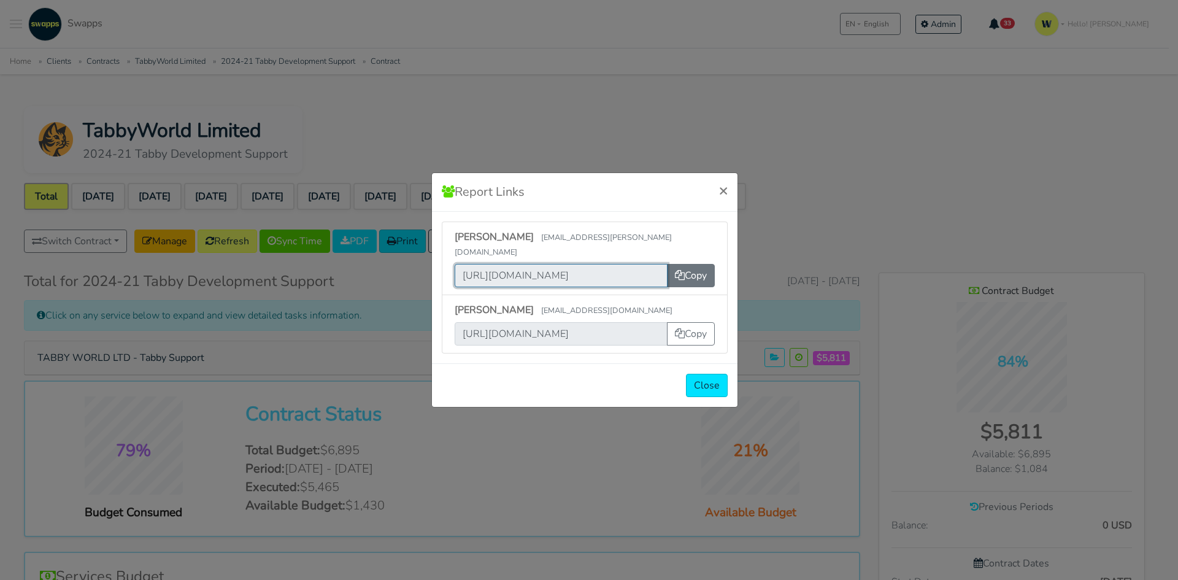
scroll to position [0, 431]
drag, startPoint x: 459, startPoint y: 269, endPoint x: 671, endPoint y: 260, distance: 211.8
click at [671, 264] on div "https://app.swapps.com/u/login/vtdygmiyatrbde0gbduieebqtanedqrgtqufdf5r9ycgwjtp…" at bounding box center [584, 275] width 260 height 23
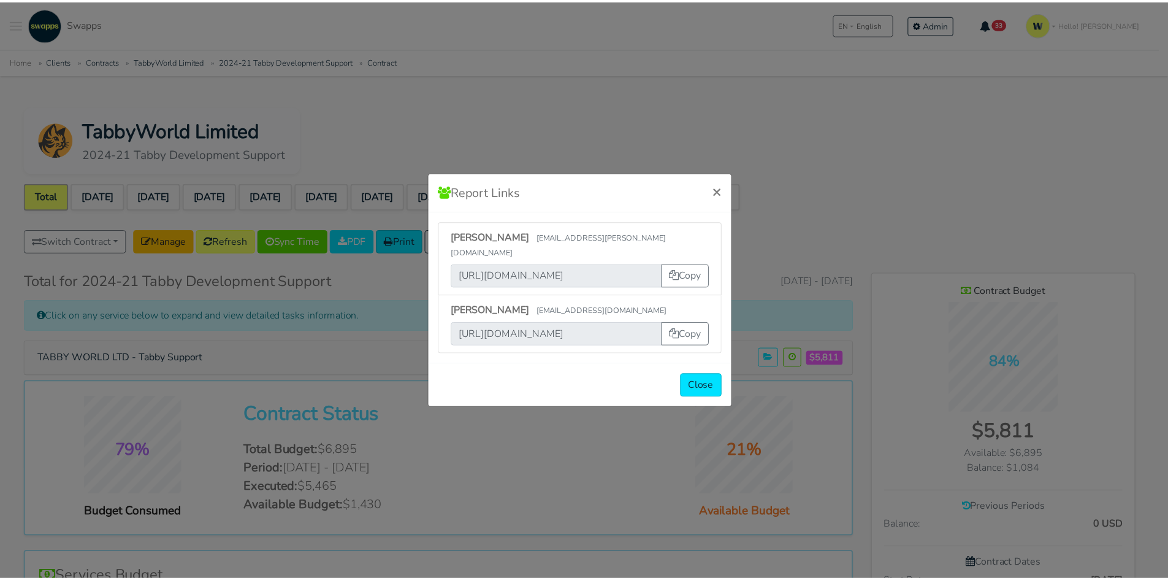
scroll to position [0, 0]
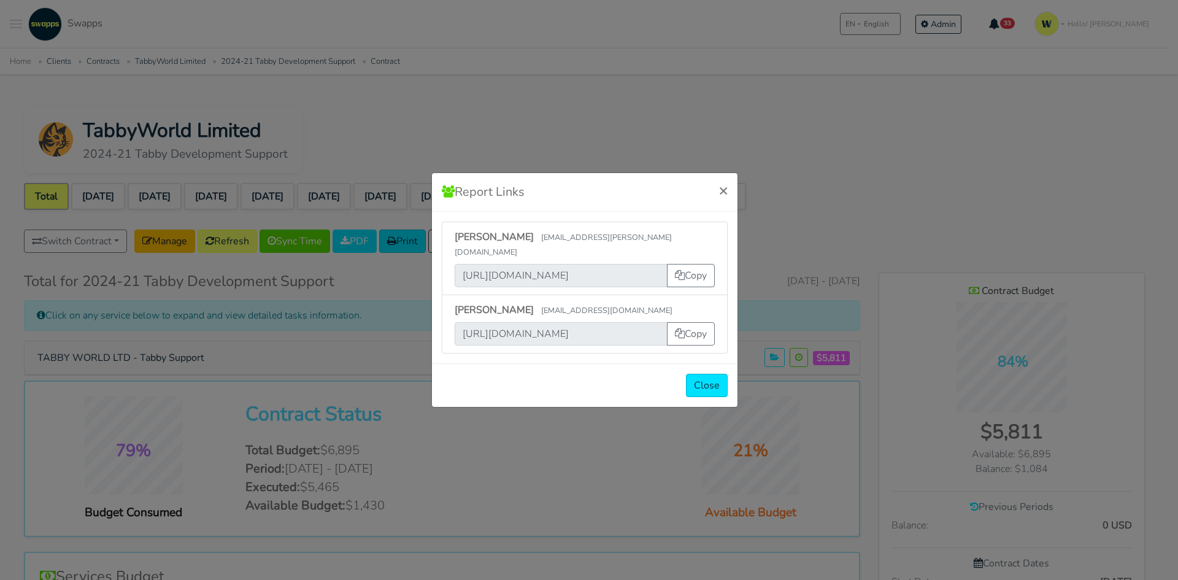
click at [724, 123] on div "Report Links × Rob Giguere rob.giguere@tabbyworld.com https://app.swapps.com/u/…" at bounding box center [589, 290] width 1178 height 580
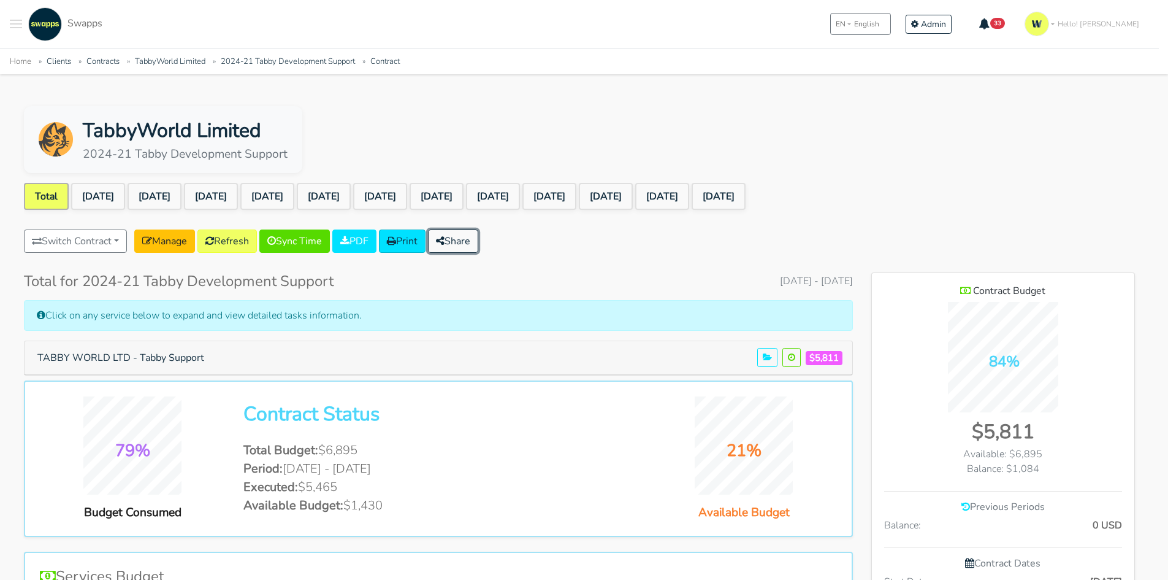
scroll to position [612336, 613095]
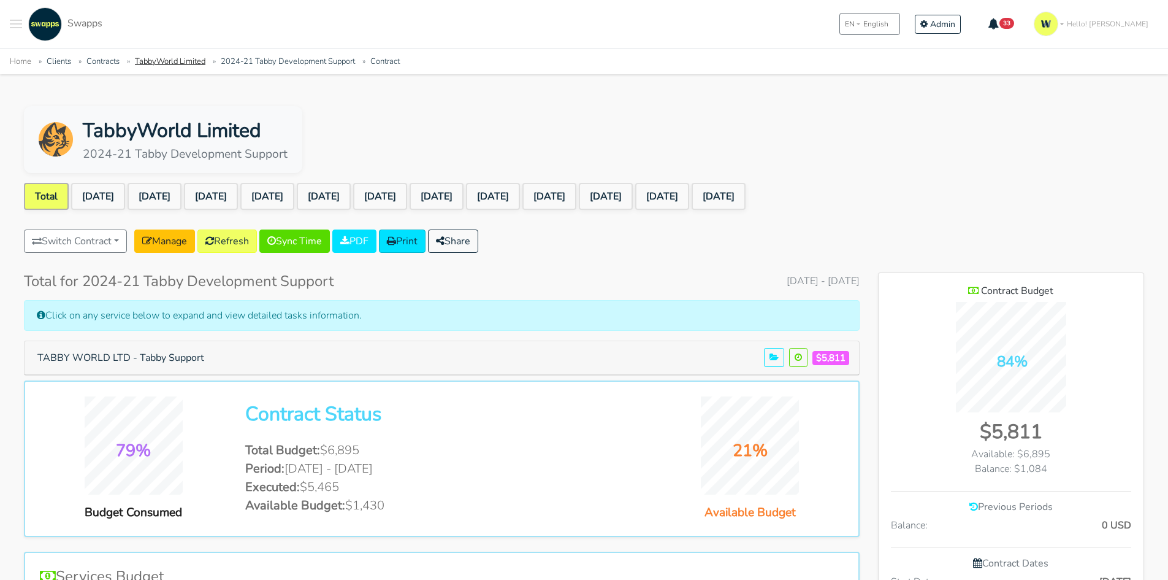
click at [182, 59] on link "TabbyWorld Limited" at bounding box center [170, 61] width 71 height 11
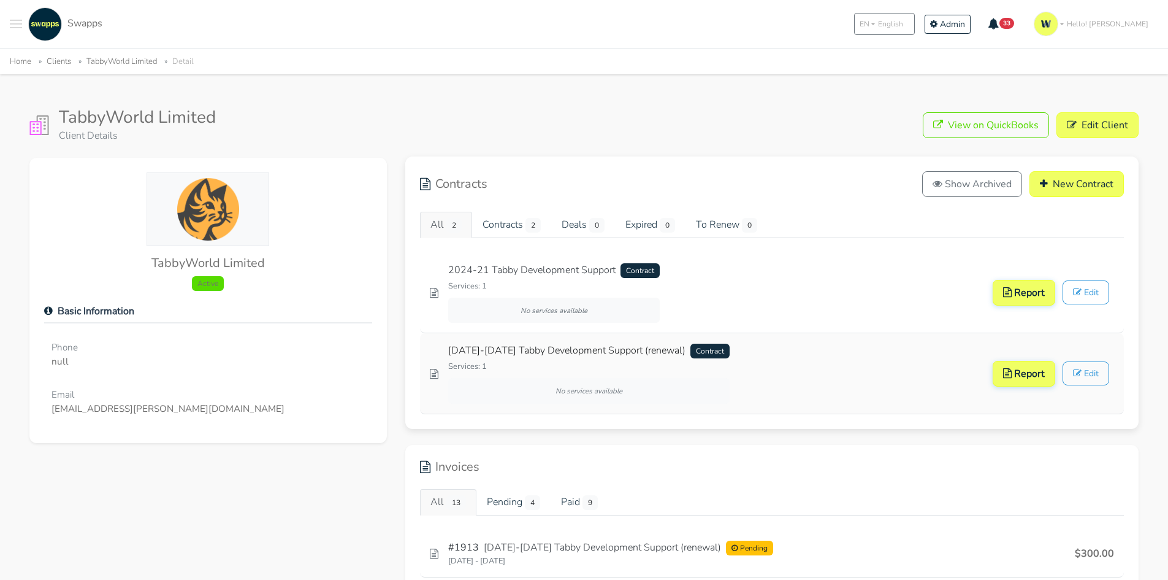
click at [572, 350] on link "2025-2026 Tabby Development Support (renewal) Contract" at bounding box center [589, 350] width 282 height 15
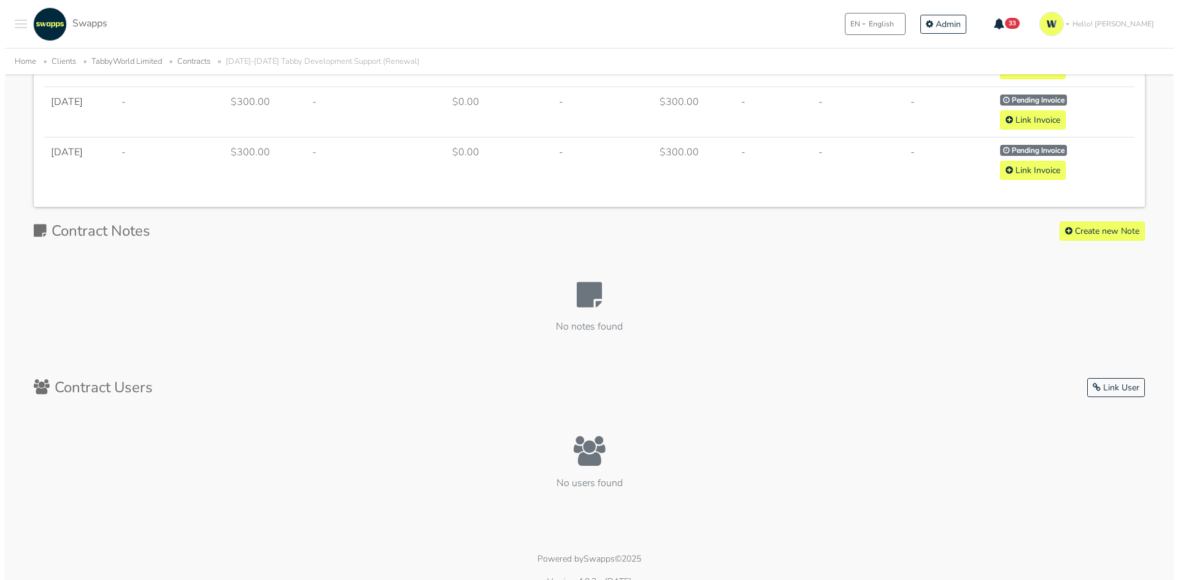
scroll to position [1216, 0]
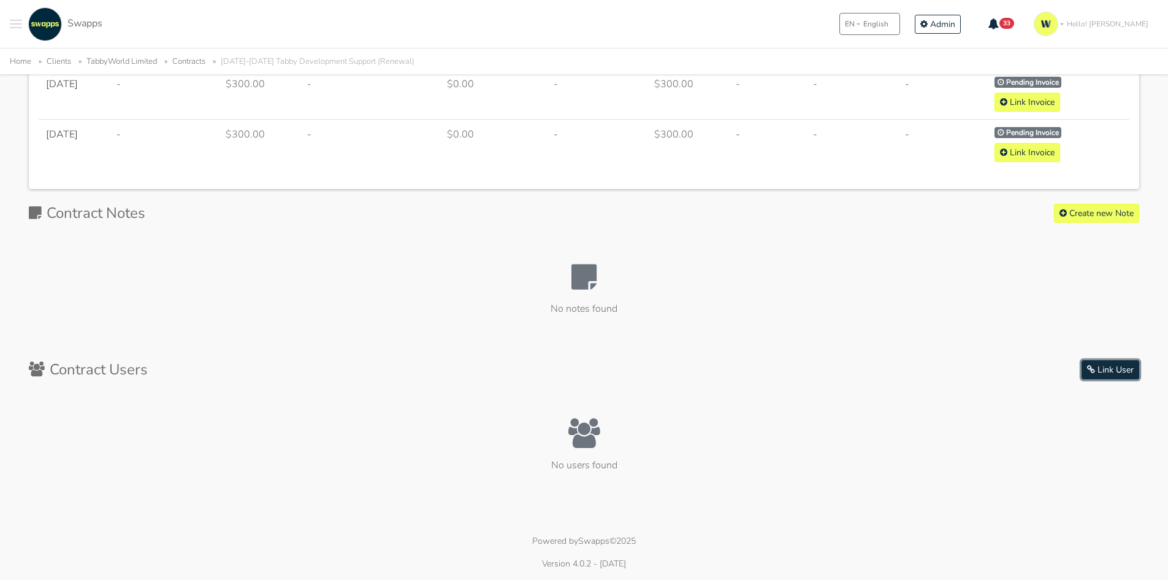
click at [1112, 366] on button "Link User" at bounding box center [1111, 369] width 58 height 19
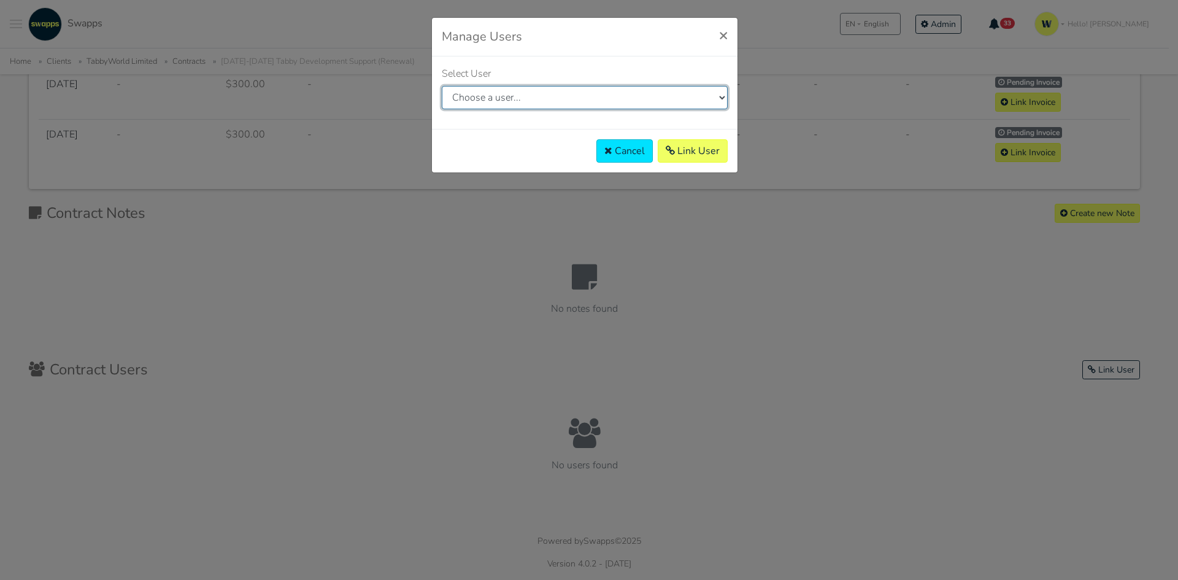
click at [651, 87] on select "Choose a user... (kathy@happycinnamon.com) (dupegui@swapps.com) (ximena.perez@m…" at bounding box center [585, 97] width 286 height 23
select select "103"
click at [442, 86] on select "Choose a user... (kathy@happycinnamon.com) (dupegui@swapps.com) (ximena.perez@m…" at bounding box center [585, 97] width 286 height 23
click at [686, 151] on button "Link User" at bounding box center [693, 150] width 70 height 23
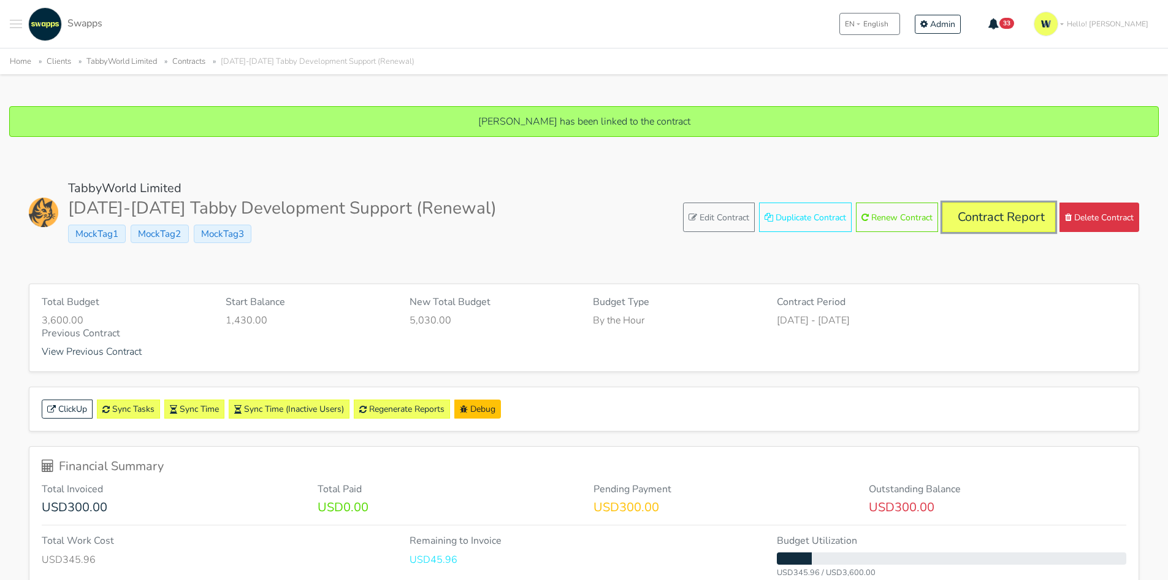
click at [1012, 215] on link "Contract Report" at bounding box center [999, 216] width 113 height 29
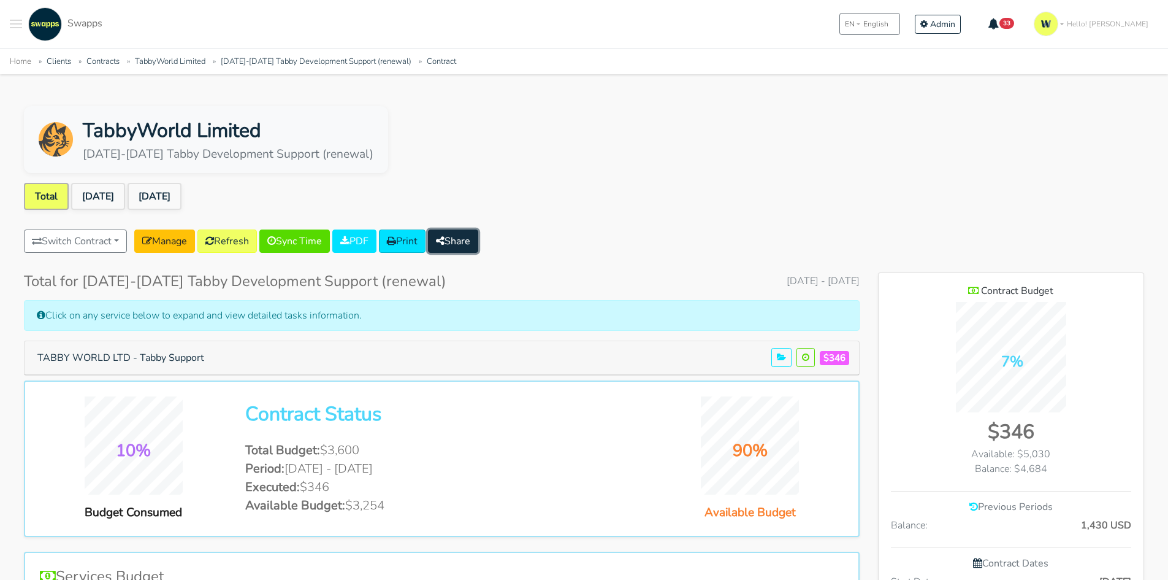
click at [474, 242] on button "Share" at bounding box center [453, 240] width 50 height 23
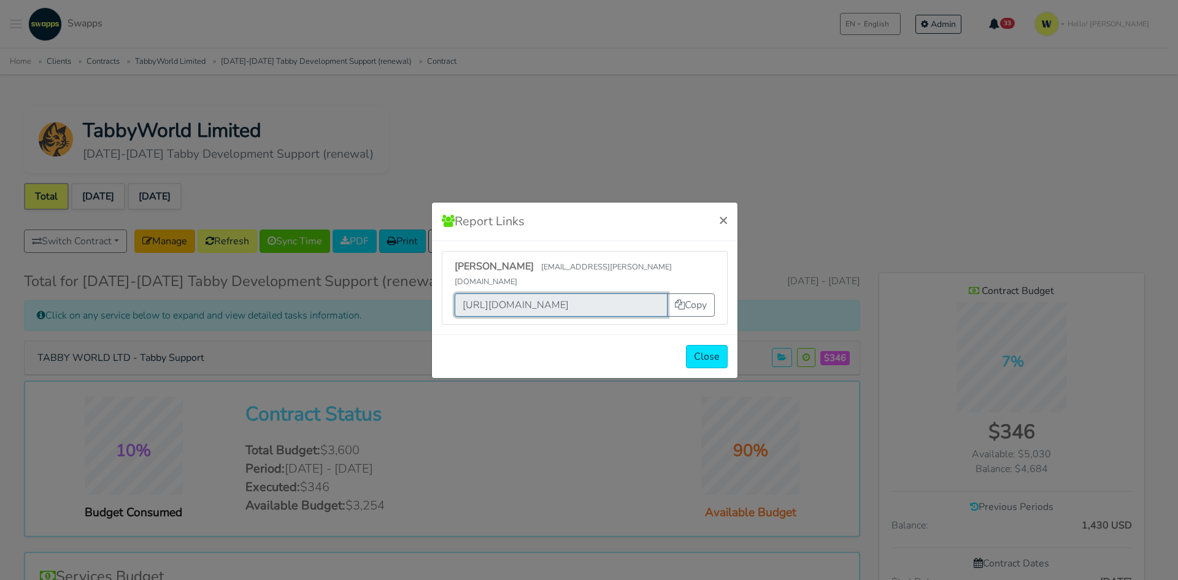
scroll to position [0, 428]
drag, startPoint x: 462, startPoint y: 296, endPoint x: 658, endPoint y: 294, distance: 195.7
click at [658, 294] on input "https://app.swapps.com/u/login/vtdygmiyatrbde0gbduieebqtanedqrgtqufdf5r9ycgwjtp…" at bounding box center [560, 304] width 213 height 23
click at [564, 163] on div "Report Links × Rob Giguere rob.giguere@tabbyworld.com https://app.swapps.com/u/…" at bounding box center [589, 290] width 1178 height 580
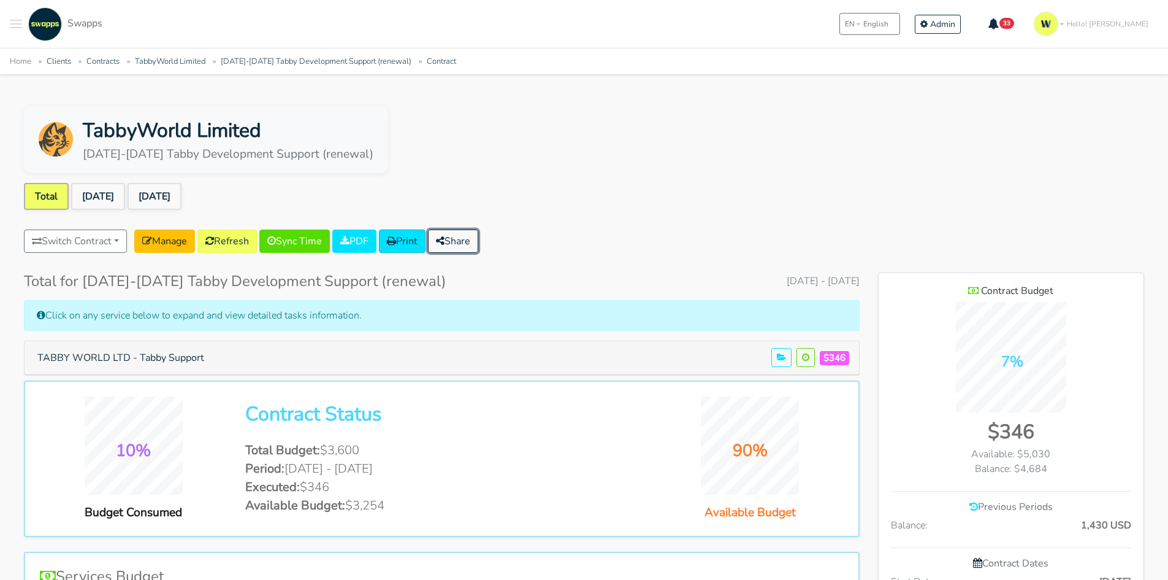
scroll to position [612565, 613095]
click at [110, 193] on link "[DATE]" at bounding box center [98, 196] width 54 height 27
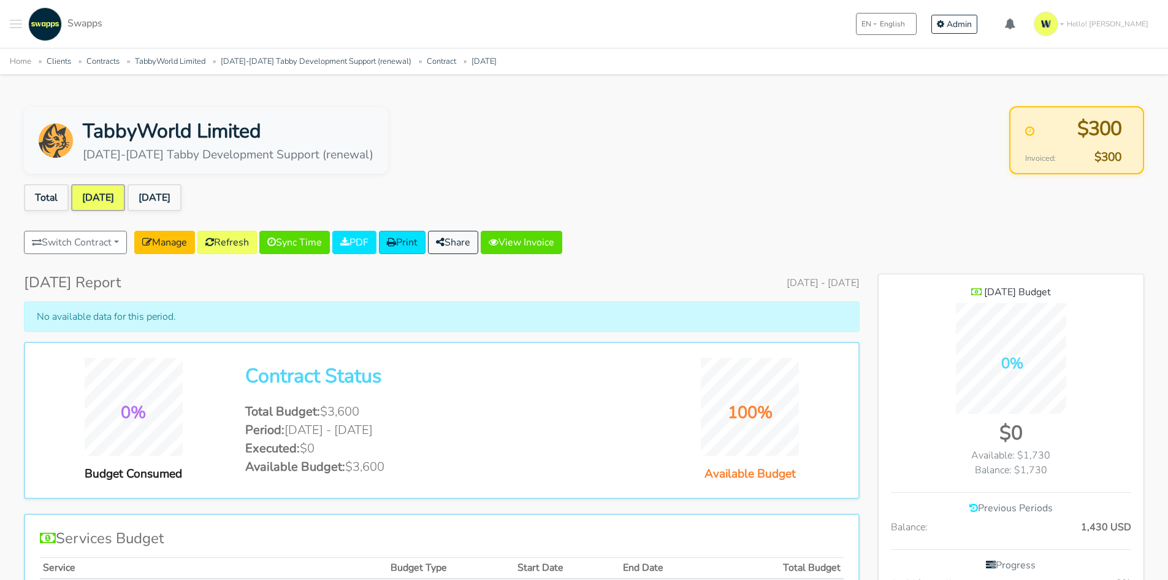
scroll to position [855, 266]
click at [473, 241] on button "Share" at bounding box center [453, 242] width 50 height 23
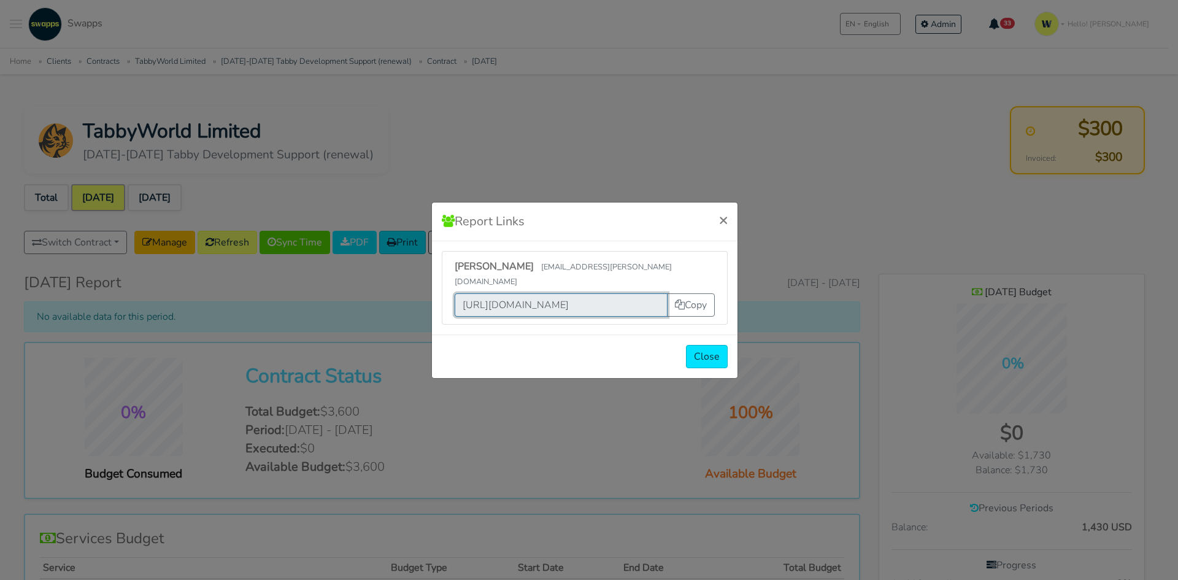
scroll to position [0, 486]
drag, startPoint x: 461, startPoint y: 301, endPoint x: 662, endPoint y: 297, distance: 201.2
click at [662, 297] on input "https://app.swapps.com/u/login/vtdygmiyatrbde0gbduieebqtanedqrgtqufdf5r9ycgwjtp…" at bounding box center [560, 304] width 213 height 23
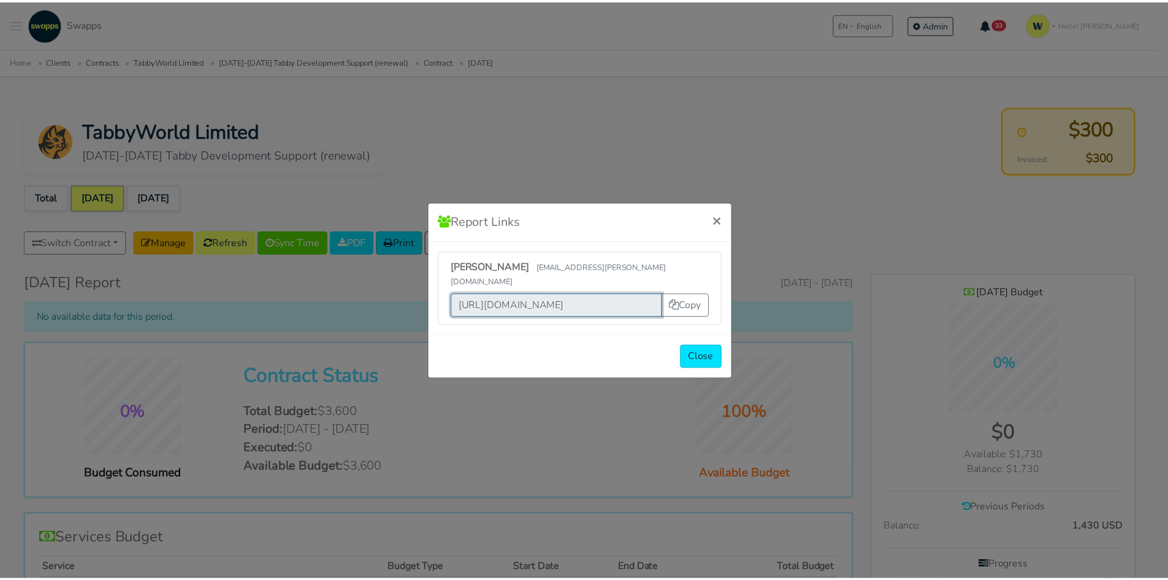
scroll to position [0, 0]
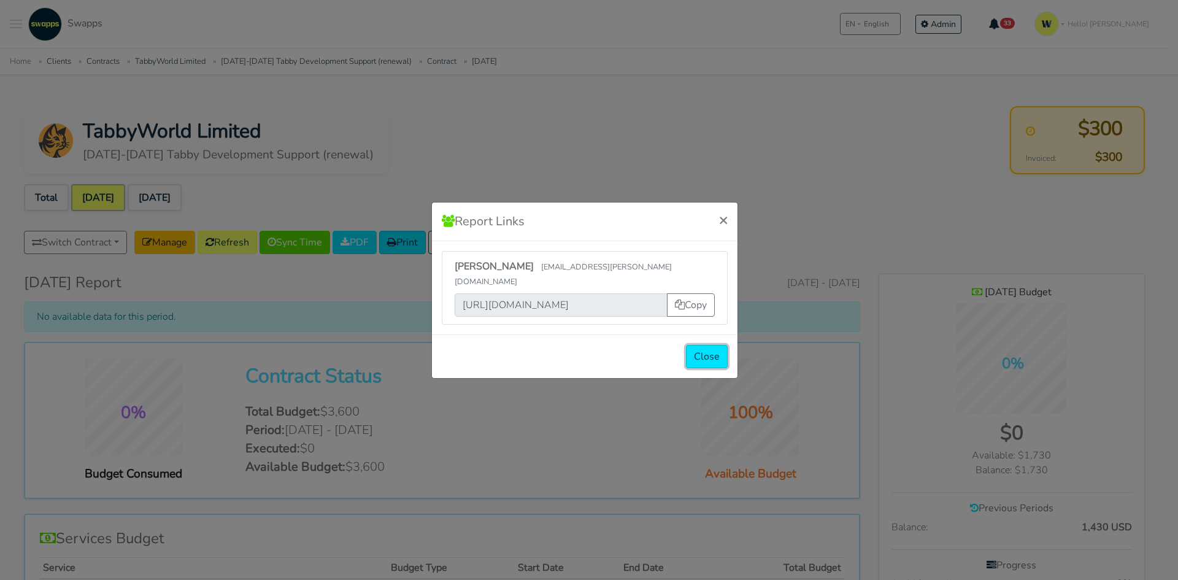
click at [710, 351] on button "Close" at bounding box center [707, 356] width 42 height 23
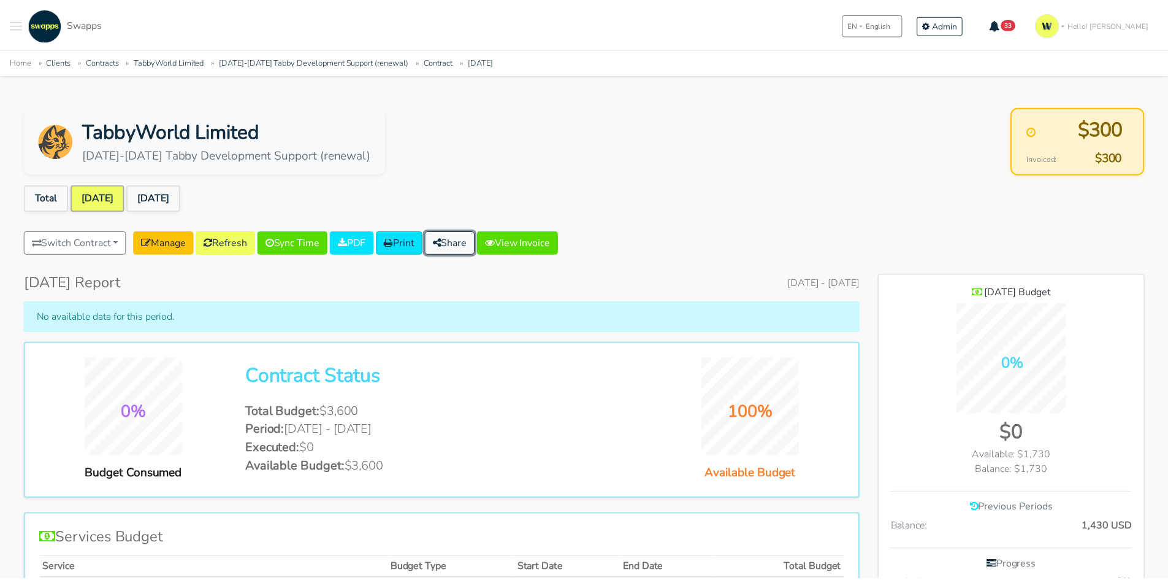
scroll to position [612505, 613095]
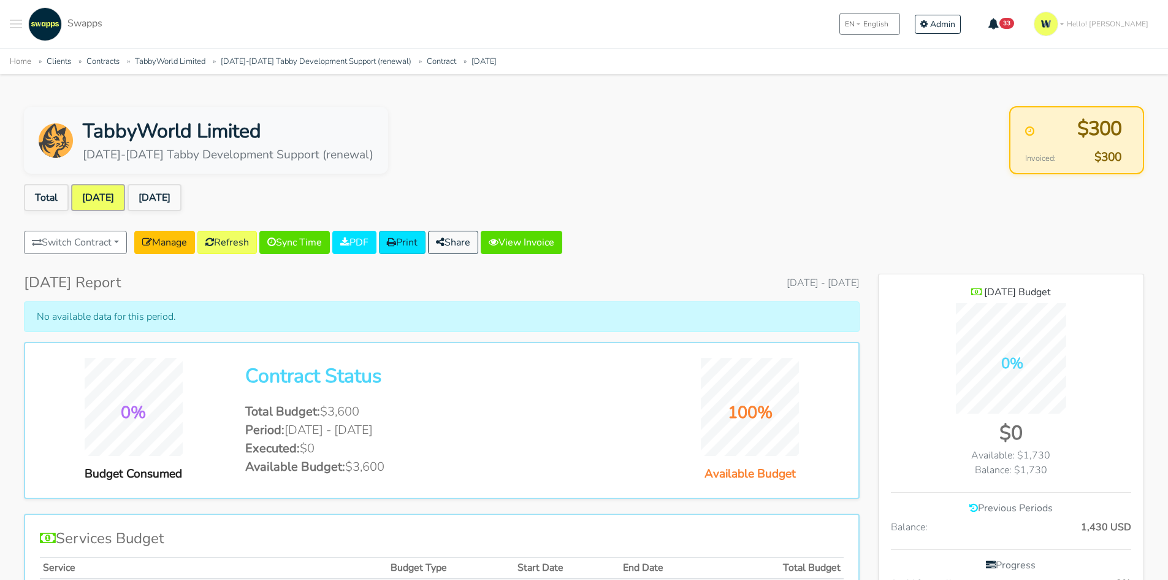
click at [805, 185] on ul "Total Sep 2025 Oct 2025" at bounding box center [584, 200] width 1121 height 32
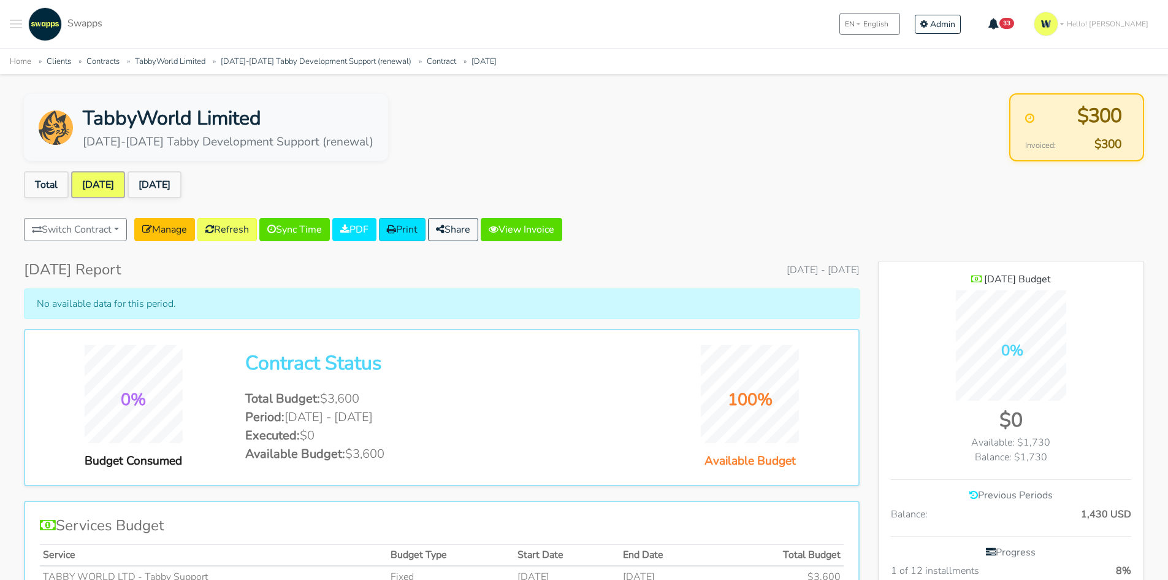
scroll to position [0, 0]
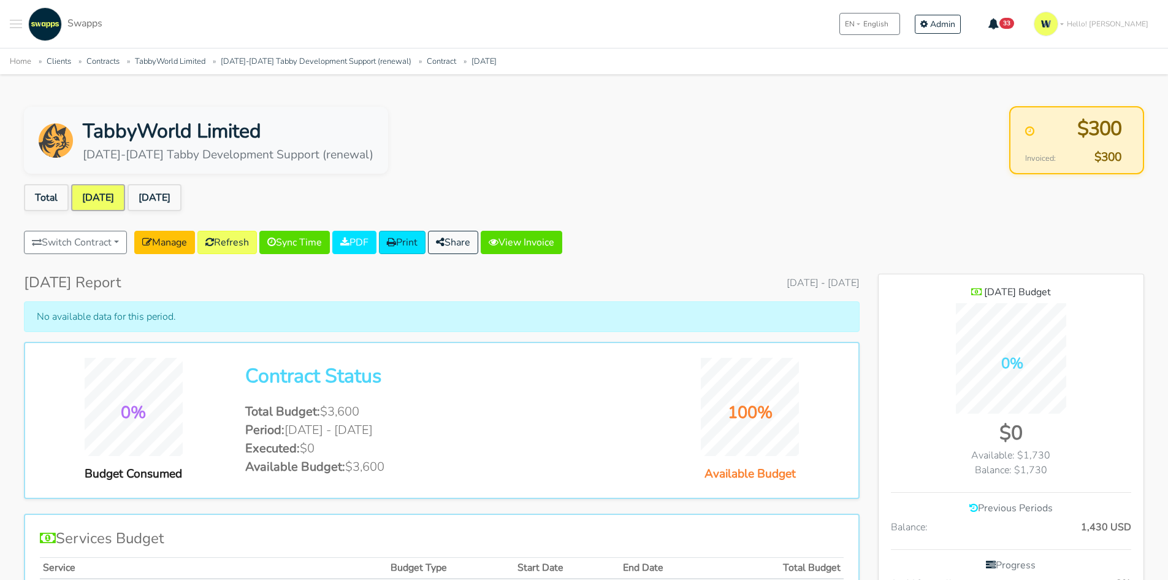
click at [22, 26] on div ".cls-1 { fill: #F15CFF; } .cls-2 { fill: #9a9a9a; } Clients Contracts Spaces Ne…" at bounding box center [56, 24] width 93 height 34
click at [16, 23] on button "Toggle navigation menu" at bounding box center [16, 24] width 12 height 34
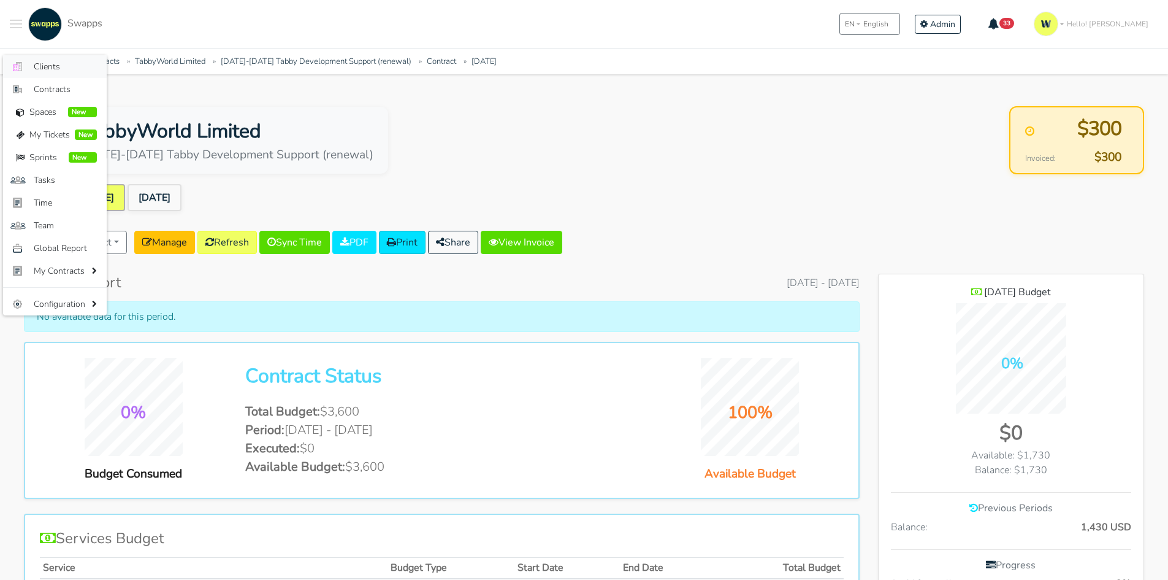
click at [51, 66] on span "Clients" at bounding box center [65, 66] width 63 height 13
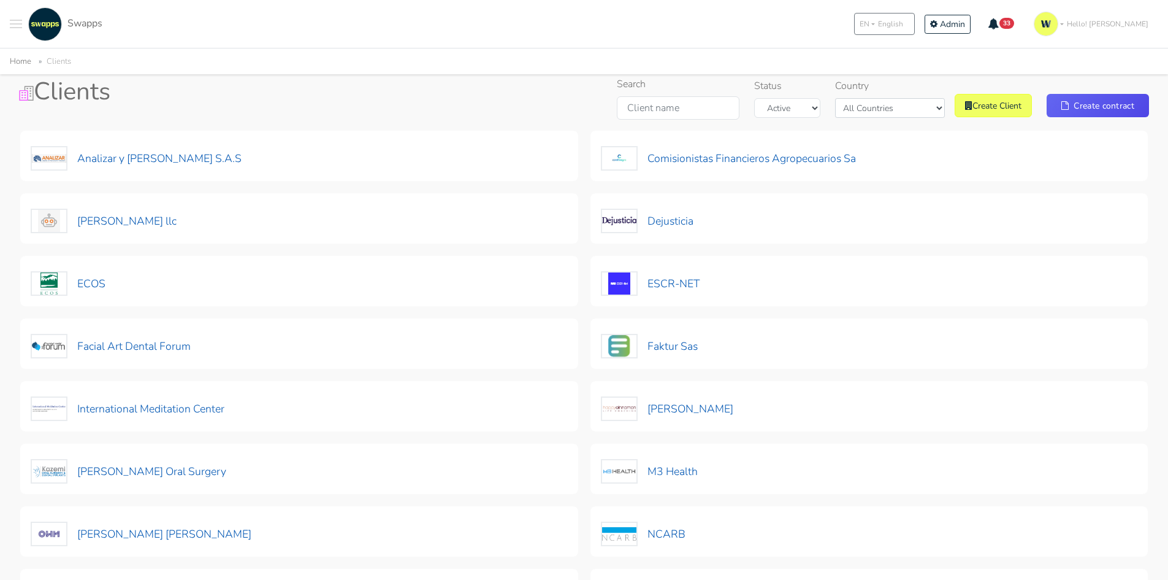
scroll to position [123, 0]
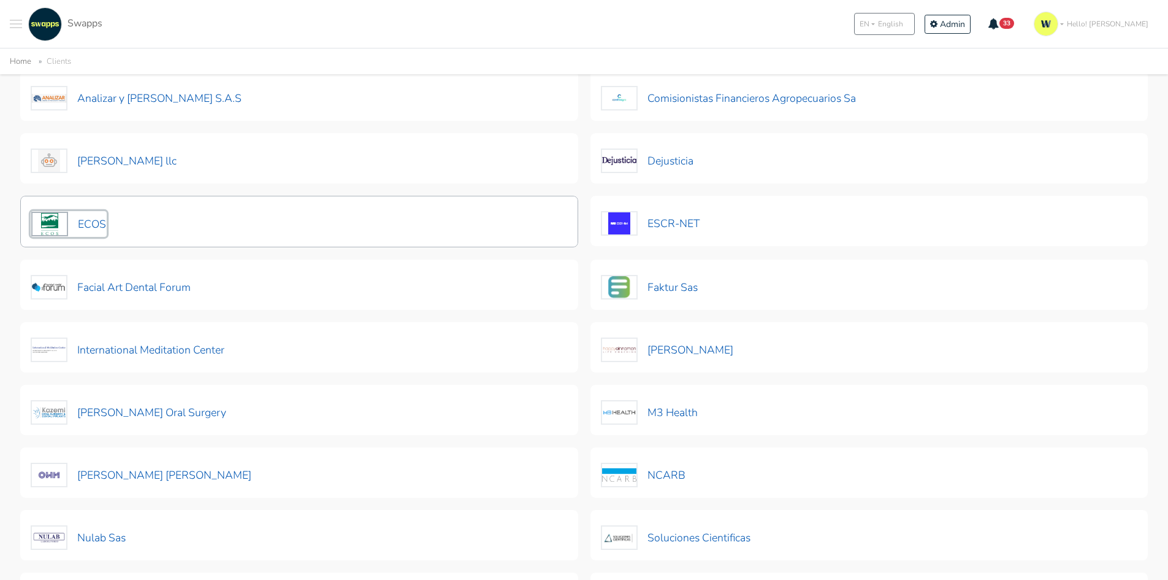
click at [83, 228] on button "ECOS" at bounding box center [69, 224] width 76 height 26
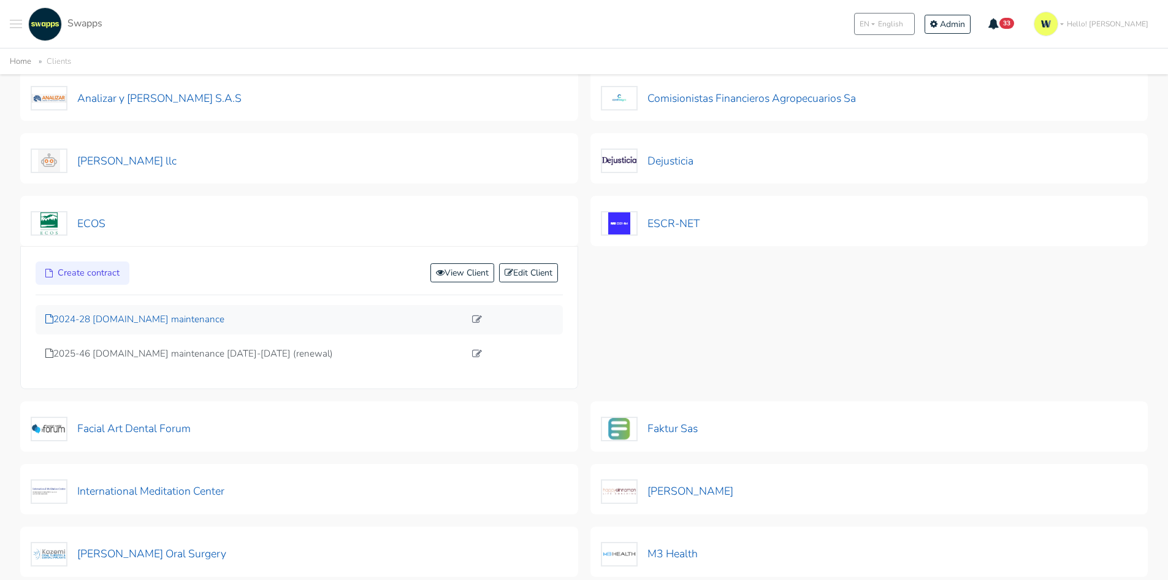
click at [215, 320] on p "2024-28 exchangenetwork.net maintenance" at bounding box center [255, 319] width 420 height 14
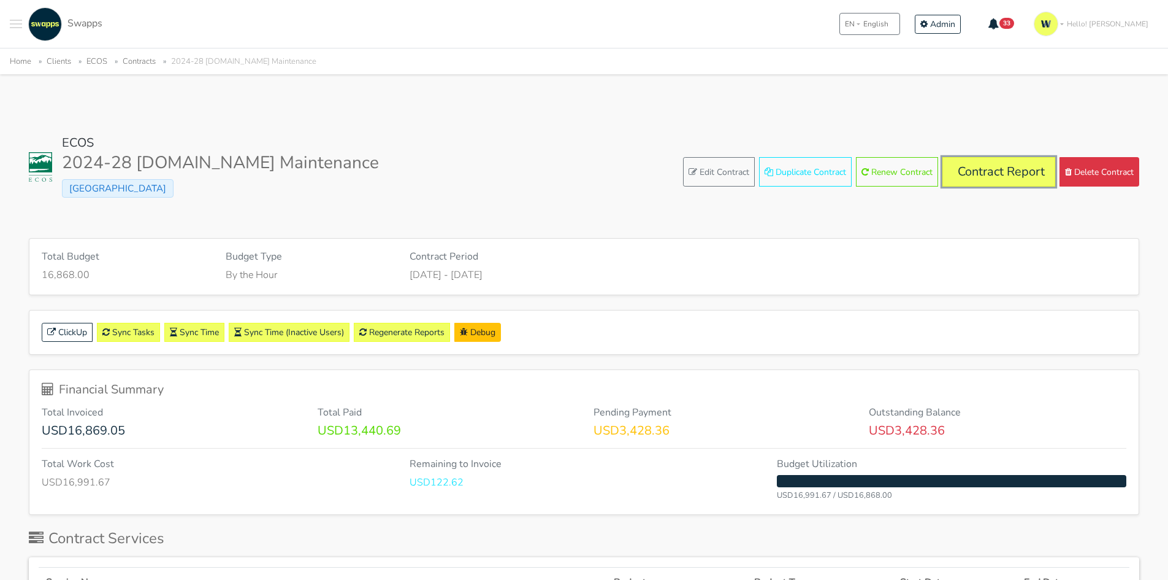
click at [992, 171] on link "Contract Report" at bounding box center [999, 171] width 113 height 29
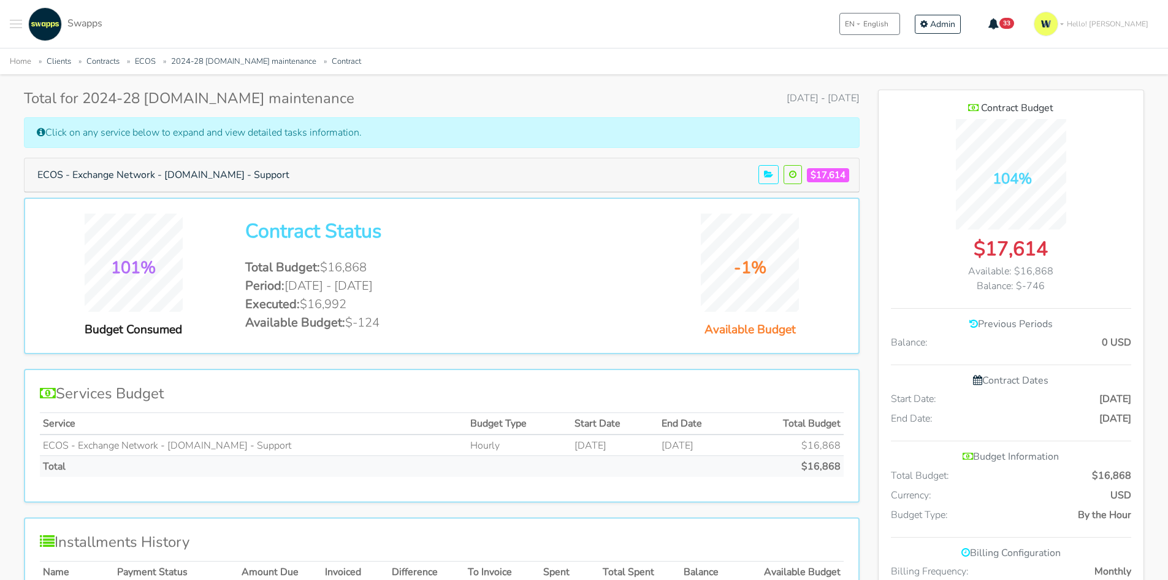
scroll to position [184, 0]
click at [241, 184] on button "ECOS - Exchange Network - exchangenetwork.net - Support" at bounding box center [163, 173] width 268 height 23
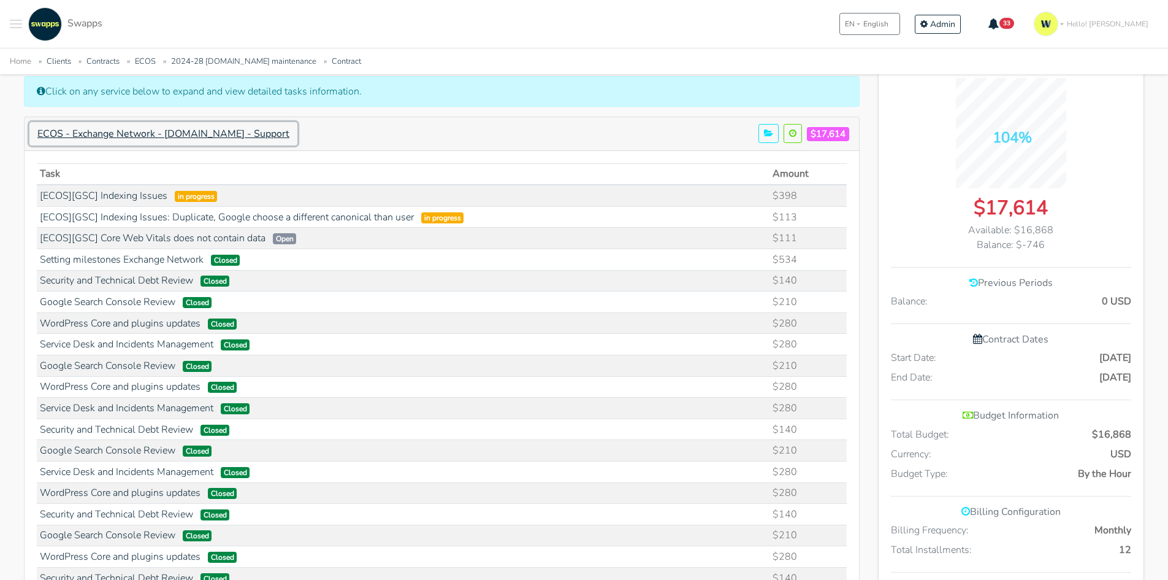
scroll to position [245, 0]
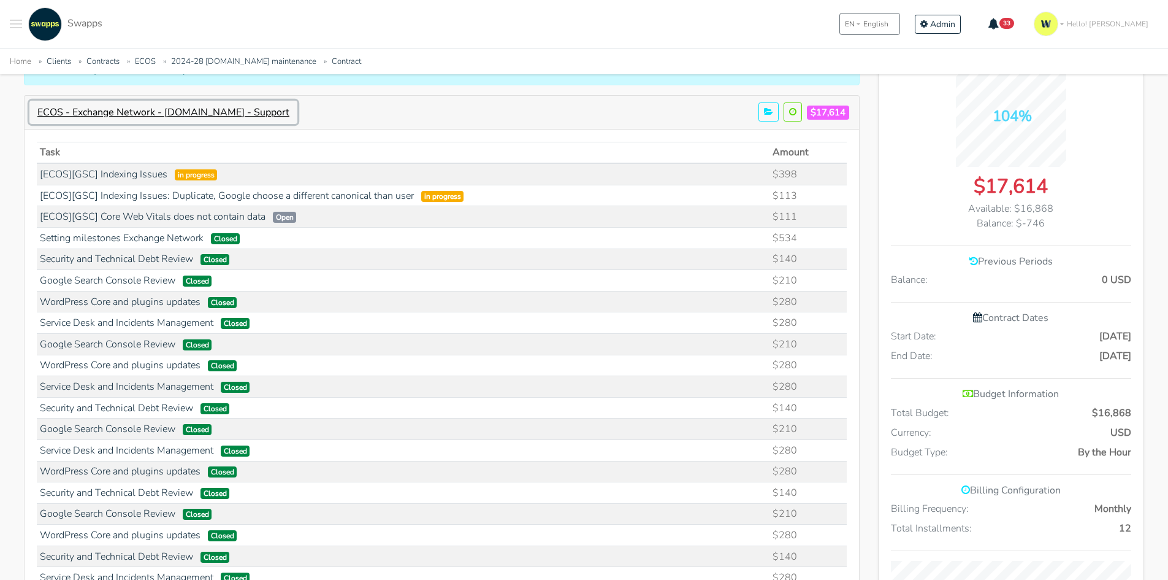
click at [190, 108] on button "ECOS - Exchange Network - [DOMAIN_NAME] - Support" at bounding box center [163, 112] width 268 height 23
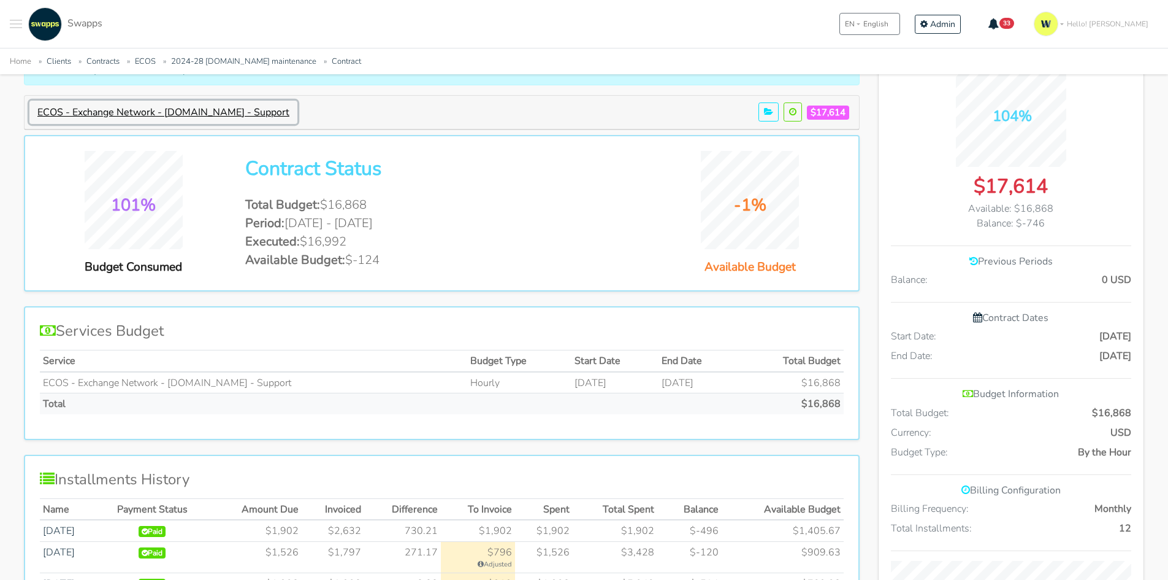
scroll to position [1024, 266]
click at [190, 108] on button "ECOS - Exchange Network - exchangenetwork.net - Support" at bounding box center [163, 112] width 268 height 23
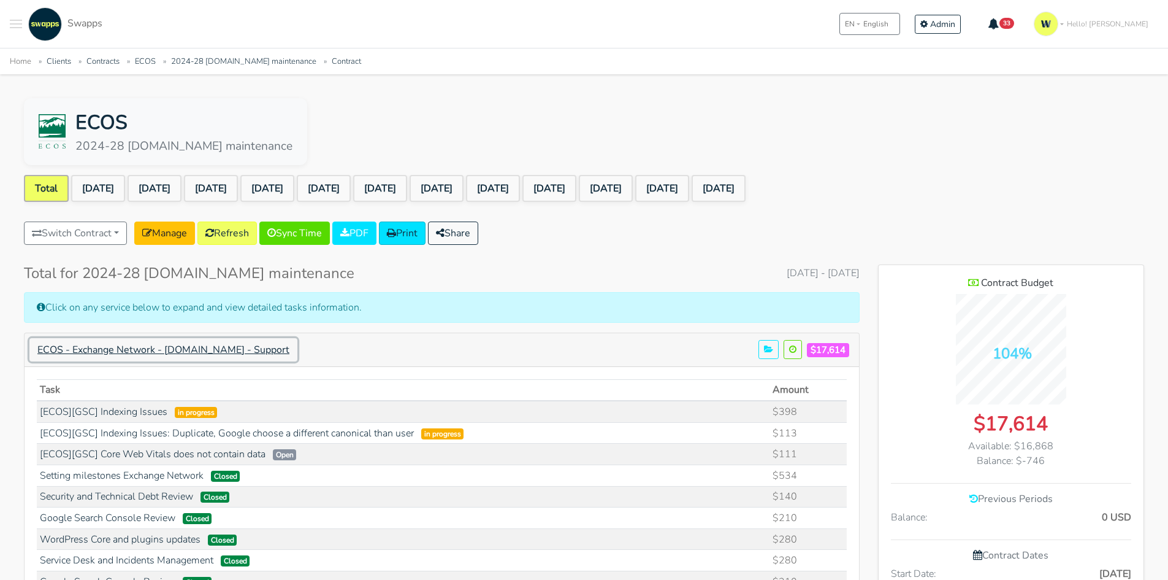
scroll to position [0, 0]
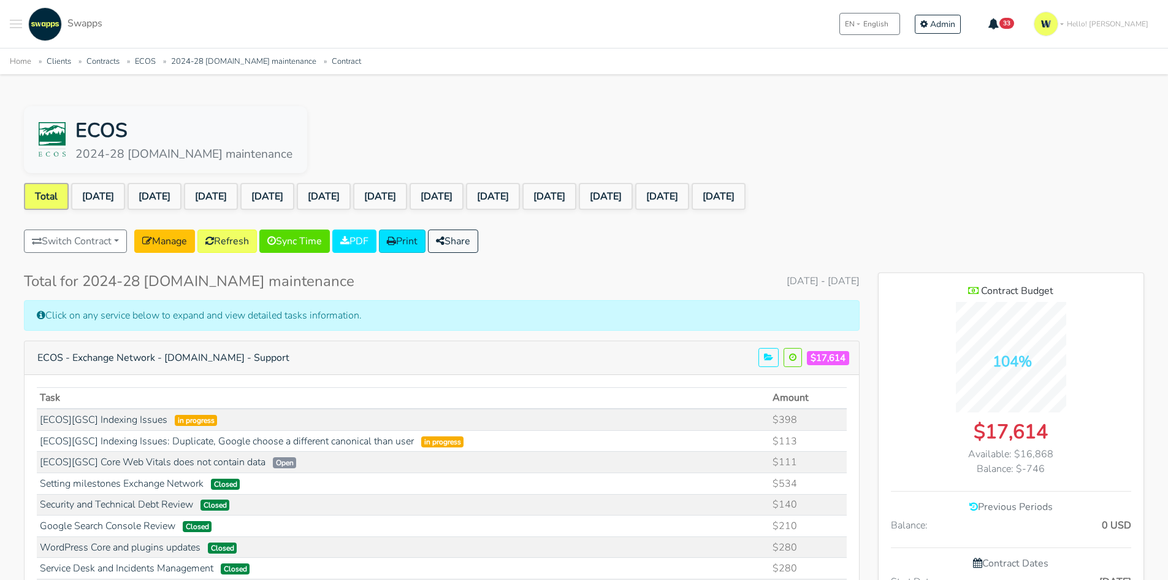
click at [404, 361] on h5 "ECOS - Exchange Network - exchangenetwork.net - Support $17,614" at bounding box center [441, 357] width 825 height 23
click at [295, 357] on button "ECOS - Exchange Network - exchangenetwork.net - Support" at bounding box center [163, 357] width 268 height 23
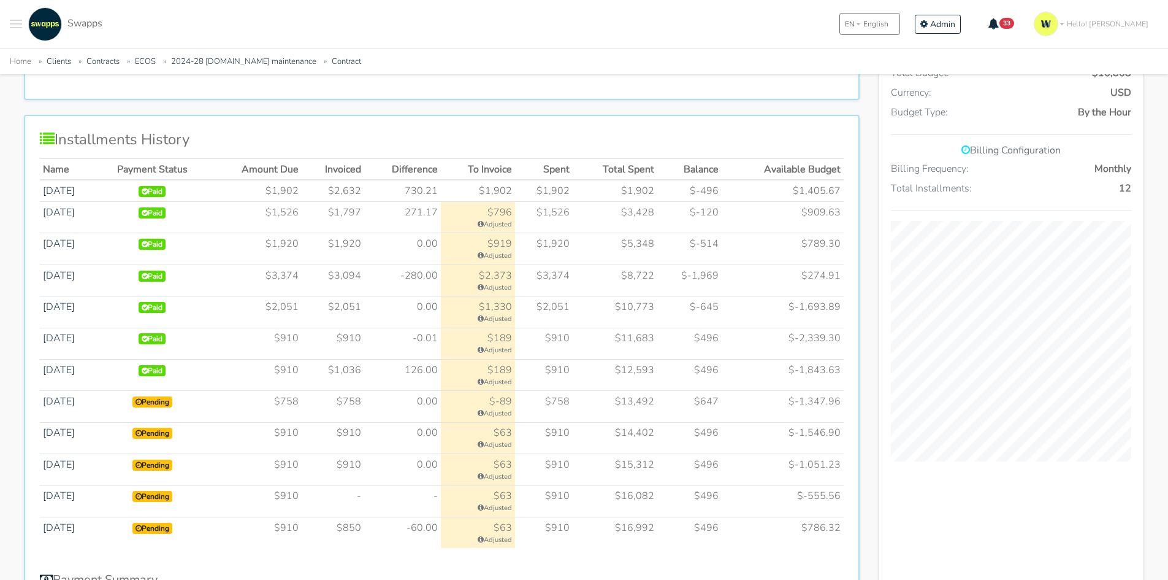
scroll to position [607, 0]
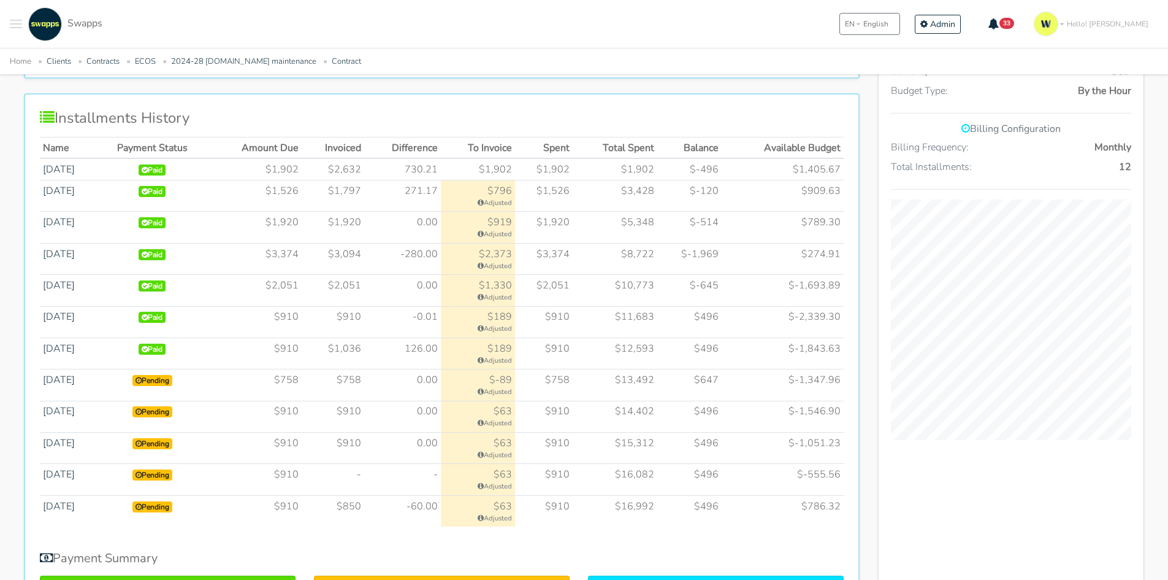
click at [301, 516] on td "$910" at bounding box center [255, 510] width 93 height 31
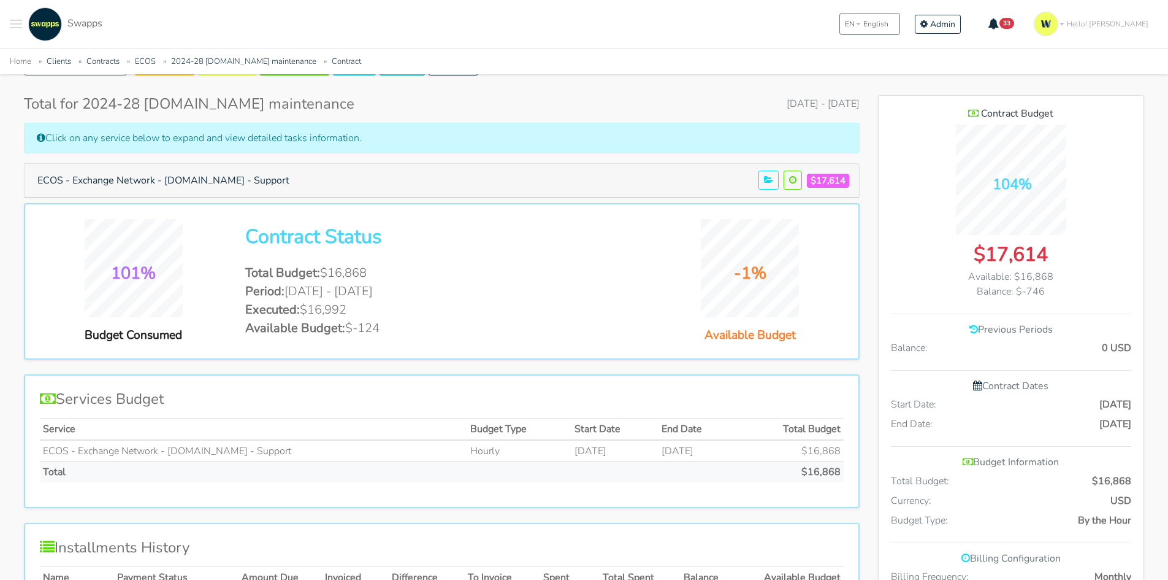
scroll to position [0, 0]
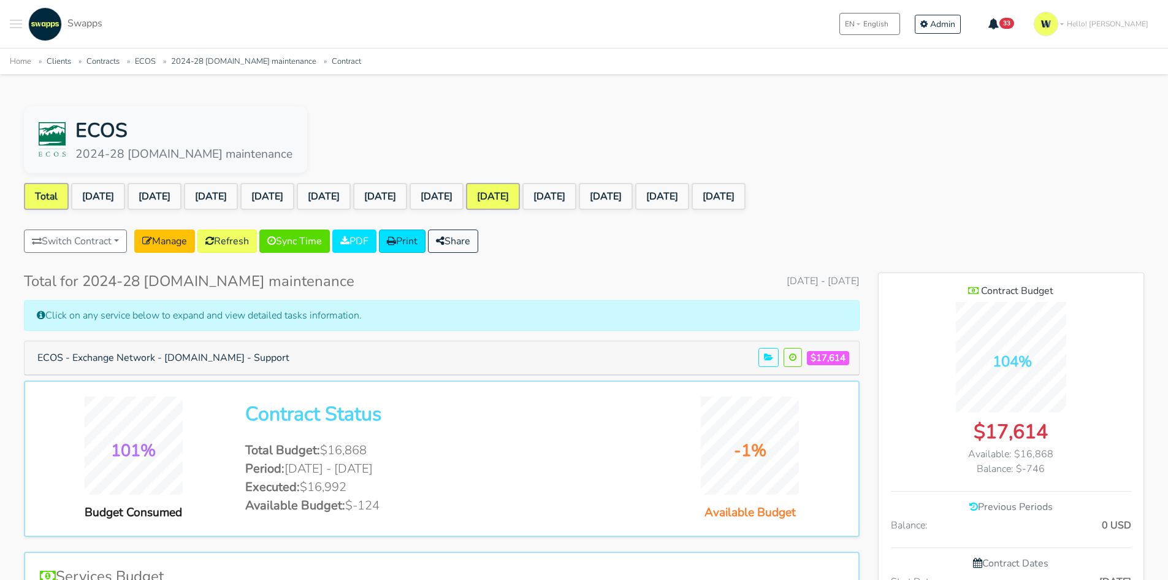
click at [520, 195] on link "May 2025" at bounding box center [493, 196] width 54 height 27
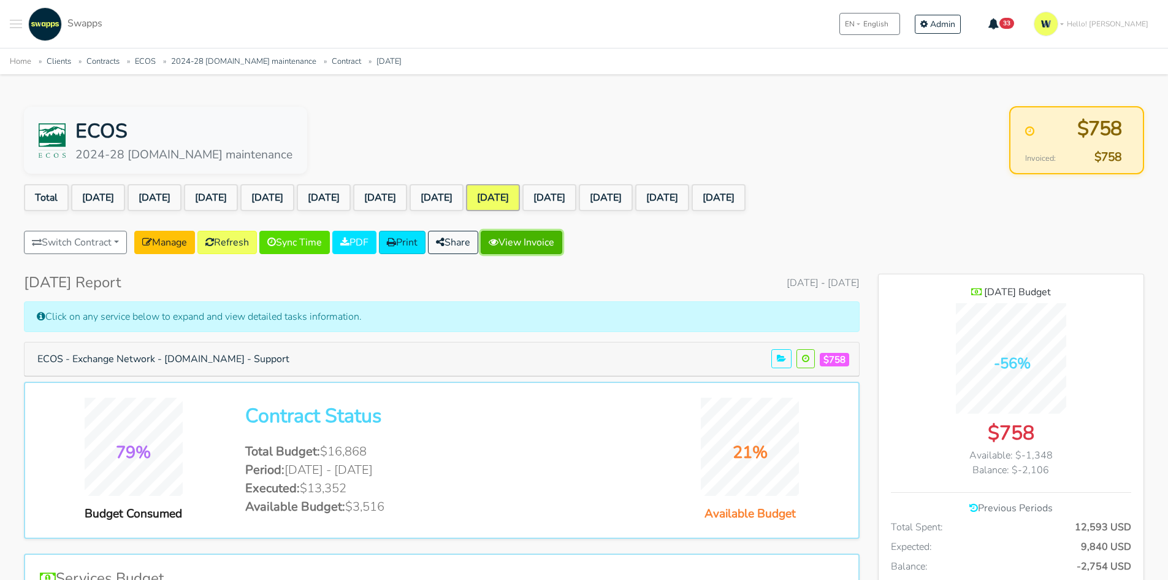
click at [553, 239] on link "View Invoice" at bounding box center [522, 242] width 82 height 23
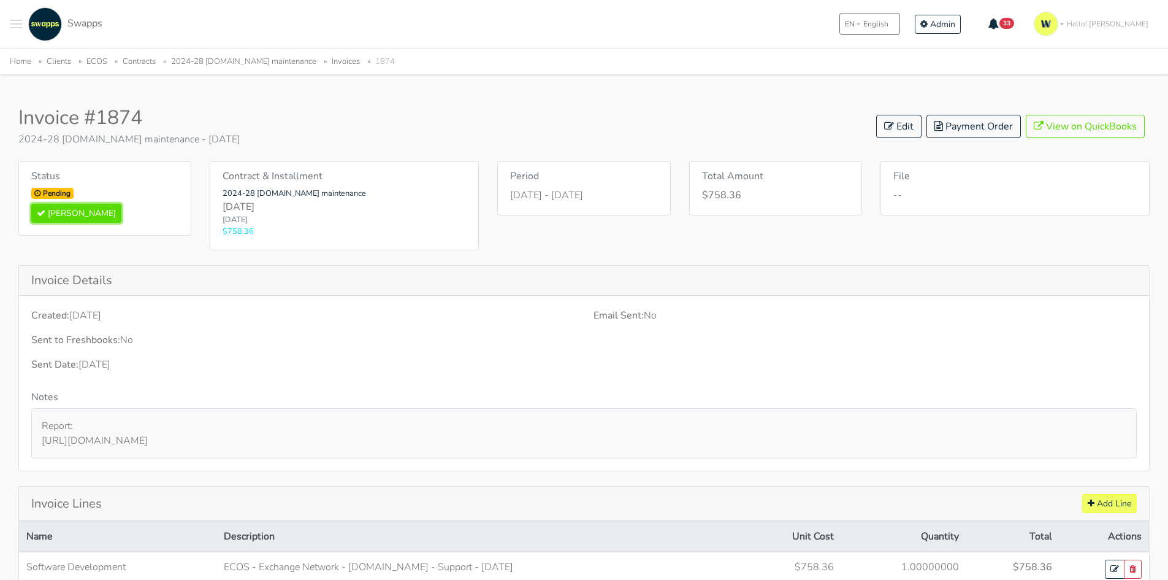
click at [68, 216] on button "[PERSON_NAME]" at bounding box center [76, 213] width 90 height 19
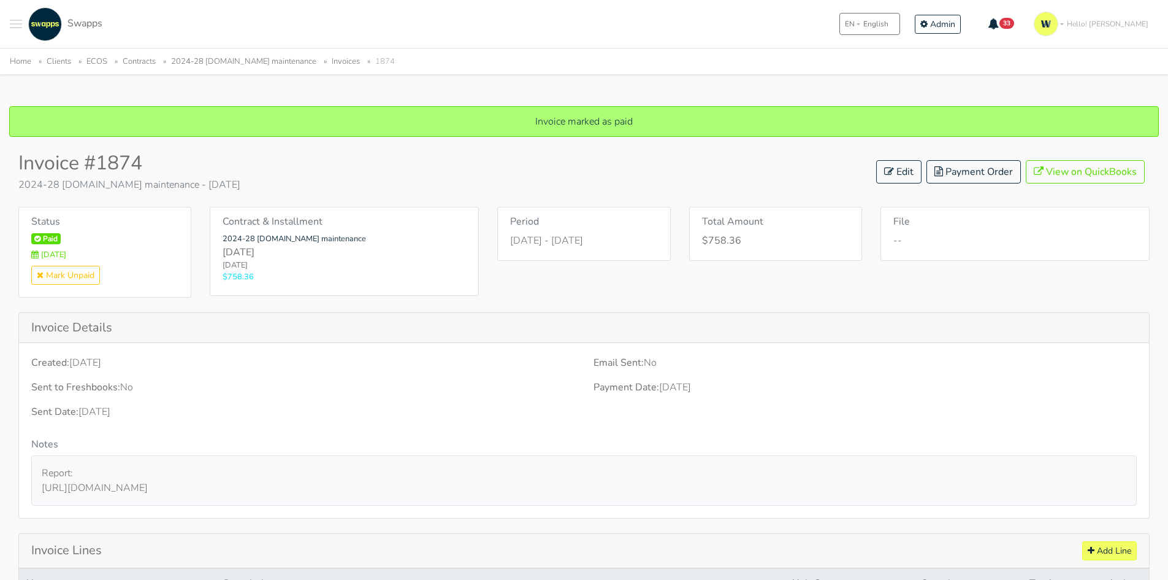
click at [272, 57] on link "2024-28 [DOMAIN_NAME] maintenance" at bounding box center [243, 61] width 145 height 11
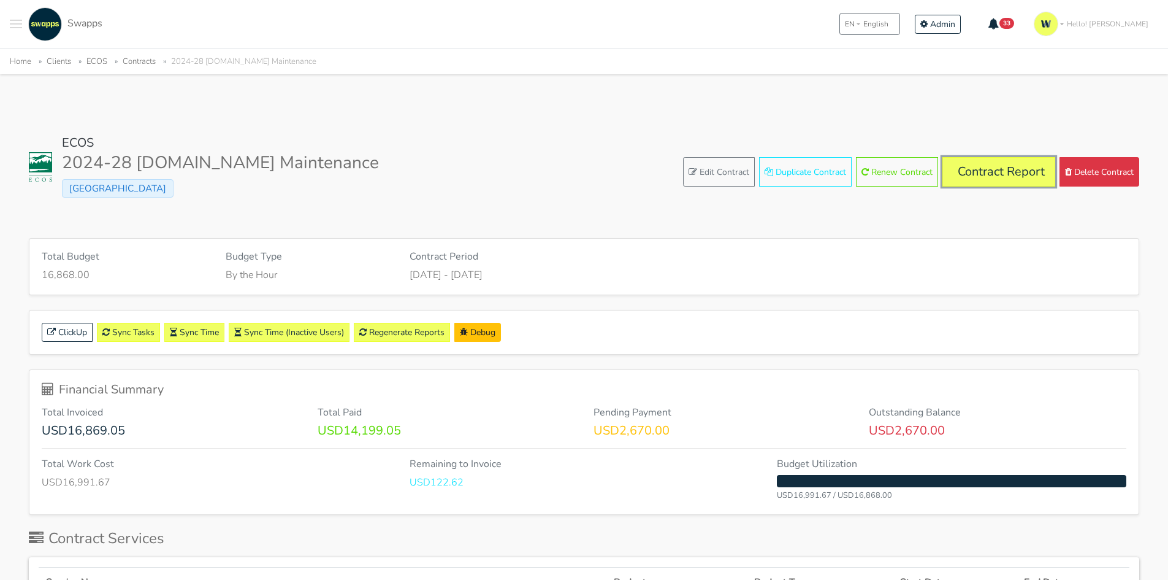
click at [968, 171] on link "Contract Report" at bounding box center [999, 171] width 113 height 29
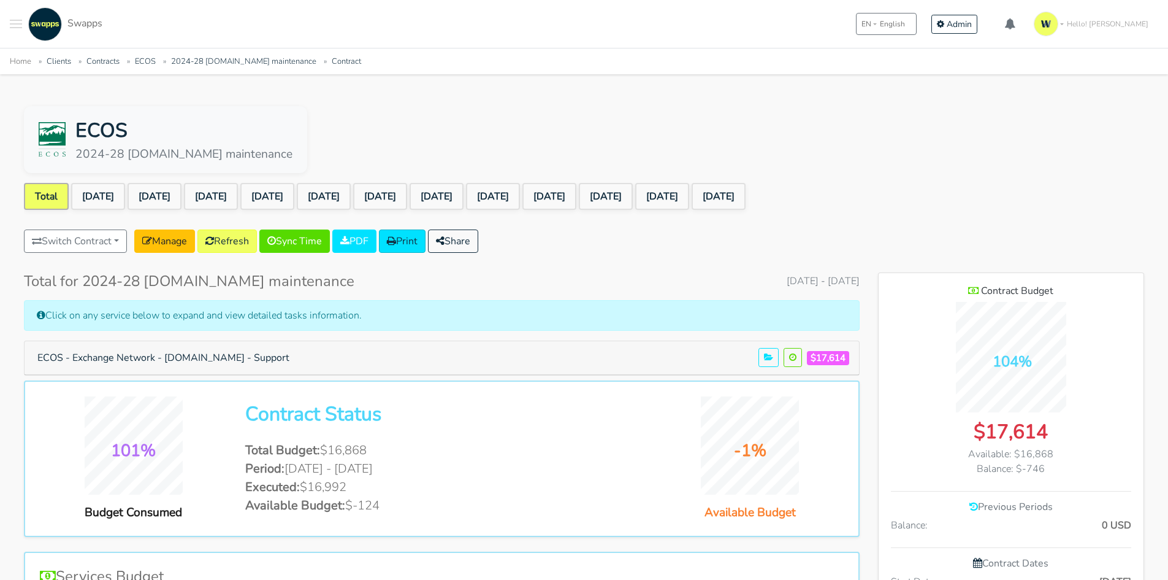
scroll to position [1024, 266]
click at [577, 198] on link "[DATE]" at bounding box center [550, 196] width 54 height 27
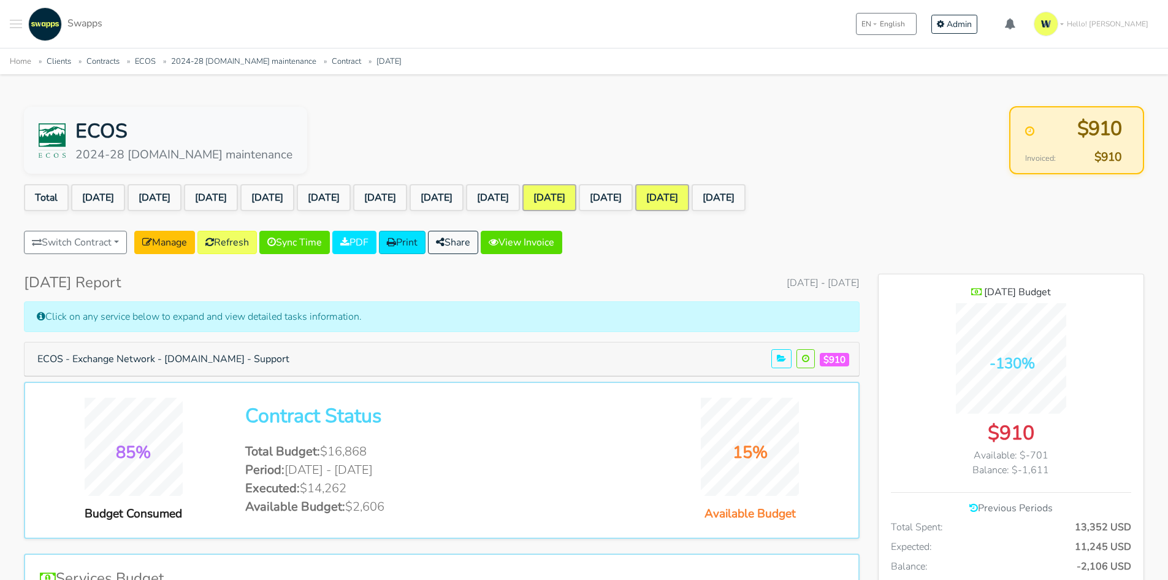
scroll to position [1024, 266]
click at [548, 245] on link "View Invoice" at bounding box center [522, 242] width 82 height 23
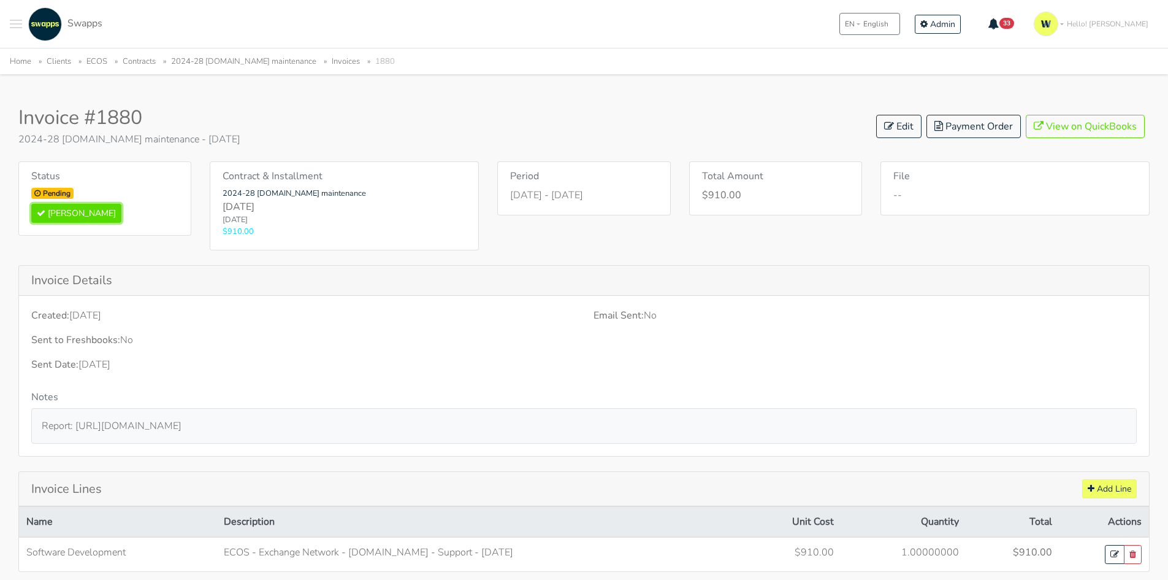
click at [72, 204] on button "[PERSON_NAME]" at bounding box center [76, 213] width 90 height 19
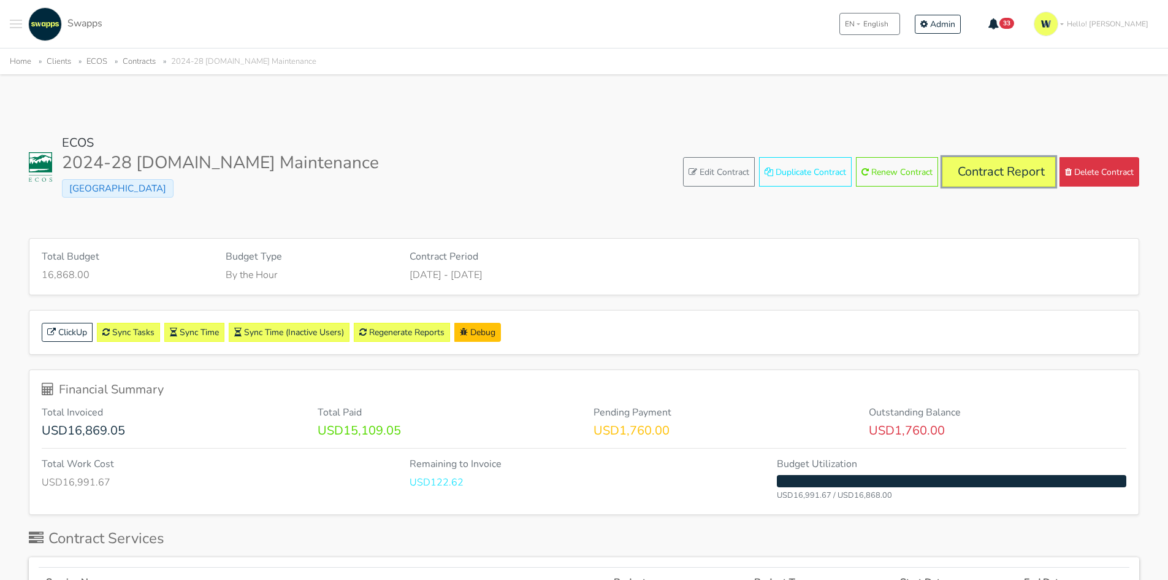
click at [1014, 166] on link "Contract Report" at bounding box center [999, 171] width 113 height 29
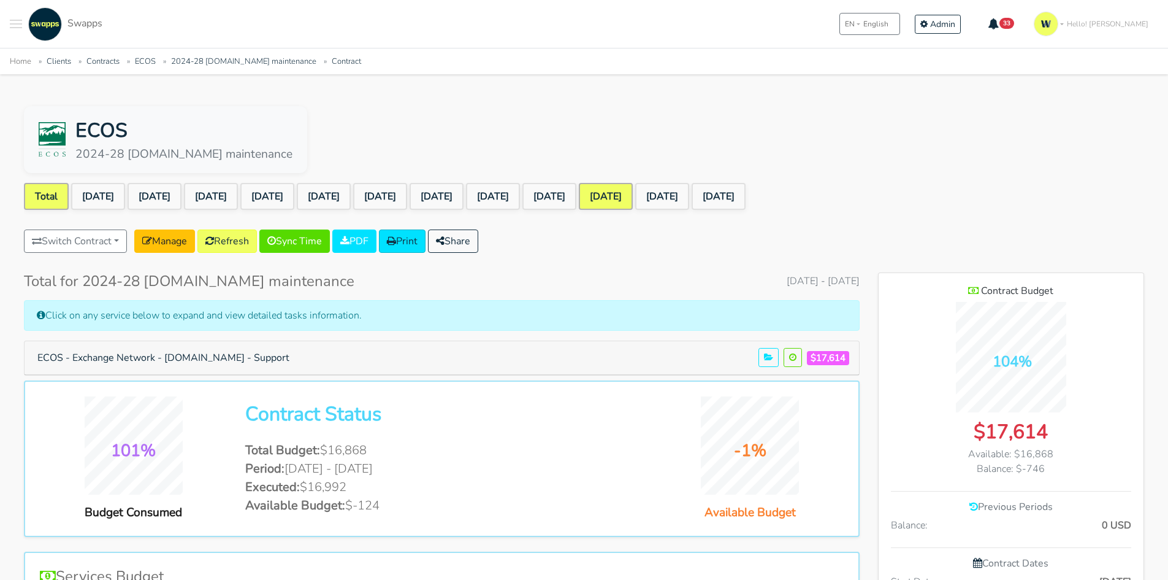
click at [633, 195] on link "Jul 2025" at bounding box center [606, 196] width 54 height 27
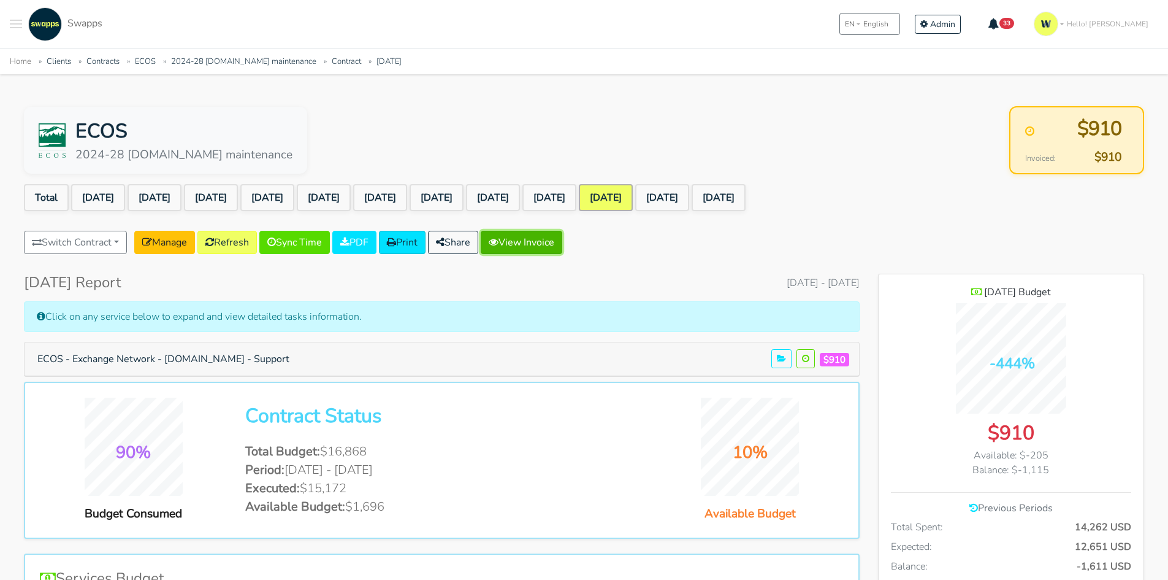
click at [550, 244] on link "View Invoice" at bounding box center [522, 242] width 82 height 23
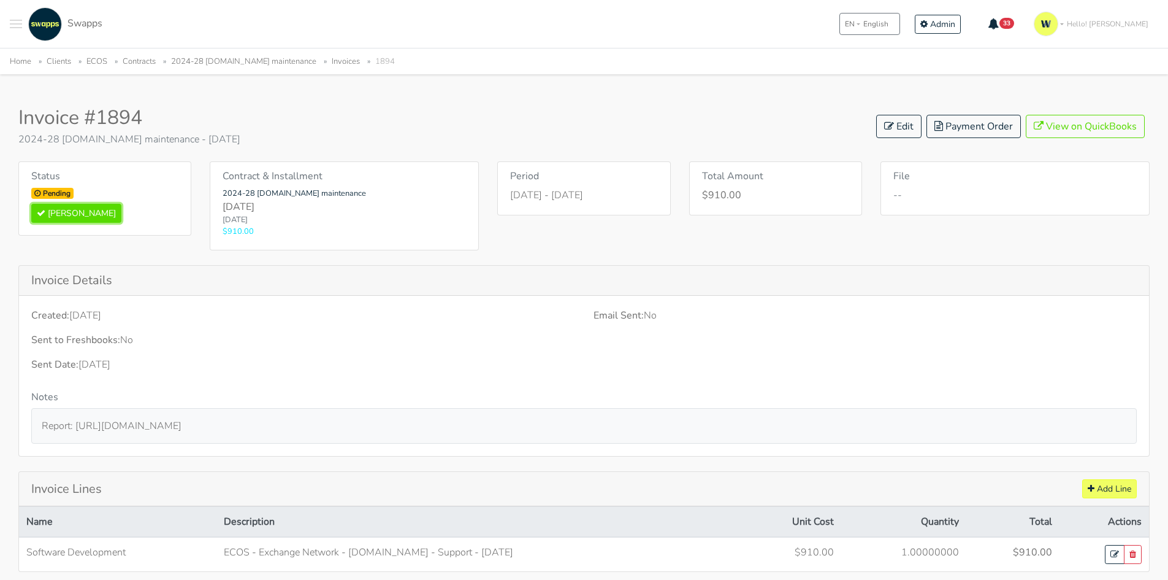
click at [75, 210] on button "[PERSON_NAME]" at bounding box center [76, 213] width 90 height 19
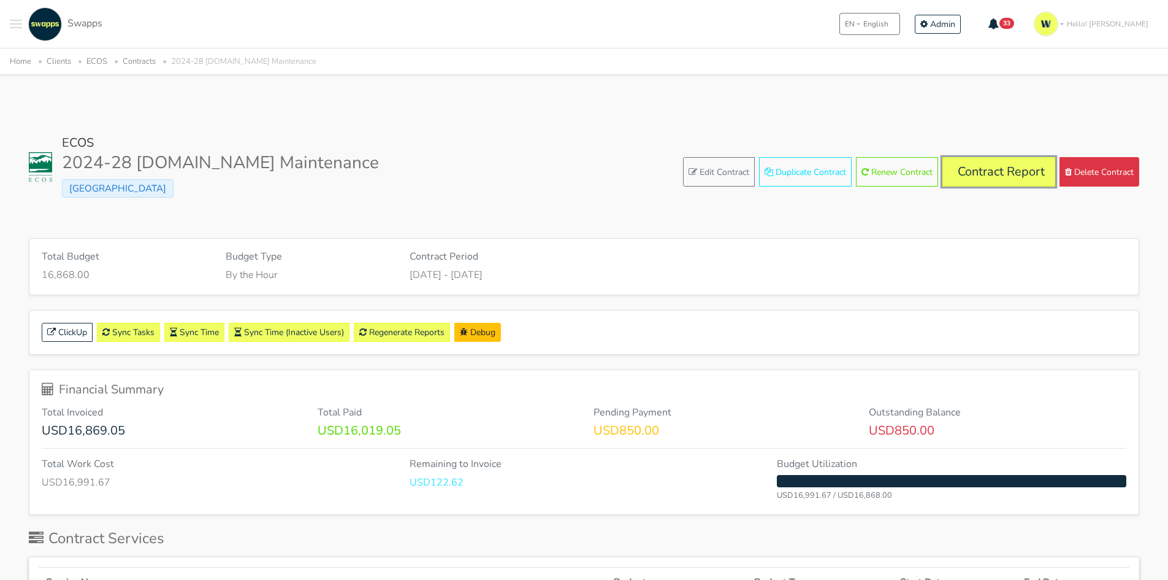
click at [1027, 159] on link "Contract Report" at bounding box center [999, 171] width 113 height 29
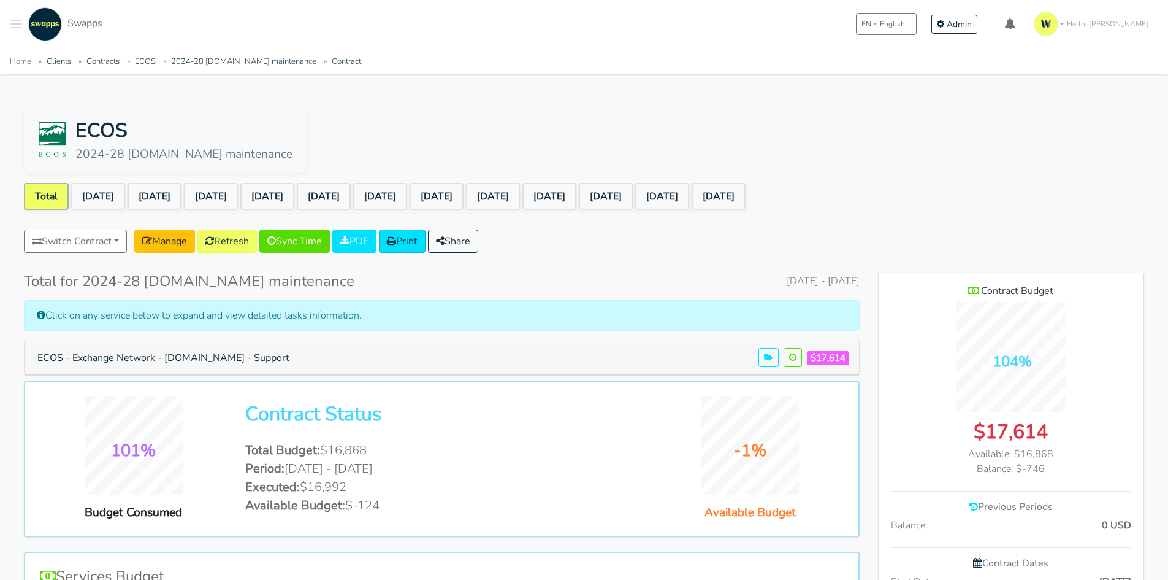
scroll to position [1024, 266]
click at [689, 191] on link "[DATE]" at bounding box center [662, 196] width 54 height 27
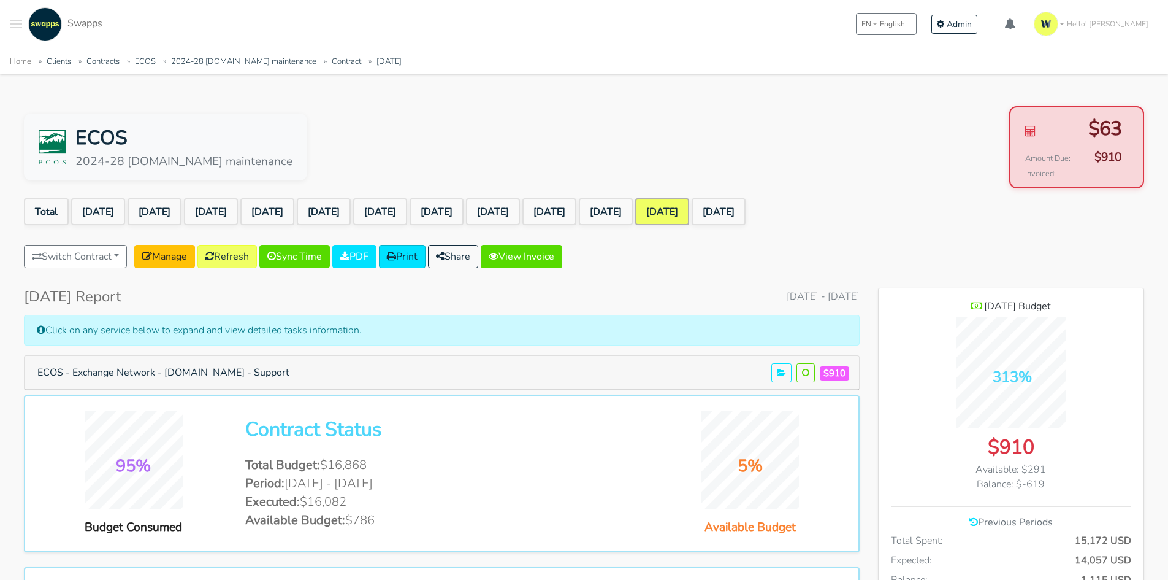
scroll to position [1024, 266]
click at [554, 254] on link "View Invoice" at bounding box center [522, 256] width 82 height 23
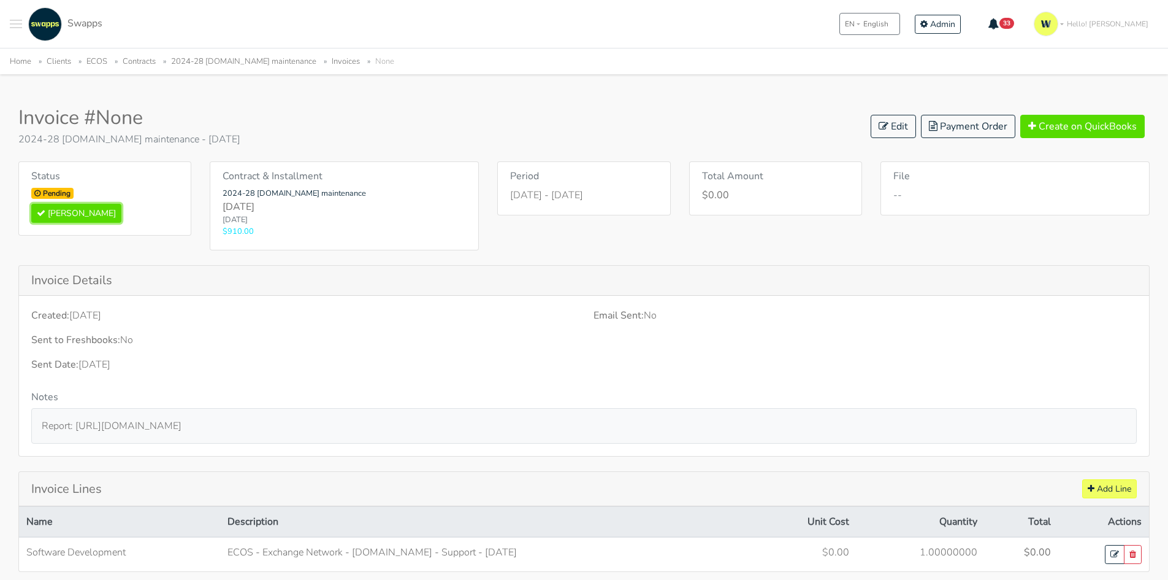
click at [68, 210] on button "[PERSON_NAME]" at bounding box center [76, 213] width 90 height 19
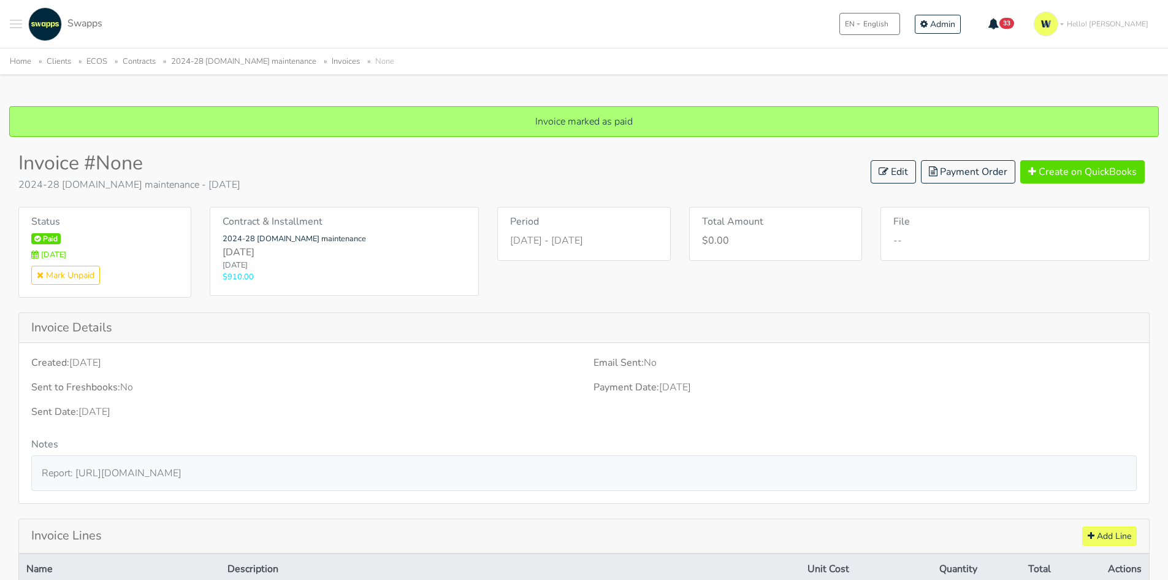
click at [301, 64] on link "2024-28 [DOMAIN_NAME] maintenance" at bounding box center [243, 61] width 145 height 11
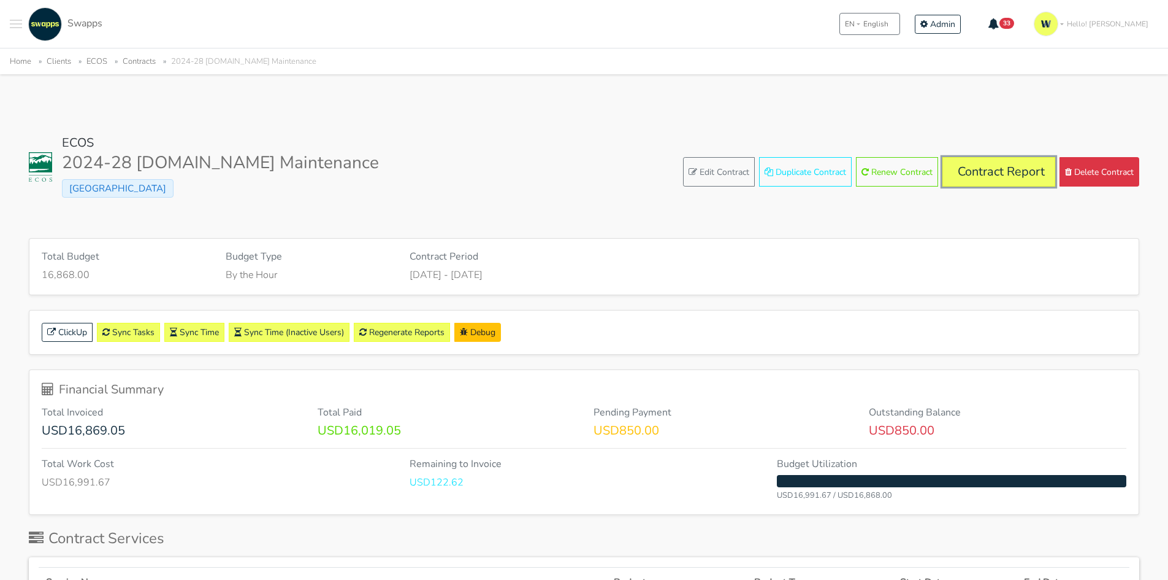
click at [1011, 163] on link "Contract Report" at bounding box center [999, 171] width 113 height 29
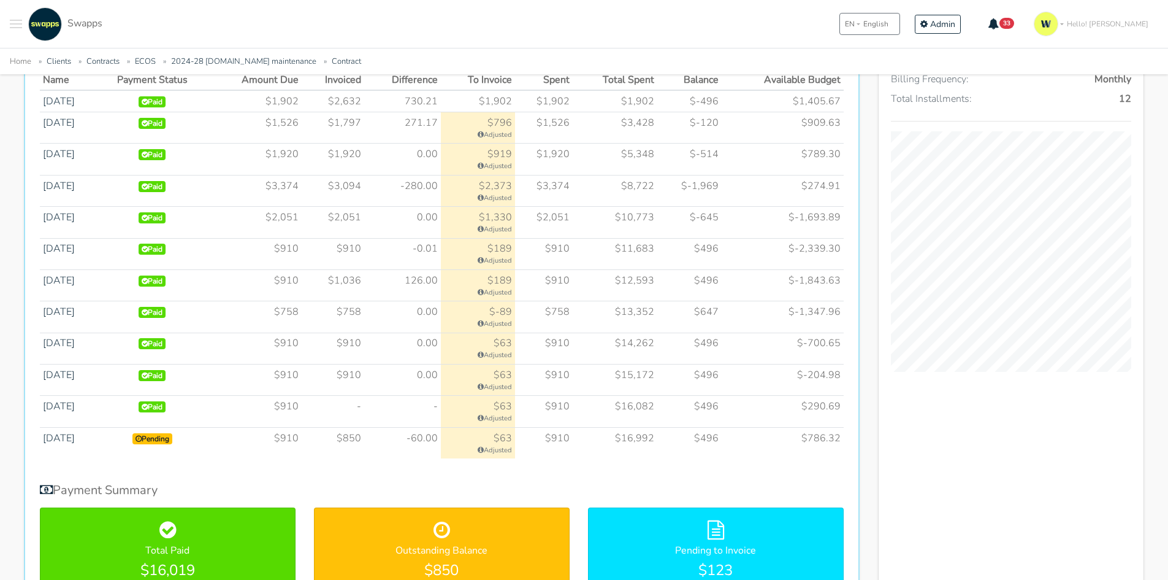
scroll to position [613, 0]
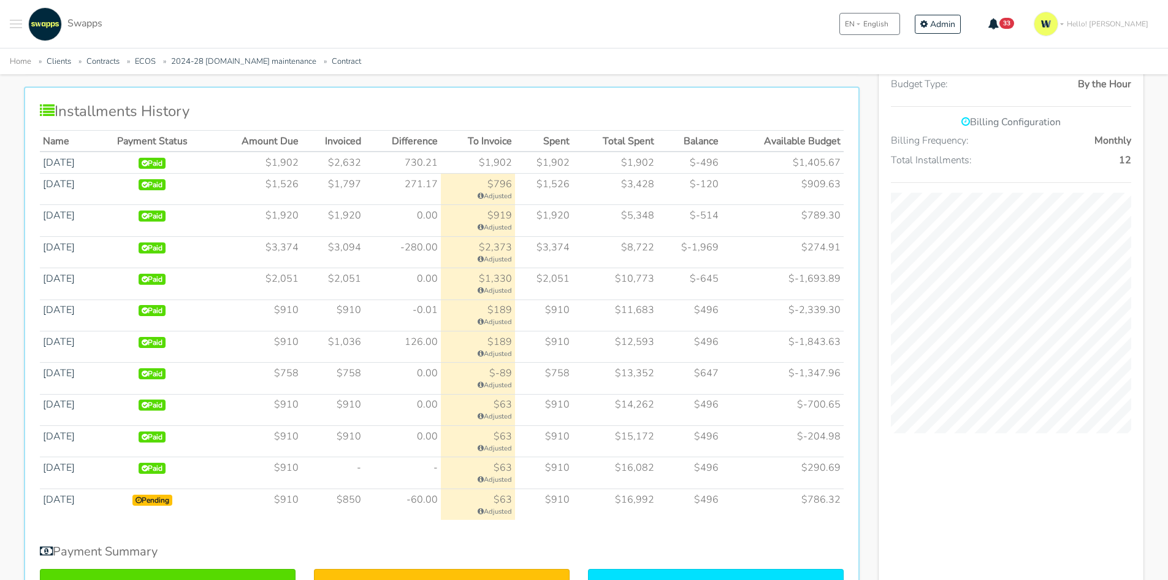
click at [626, 42] on div ".cls-1 { fill: #F15CFF; } .cls-2 { fill: #9a9a9a; } Clients Contracts Spaces Ne…" at bounding box center [584, 24] width 1168 height 48
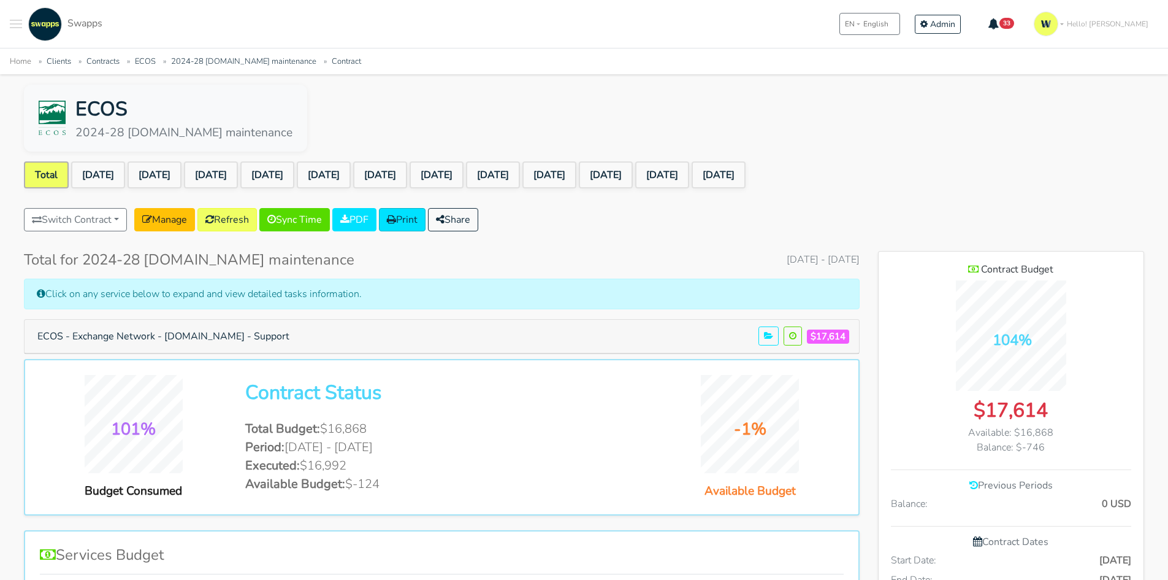
scroll to position [0, 0]
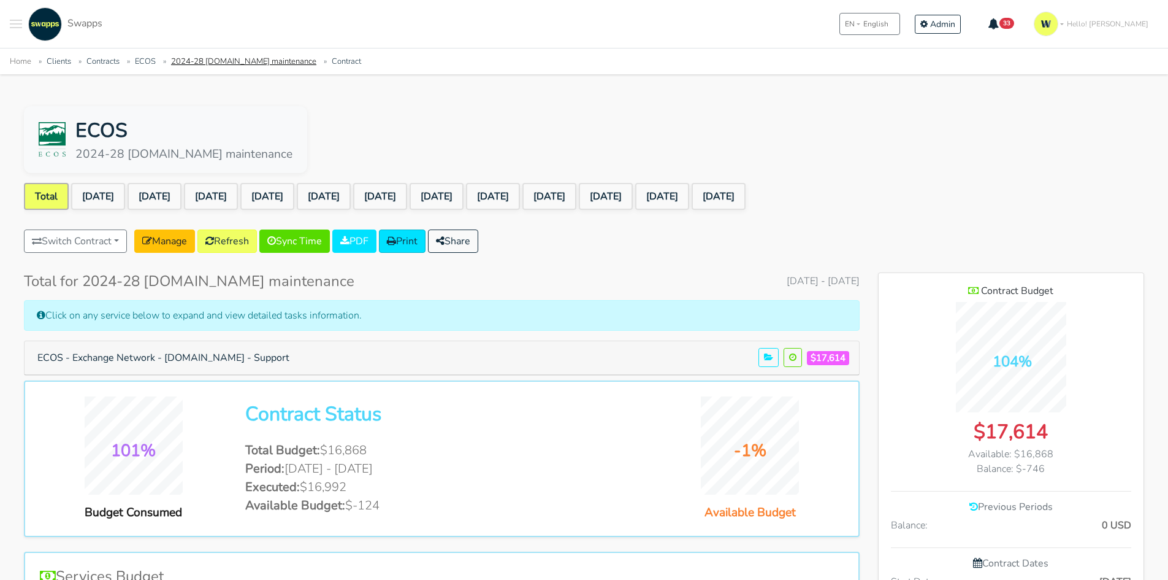
click at [228, 62] on link "2024-28 exchangenetwork.net maintenance" at bounding box center [243, 61] width 145 height 11
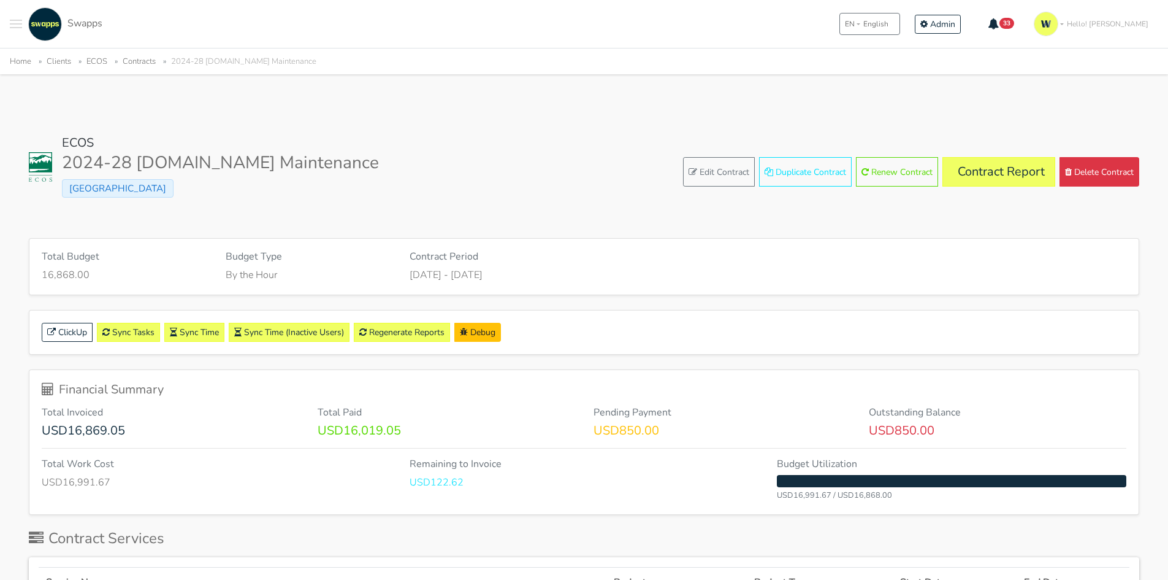
click at [64, 59] on link "Clients" at bounding box center [59, 61] width 25 height 11
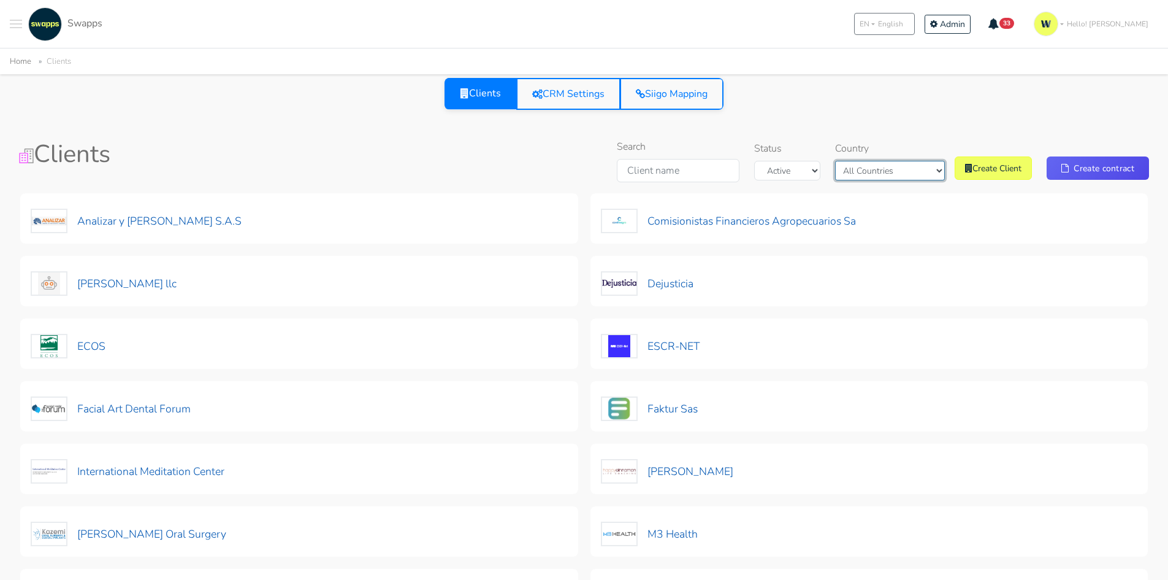
click at [919, 171] on select "All Countries [GEOGRAPHIC_DATA] [GEOGRAPHIC_DATA]" at bounding box center [890, 171] width 110 height 20
select select "[GEOGRAPHIC_DATA]"
click at [856, 161] on select "All Countries [GEOGRAPHIC_DATA] [GEOGRAPHIC_DATA]" at bounding box center [890, 171] width 110 height 20
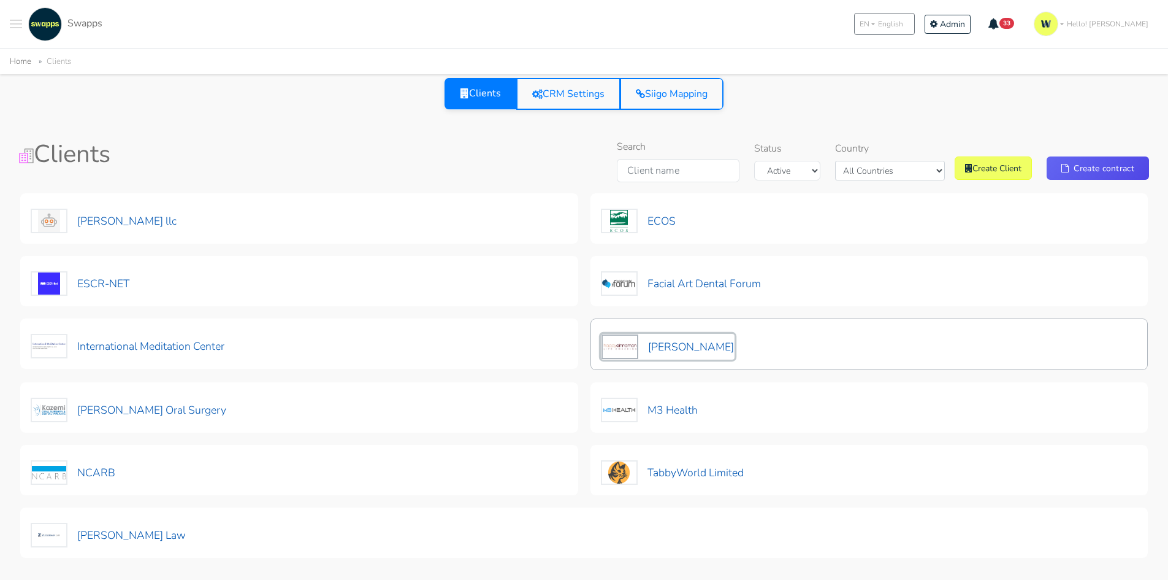
click at [688, 343] on button "[PERSON_NAME]" at bounding box center [668, 347] width 134 height 26
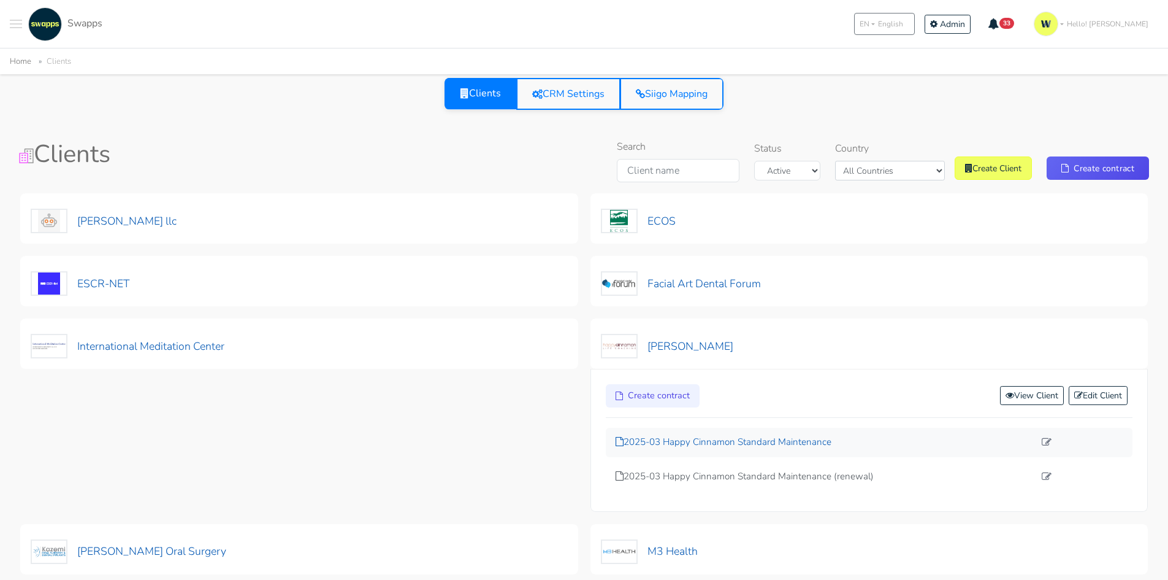
click at [777, 437] on p "2025-03 Happy Cinnamon Standard Maintenance" at bounding box center [826, 442] width 420 height 14
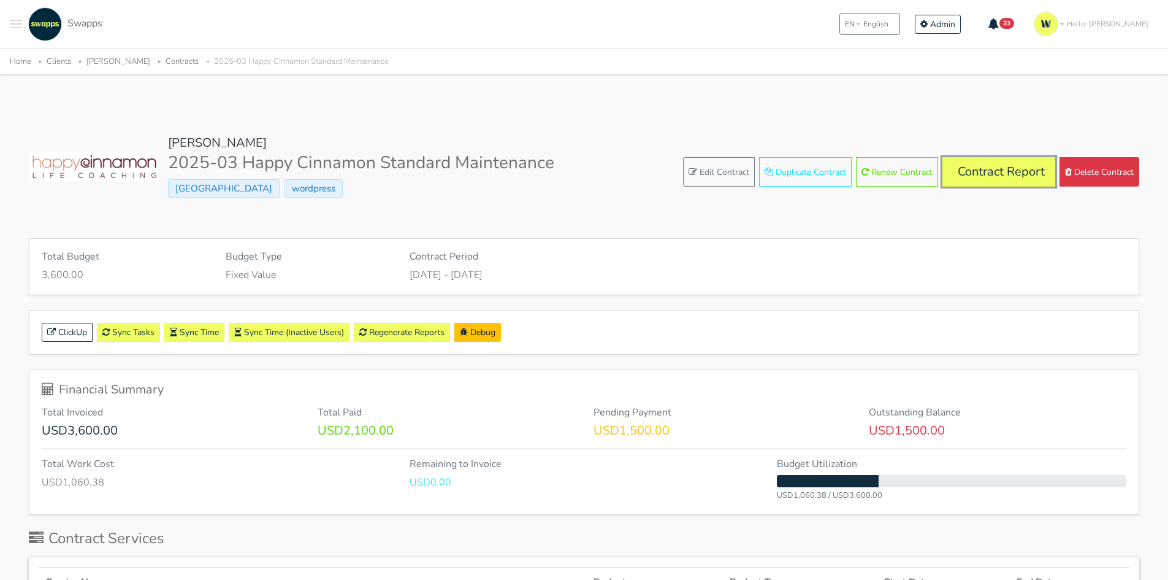
click at [986, 169] on link "Contract Report" at bounding box center [999, 171] width 113 height 29
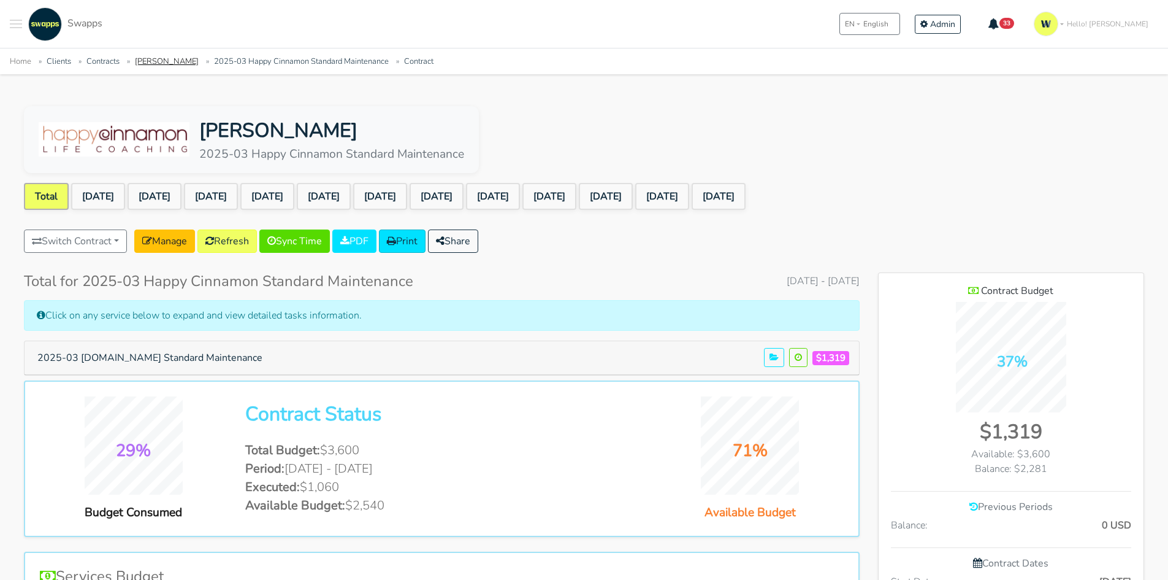
click at [162, 64] on link "[PERSON_NAME]" at bounding box center [167, 61] width 64 height 11
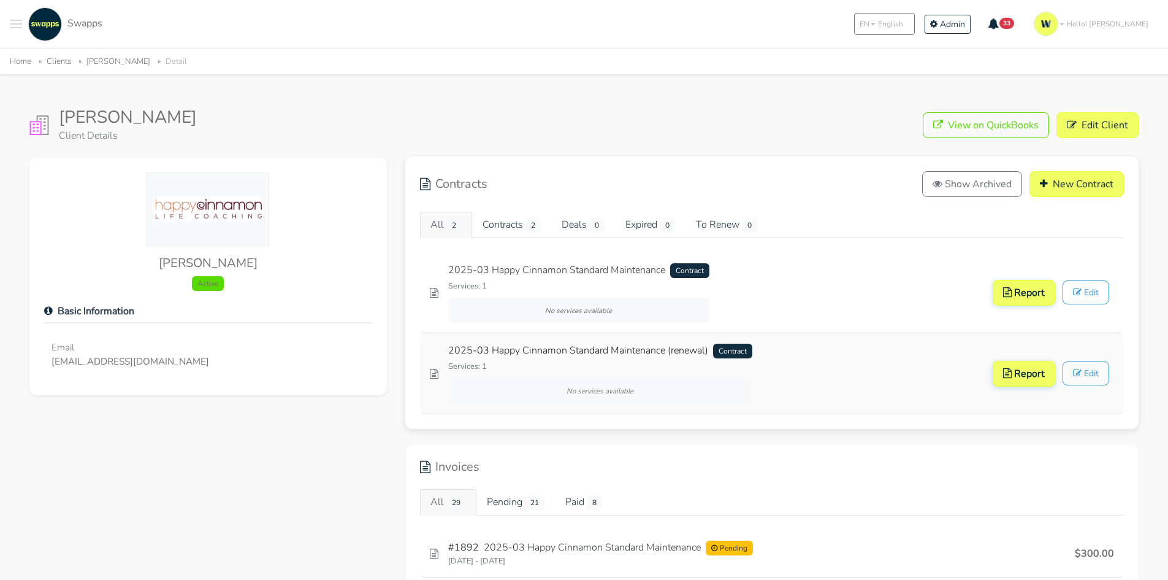
click at [628, 350] on link "2025-03 Happy Cinnamon Standard Maintenance (renewal) Contract" at bounding box center [600, 350] width 304 height 15
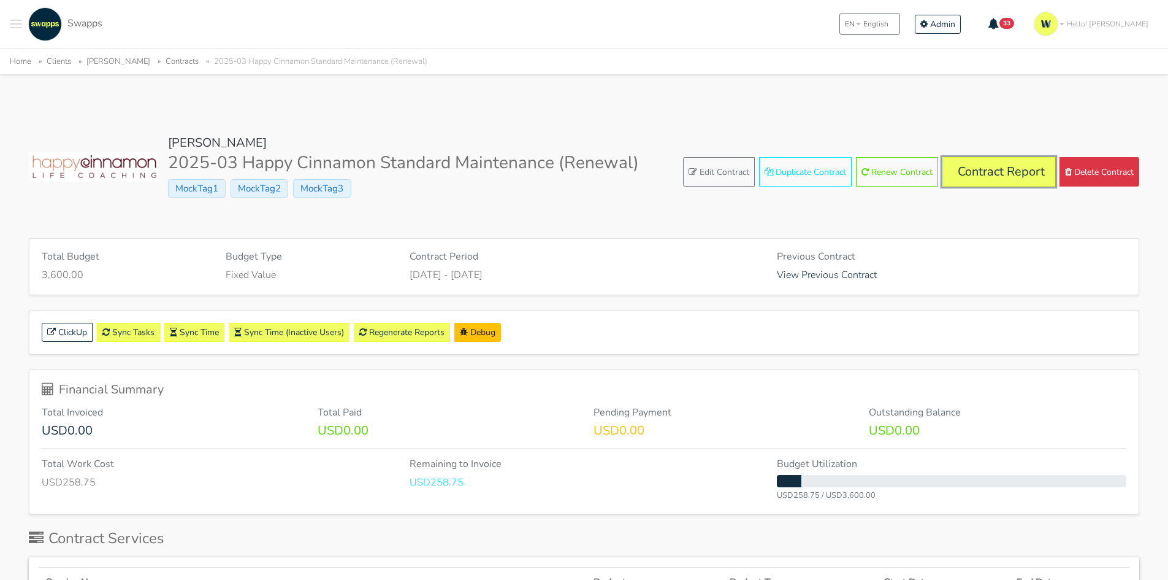
click at [1007, 174] on link "Contract Report" at bounding box center [999, 171] width 113 height 29
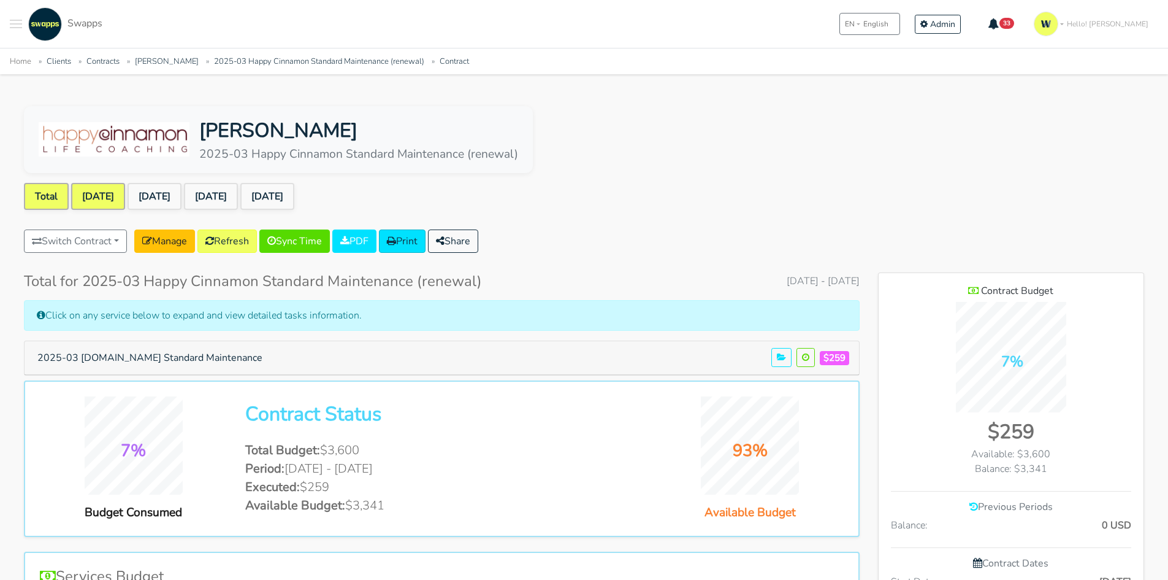
click at [93, 196] on link "[DATE]" at bounding box center [98, 196] width 54 height 27
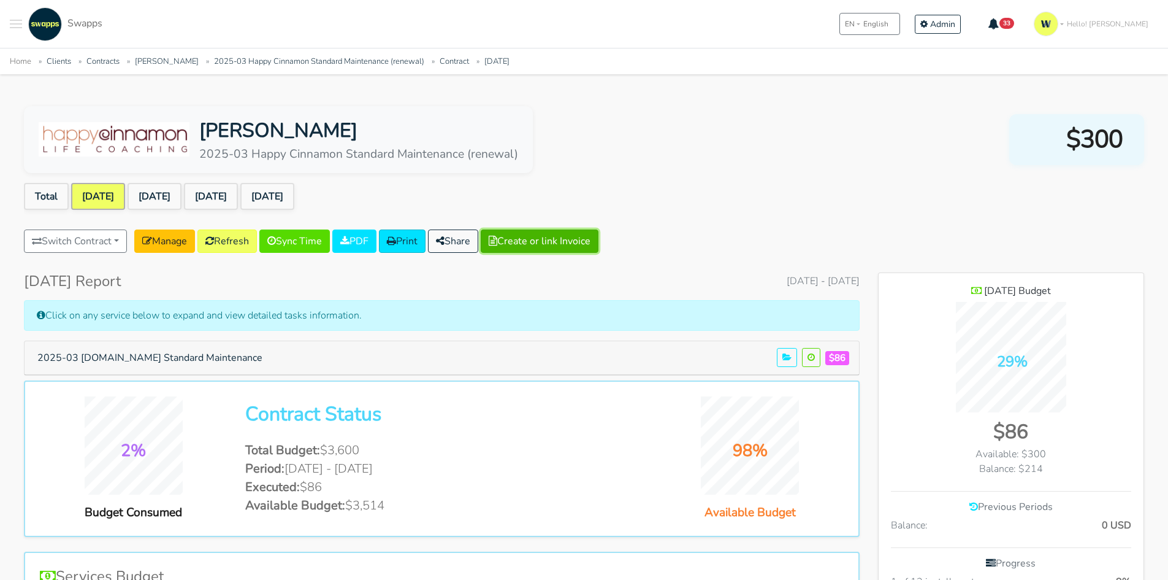
click at [567, 239] on button "Create or link Invoice" at bounding box center [540, 240] width 118 height 23
click at [164, 198] on link "[DATE]" at bounding box center [155, 196] width 54 height 27
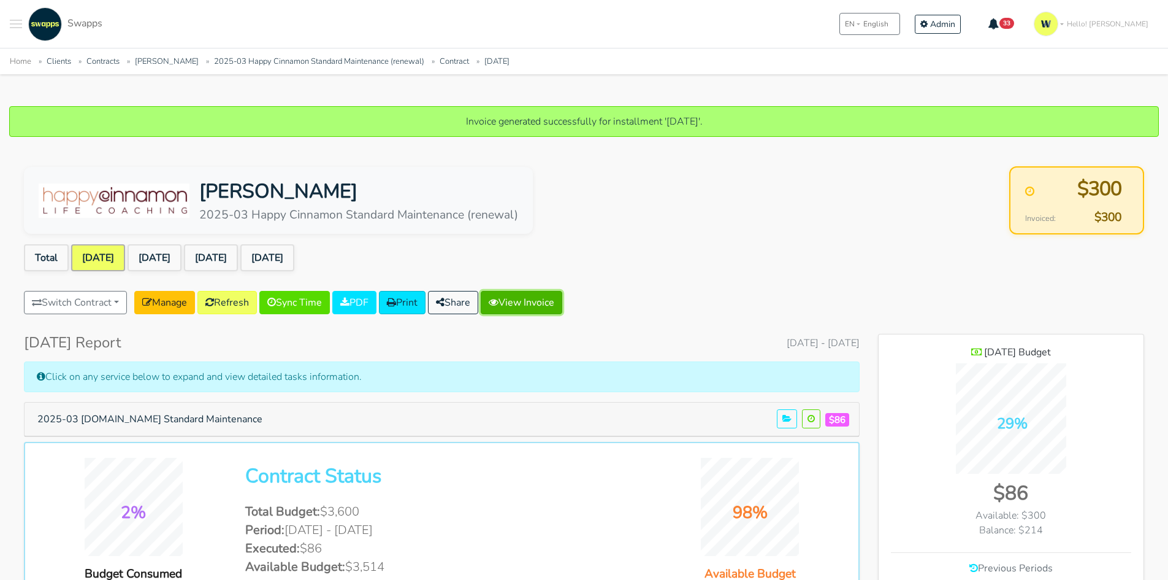
click at [559, 302] on link "View Invoice" at bounding box center [522, 302] width 82 height 23
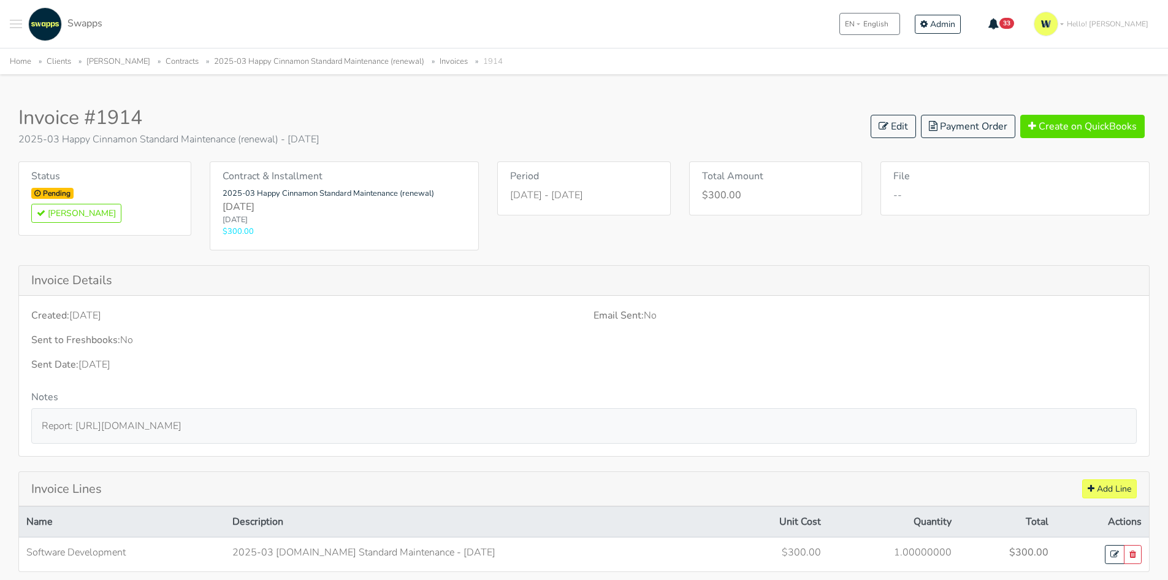
click at [343, 64] on link "2025-03 Happy Cinnamon Standard Maintenance (renewal)" at bounding box center [319, 61] width 210 height 11
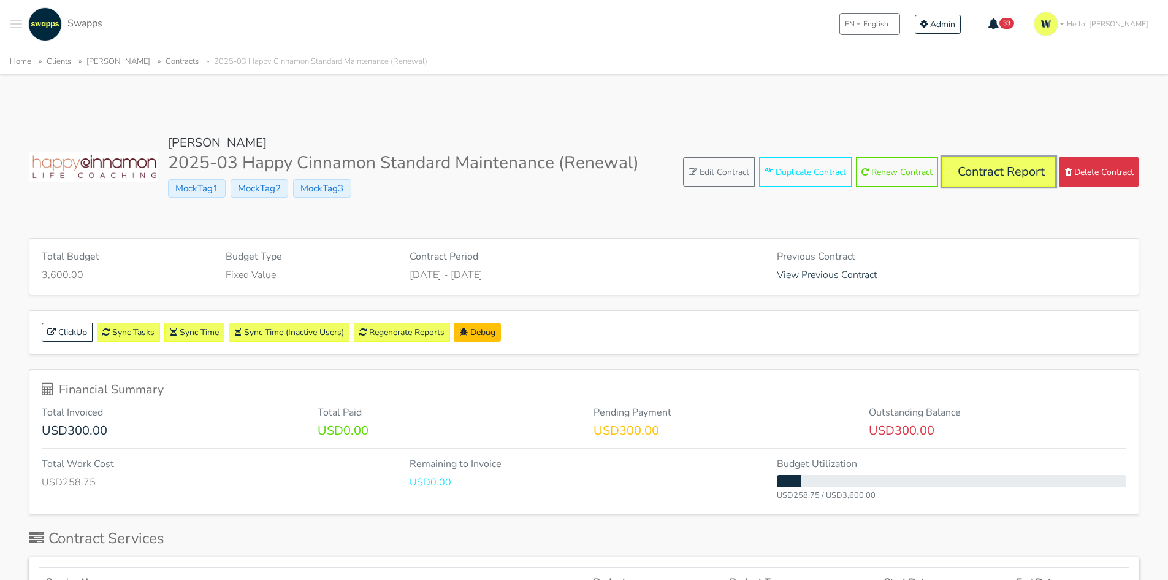
click at [978, 178] on link "Contract Report" at bounding box center [999, 171] width 113 height 29
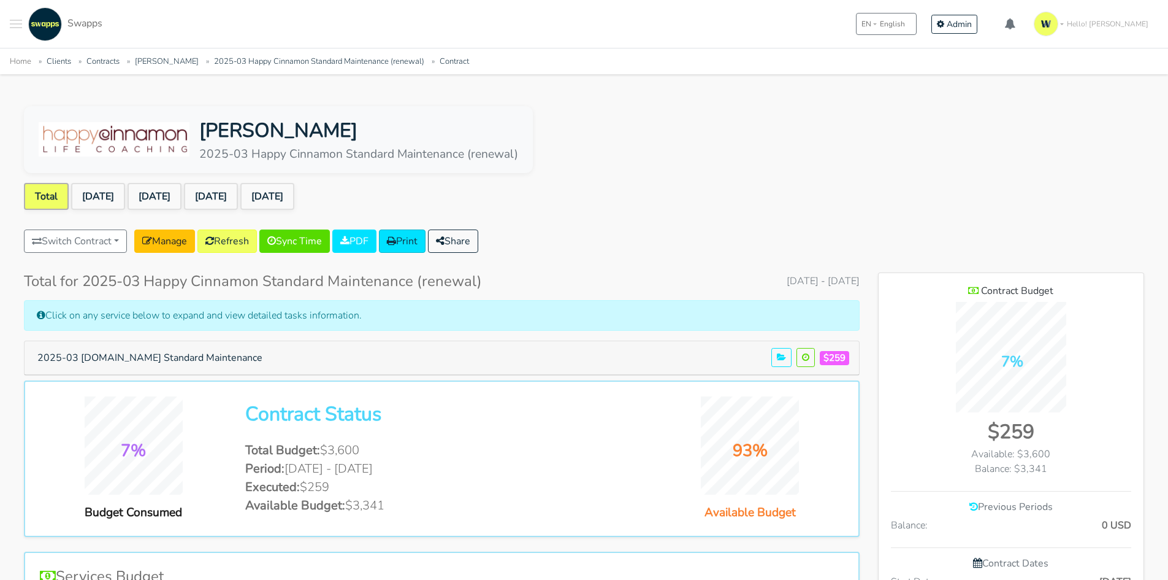
scroll to position [796, 266]
click at [157, 64] on link "[PERSON_NAME]" at bounding box center [167, 61] width 64 height 11
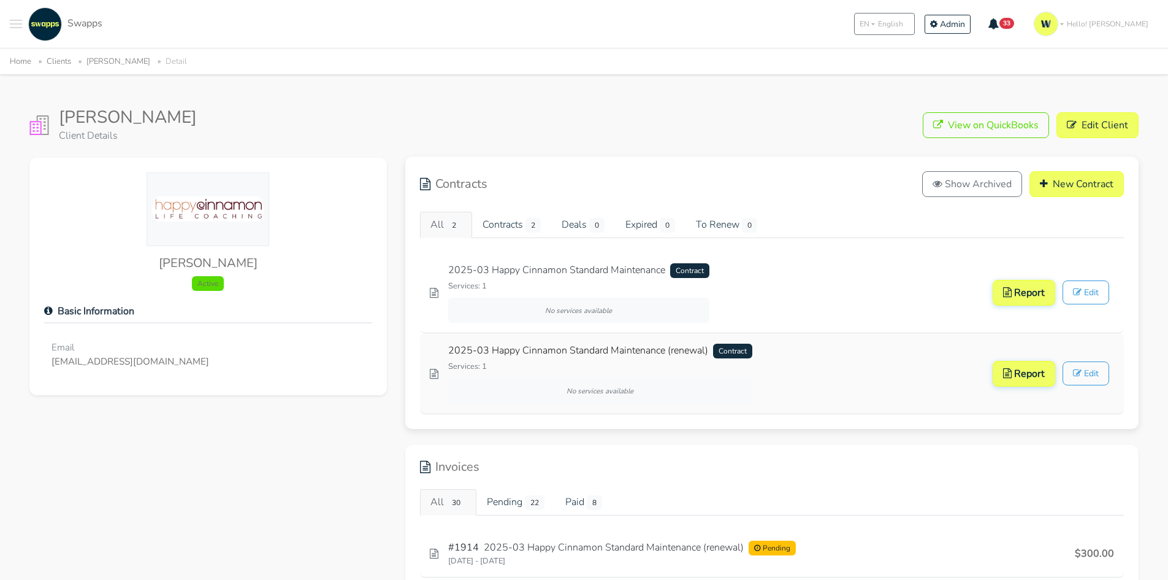
click at [535, 353] on link "2025-03 Happy Cinnamon Standard Maintenance (renewal) Contract" at bounding box center [600, 350] width 304 height 15
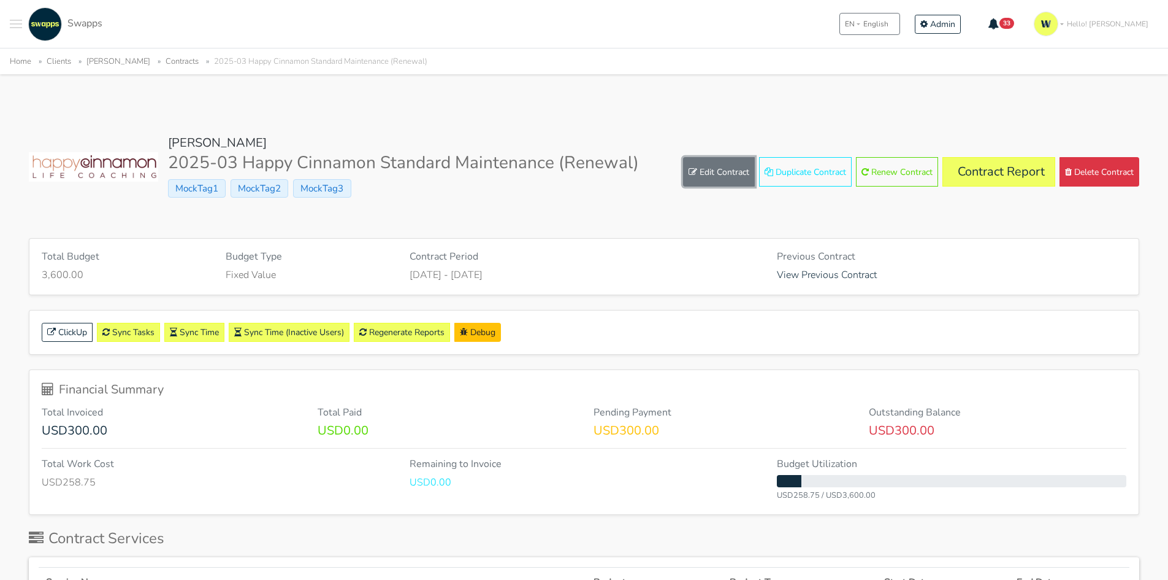
click at [723, 171] on link "Edit Contract" at bounding box center [719, 171] width 72 height 29
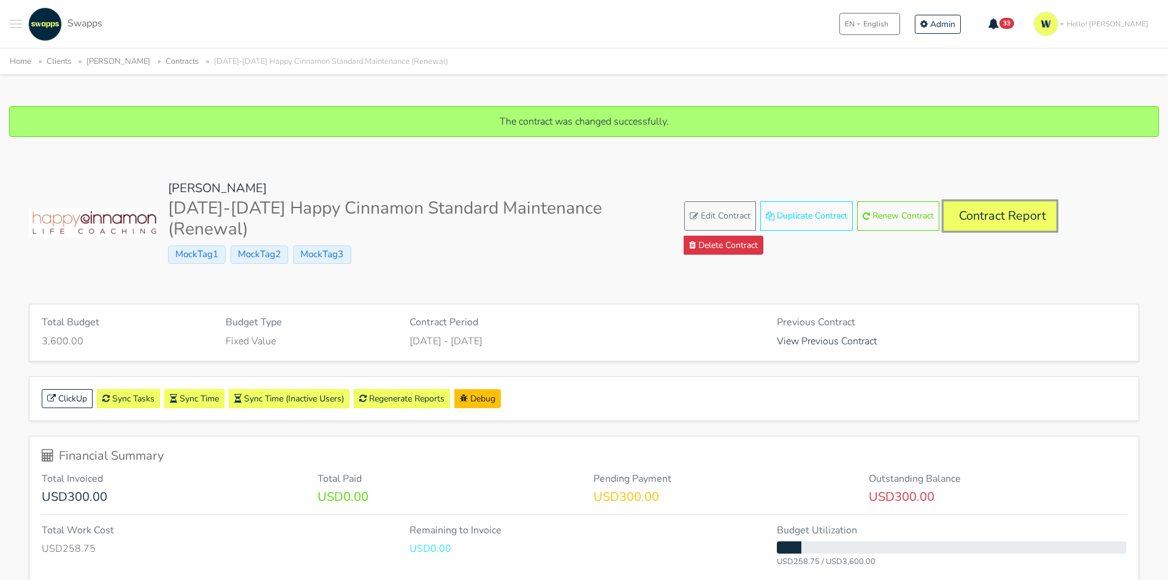
click at [1008, 223] on link "Contract Report" at bounding box center [1000, 215] width 113 height 29
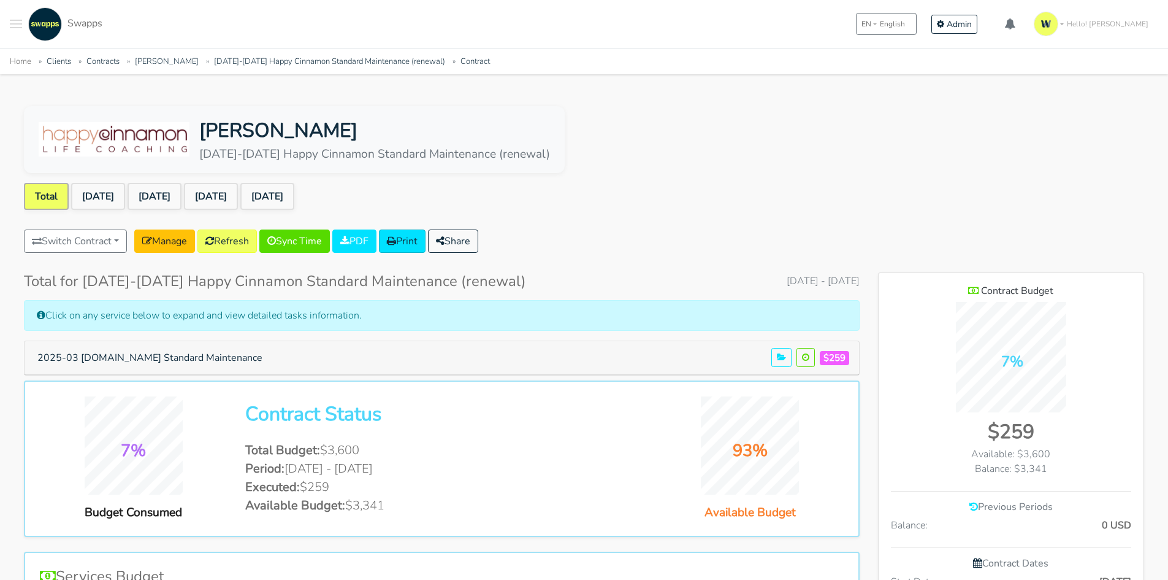
scroll to position [796, 266]
click at [88, 199] on link "[DATE]" at bounding box center [98, 196] width 54 height 27
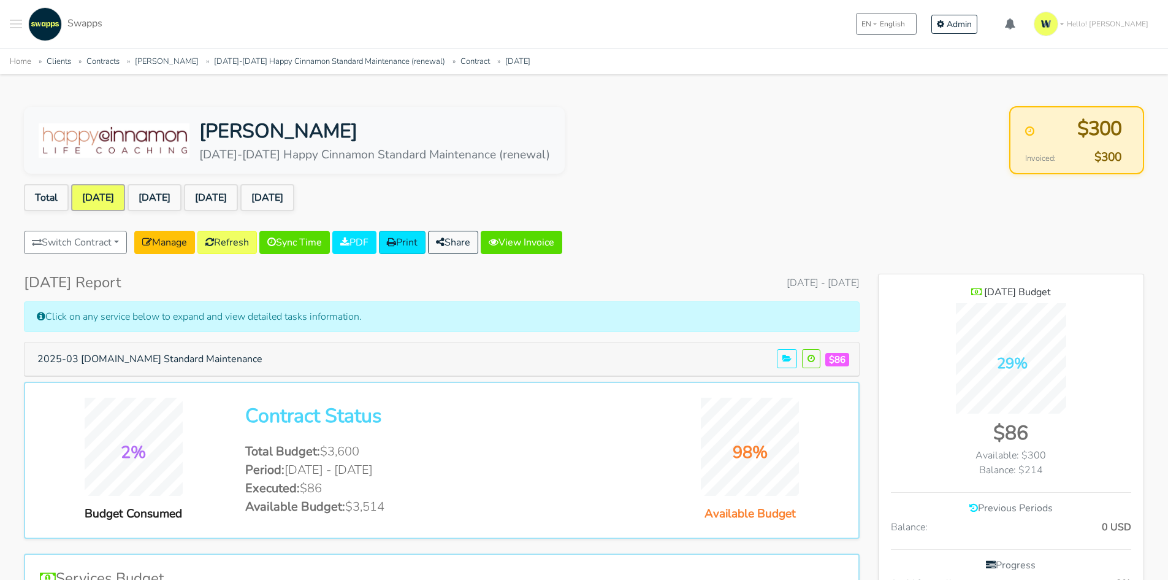
scroll to position [855, 266]
click at [559, 245] on link "View Invoice" at bounding box center [522, 242] width 82 height 23
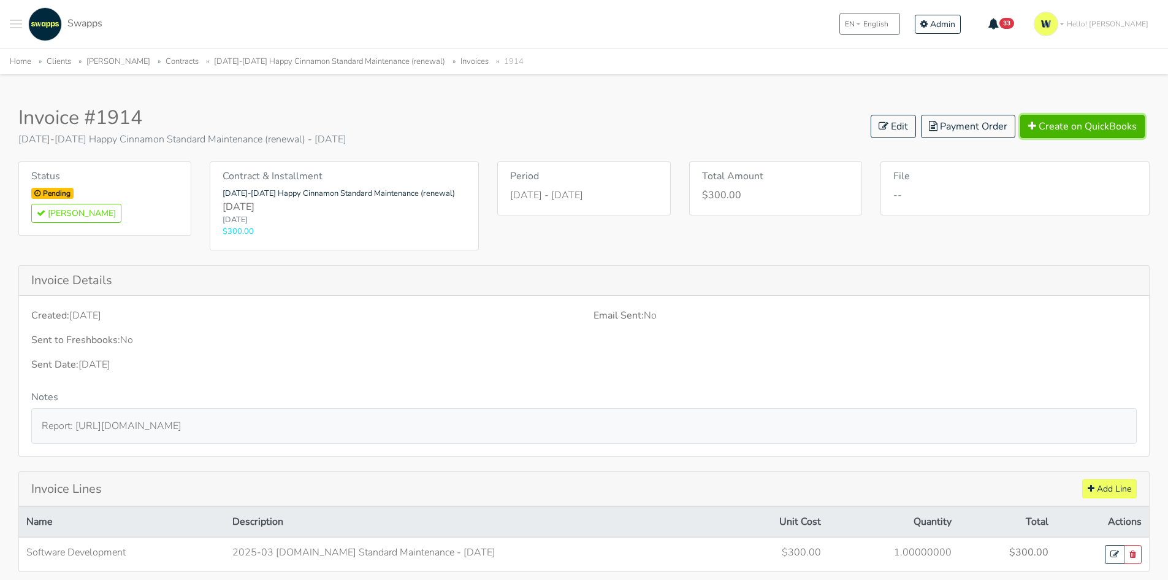
click at [1060, 123] on button "Create on QuickBooks" at bounding box center [1083, 126] width 125 height 23
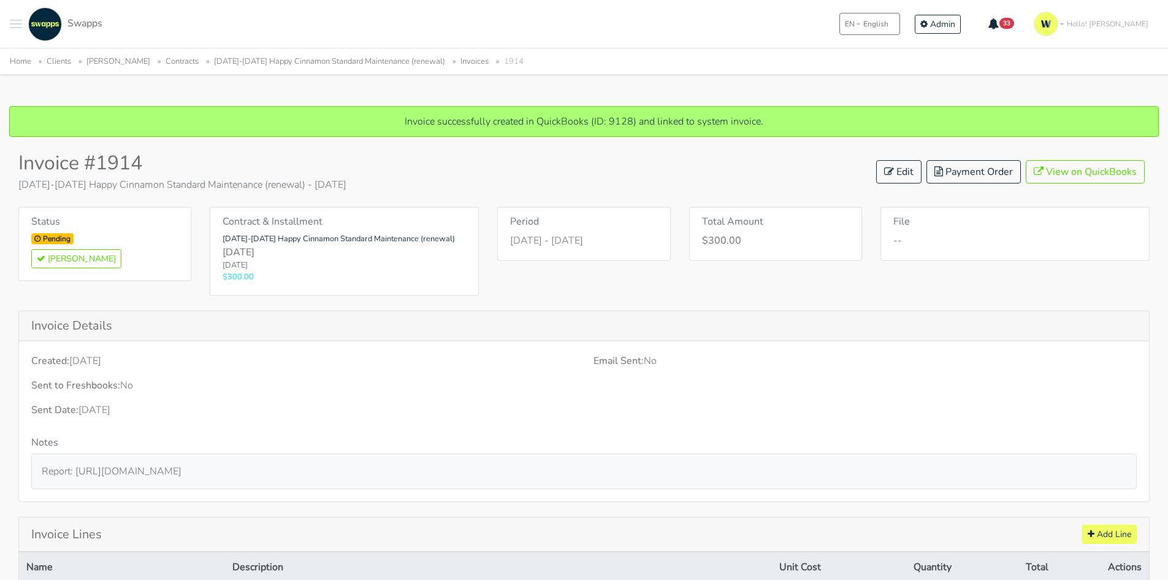
click at [294, 61] on link "[DATE]-[DATE] Happy Cinnamon Standard Maintenance (renewal)" at bounding box center [329, 61] width 231 height 11
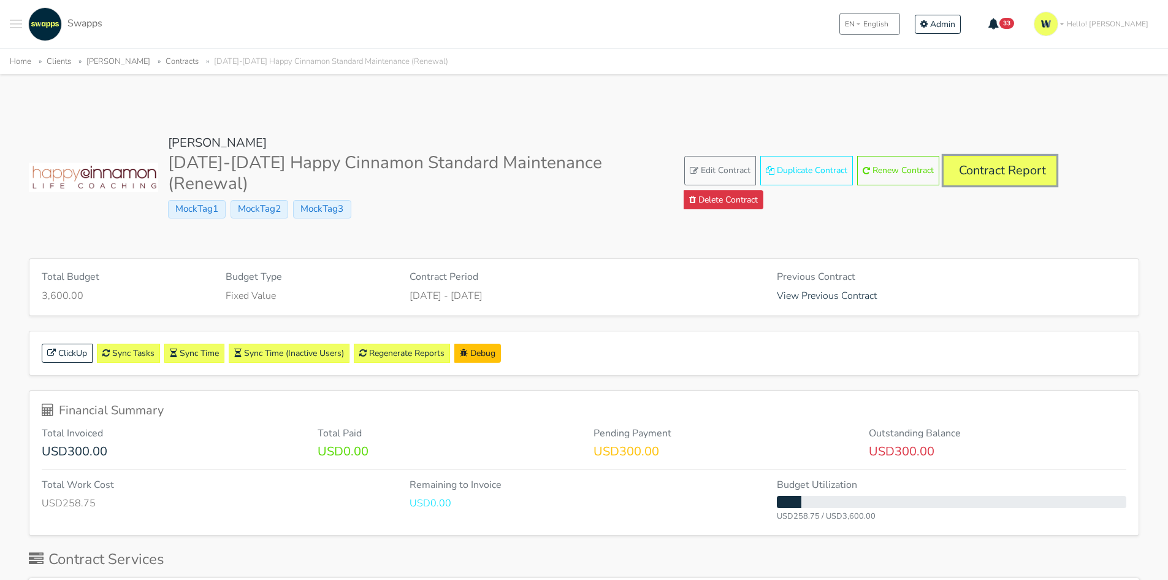
click at [973, 173] on link "Contract Report" at bounding box center [1000, 170] width 113 height 29
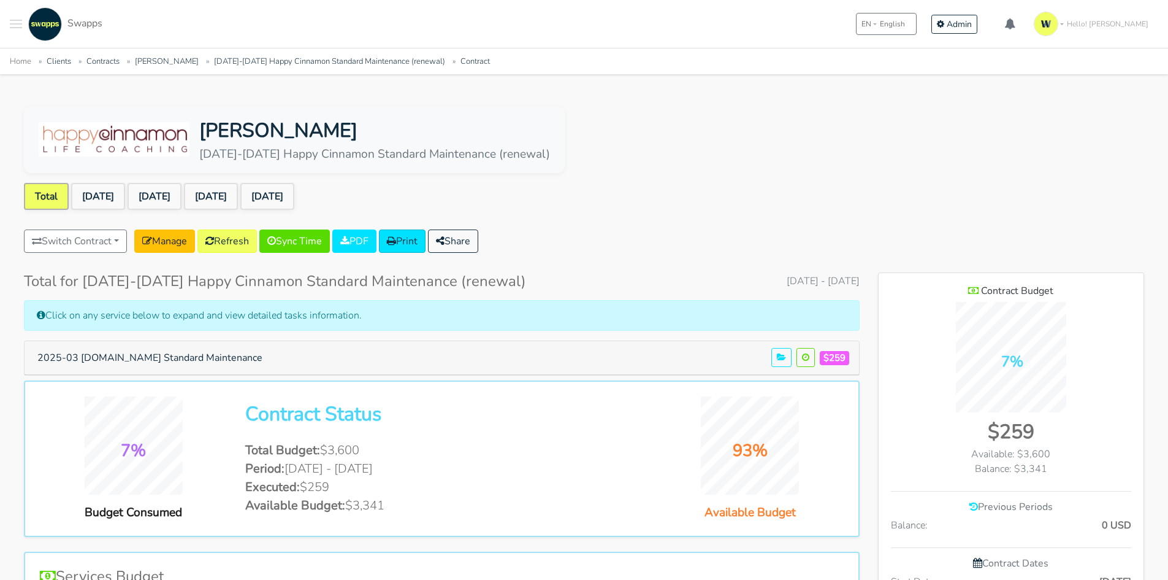
scroll to position [796, 266]
click at [158, 199] on link "[DATE]" at bounding box center [155, 196] width 54 height 27
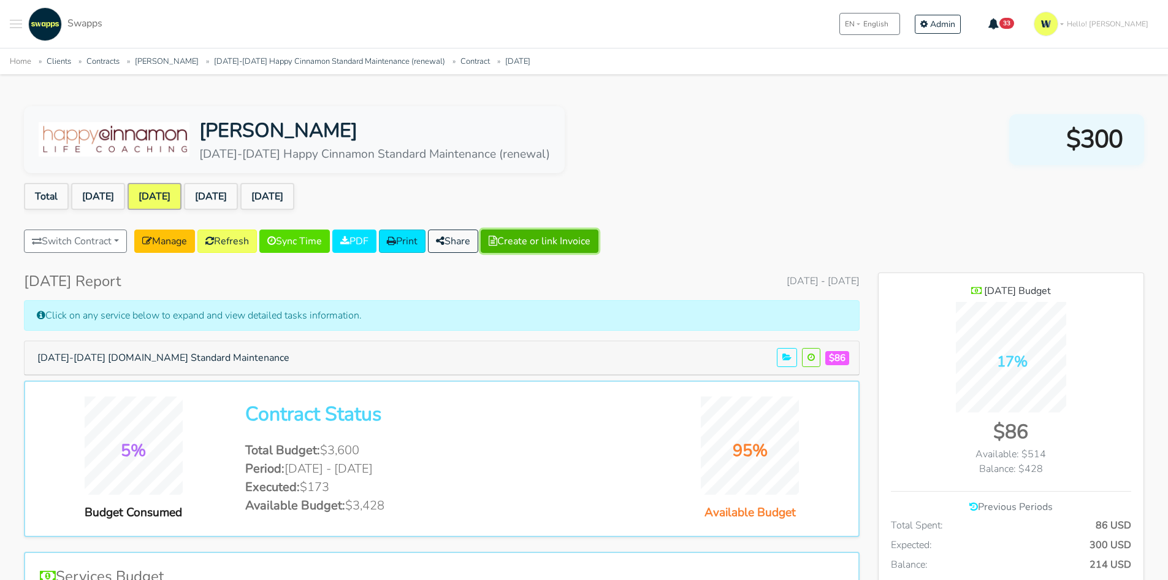
click at [567, 239] on button "Create or link Invoice" at bounding box center [540, 240] width 118 height 23
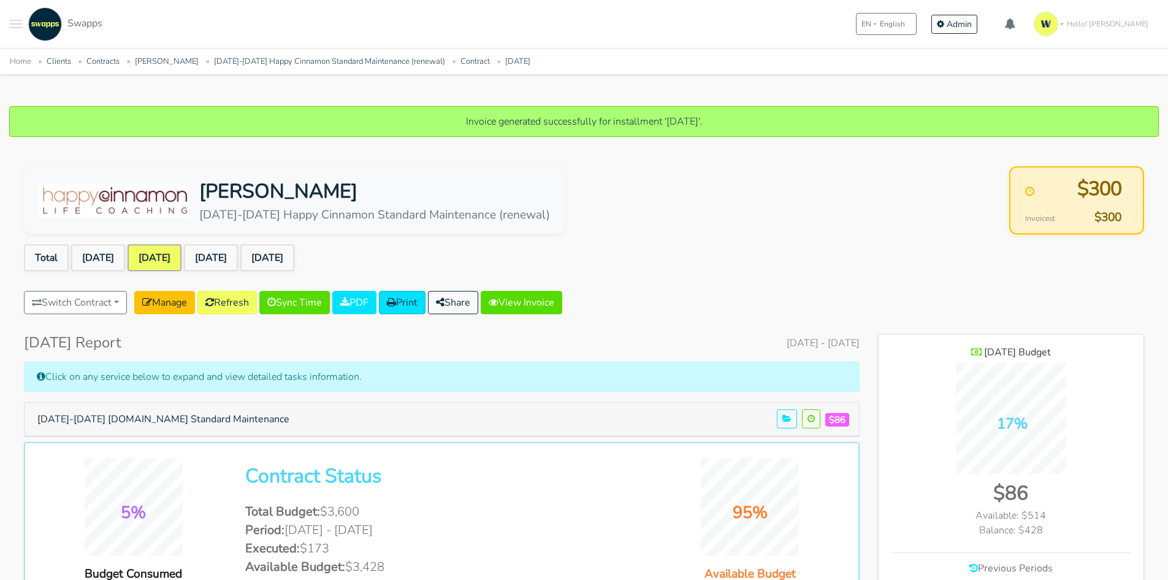
scroll to position [894, 266]
click at [562, 304] on link "View Invoice" at bounding box center [522, 302] width 82 height 23
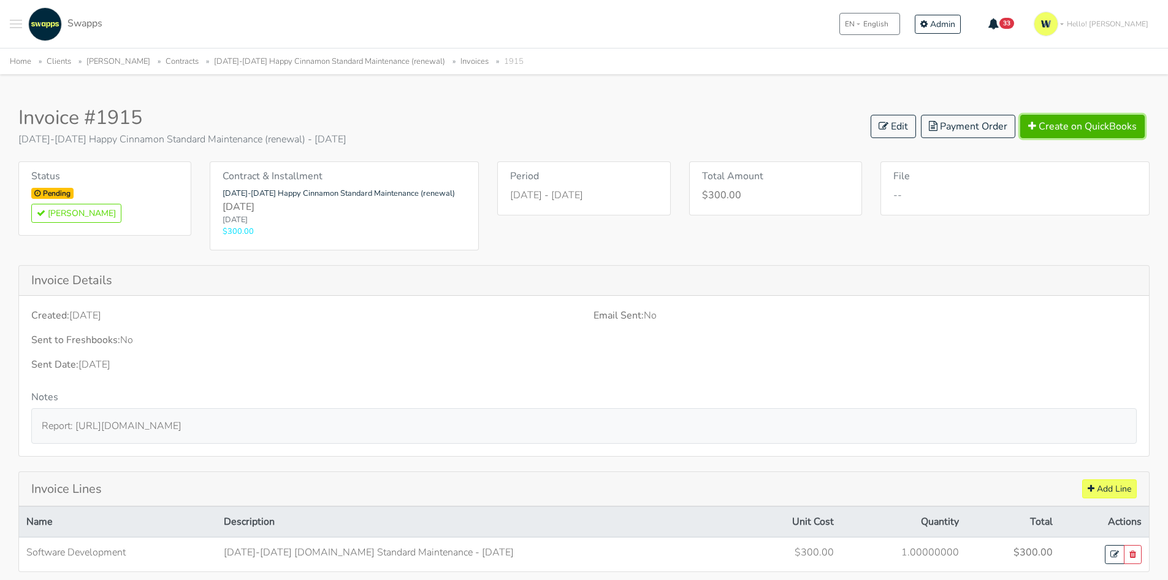
click at [1092, 129] on button "Create on QuickBooks" at bounding box center [1083, 126] width 125 height 23
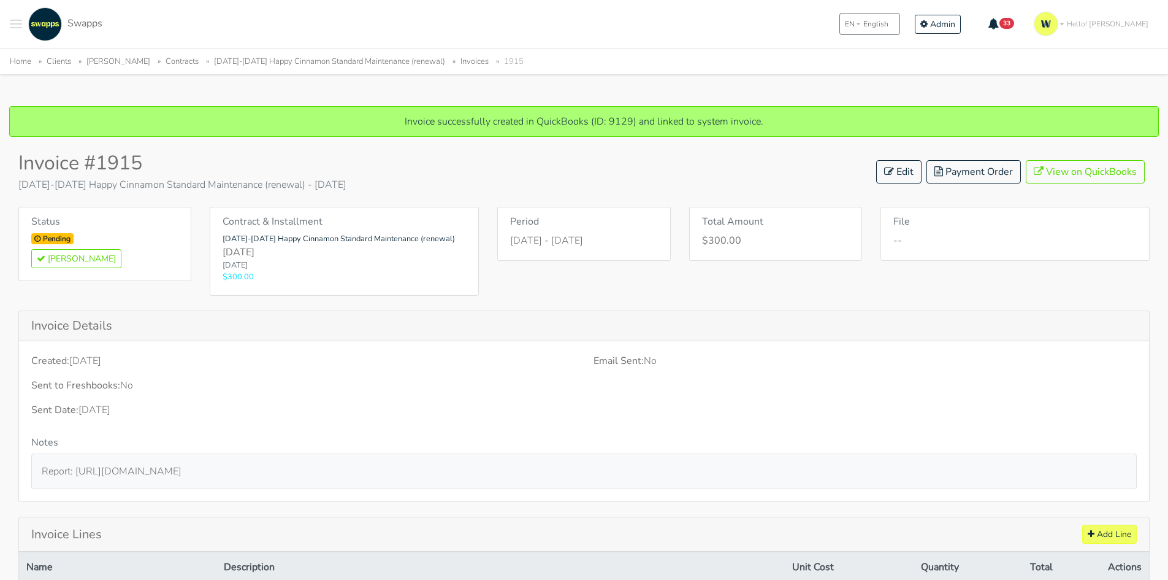
click at [279, 59] on link "[DATE]-[DATE] Happy Cinnamon Standard Maintenance (renewal)" at bounding box center [329, 61] width 231 height 11
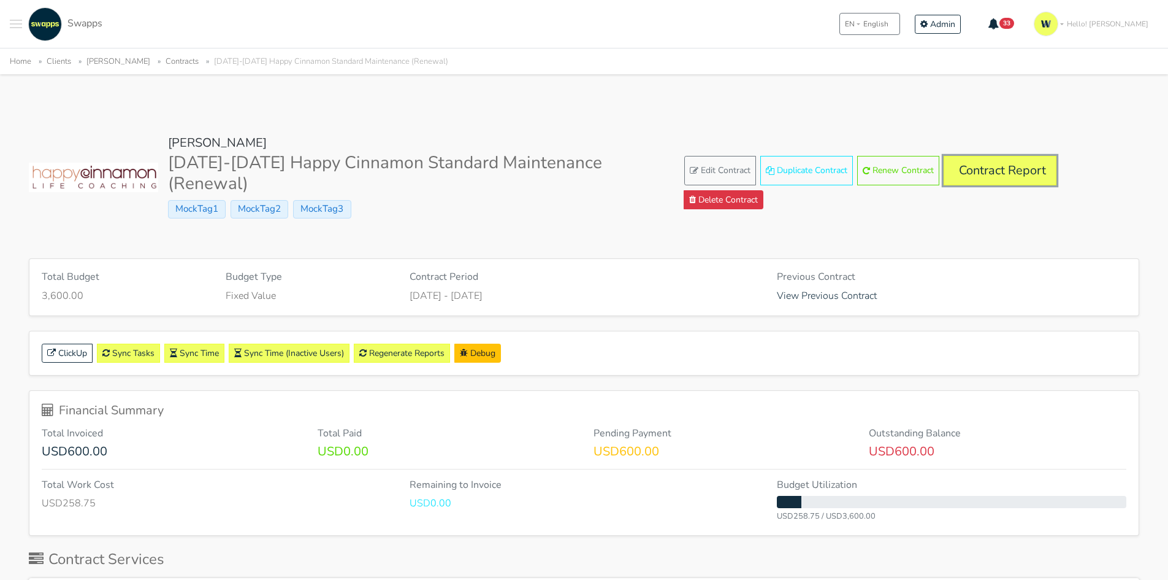
click at [971, 174] on link "Contract Report" at bounding box center [1000, 170] width 113 height 29
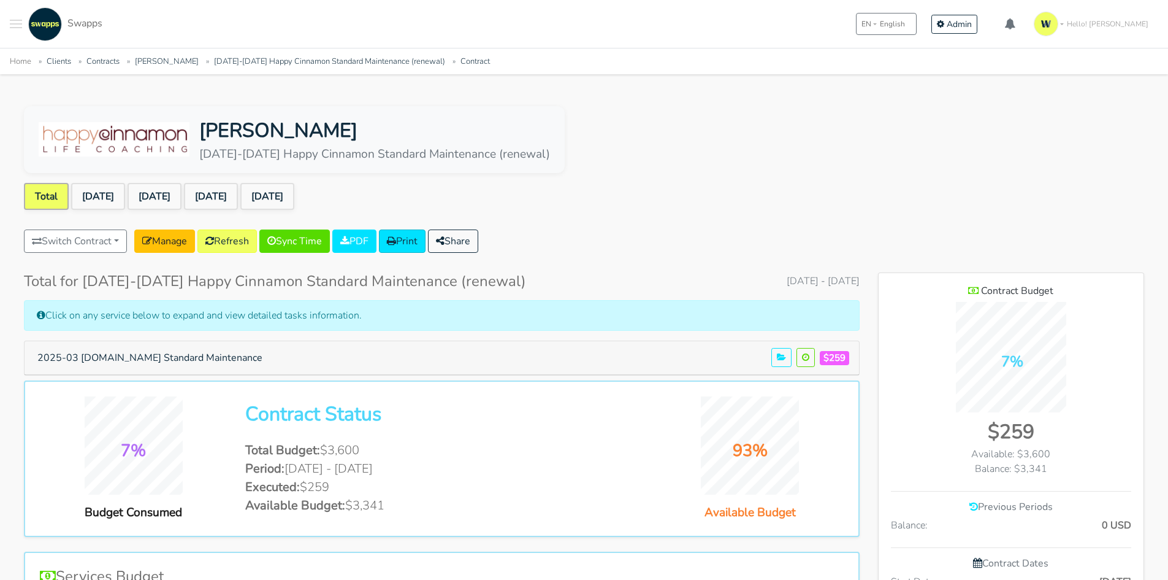
scroll to position [796, 266]
click at [238, 191] on link "[DATE]" at bounding box center [211, 196] width 54 height 27
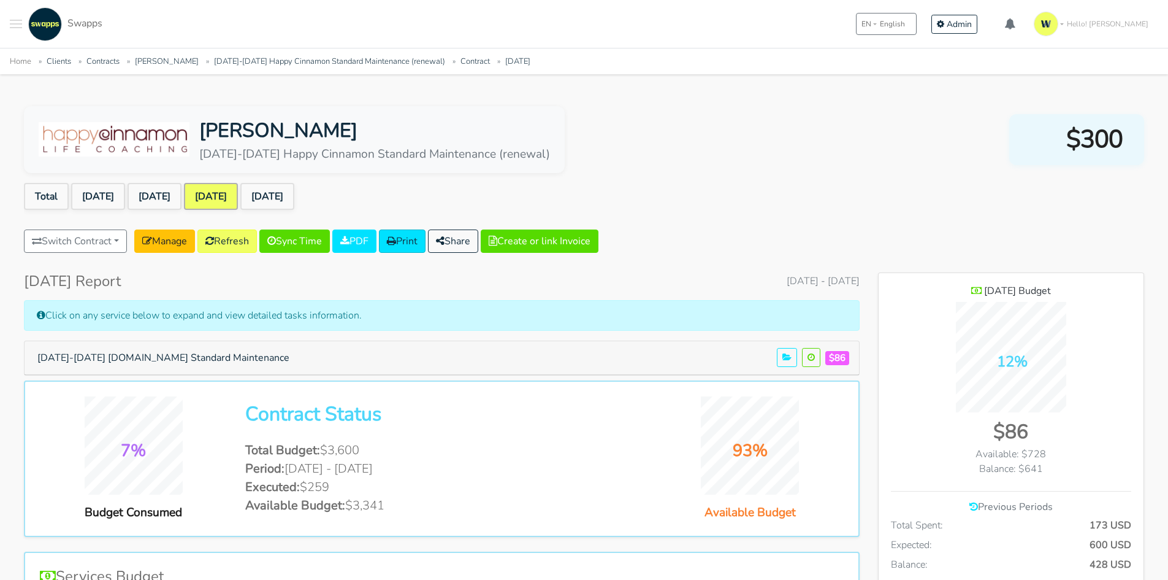
scroll to position [894, 266]
click at [539, 244] on button "Create or link Invoice" at bounding box center [540, 240] width 118 height 23
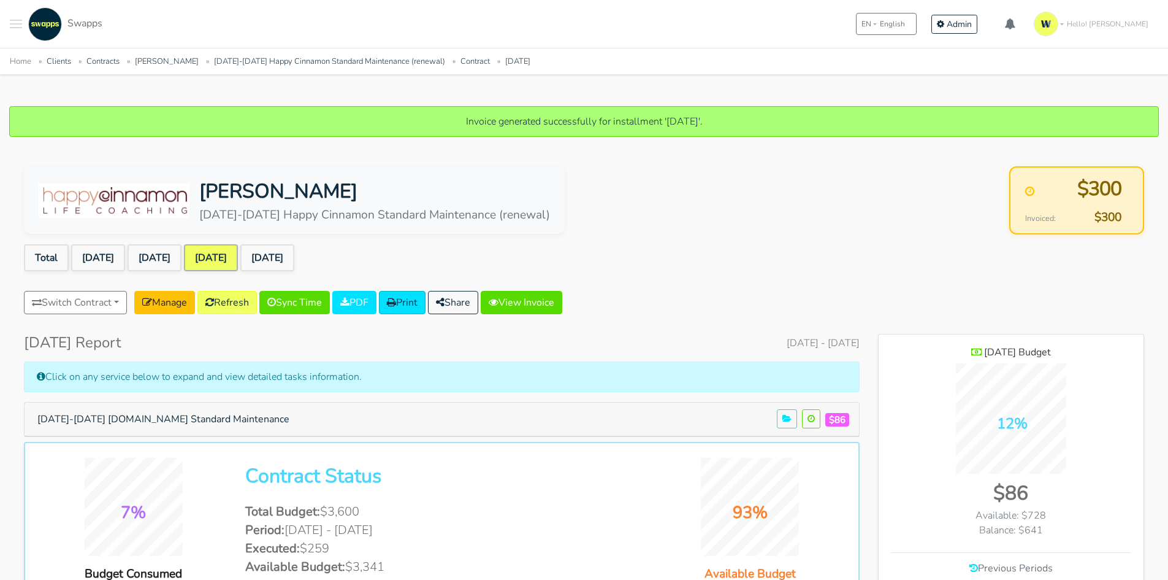
scroll to position [894, 266]
click at [552, 297] on link "View Invoice" at bounding box center [522, 302] width 82 height 23
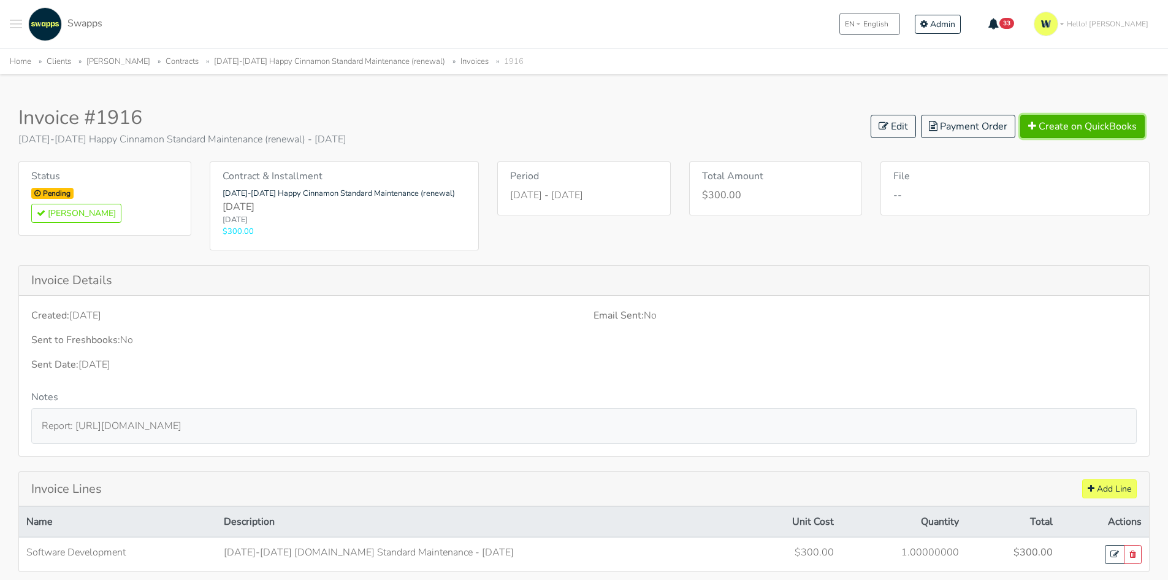
click at [1095, 123] on button "Create on QuickBooks" at bounding box center [1083, 126] width 125 height 23
click at [359, 63] on link "[DATE]-[DATE] Happy Cinnamon Standard Maintenance (renewal)" at bounding box center [329, 61] width 231 height 11
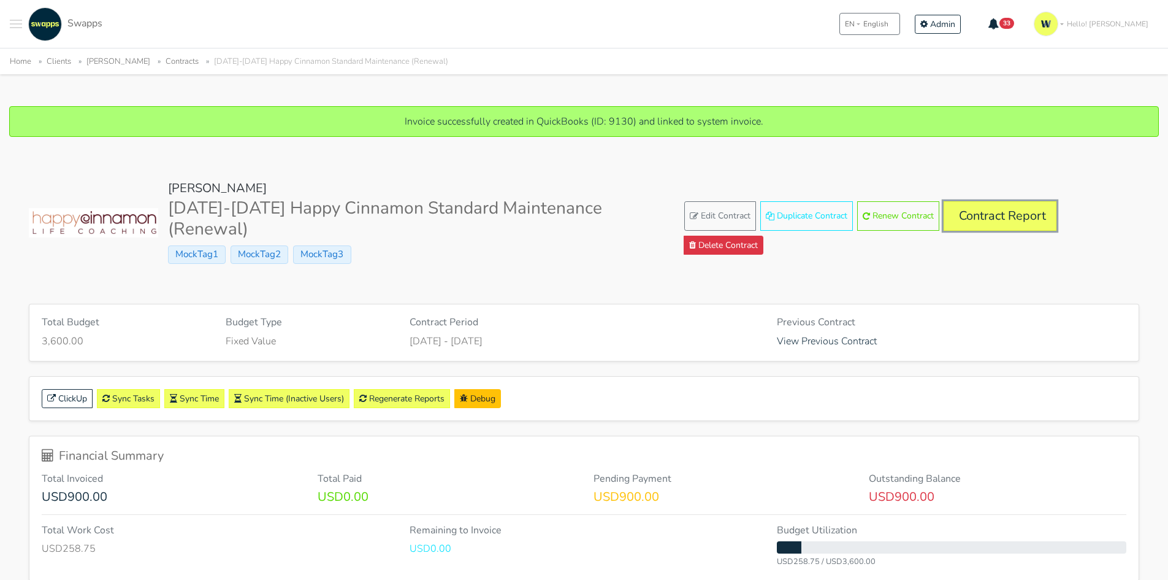
click at [986, 218] on link "Contract Report" at bounding box center [1000, 215] width 113 height 29
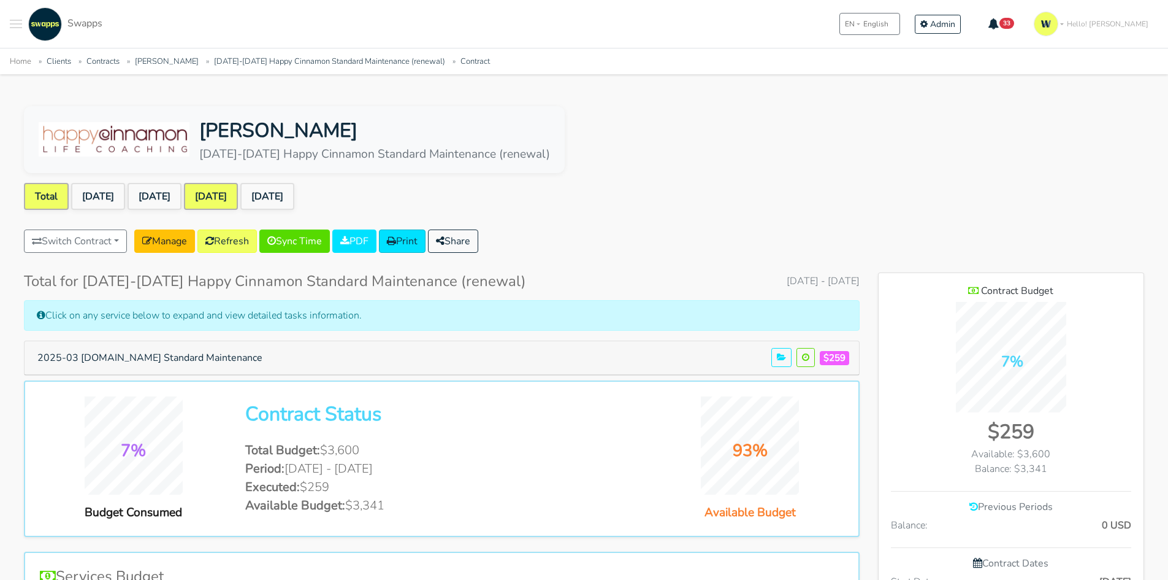
click at [228, 193] on link "[DATE]" at bounding box center [211, 196] width 54 height 27
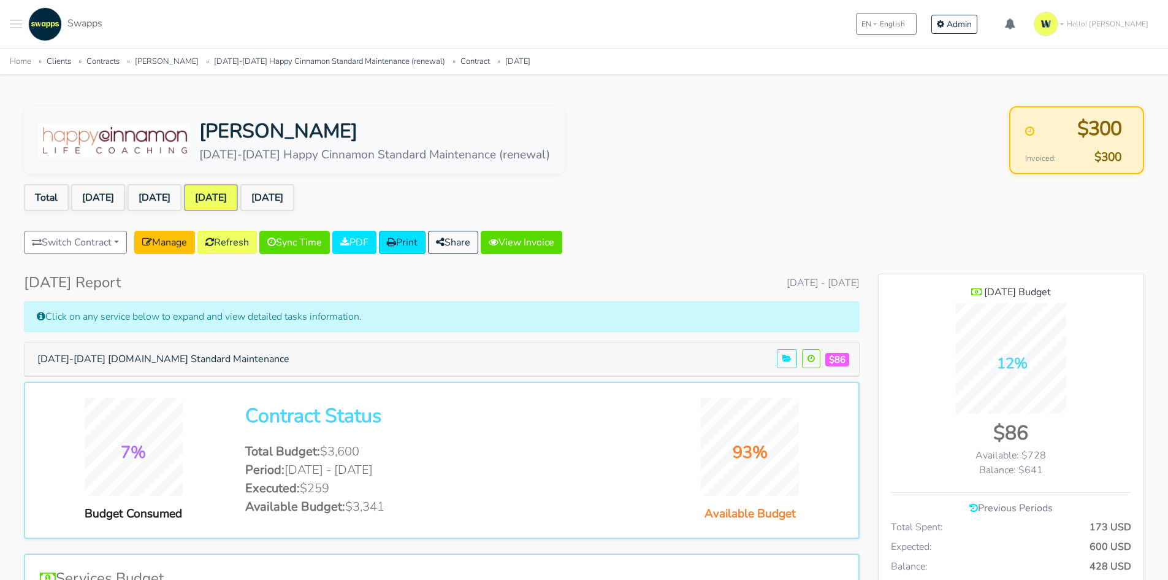
click at [228, 193] on link "[DATE]" at bounding box center [211, 197] width 54 height 27
click at [155, 199] on link "[DATE]" at bounding box center [155, 197] width 54 height 27
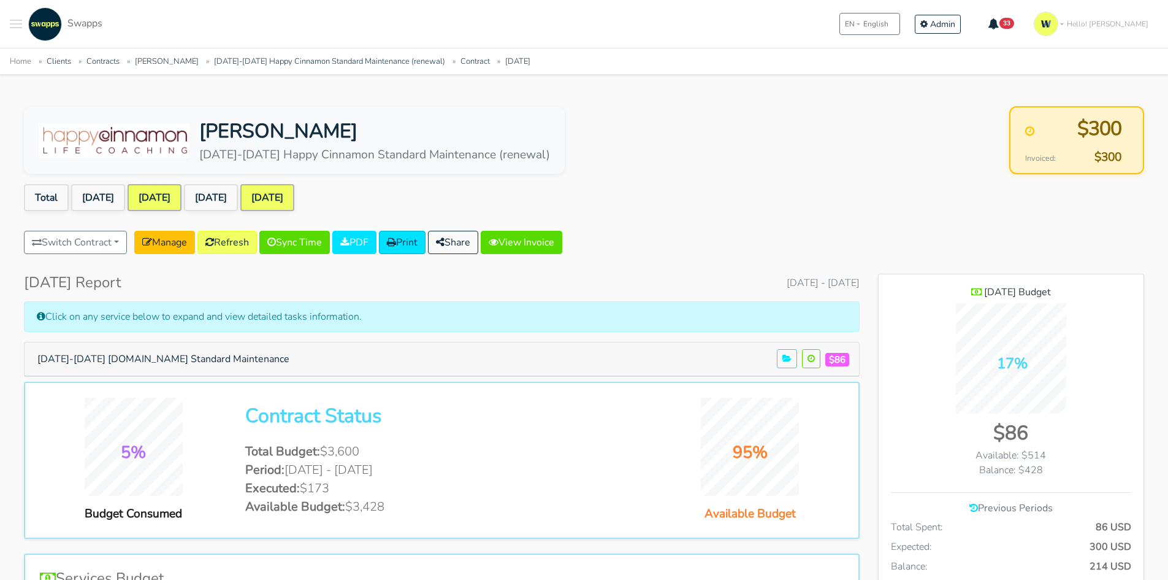
click at [288, 198] on link "[DATE]" at bounding box center [267, 197] width 54 height 27
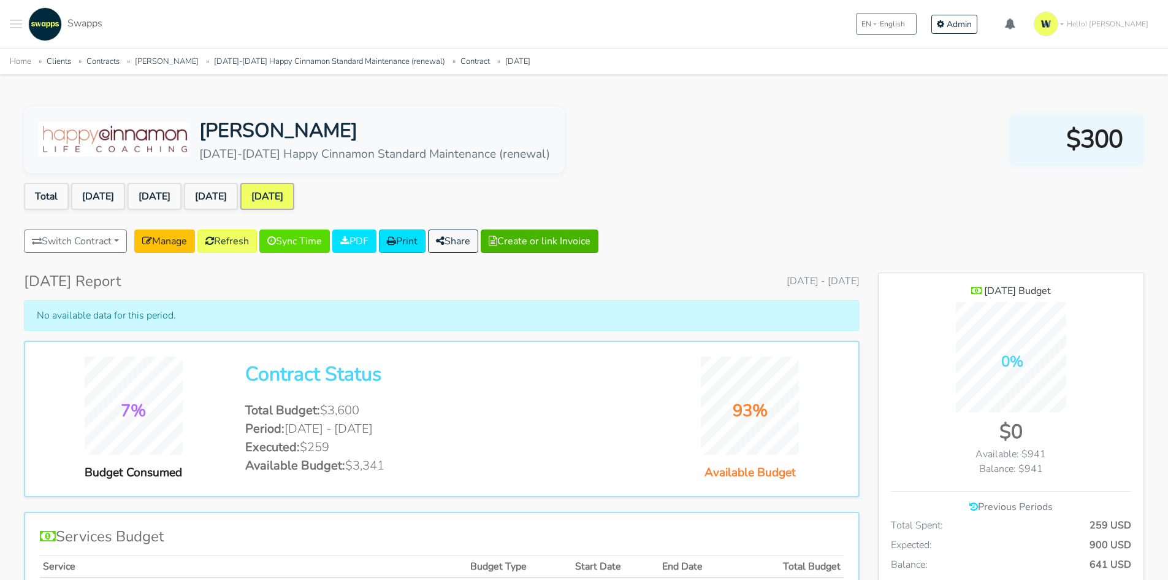
scroll to position [894, 266]
click at [478, 240] on button "Share" at bounding box center [453, 240] width 50 height 23
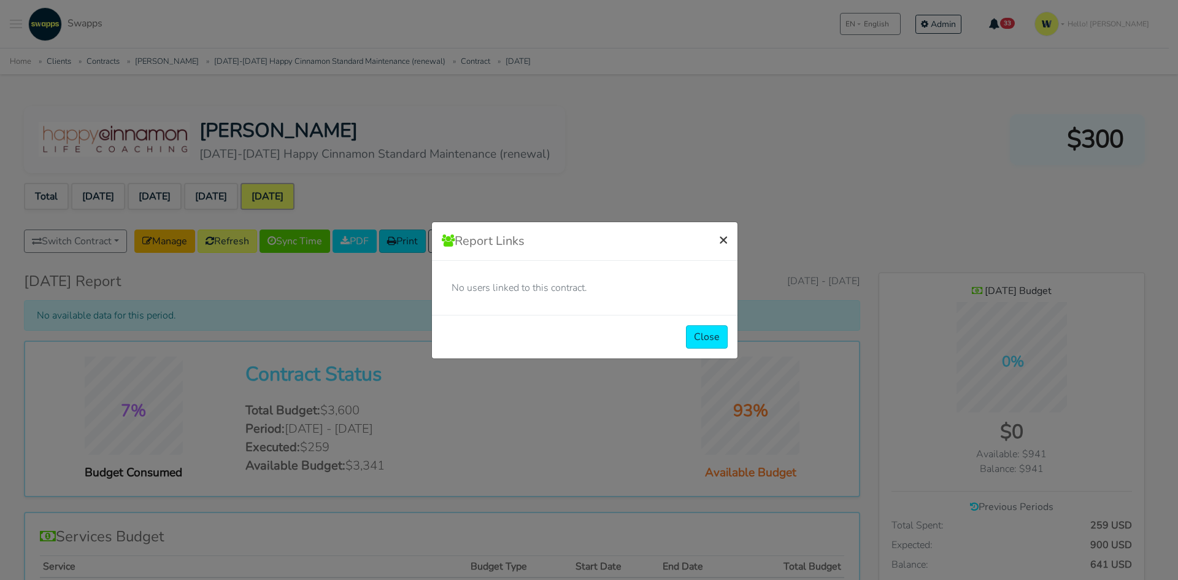
click at [724, 238] on span "×" at bounding box center [723, 239] width 9 height 20
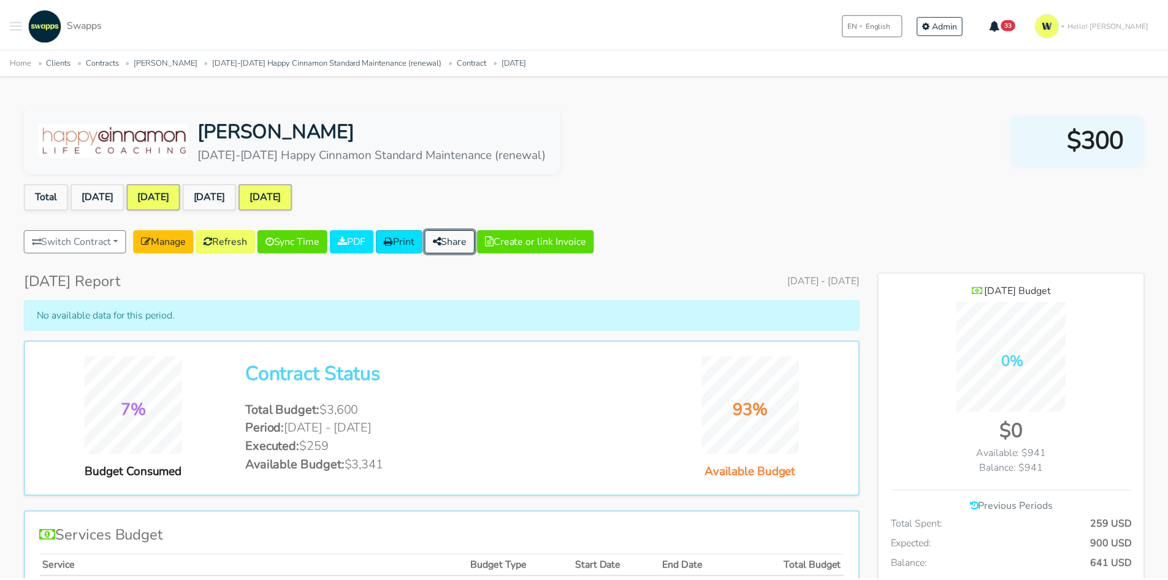
scroll to position [612466, 613095]
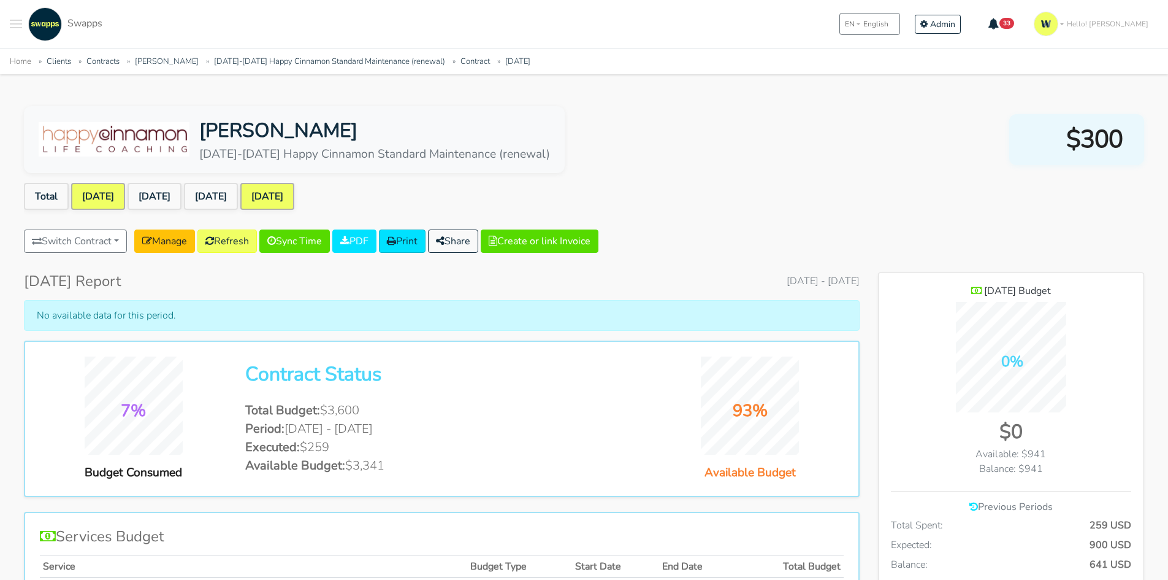
click at [110, 196] on link "[DATE]" at bounding box center [98, 196] width 54 height 27
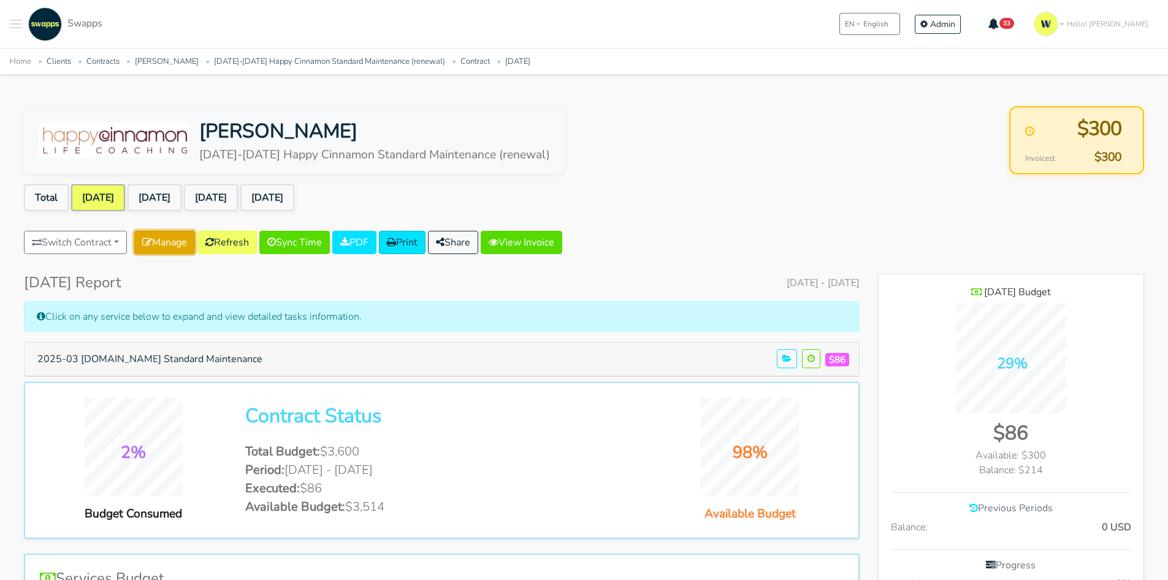
click at [167, 239] on link "Manage" at bounding box center [164, 242] width 61 height 23
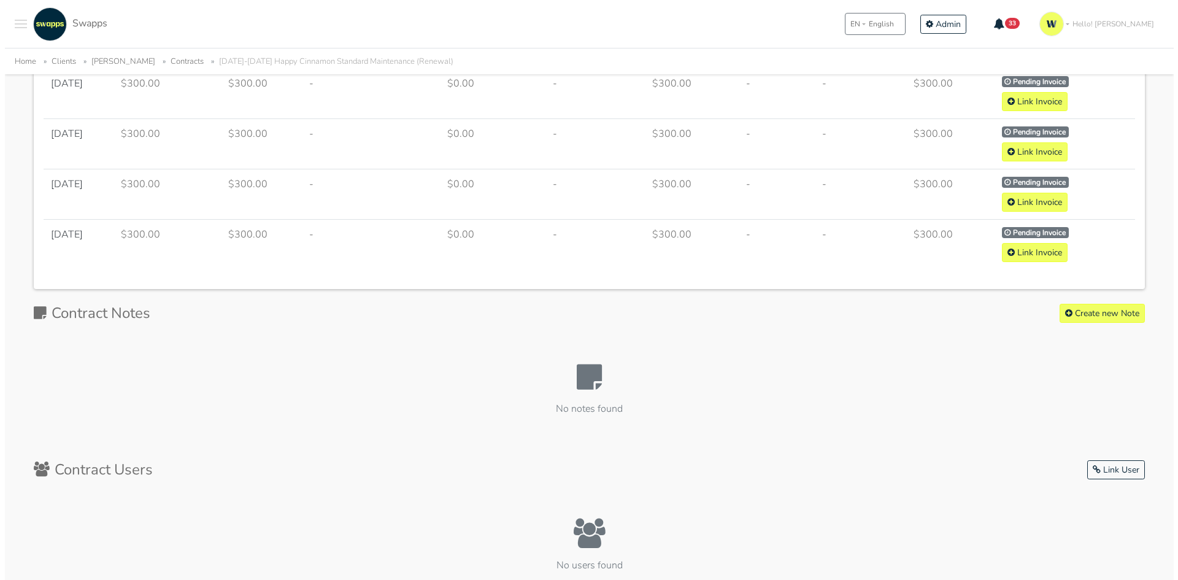
scroll to position [1224, 0]
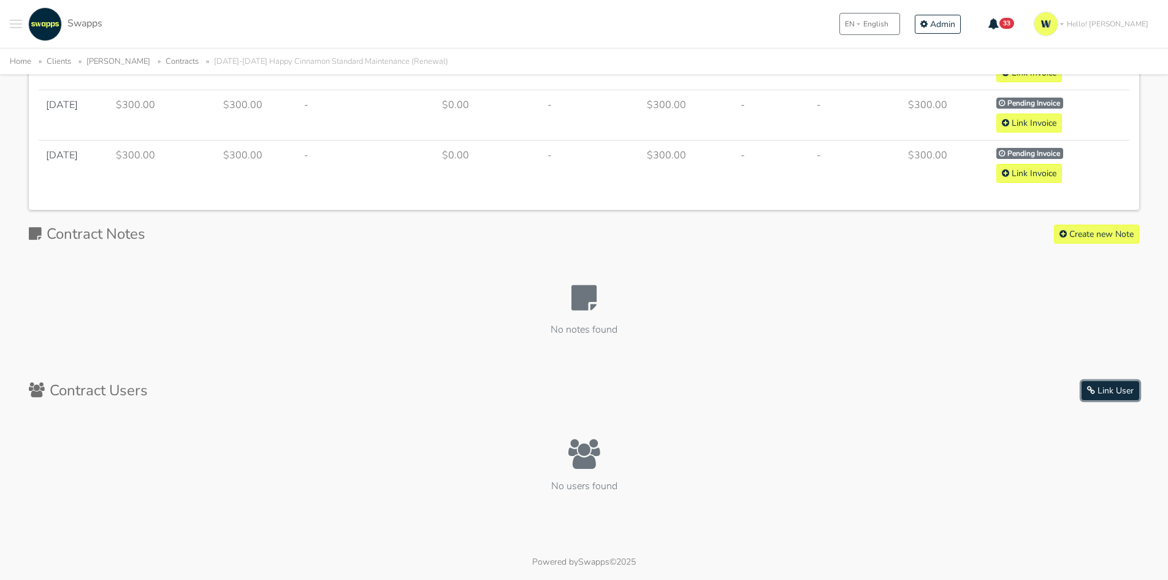
click at [1107, 381] on button "Link User" at bounding box center [1111, 390] width 58 height 19
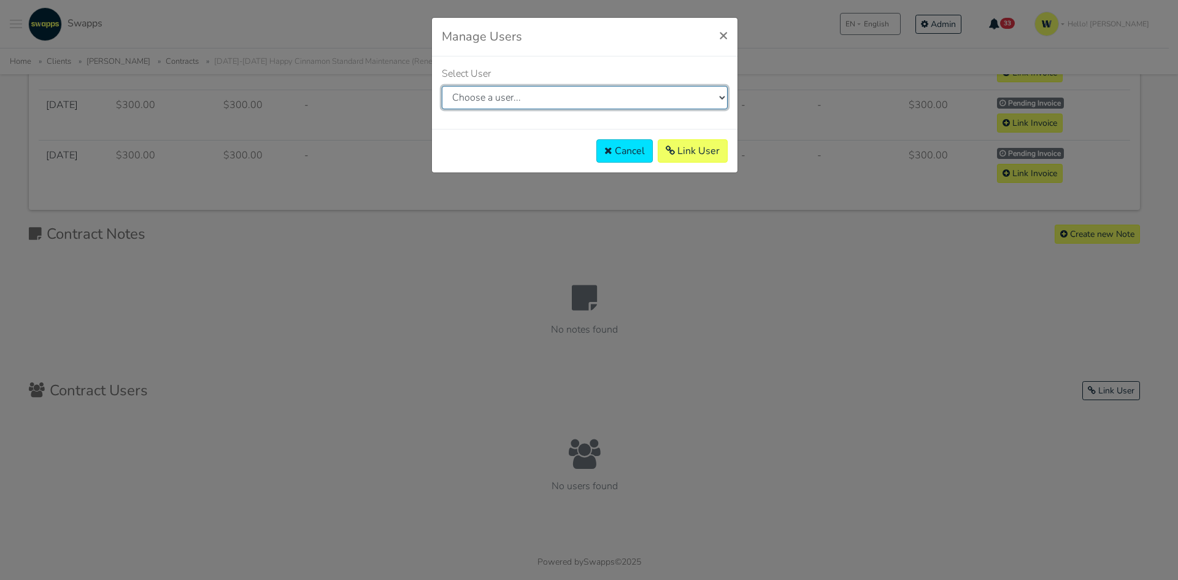
click at [619, 105] on select "Choose a user... ([PERSON_NAME][EMAIL_ADDRESS][DOMAIN_NAME]) ([EMAIL_ADDRESS][D…" at bounding box center [585, 97] width 286 height 23
select select "46"
click at [442, 86] on select "Choose a user... (kathy@happycinnamon.com) (dupegui@swapps.com) (ximena.perez@m…" at bounding box center [585, 97] width 286 height 23
click at [688, 153] on button "Link User" at bounding box center [693, 150] width 70 height 23
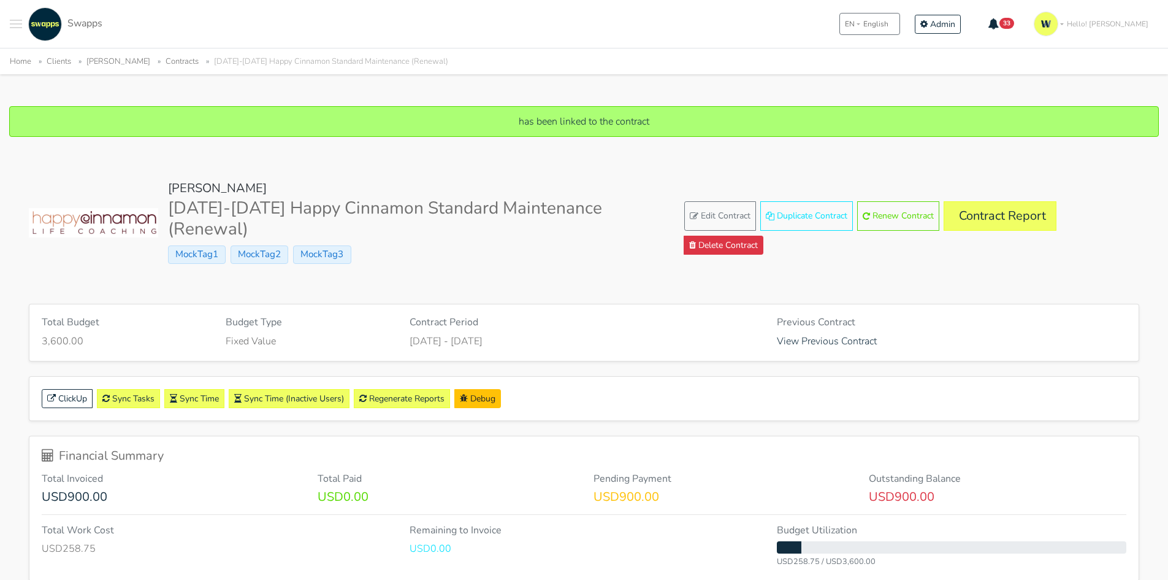
click at [992, 221] on link "Contract Report" at bounding box center [1000, 215] width 113 height 29
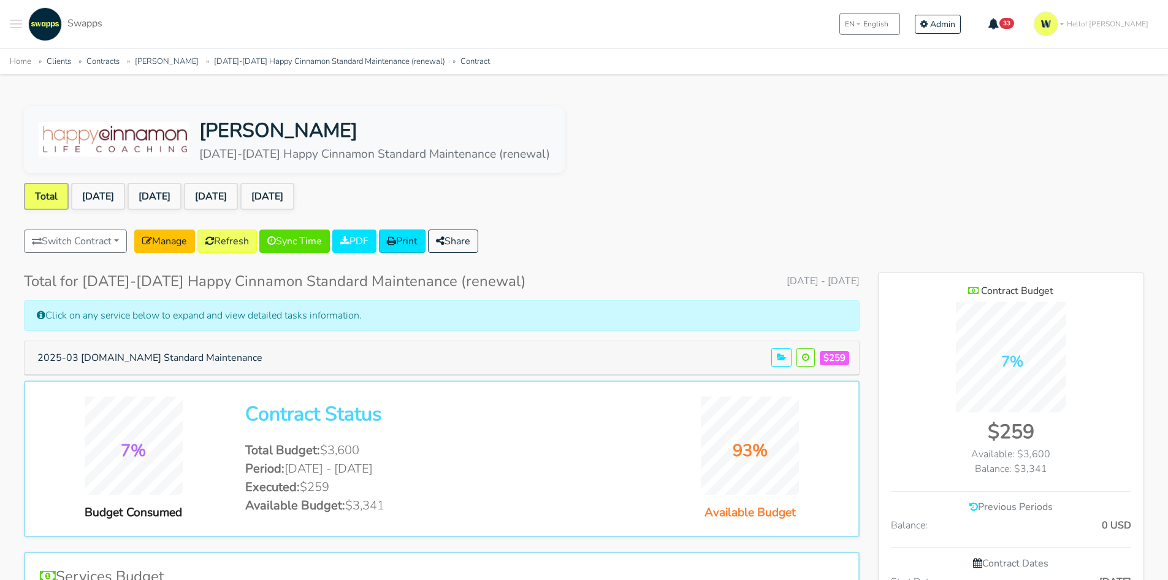
scroll to position [796, 266]
click at [104, 190] on link "[DATE]" at bounding box center [98, 196] width 54 height 27
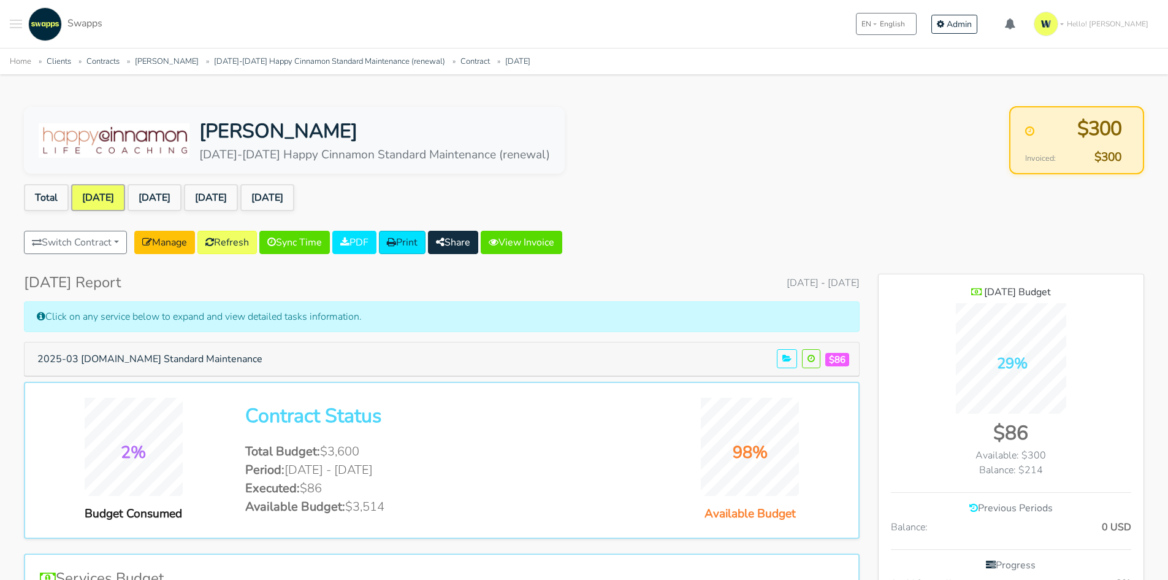
scroll to position [855, 266]
click at [470, 239] on button "Share" at bounding box center [453, 242] width 50 height 23
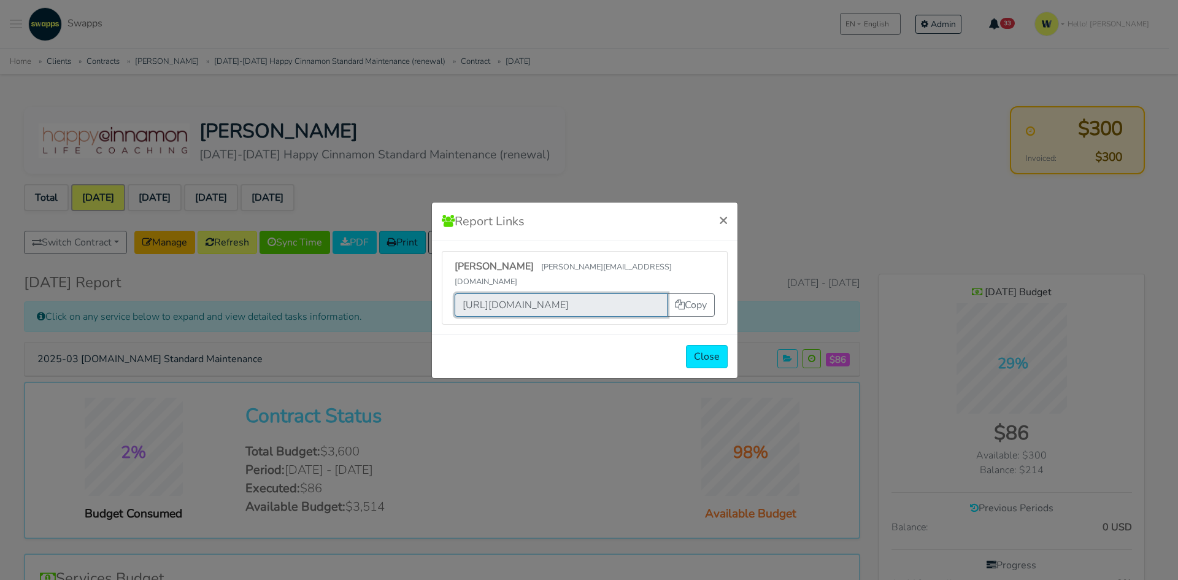
scroll to position [0, 493]
drag, startPoint x: 462, startPoint y: 300, endPoint x: 660, endPoint y: 300, distance: 198.1
click at [660, 300] on input "[URL][DOMAIN_NAME]" at bounding box center [560, 304] width 213 height 23
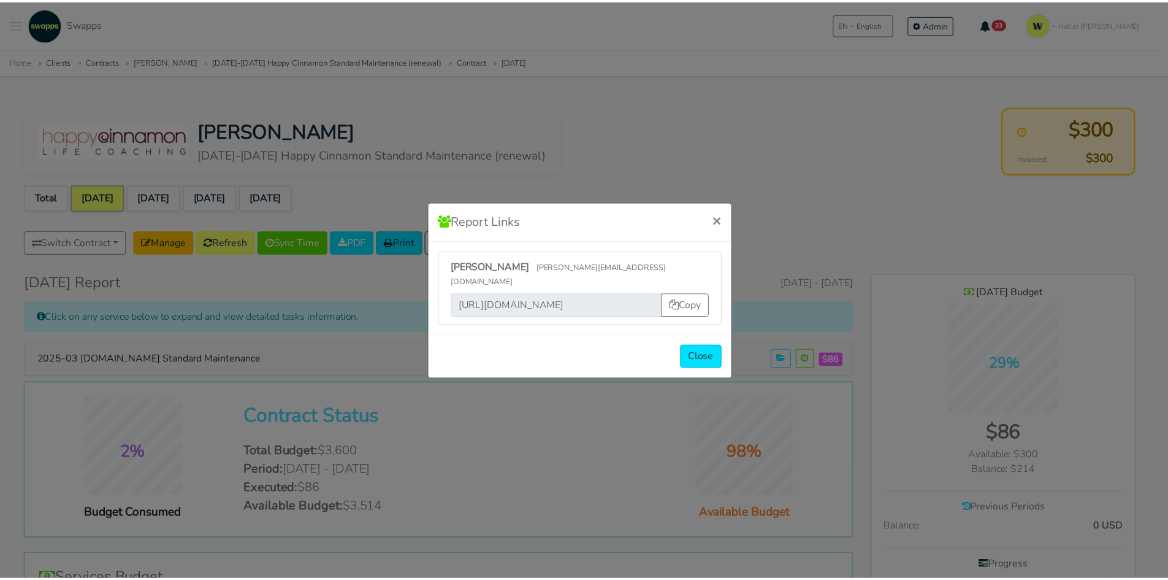
scroll to position [0, 0]
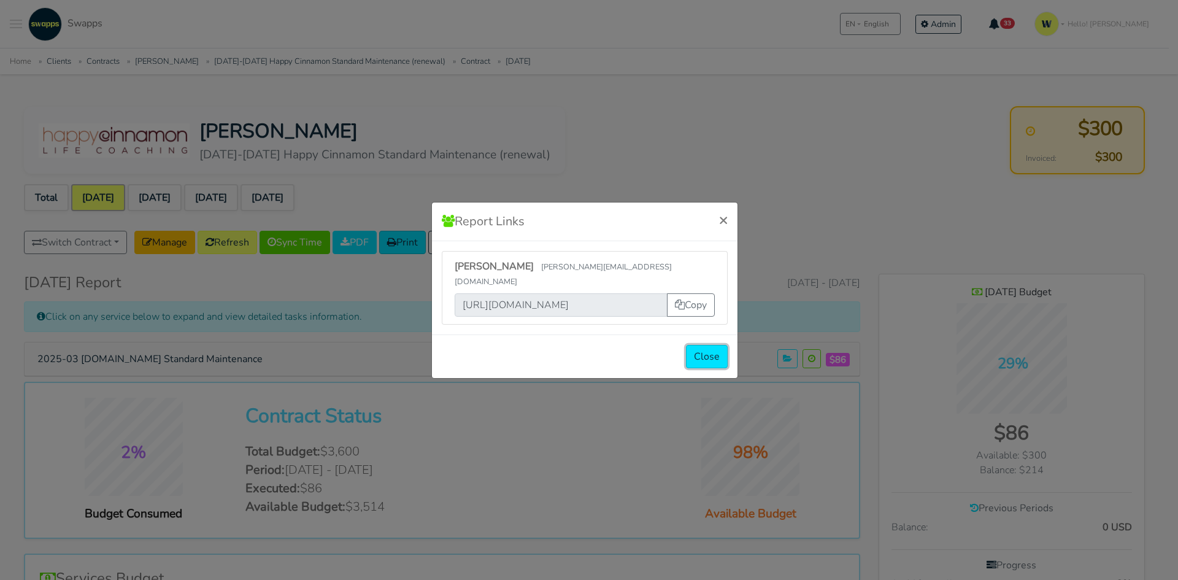
click at [717, 352] on button "Close" at bounding box center [707, 356] width 42 height 23
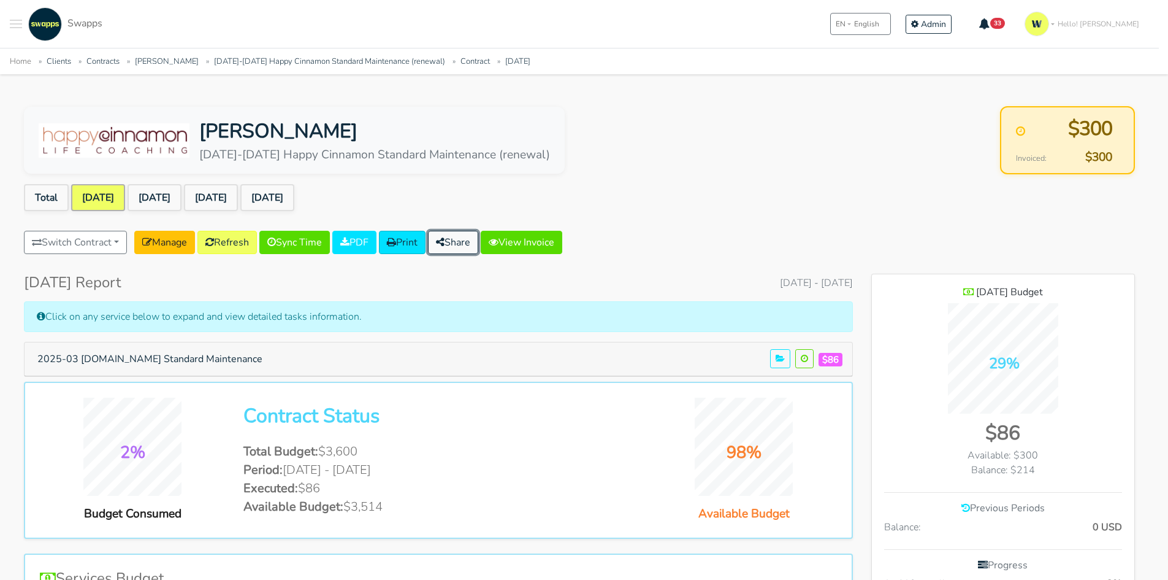
scroll to position [612505, 613095]
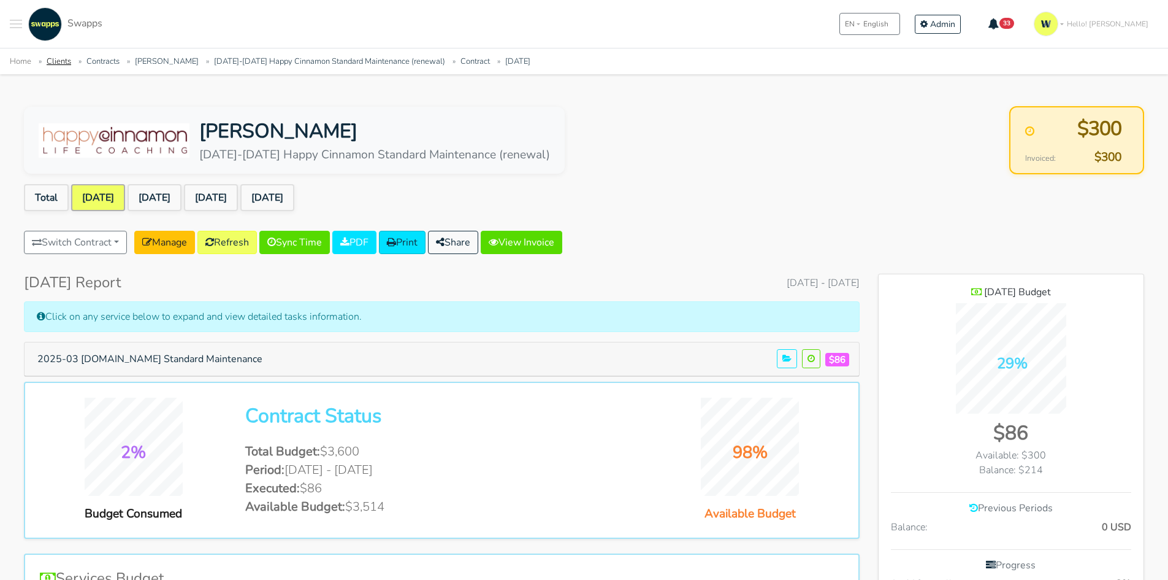
click at [69, 58] on link "Clients" at bounding box center [59, 61] width 25 height 11
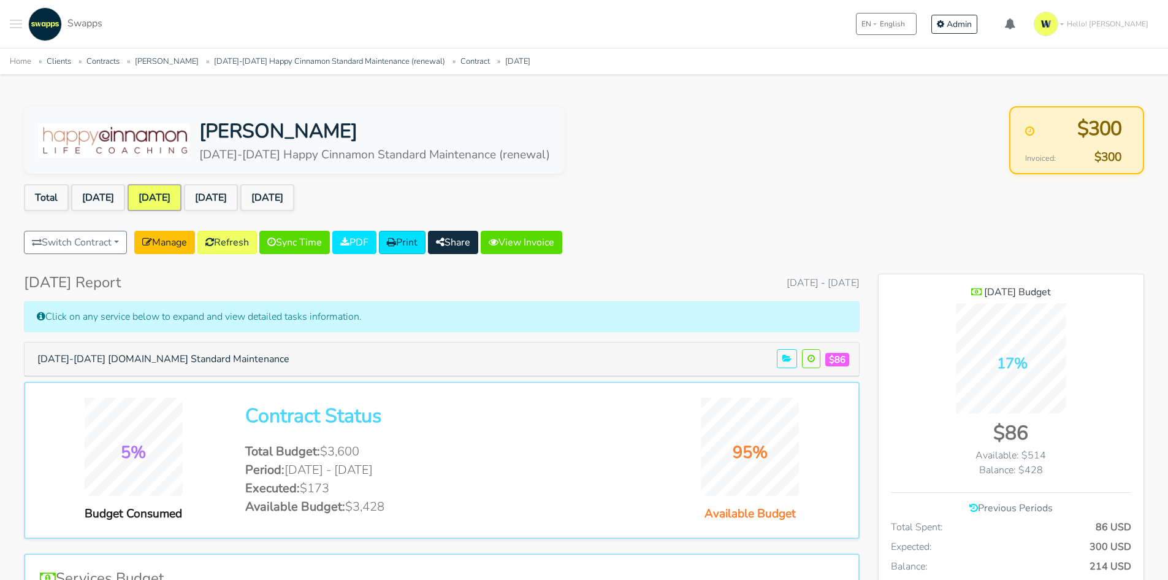
scroll to position [894, 266]
click at [478, 242] on button "Share" at bounding box center [453, 242] width 50 height 23
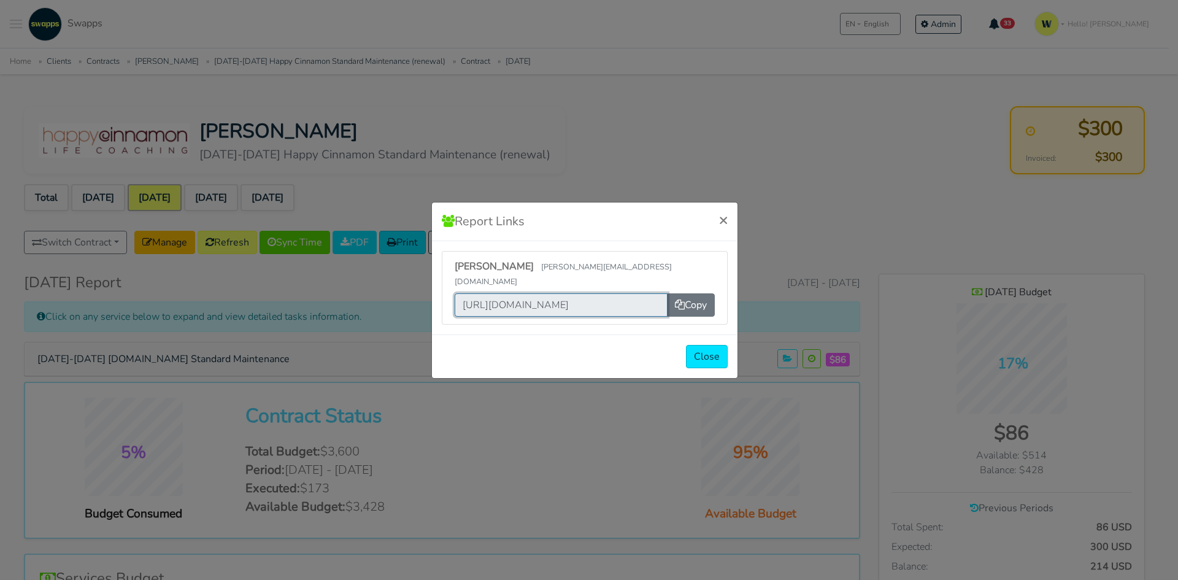
scroll to position [0, 493]
drag, startPoint x: 458, startPoint y: 294, endPoint x: 670, endPoint y: 290, distance: 212.9
click at [670, 293] on div "https://app.swapps.com/u/login/yjd8pispdq28fbpvzizvcid9929cai3d0we40rr6rtggs1r7…" at bounding box center [584, 304] width 260 height 23
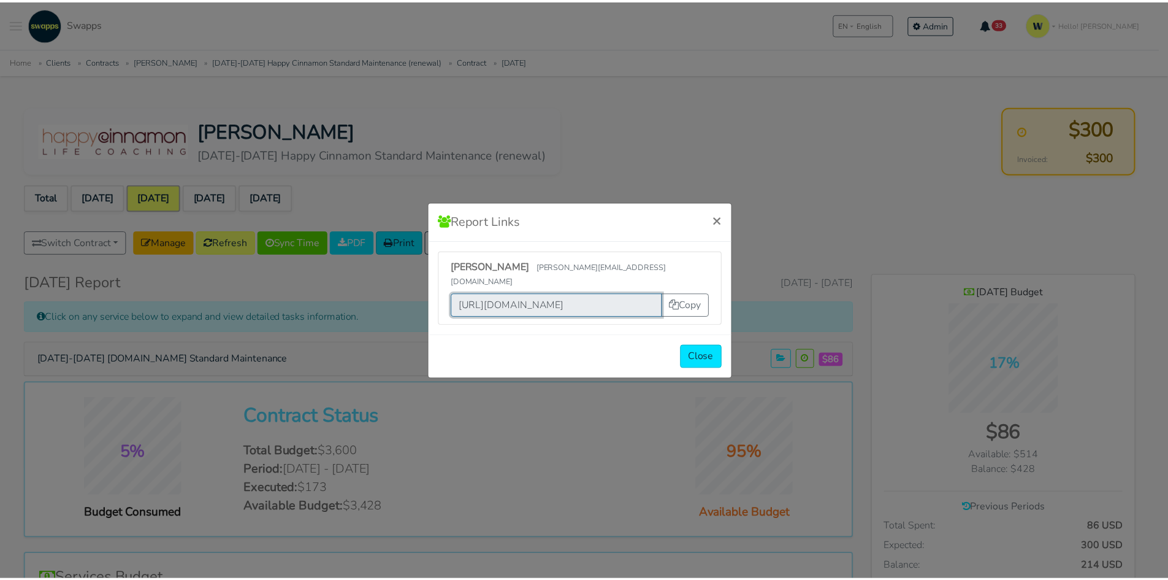
scroll to position [0, 0]
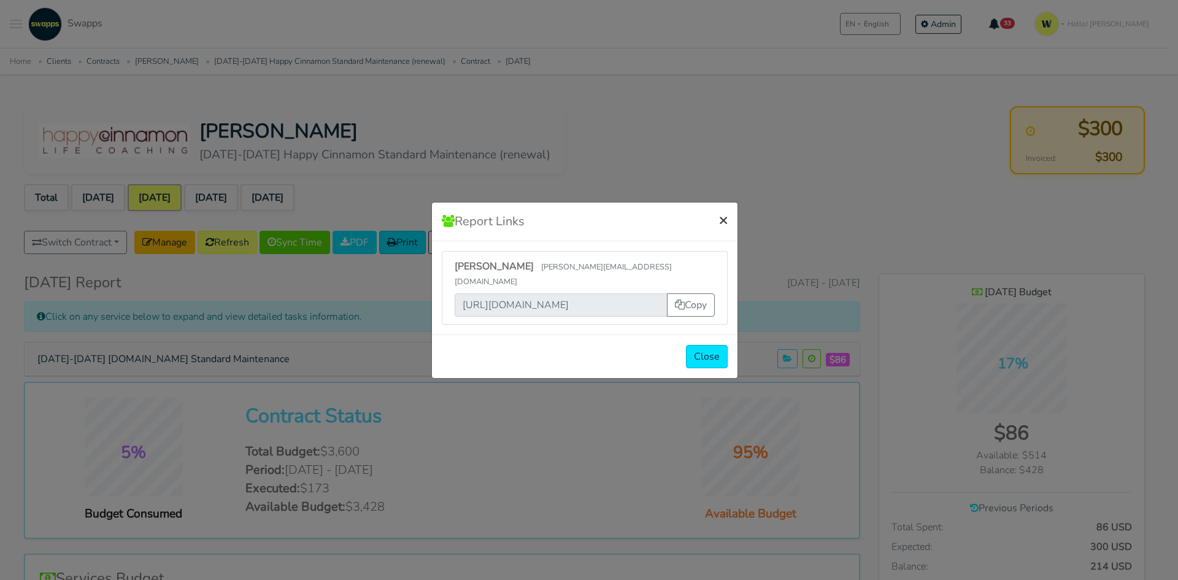
drag, startPoint x: 720, startPoint y: 226, endPoint x: 744, endPoint y: 61, distance: 166.7
click at [720, 224] on span "×" at bounding box center [723, 220] width 9 height 20
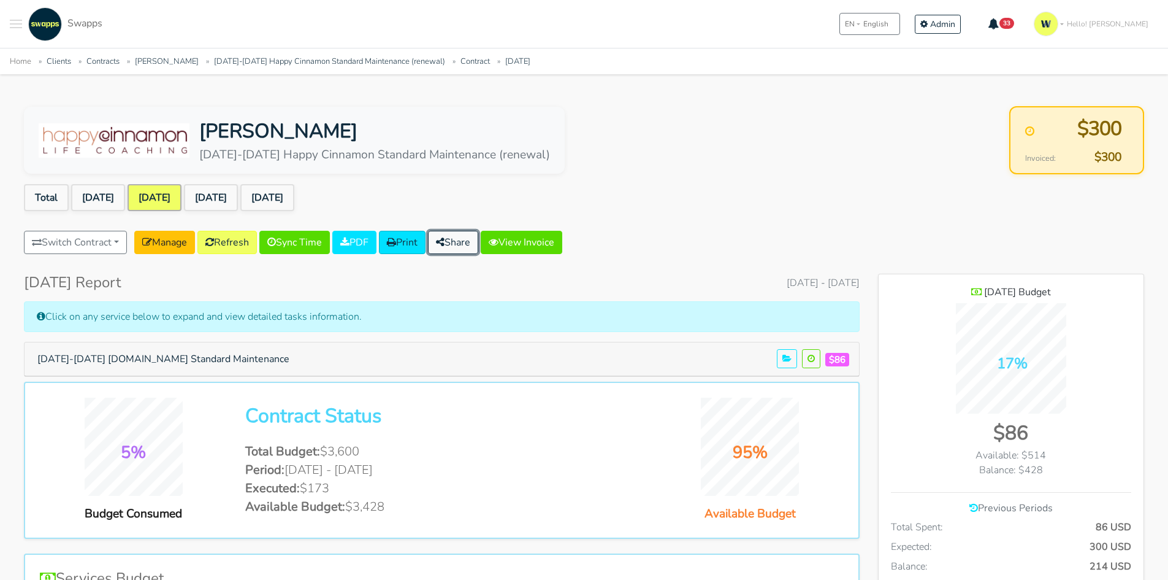
scroll to position [612466, 613095]
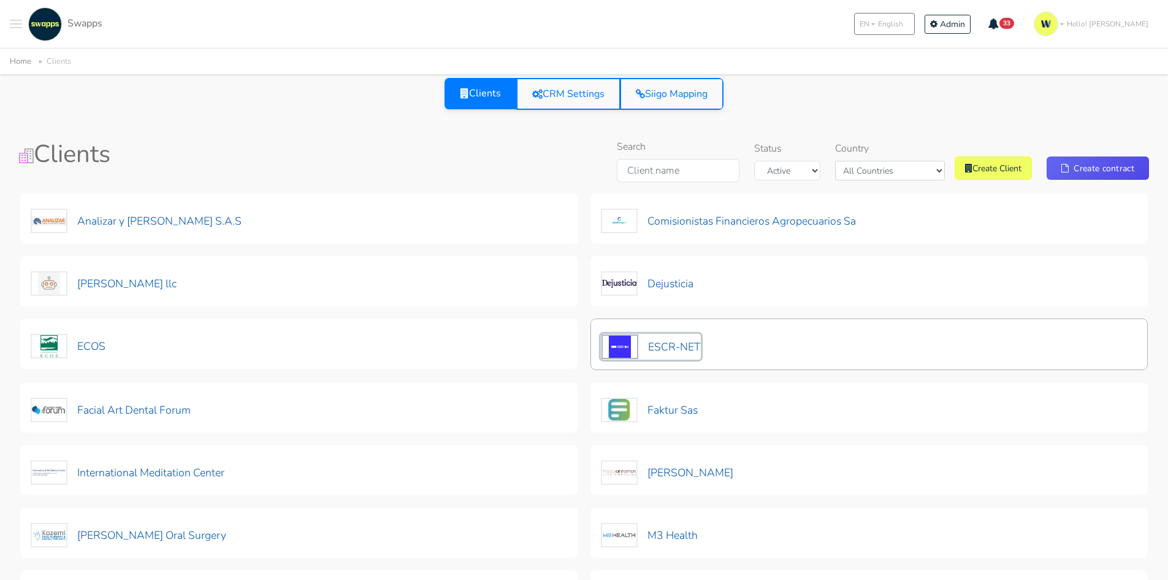
click at [672, 340] on button "ESCR-NET" at bounding box center [651, 347] width 100 height 26
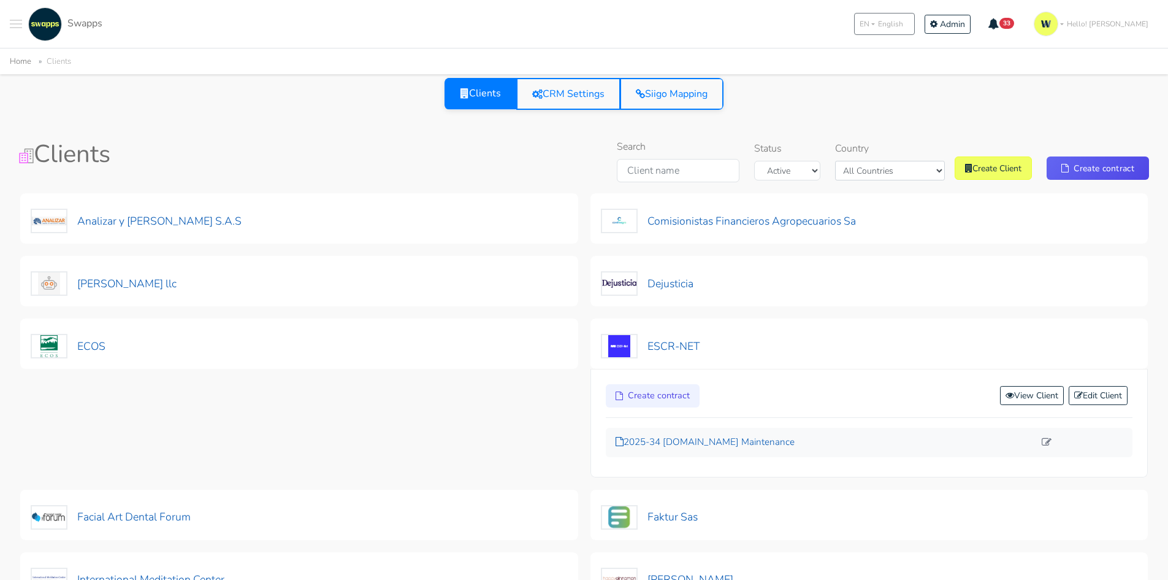
click at [728, 443] on p "2025-34 escr-net.org Maintenance" at bounding box center [826, 442] width 420 height 14
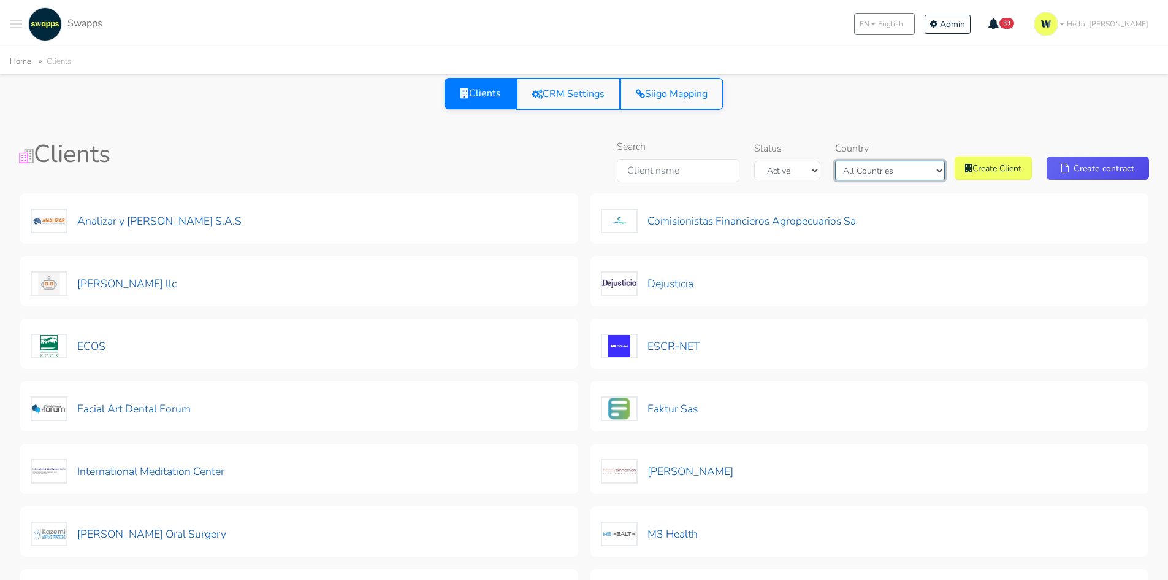
click at [884, 167] on select "All Countries Colombia USA" at bounding box center [890, 171] width 110 height 20
select select "USA"
click at [856, 161] on select "All Countries Colombia USA" at bounding box center [890, 171] width 110 height 20
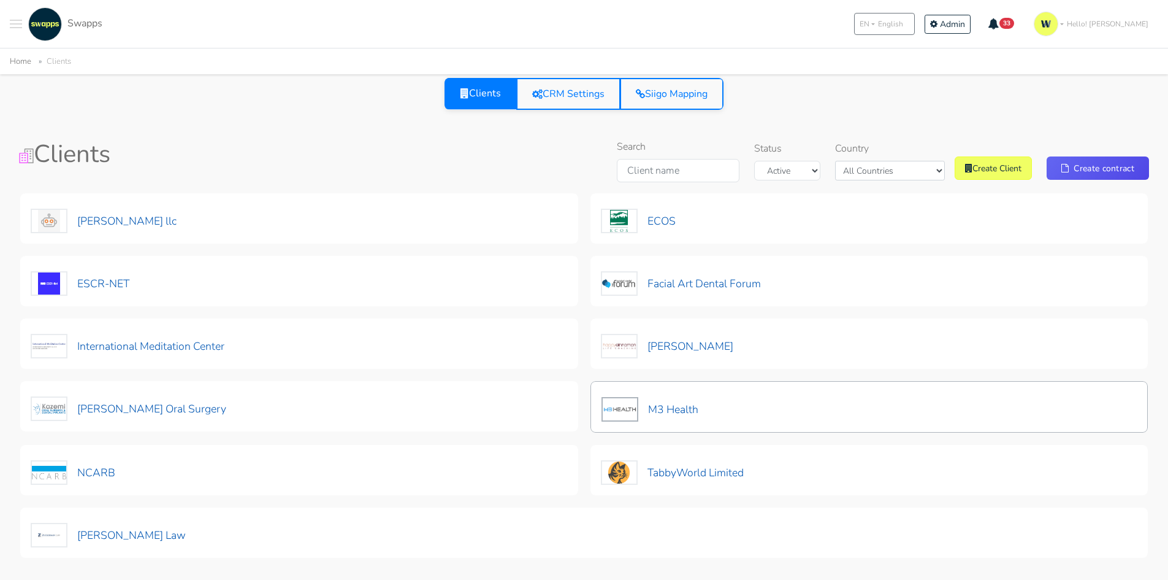
click at [715, 405] on div "M3 Health" at bounding box center [870, 407] width 558 height 52
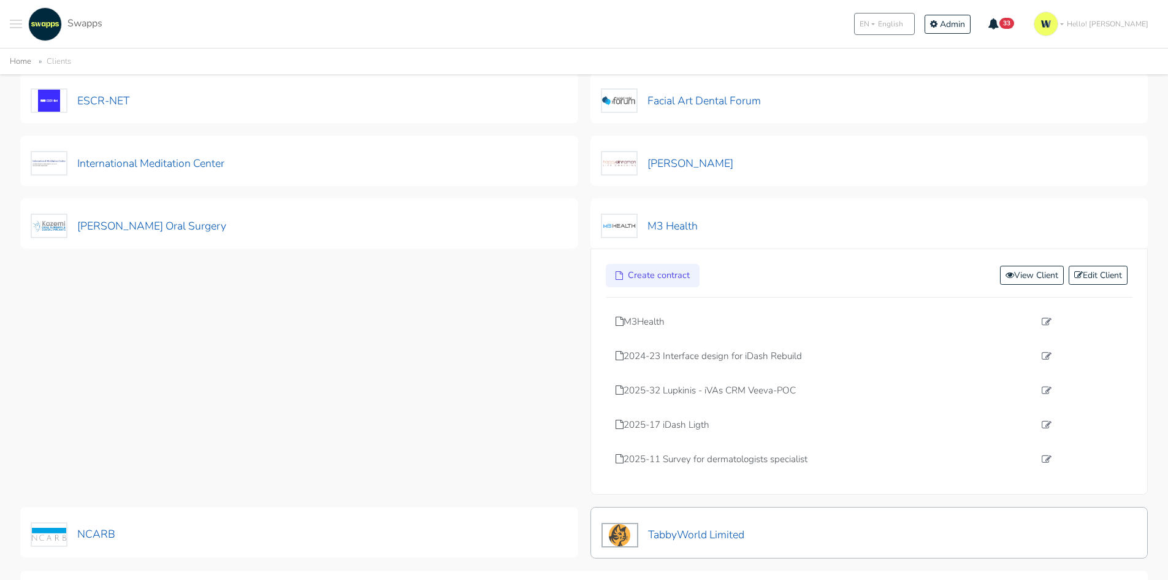
scroll to position [184, 0]
click at [740, 394] on p "2025-32 Lupkinis - iVAs CRM Veeva-POC" at bounding box center [826, 389] width 420 height 14
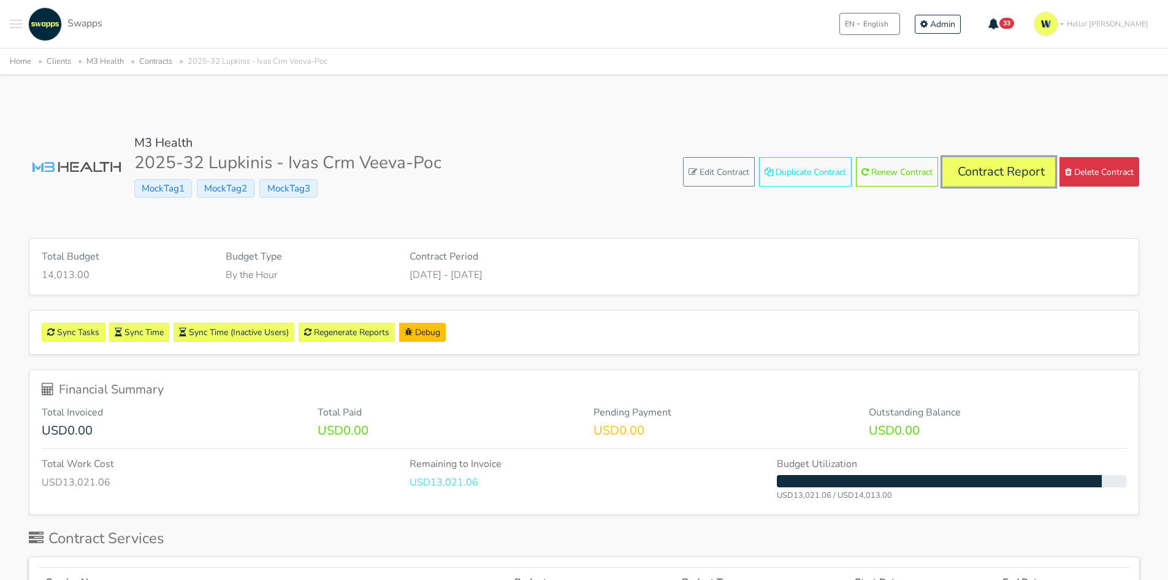
click at [1003, 165] on link "Contract Report" at bounding box center [999, 171] width 113 height 29
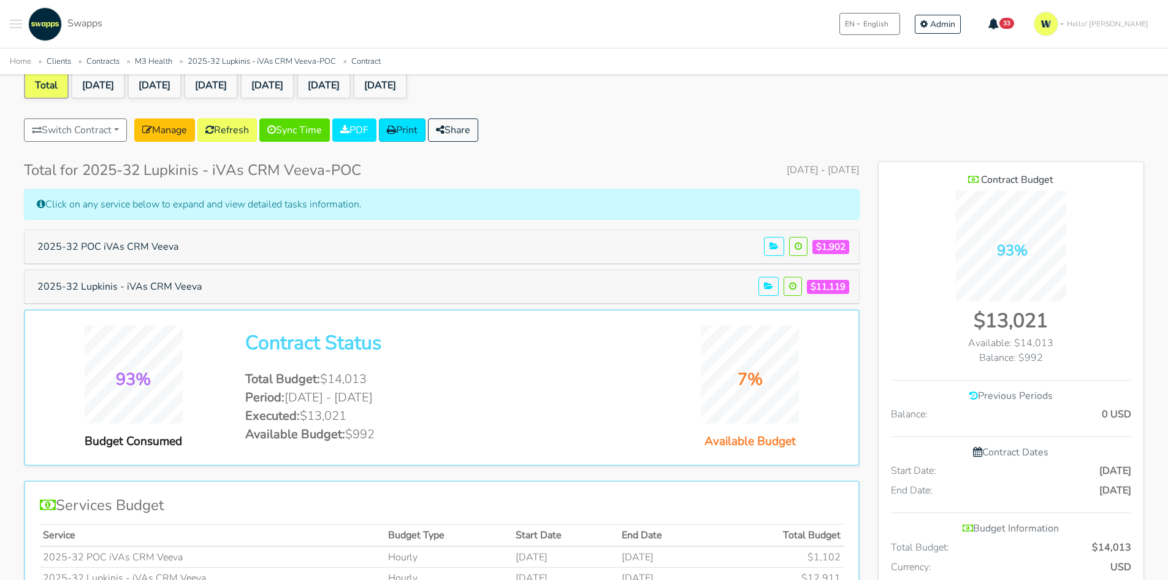
scroll to position [123, 0]
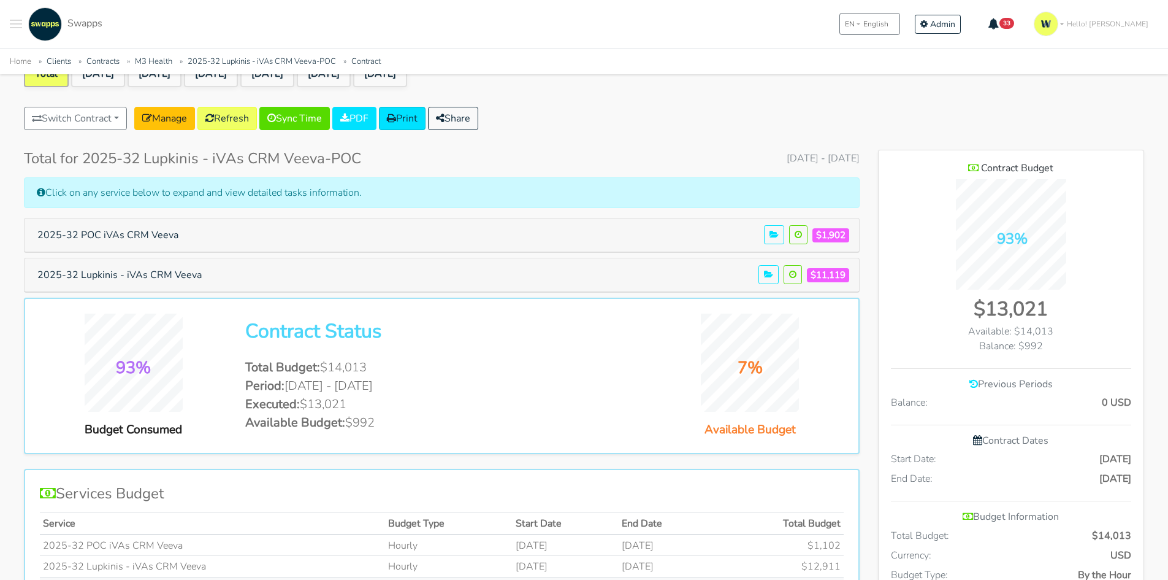
drag, startPoint x: 350, startPoint y: 368, endPoint x: 397, endPoint y: 370, distance: 47.9
click at [397, 370] on li "Total Budget: $14,013" at bounding box center [441, 367] width 393 height 18
drag, startPoint x: 366, startPoint y: 424, endPoint x: 394, endPoint y: 432, distance: 28.7
click at [394, 432] on div "93% Budget Consumed Contract Status Total Budget: $14,013 Period: [DATE] - [DAT…" at bounding box center [442, 375] width 823 height 125
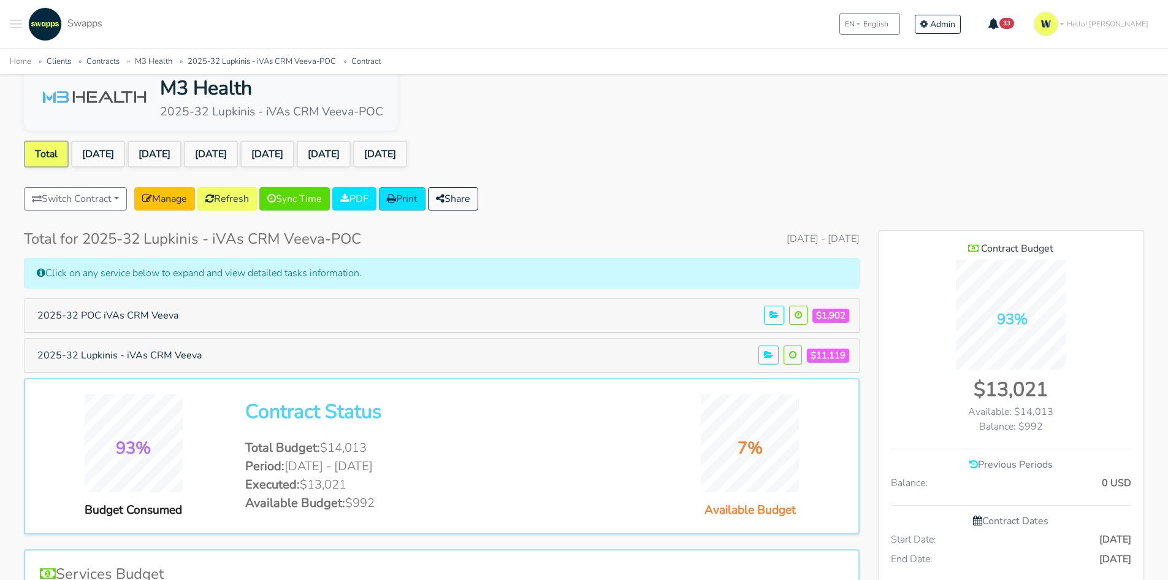
scroll to position [0, 0]
